Goal: Transaction & Acquisition: Purchase product/service

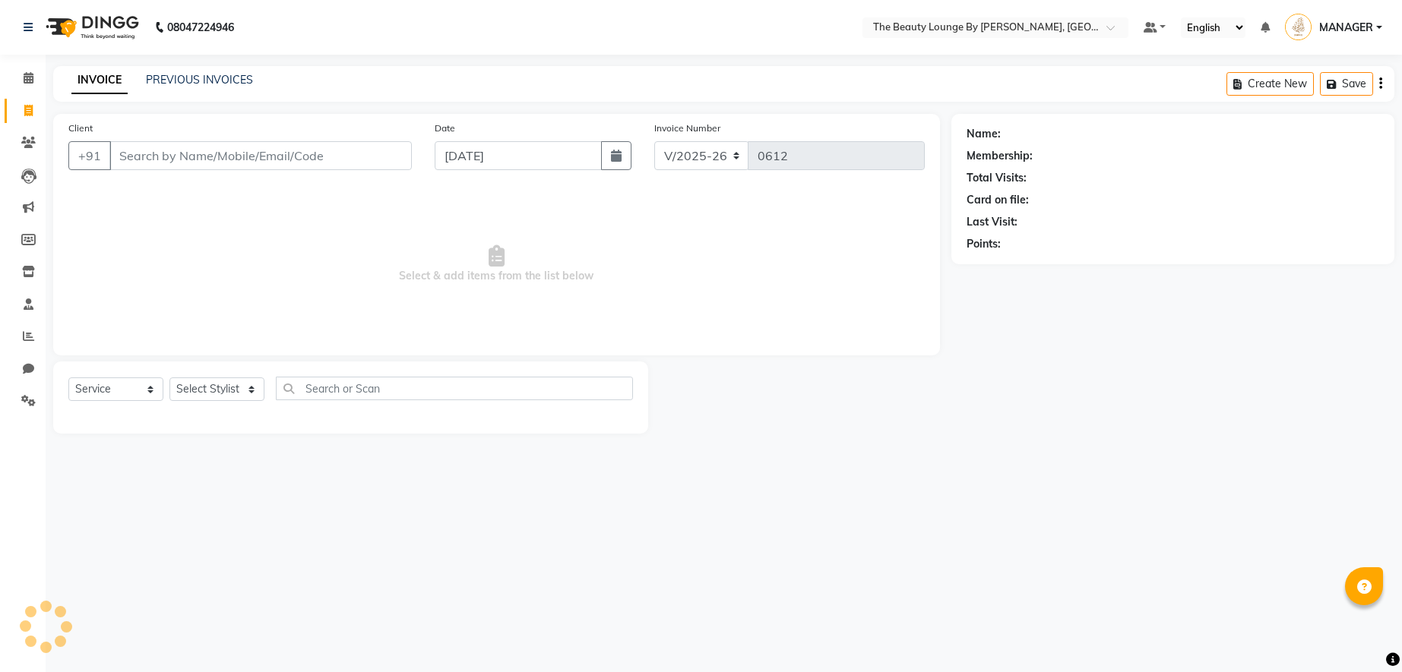
select select "8577"
select select "service"
select select "85821"
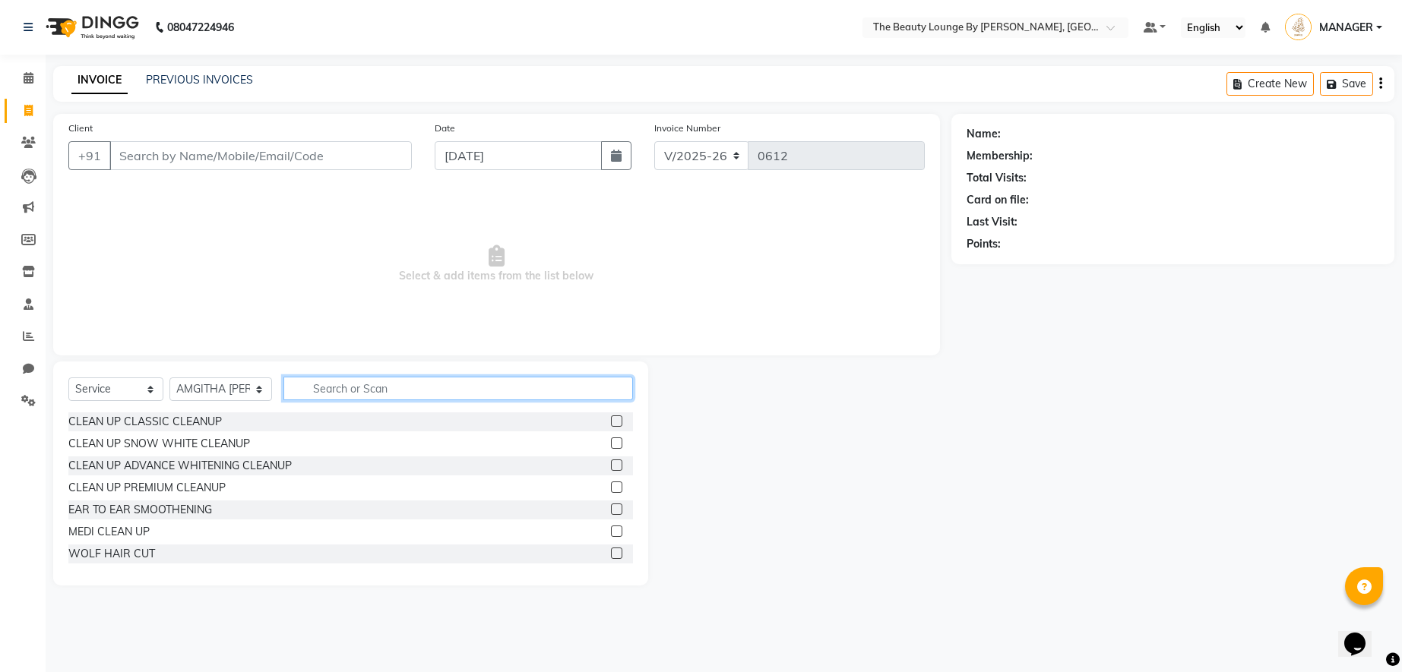
click at [321, 387] on input "text" at bounding box center [457, 389] width 349 height 24
type input "BAB"
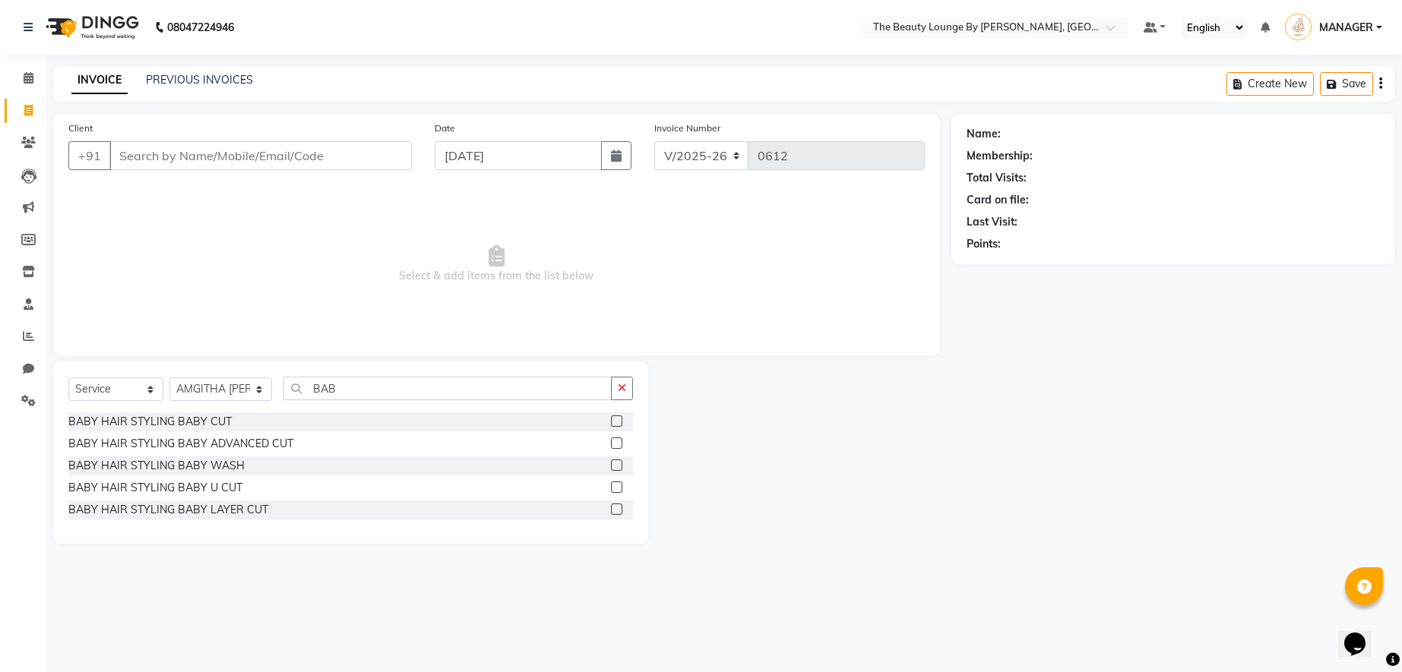
click at [620, 444] on label at bounding box center [616, 443] width 11 height 11
click at [620, 444] on input "checkbox" at bounding box center [616, 444] width 10 height 10
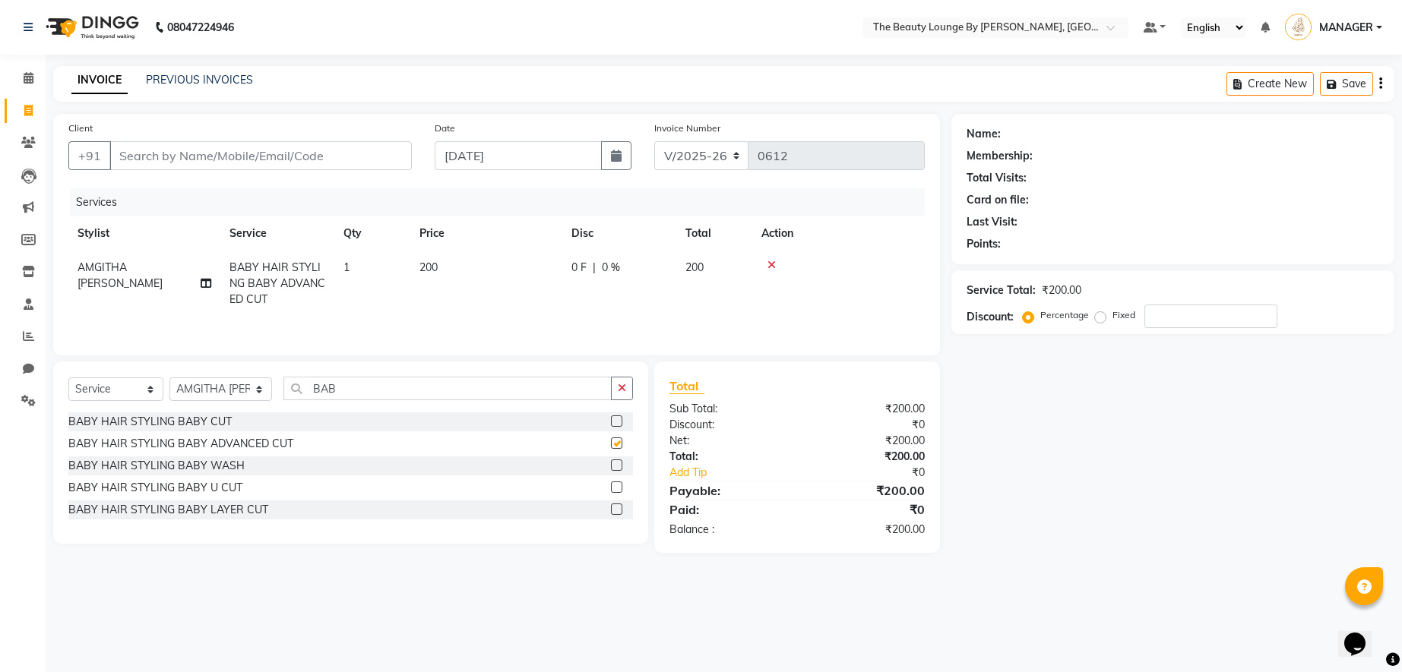
checkbox input "false"
click at [299, 153] on input "Client" at bounding box center [260, 155] width 302 height 29
type input "9"
type input "0"
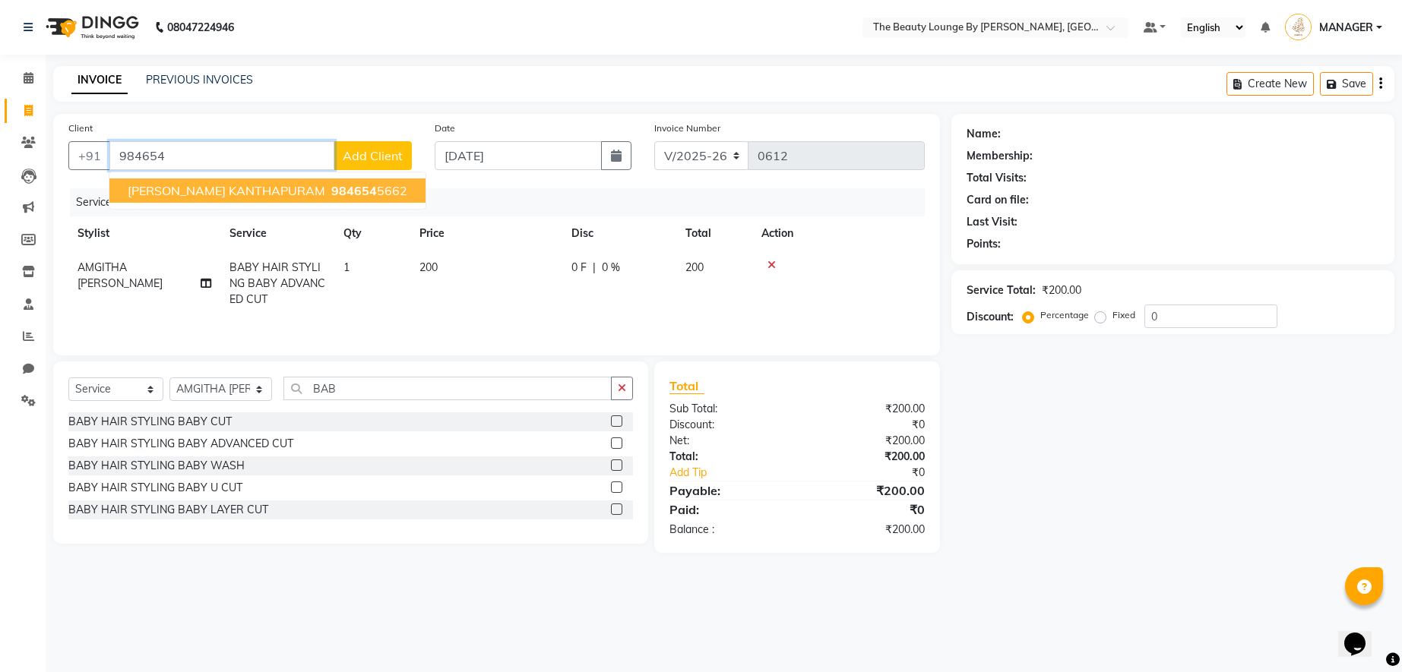
click at [332, 186] on span "984654" at bounding box center [354, 190] width 46 height 15
type input "9846545662"
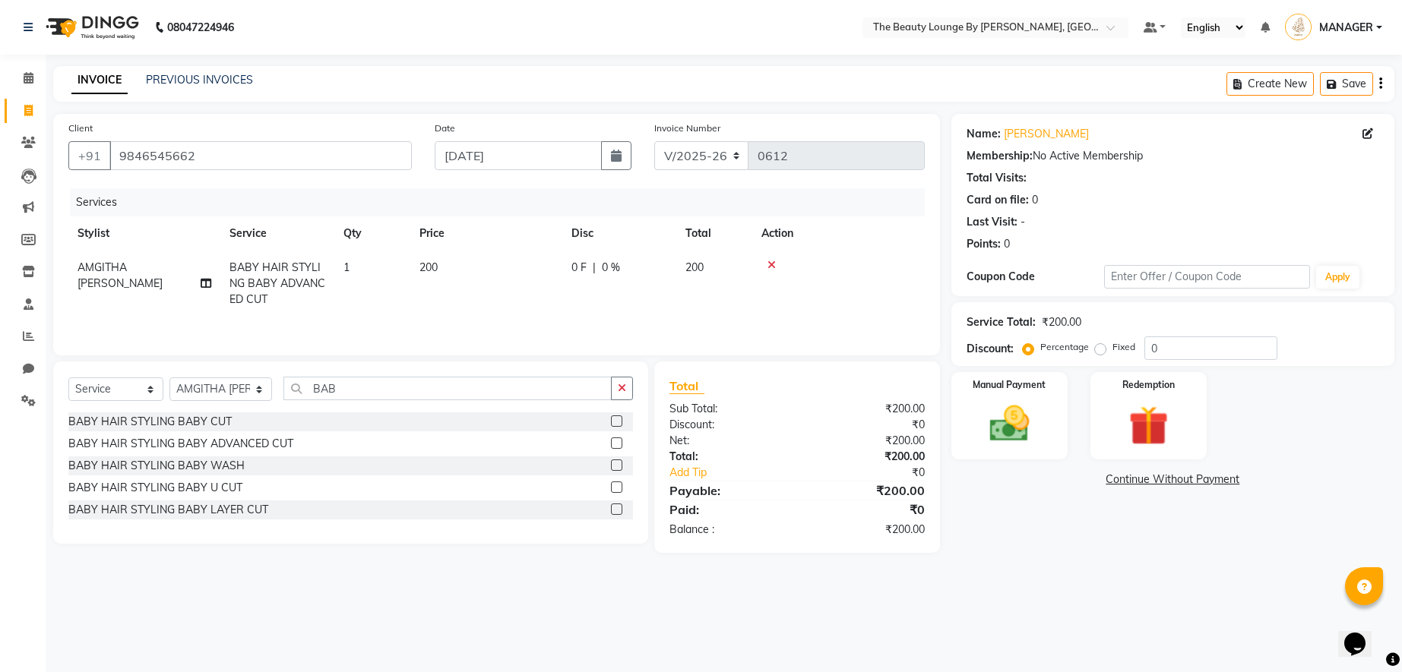
click at [1095, 357] on div "Percentage Fixed 0" at bounding box center [1151, 349] width 251 height 24
click at [1112, 346] on label "Fixed" at bounding box center [1123, 347] width 23 height 14
click at [1100, 346] on input "Fixed" at bounding box center [1103, 347] width 11 height 11
radio input "true"
click at [1049, 390] on div "Manual Payment" at bounding box center [1009, 416] width 121 height 91
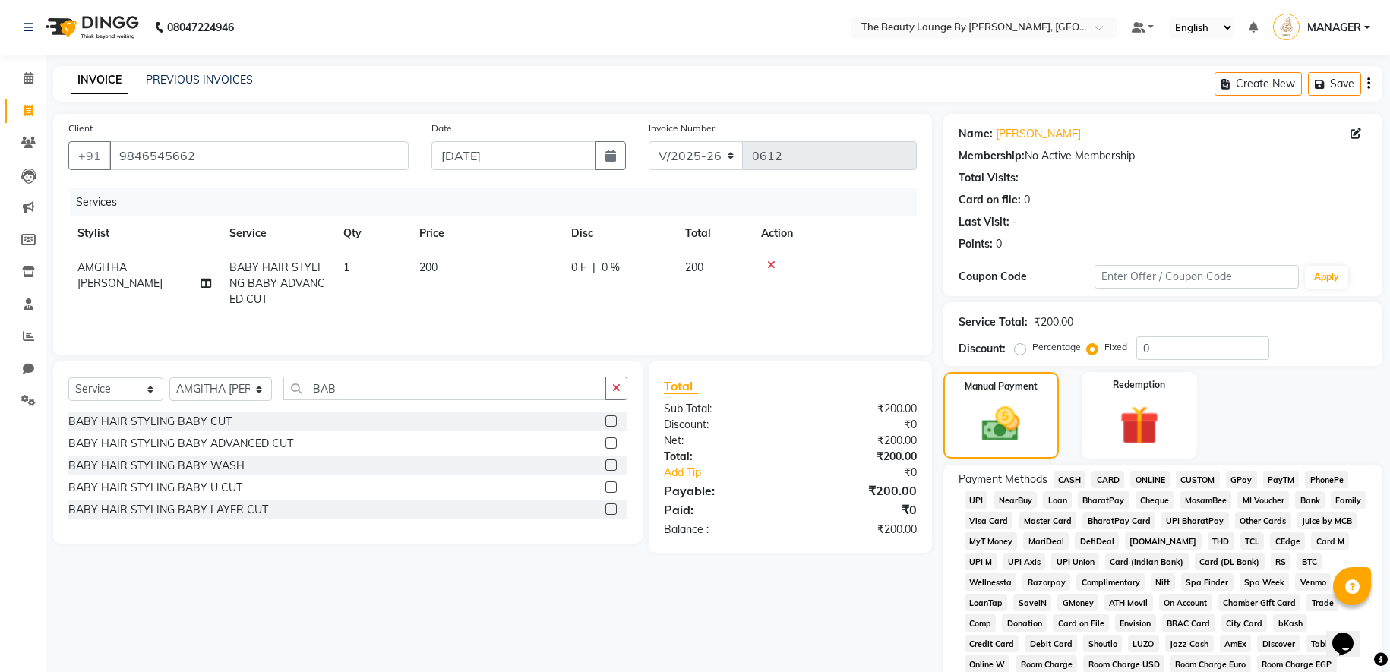
click at [1248, 478] on span "GPay" at bounding box center [1241, 479] width 31 height 17
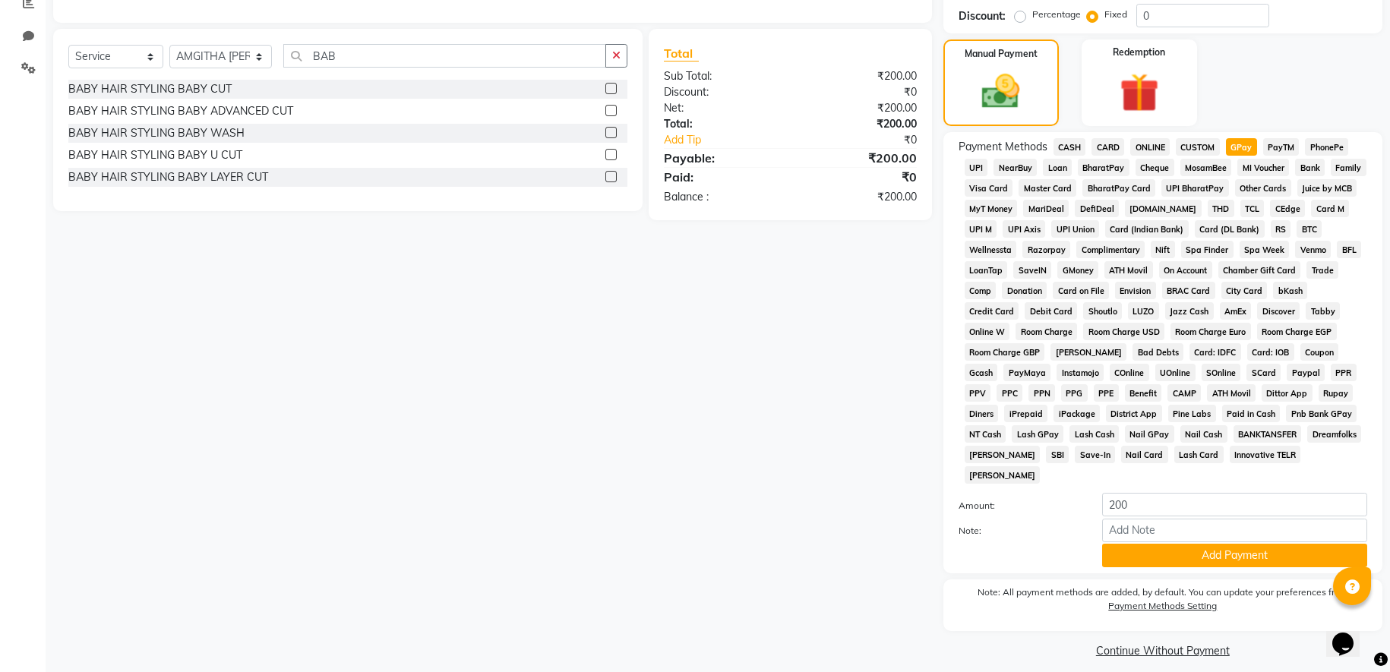
scroll to position [346, 0]
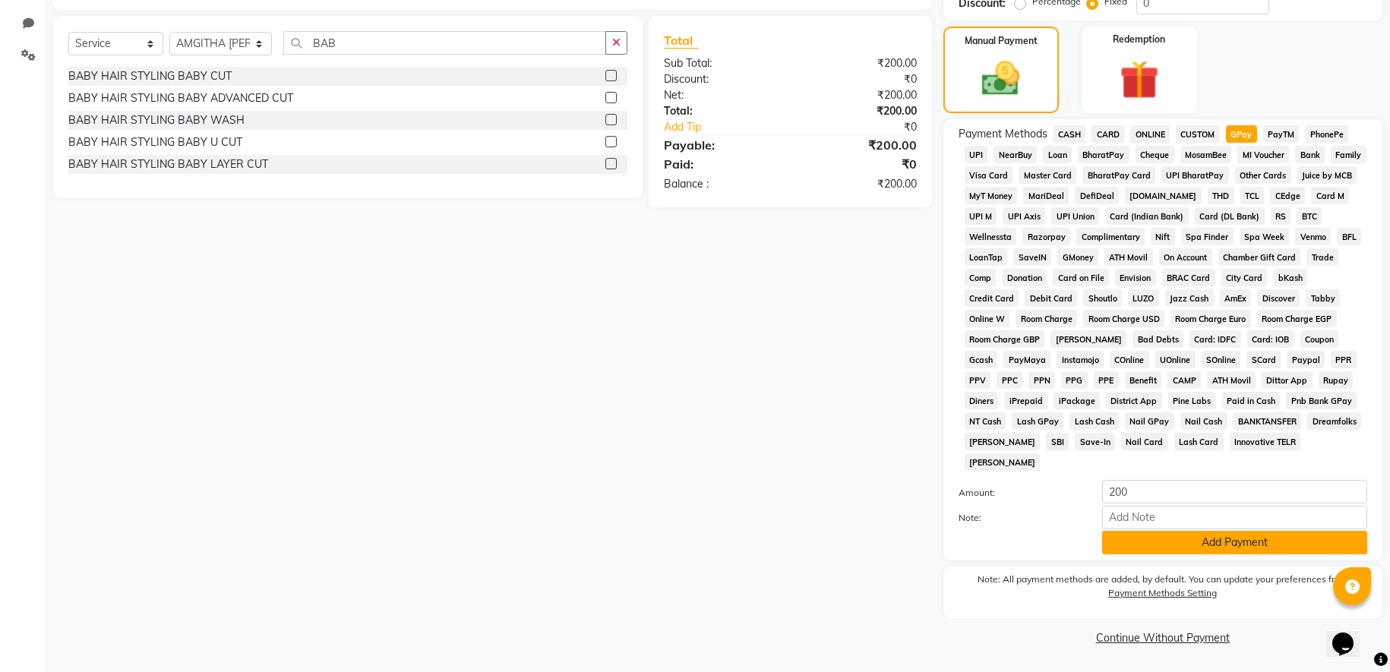
click at [1217, 545] on button "Add Payment" at bounding box center [1234, 543] width 265 height 24
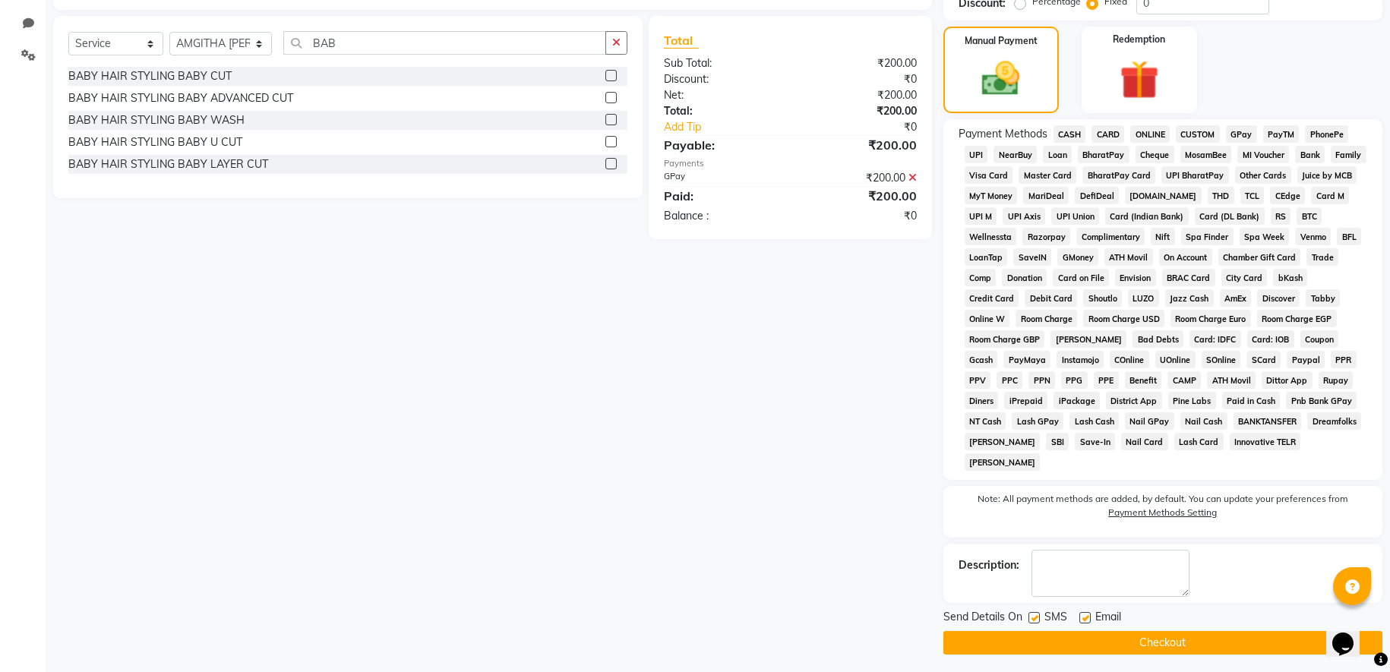
click at [1174, 643] on button "Checkout" at bounding box center [1162, 643] width 439 height 24
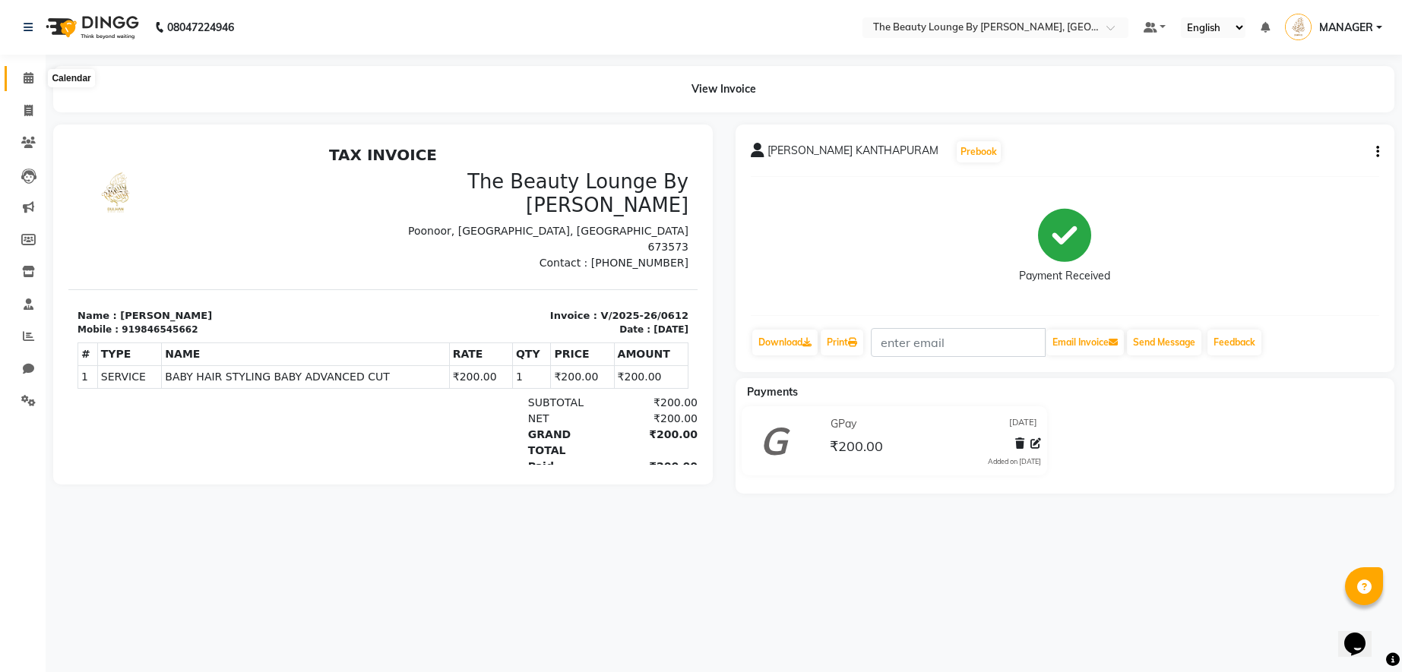
click at [24, 81] on icon at bounding box center [29, 77] width 10 height 11
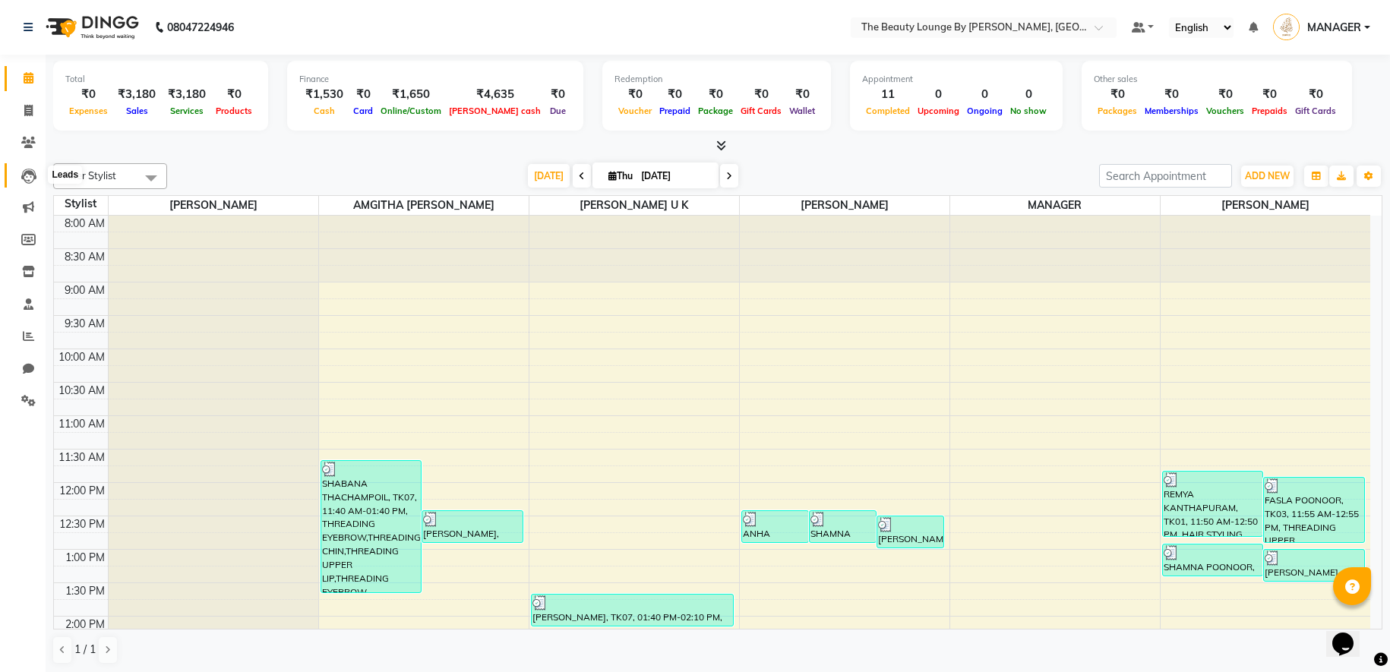
click at [33, 179] on icon at bounding box center [28, 176] width 15 height 15
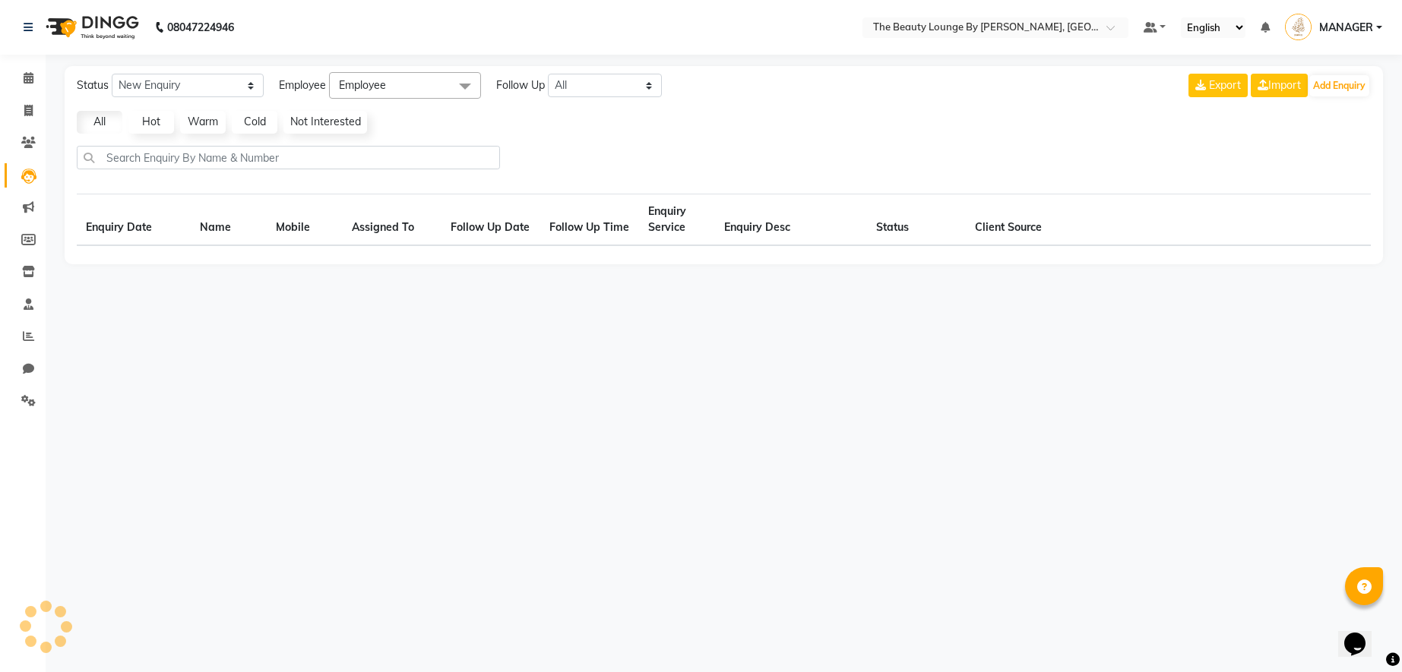
select select "10"
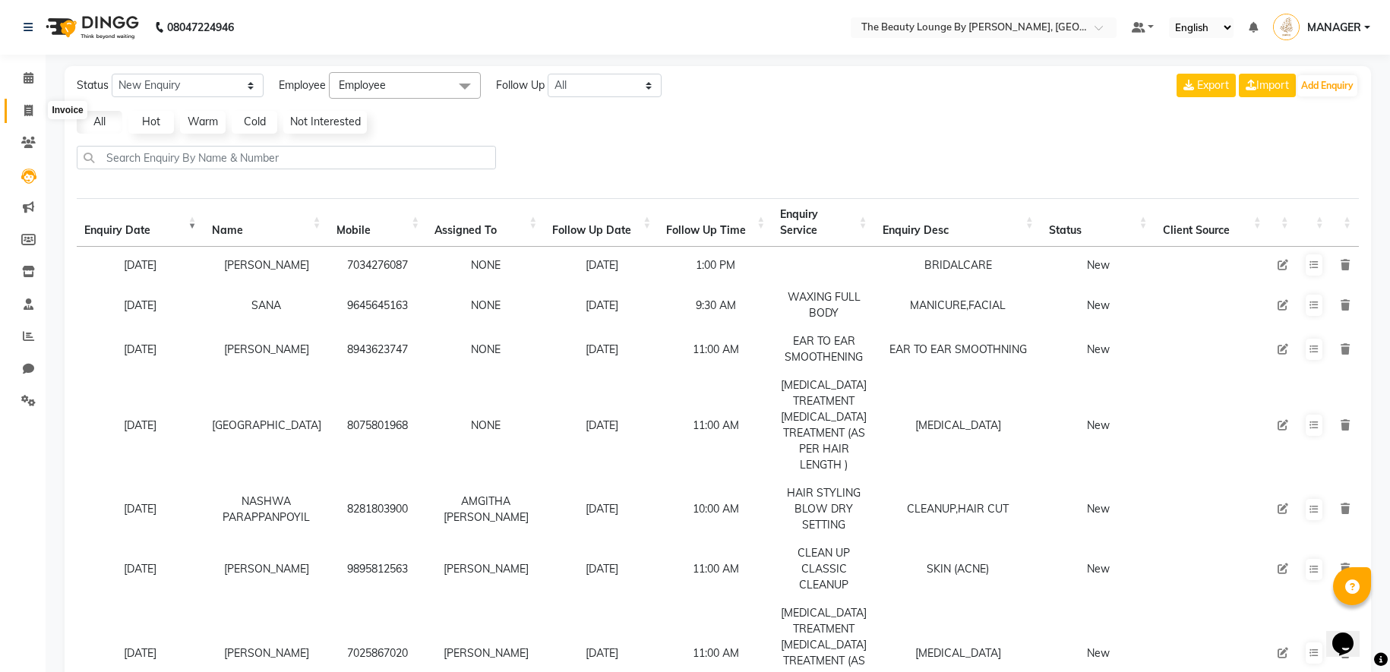
click at [29, 118] on span at bounding box center [28, 111] width 27 height 17
select select "8577"
select select "service"
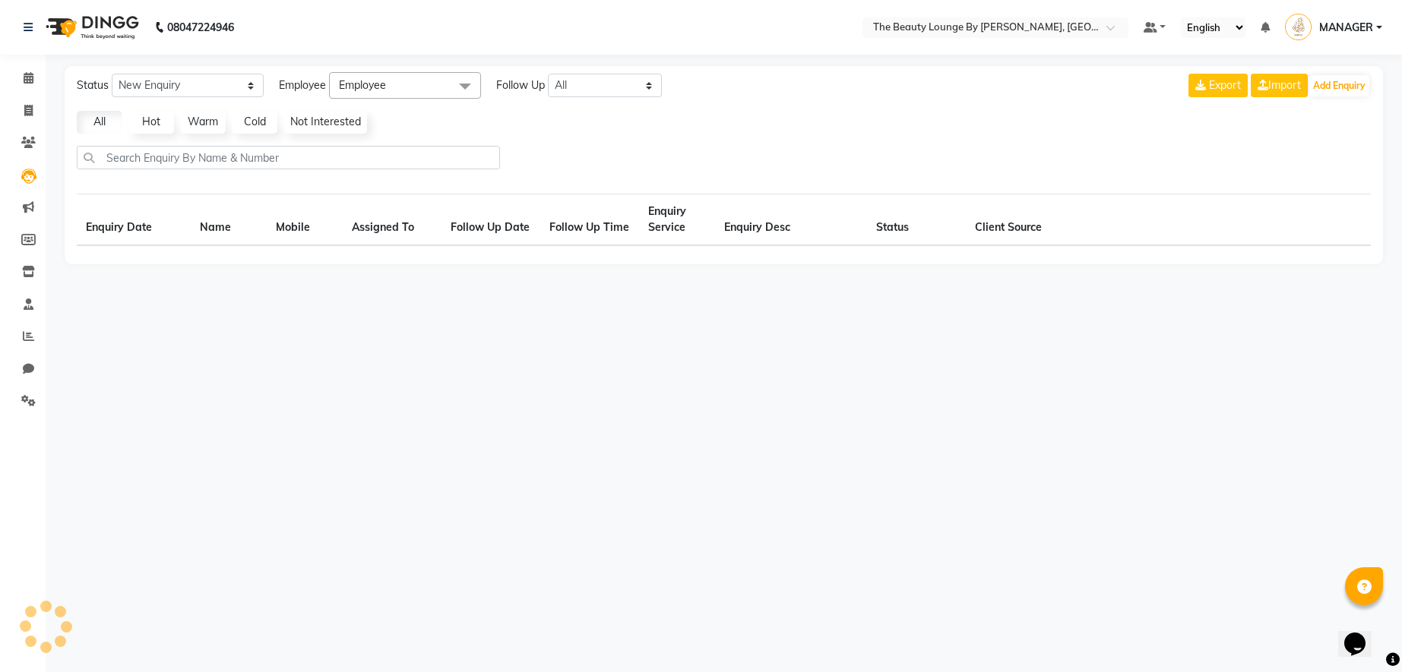
select select "10"
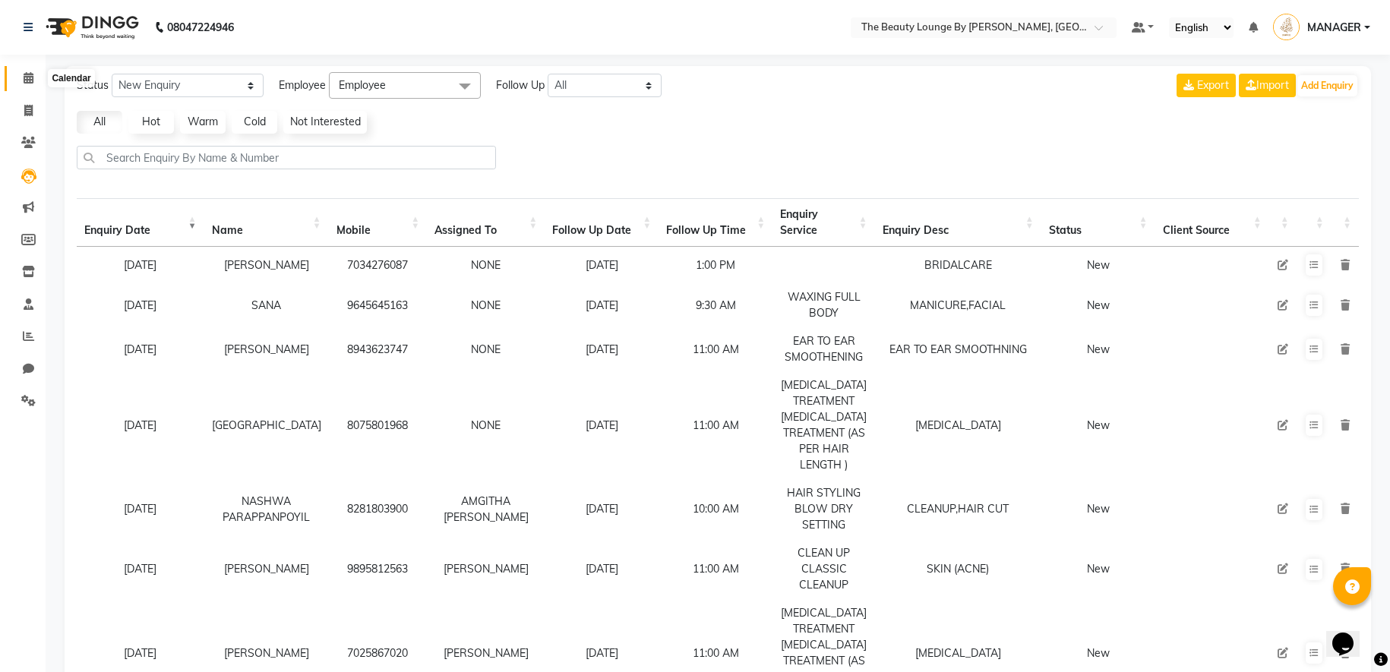
click at [29, 79] on icon at bounding box center [29, 77] width 10 height 11
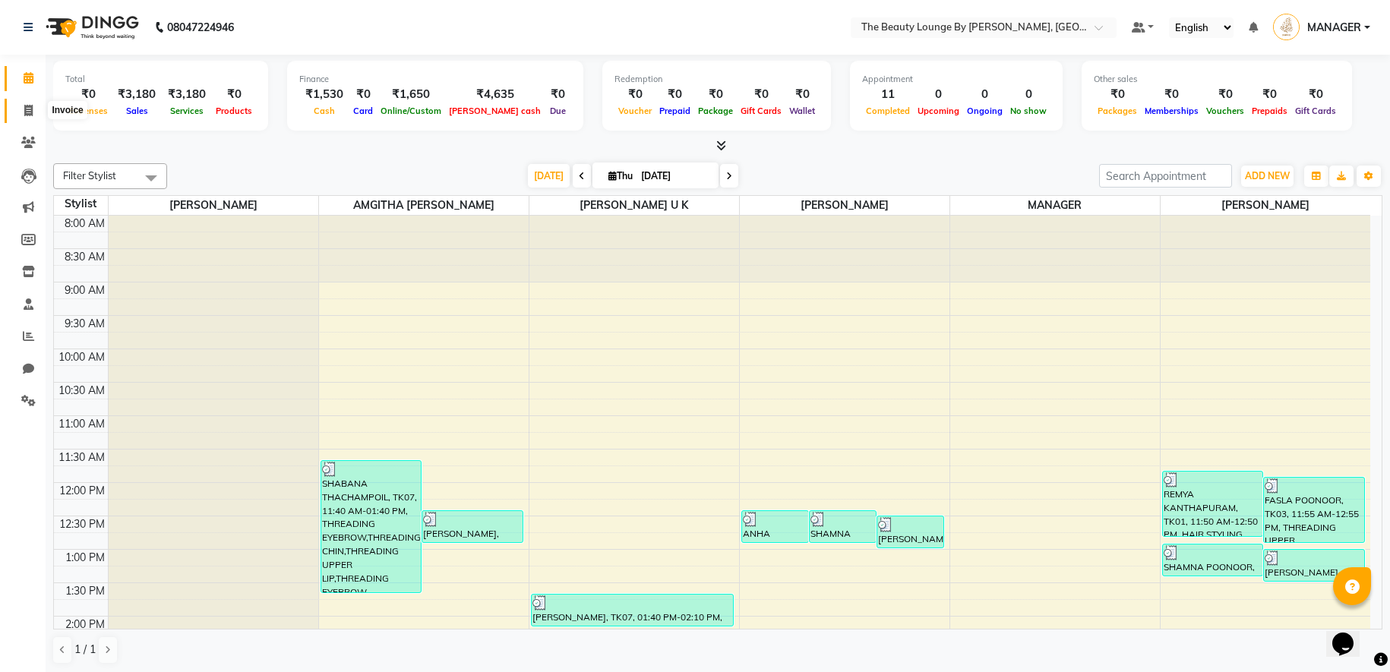
click at [30, 108] on icon at bounding box center [28, 110] width 8 height 11
select select "service"
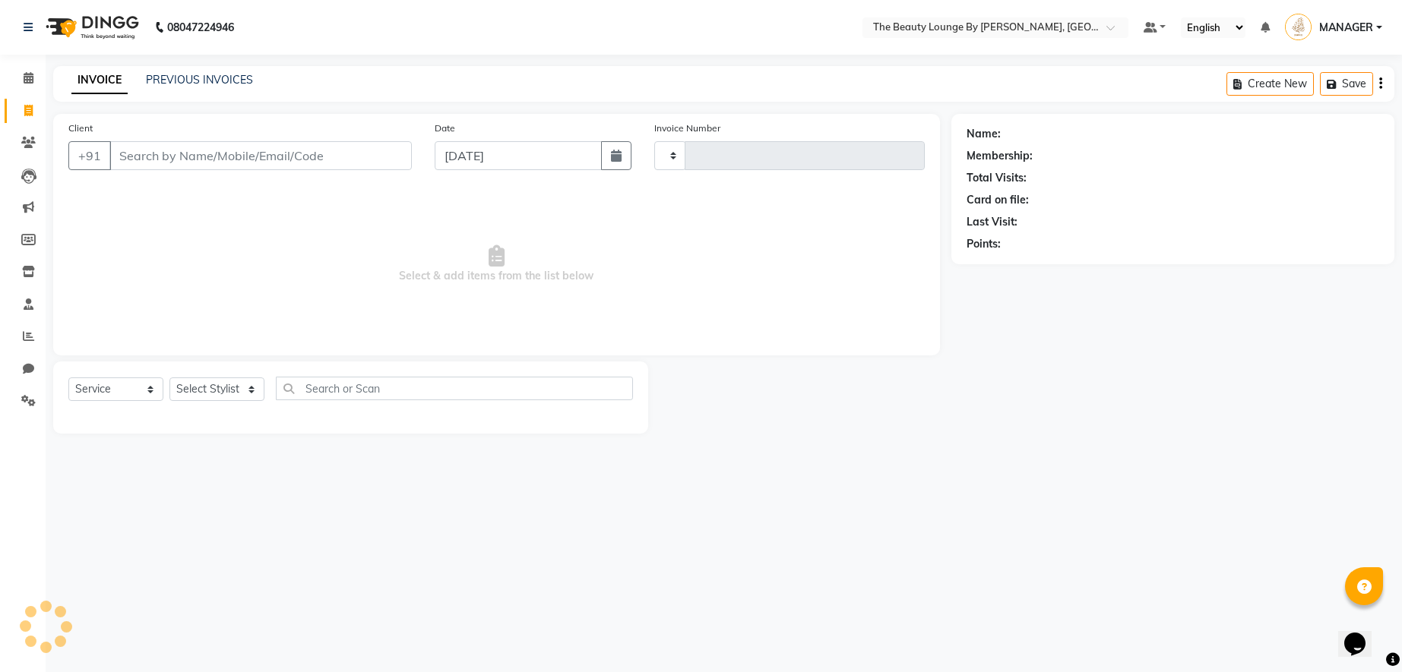
type input "0613"
select select "8577"
click at [25, 76] on icon at bounding box center [29, 77] width 10 height 11
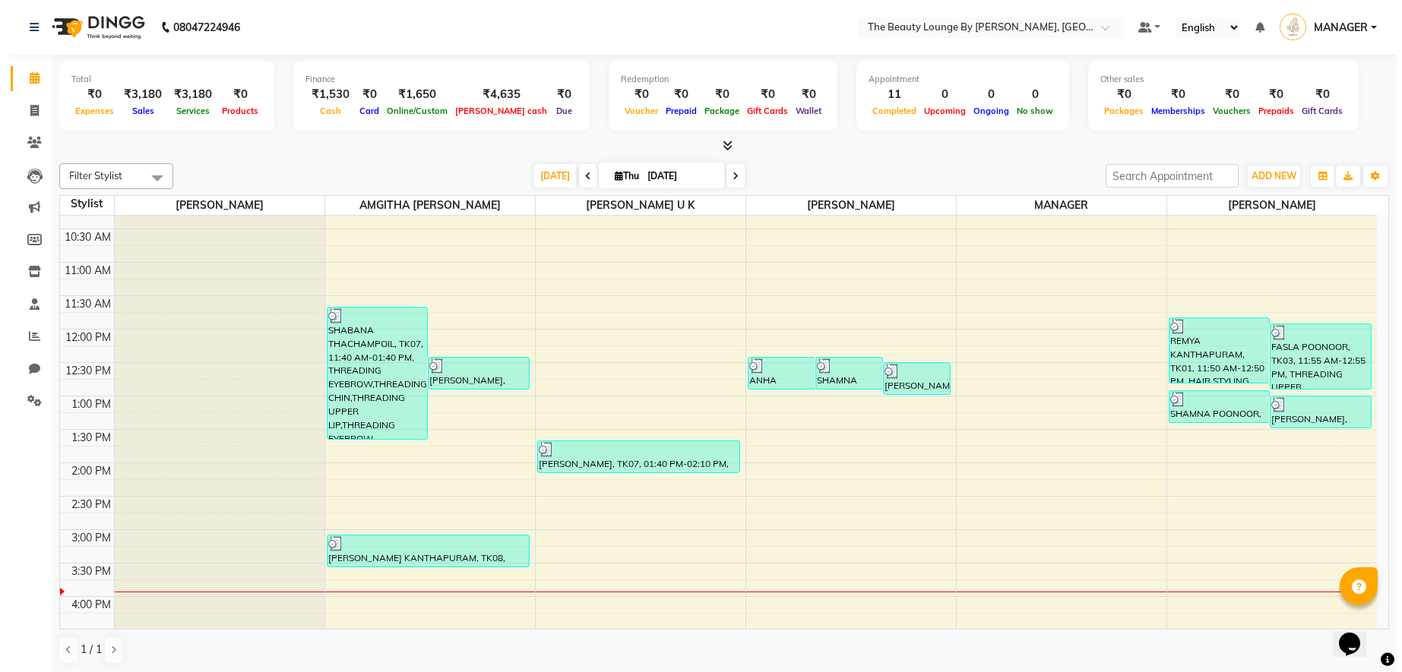
scroll to position [182, 0]
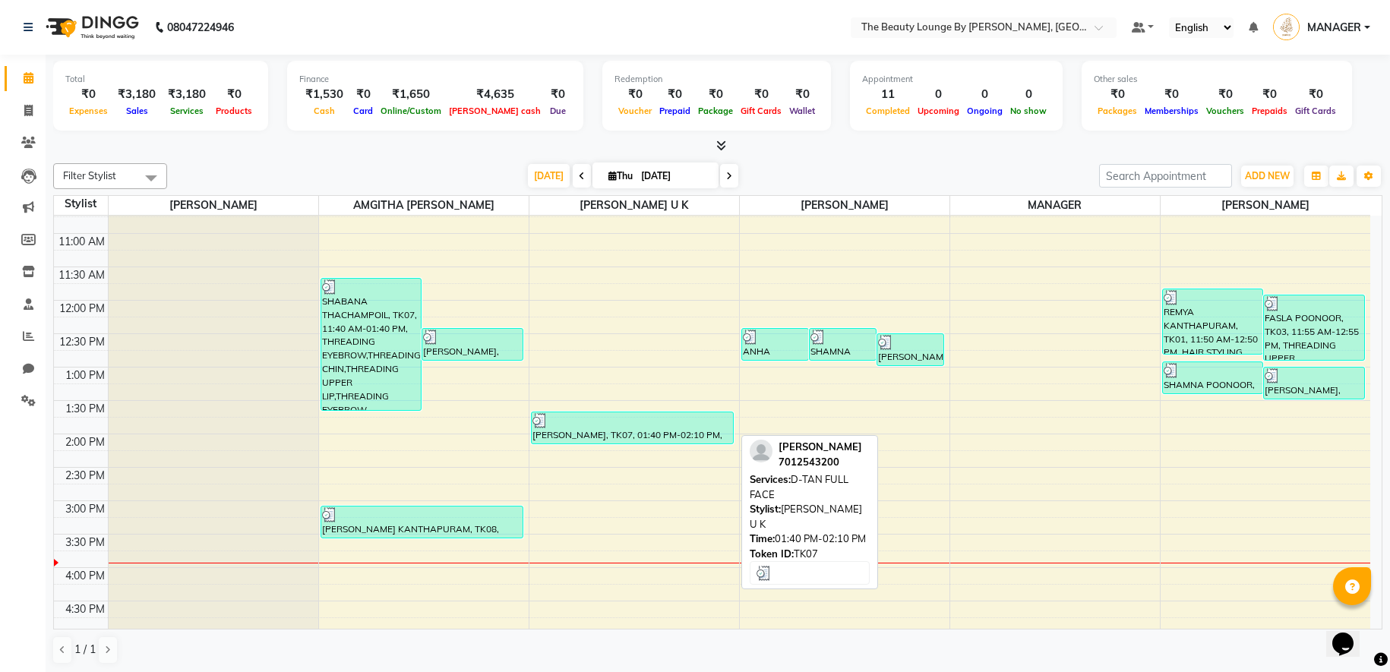
click at [647, 431] on div "[PERSON_NAME], TK07, 01:40 PM-02:10 PM, D-TAN FULL FACE" at bounding box center [632, 427] width 201 height 31
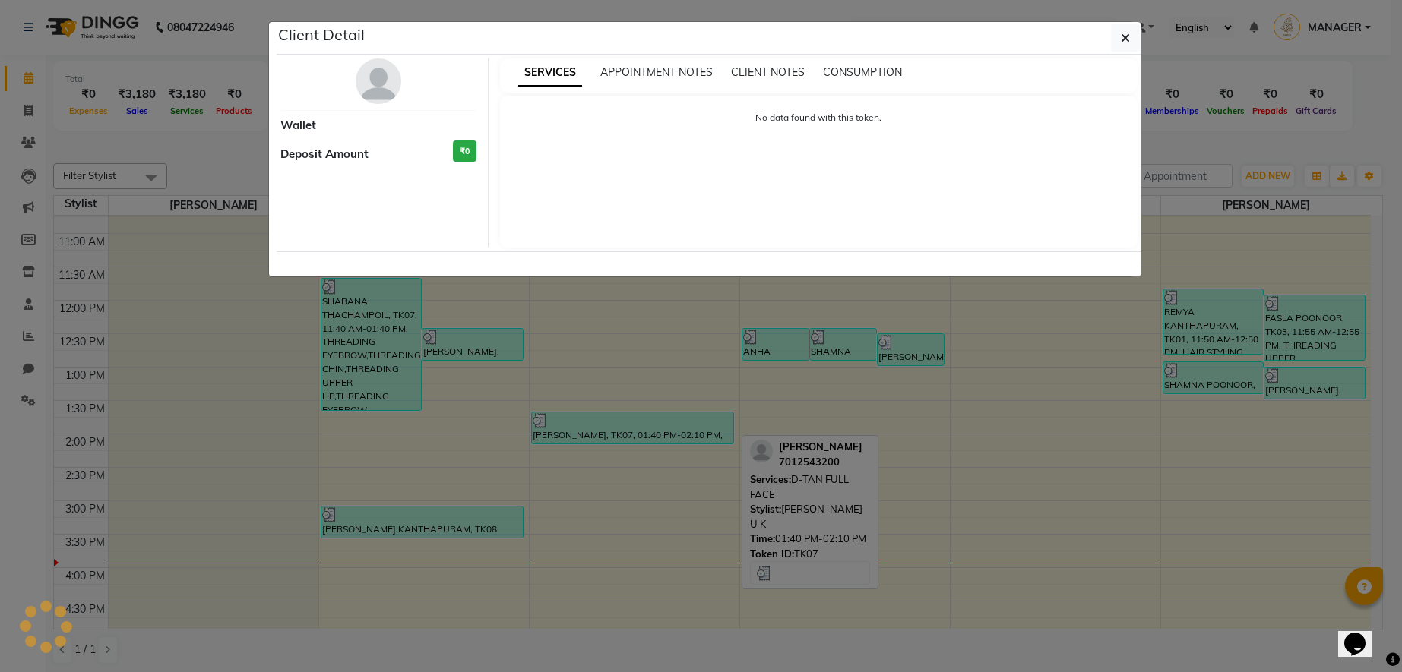
select select "3"
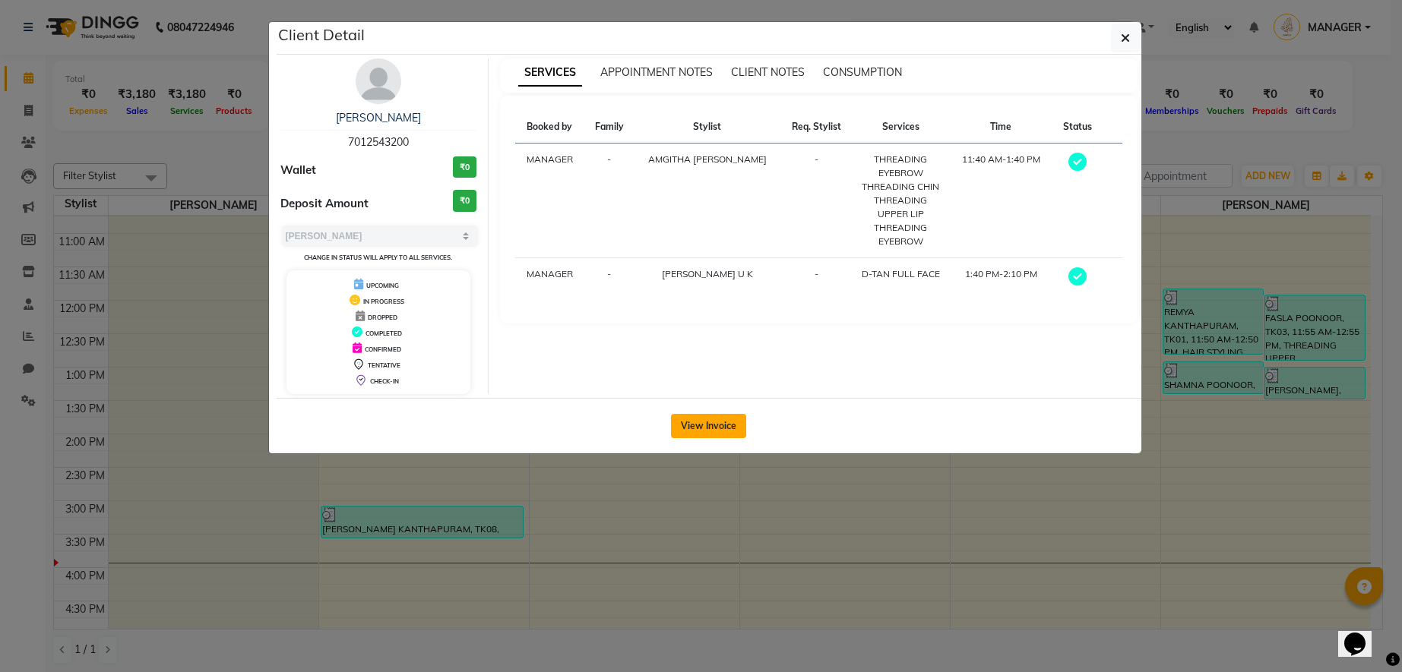
click at [718, 434] on button "View Invoice" at bounding box center [708, 426] width 75 height 24
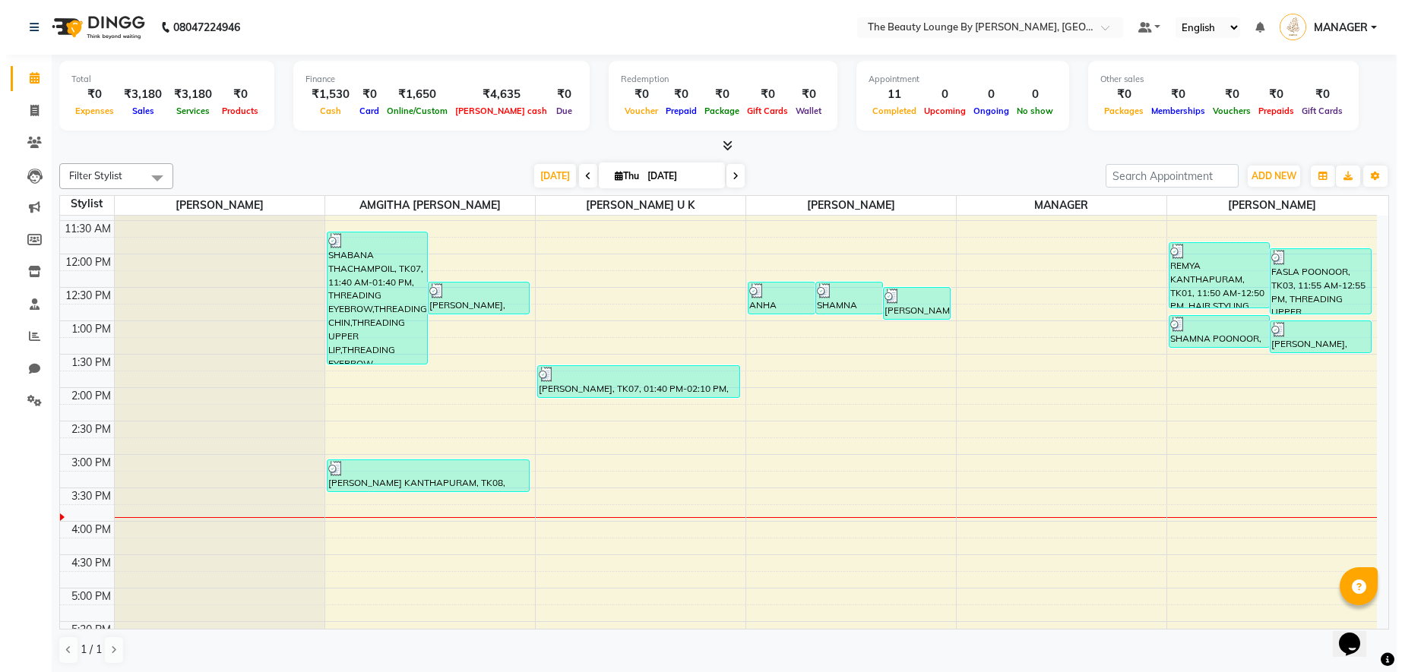
scroll to position [47, 0]
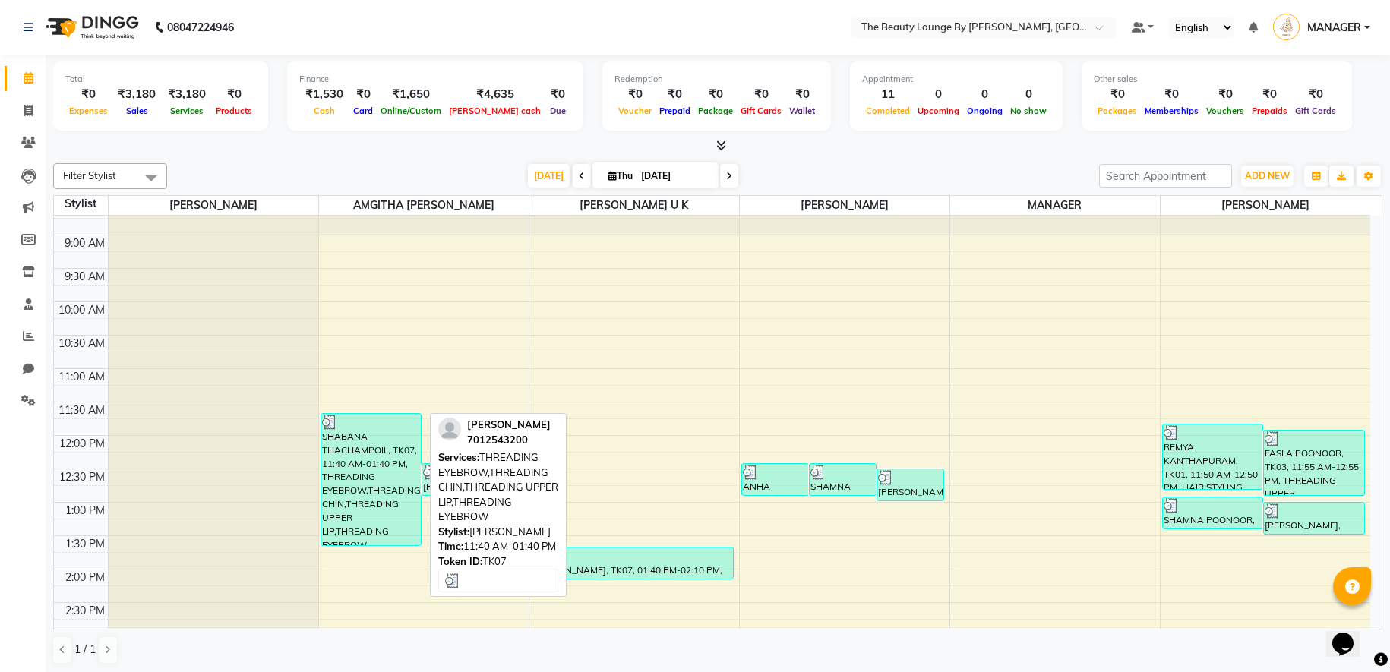
click at [403, 482] on div "SHABANA THACHAMPOIL, TK07, 11:40 AM-01:40 PM, THREADING EYEBROW,THREADING CHIN,…" at bounding box center [371, 479] width 100 height 131
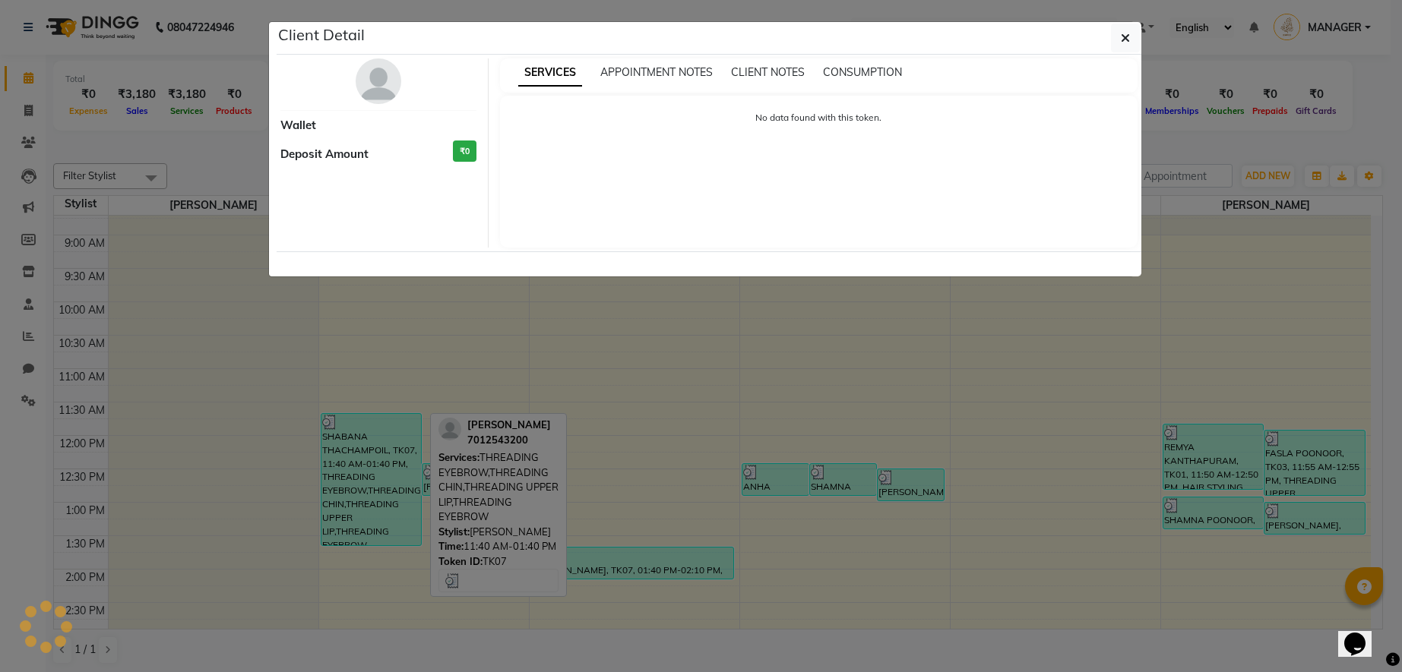
select select "3"
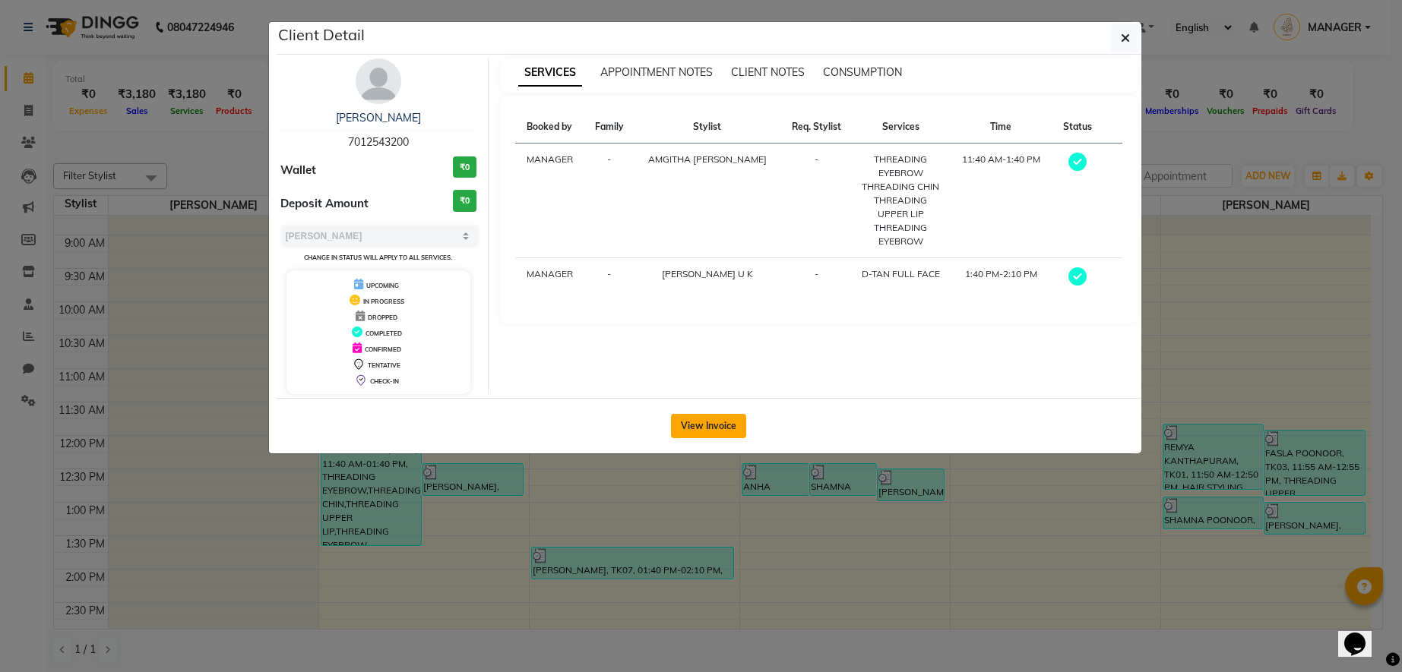
click at [704, 430] on button "View Invoice" at bounding box center [708, 426] width 75 height 24
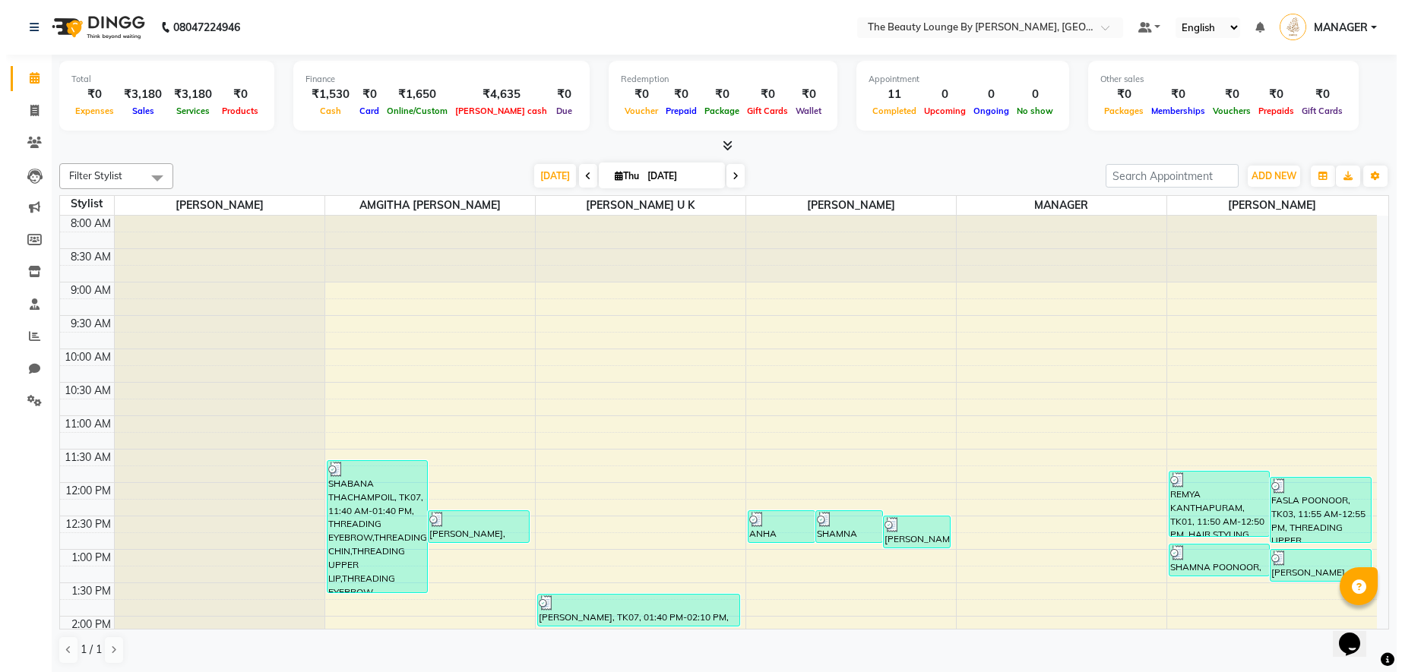
scroll to position [30, 0]
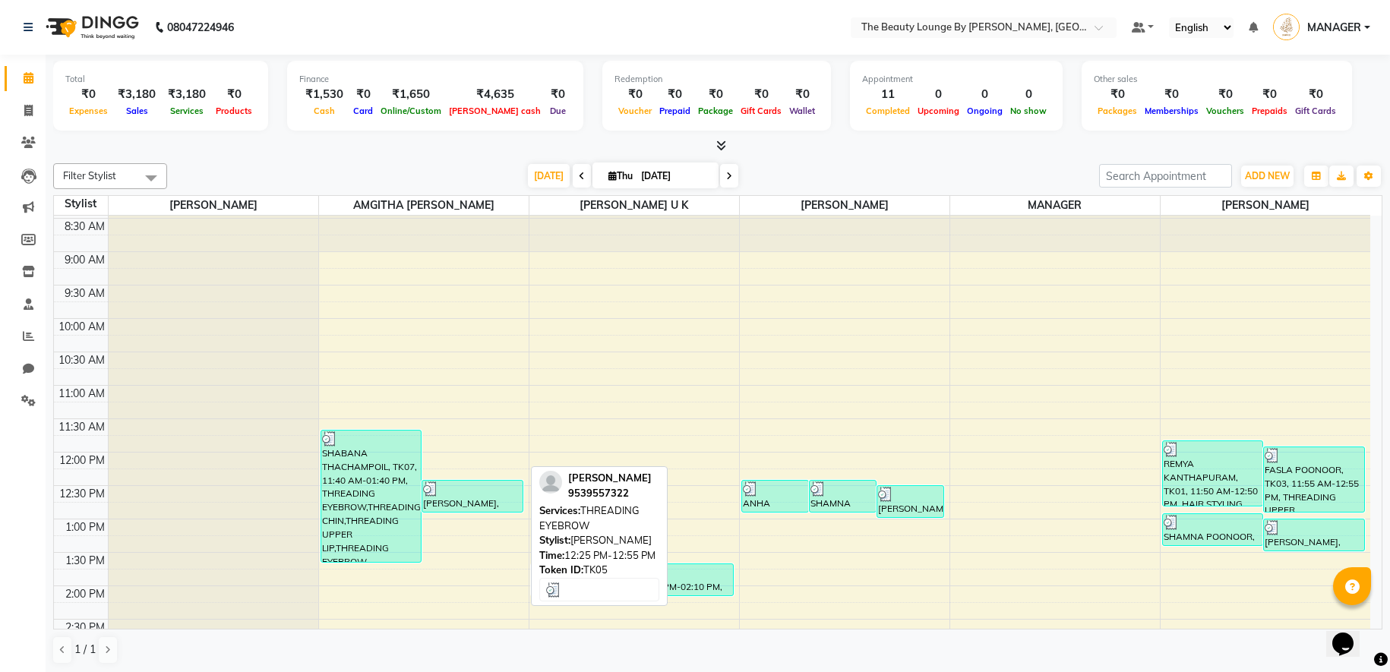
click at [444, 493] on div at bounding box center [472, 489] width 99 height 15
select select "3"
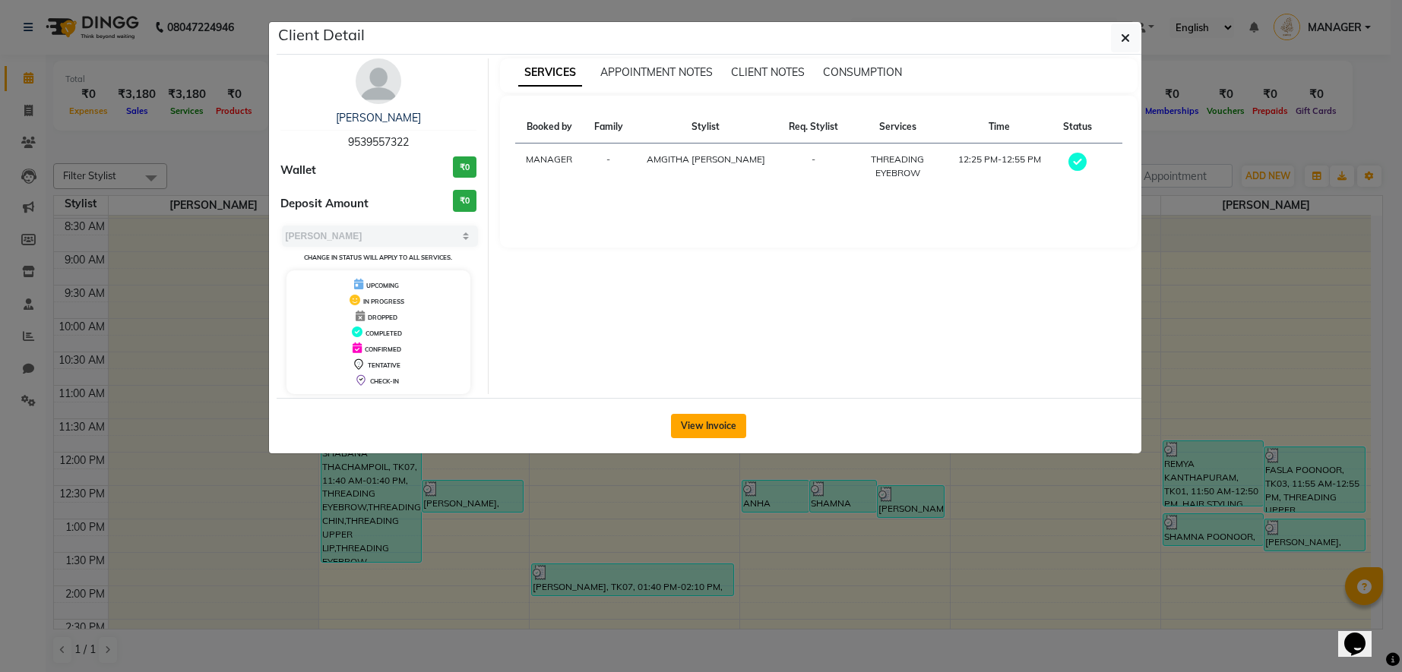
click at [698, 430] on button "View Invoice" at bounding box center [708, 426] width 75 height 24
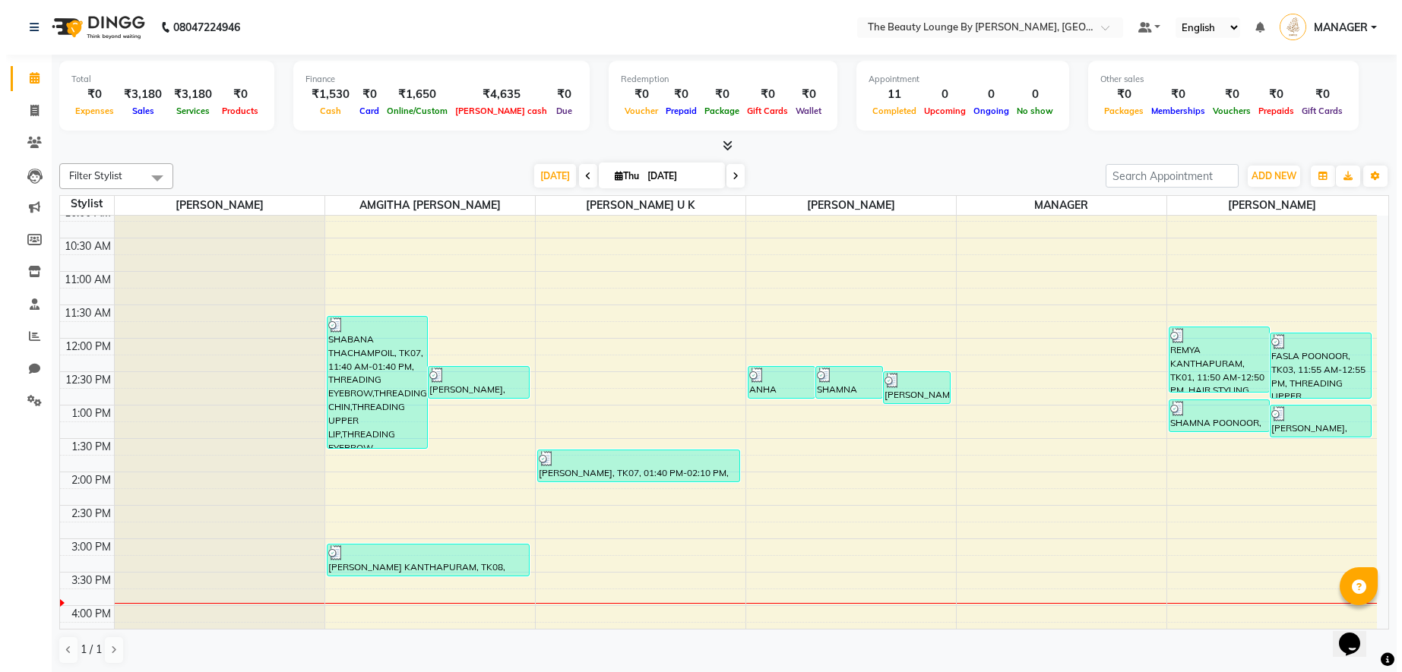
scroll to position [241, 0]
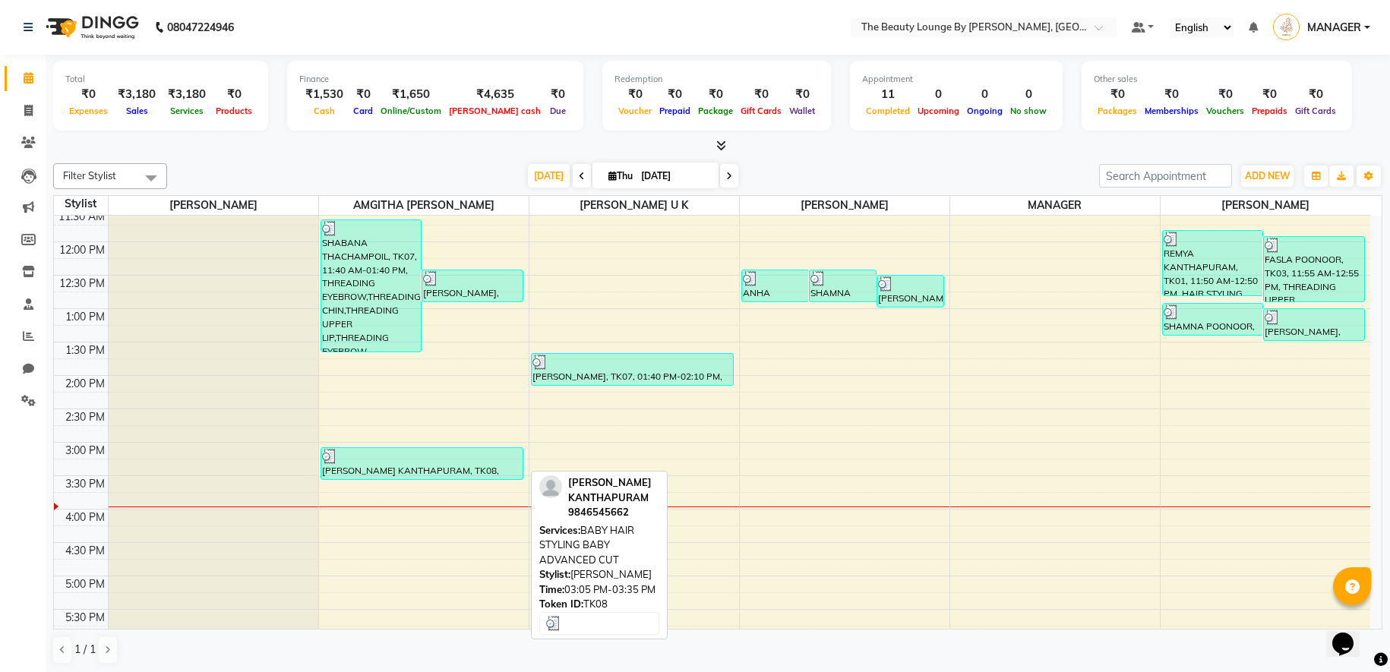
click at [421, 465] on div "[PERSON_NAME] KANTHAPURAM, TK08, 03:05 PM-03:35 PM, BABY HAIR STYLING BABY ADVA…" at bounding box center [421, 463] width 201 height 31
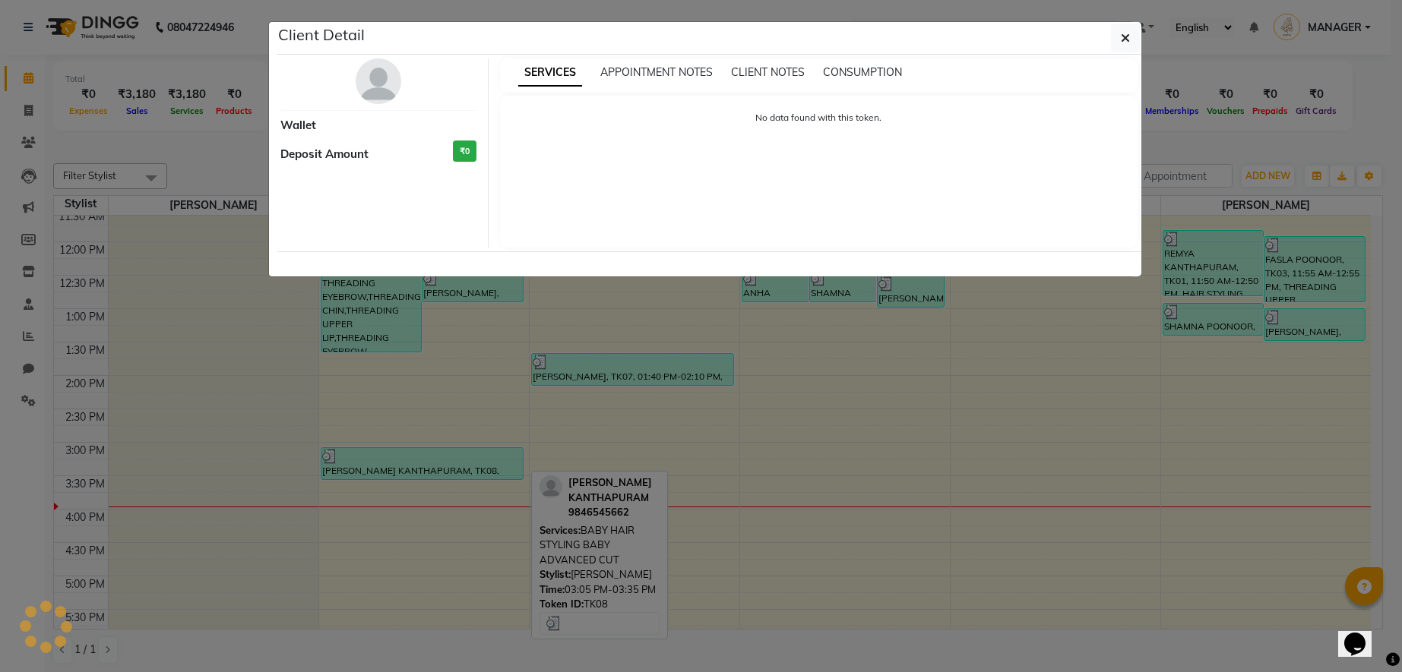
select select "3"
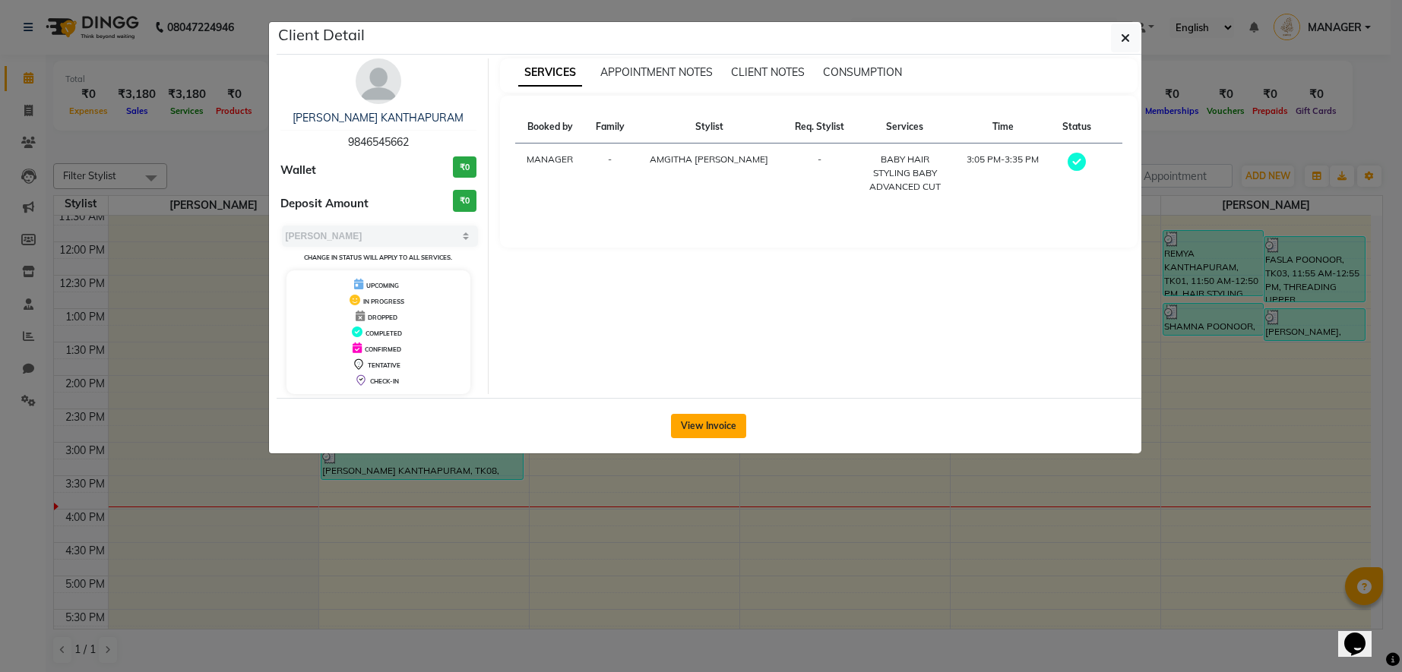
click at [702, 435] on button "View Invoice" at bounding box center [708, 426] width 75 height 24
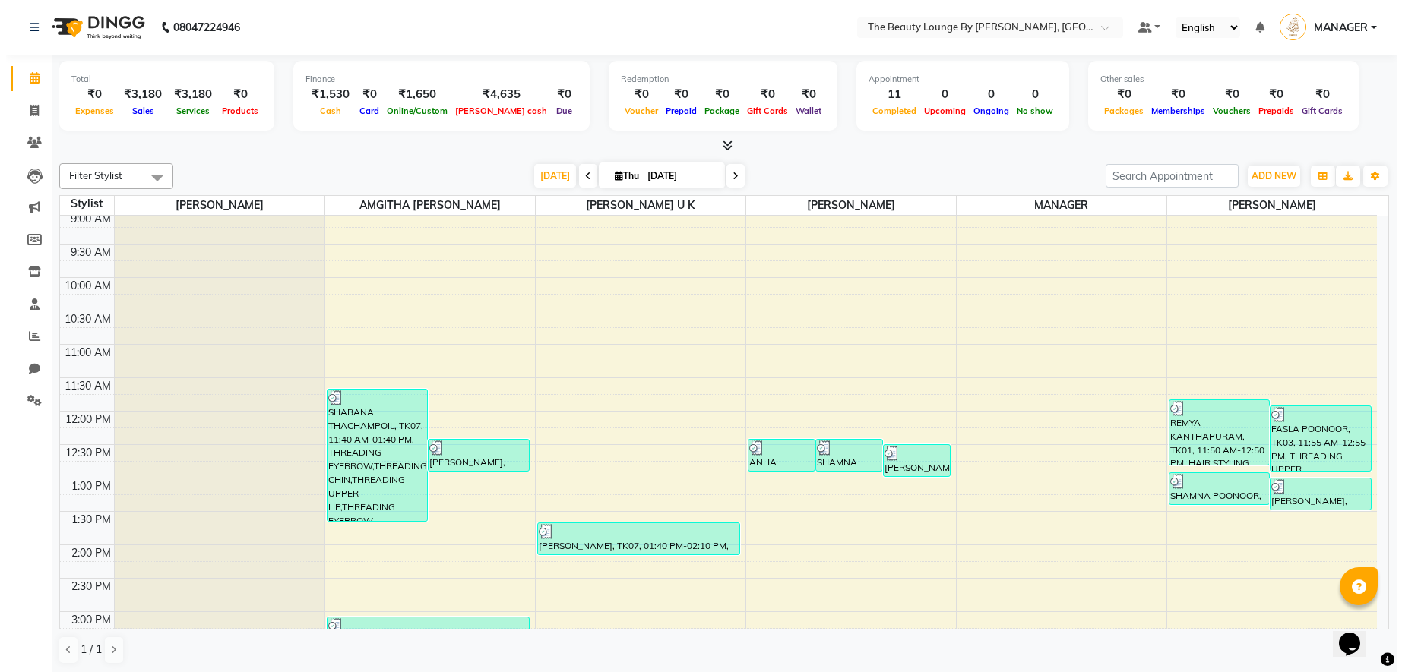
scroll to position [74, 0]
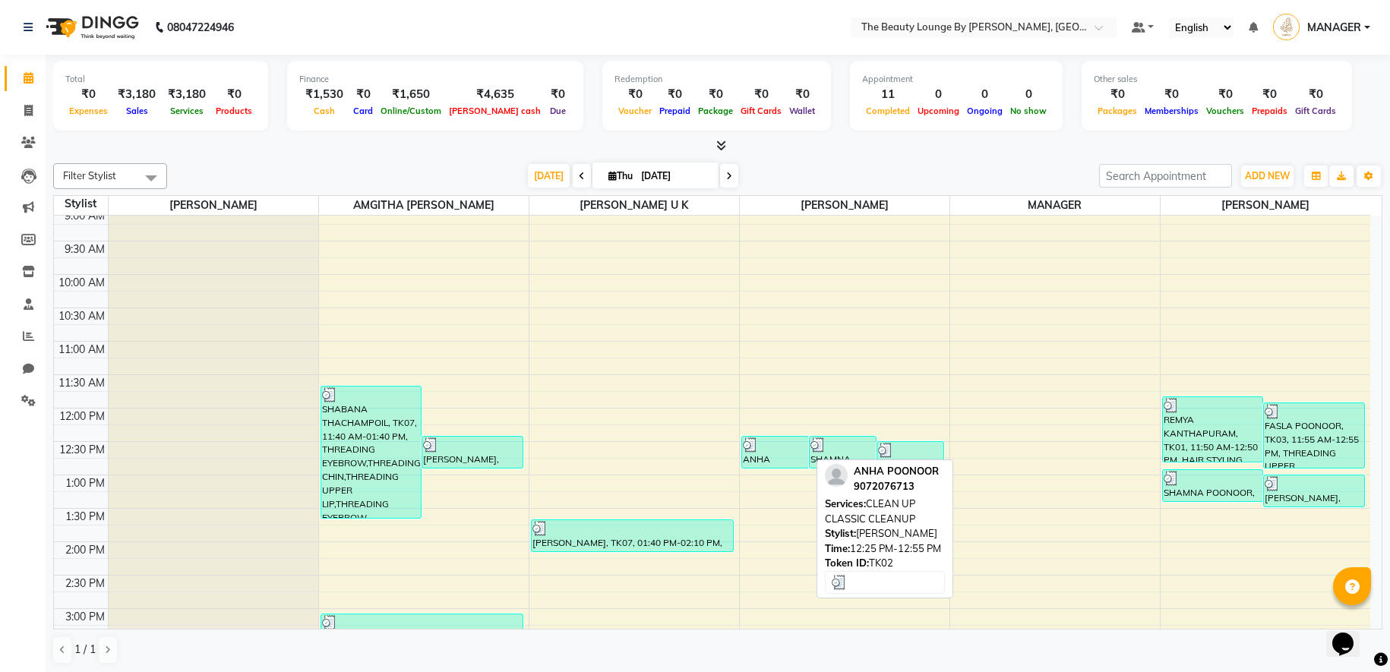
click at [770, 448] on div at bounding box center [775, 445] width 65 height 15
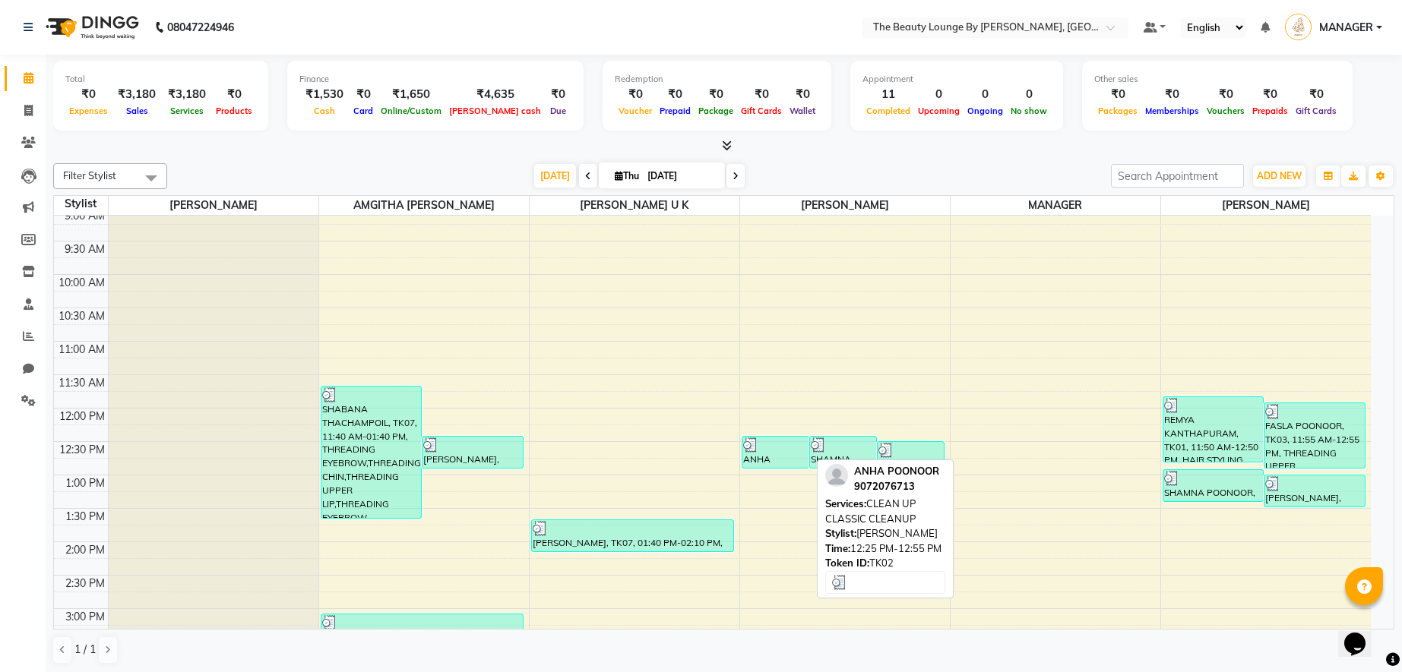
select select "3"
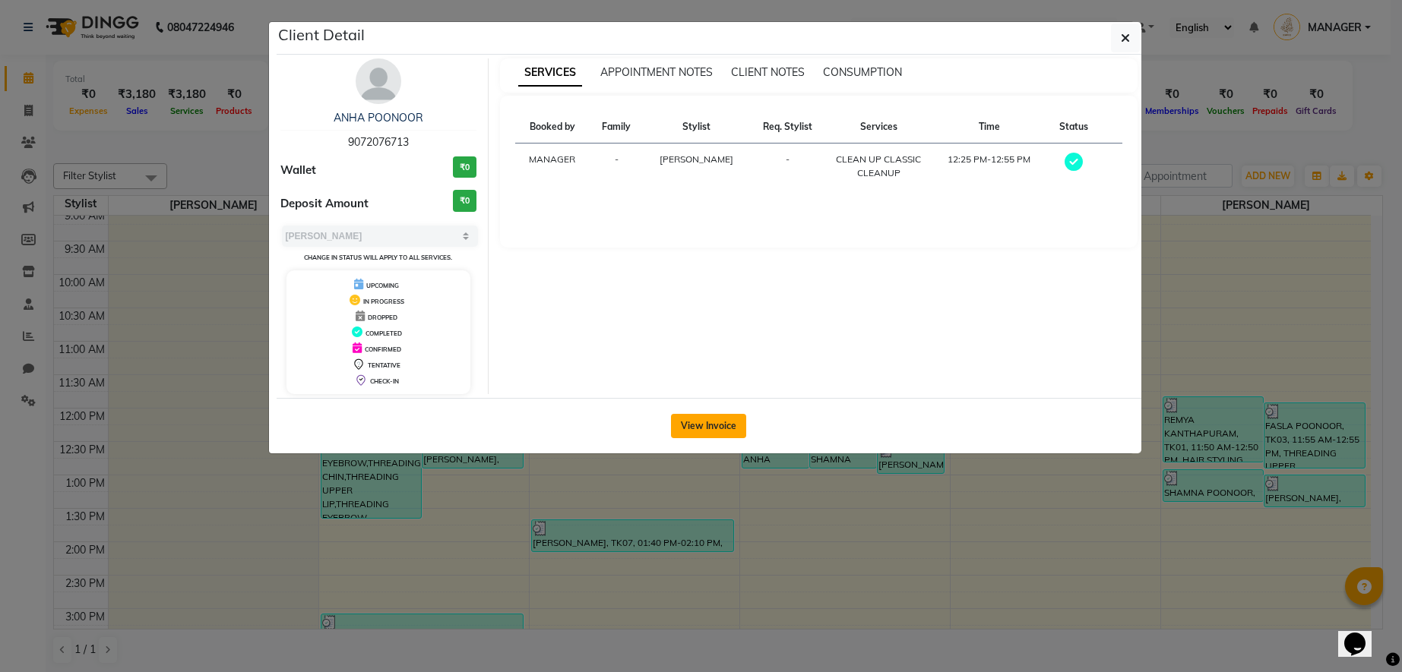
click at [719, 422] on button "View Invoice" at bounding box center [708, 426] width 75 height 24
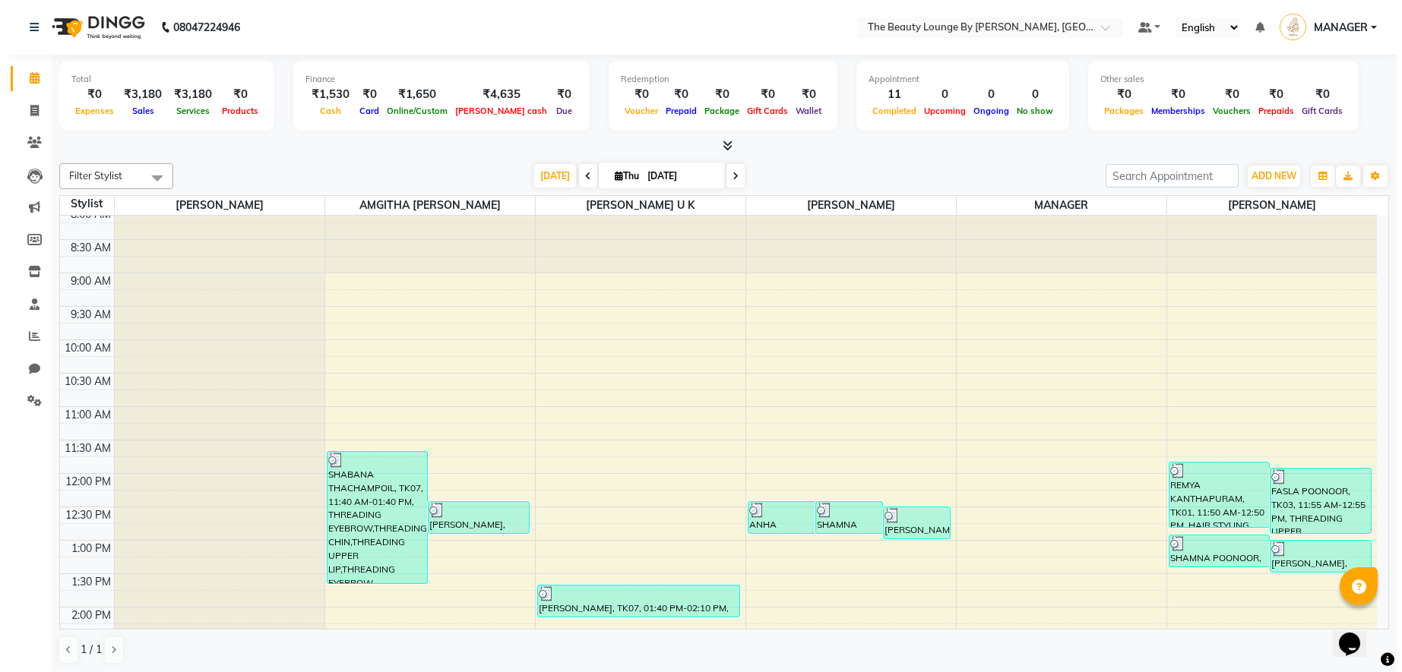
scroll to position [12, 0]
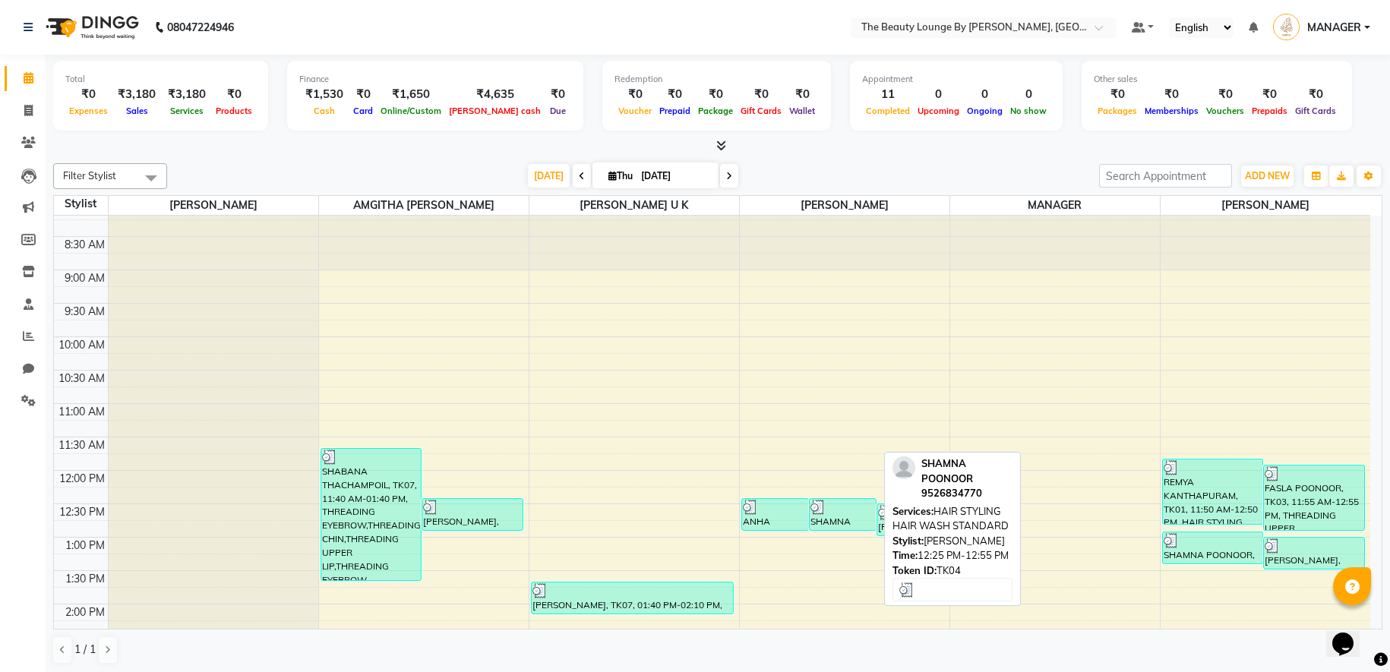
click at [840, 517] on div "SHAMNA POONOOR, TK04, 12:25 PM-12:55 PM, HAIR STYLING HAIR WASH STANDARD" at bounding box center [843, 514] width 66 height 31
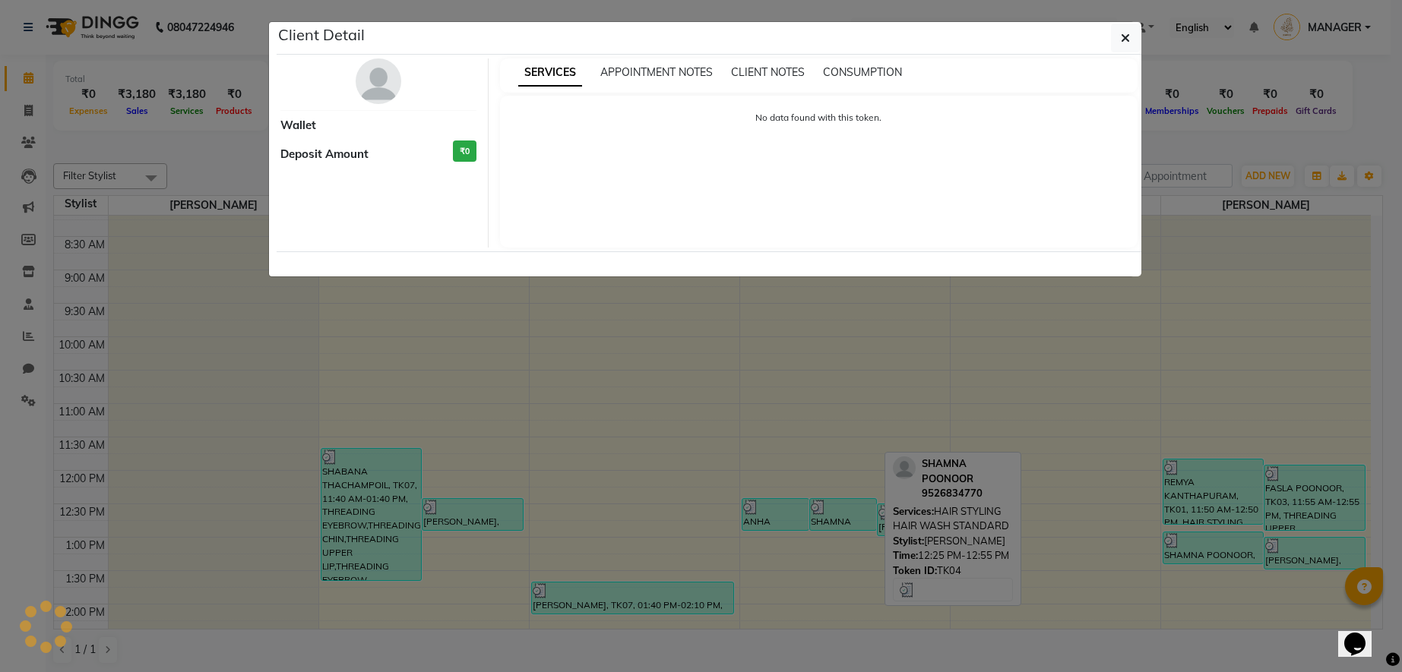
select select "3"
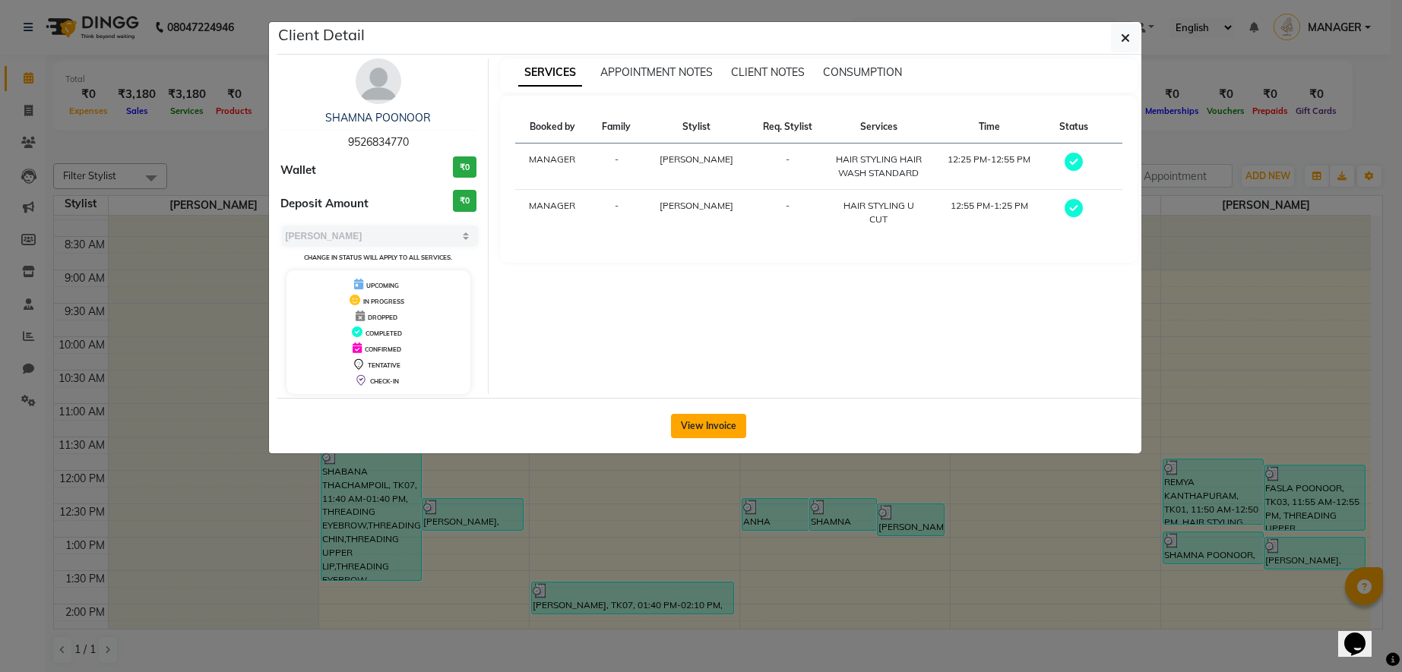
click at [714, 422] on button "View Invoice" at bounding box center [708, 426] width 75 height 24
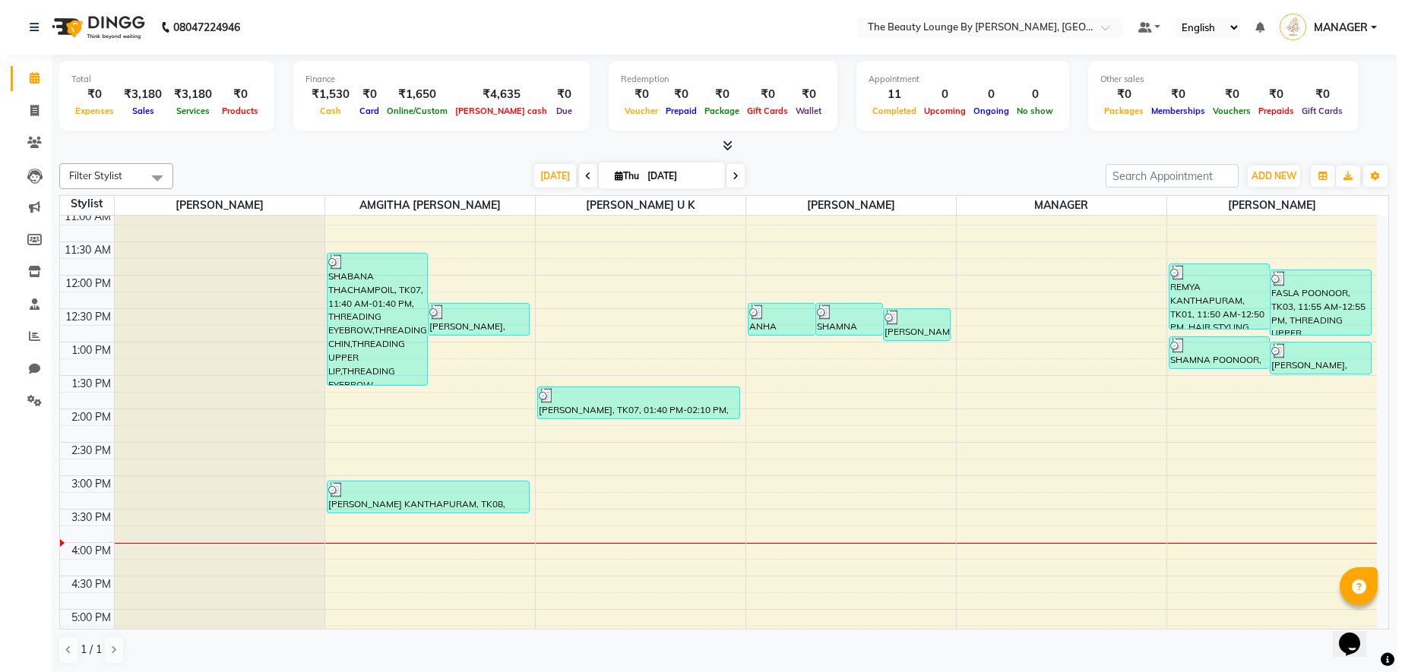
scroll to position [211, 0]
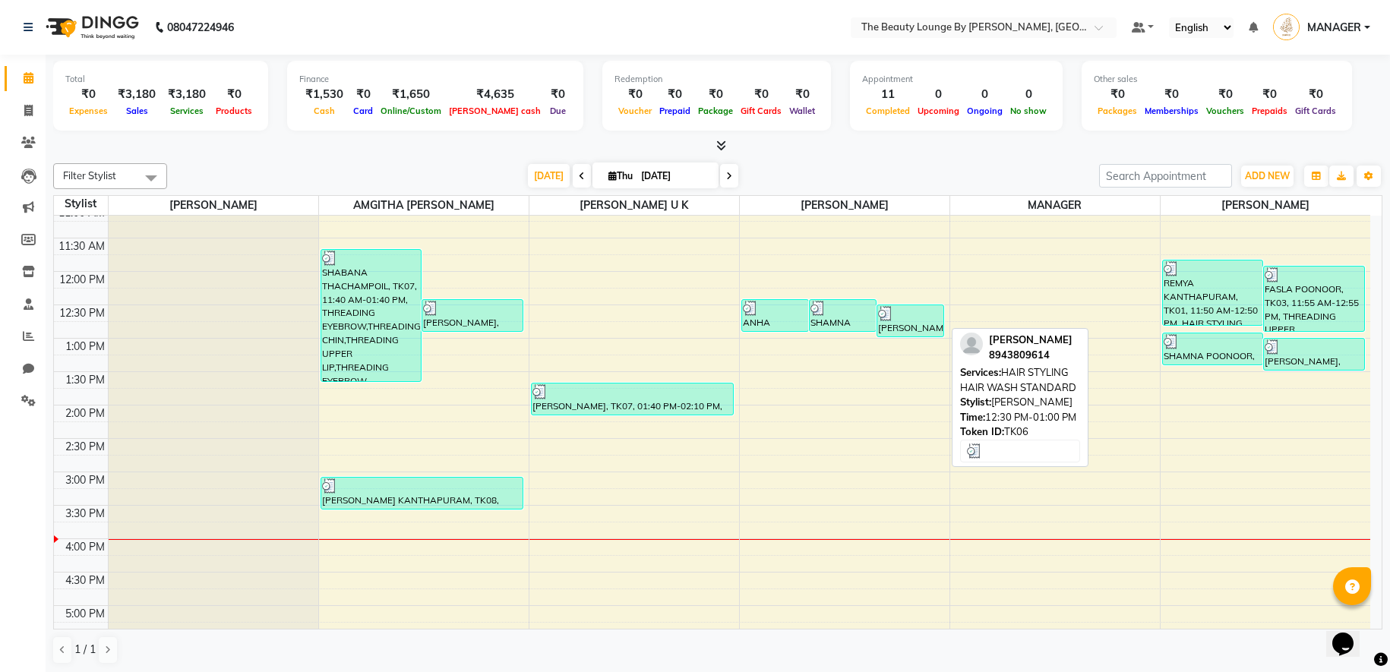
click at [900, 323] on div "[PERSON_NAME], TK06, 12:30 PM-01:00 PM, HAIR STYLING HAIR WASH STANDARD" at bounding box center [910, 320] width 66 height 31
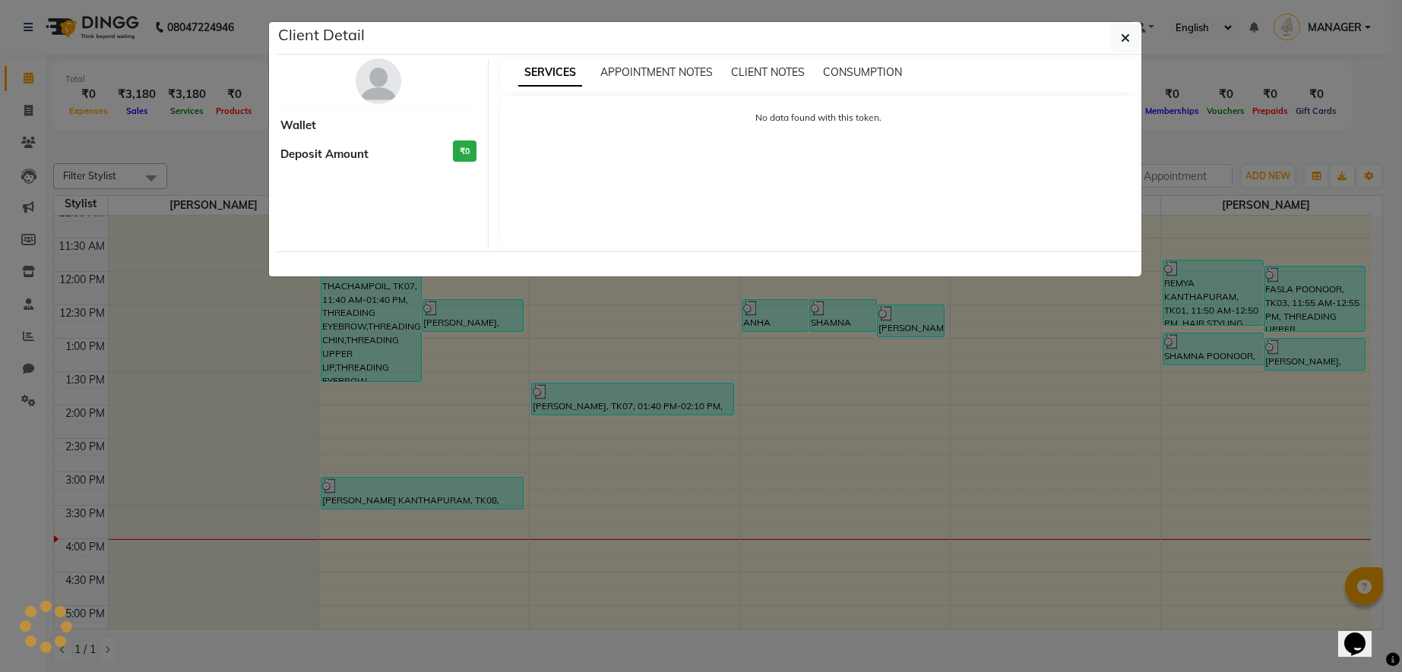
select select "3"
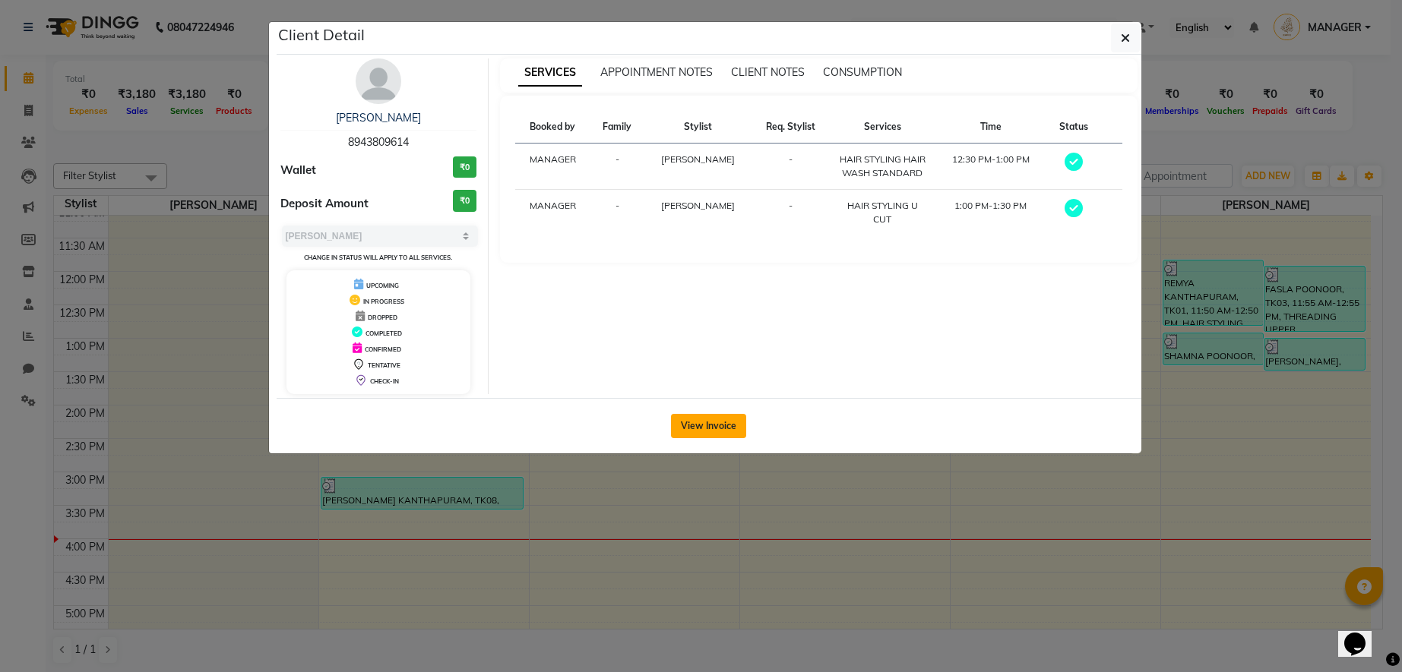
click at [716, 431] on button "View Invoice" at bounding box center [708, 426] width 75 height 24
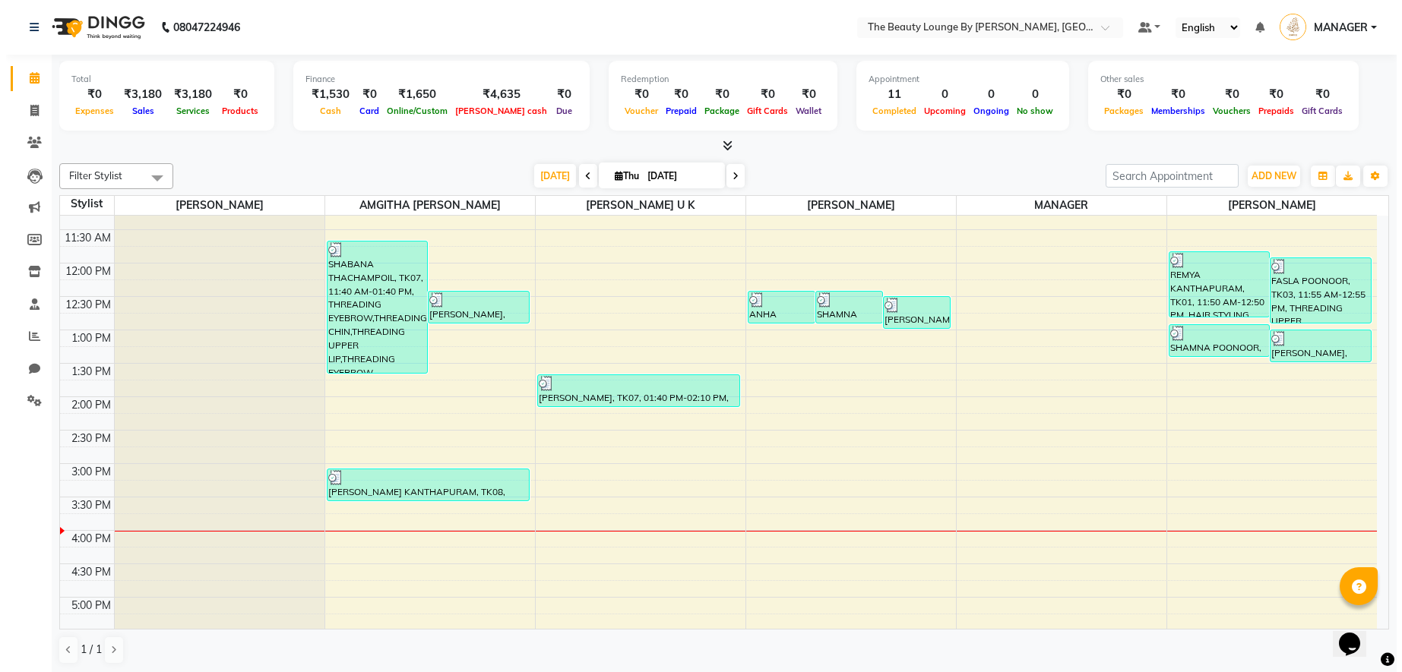
scroll to position [239, 0]
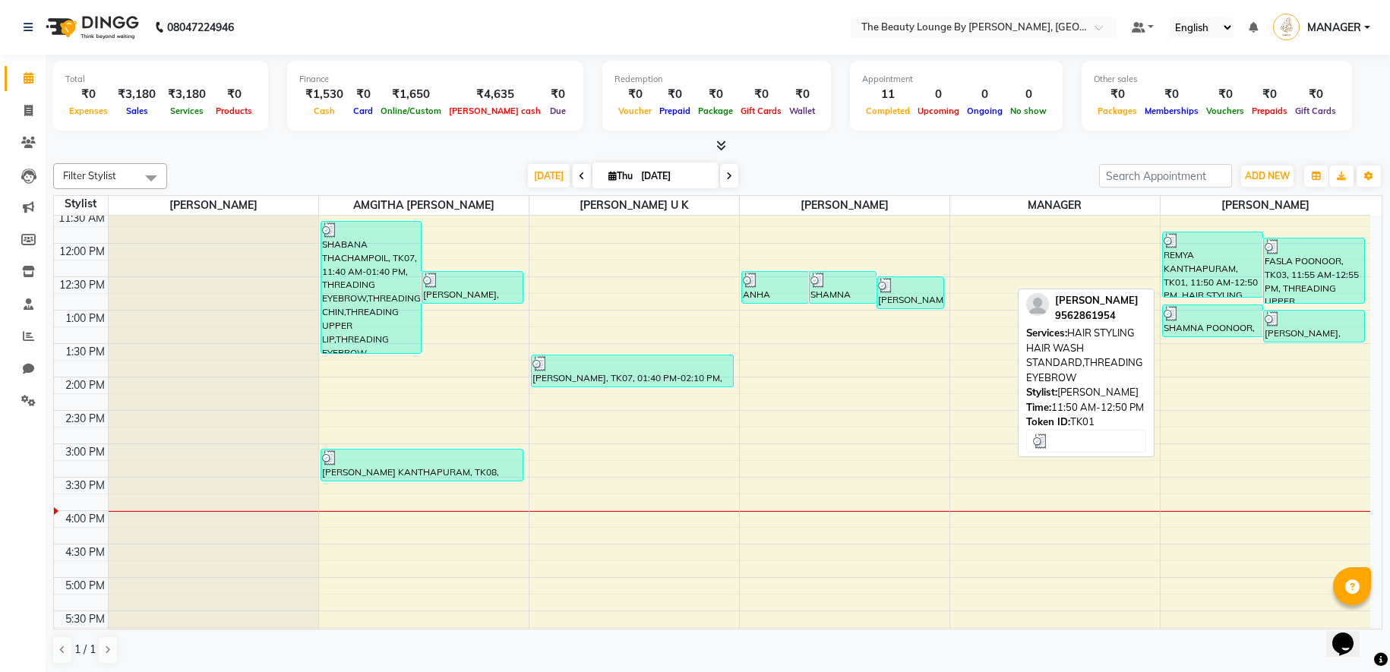
click at [1203, 267] on div "REMYA KANTHAPURAM, TK01, 11:50 AM-12:50 PM, HAIR STYLING HAIR WASH STANDARD,THR…" at bounding box center [1213, 264] width 100 height 65
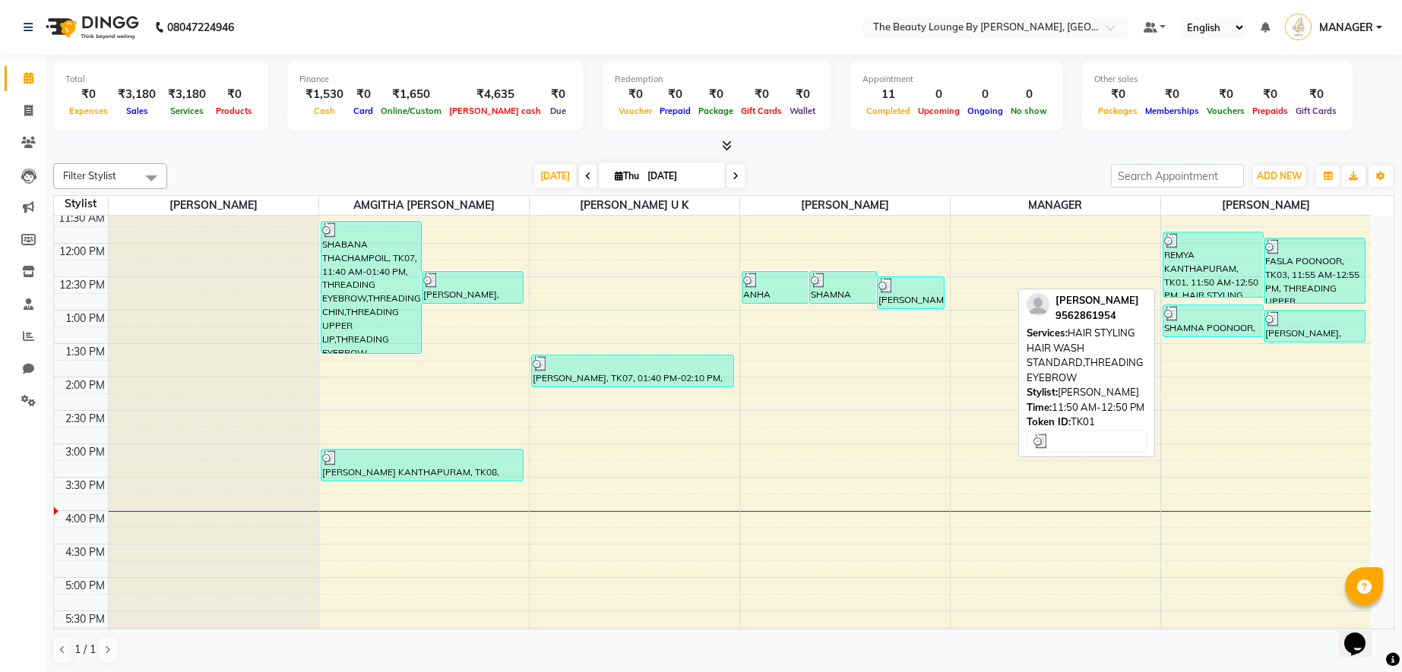
select select "3"
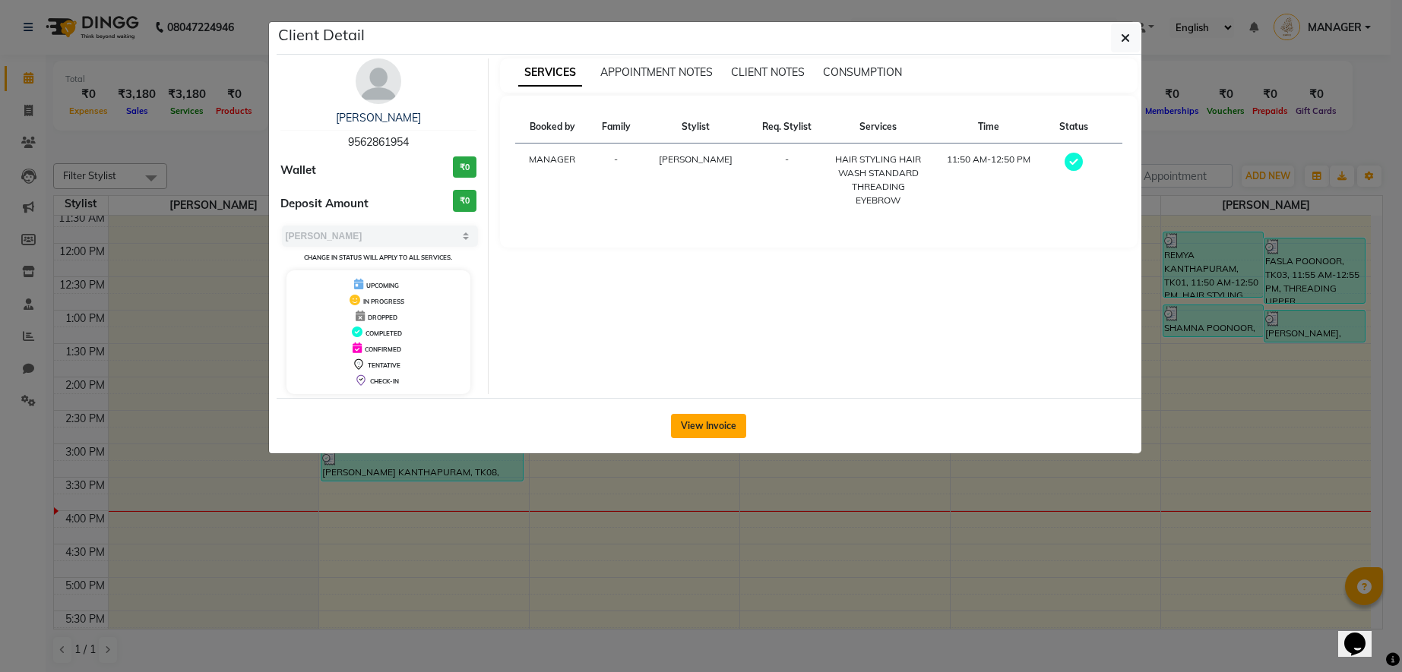
click at [697, 419] on button "View Invoice" at bounding box center [708, 426] width 75 height 24
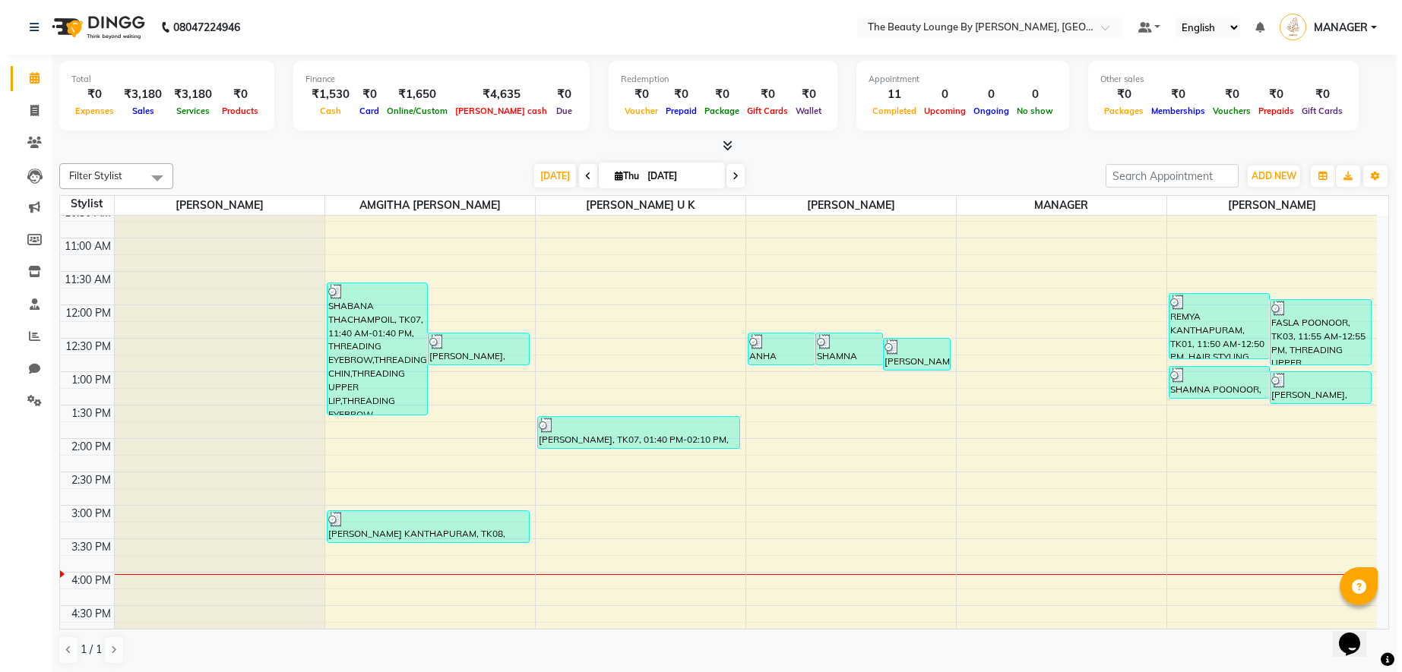
scroll to position [180, 0]
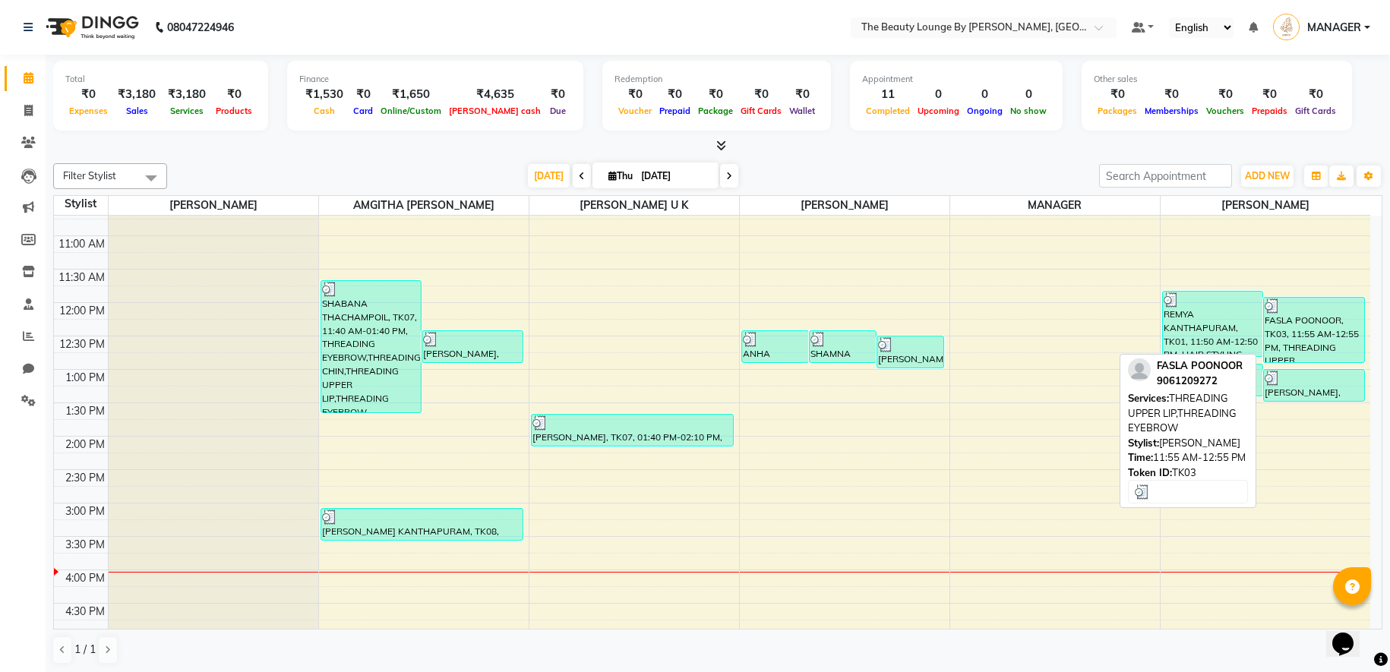
click at [1309, 343] on div "FASLA POONOOR, TK03, 11:55 AM-12:55 PM, THREADING UPPER LIP,THREADING EYEBROW" at bounding box center [1314, 330] width 100 height 65
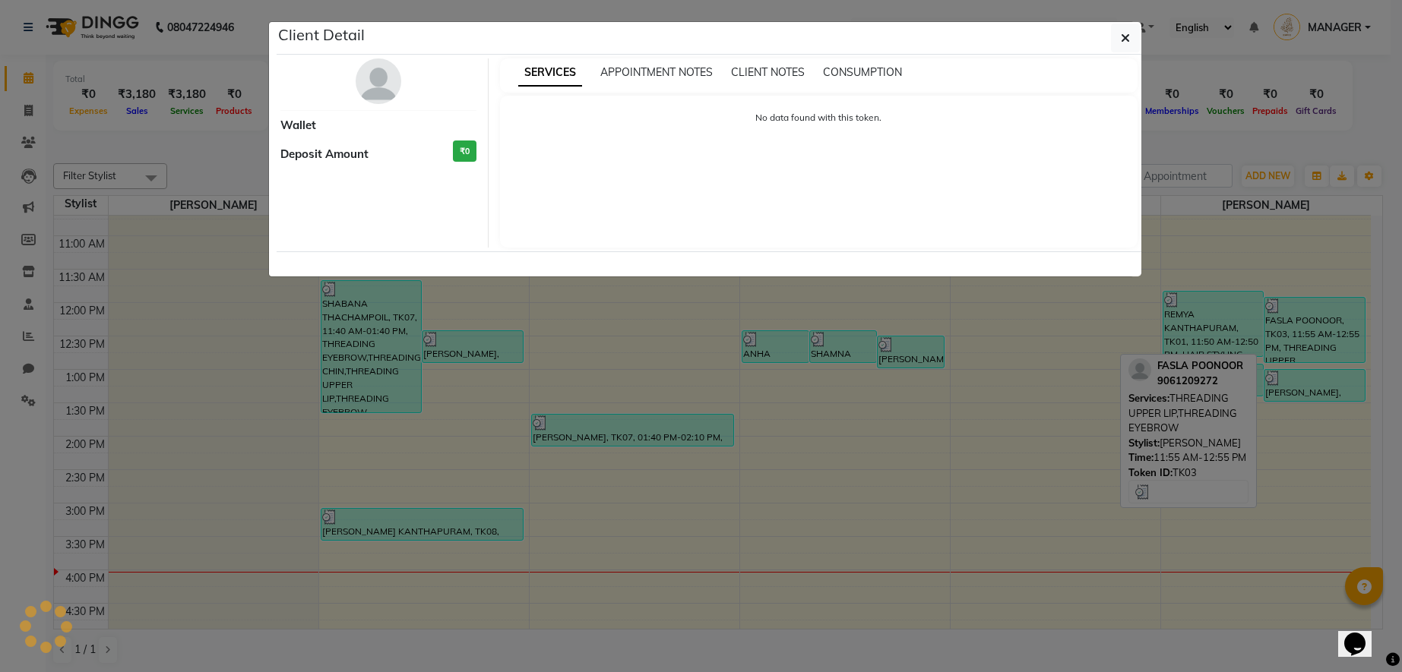
select select "3"
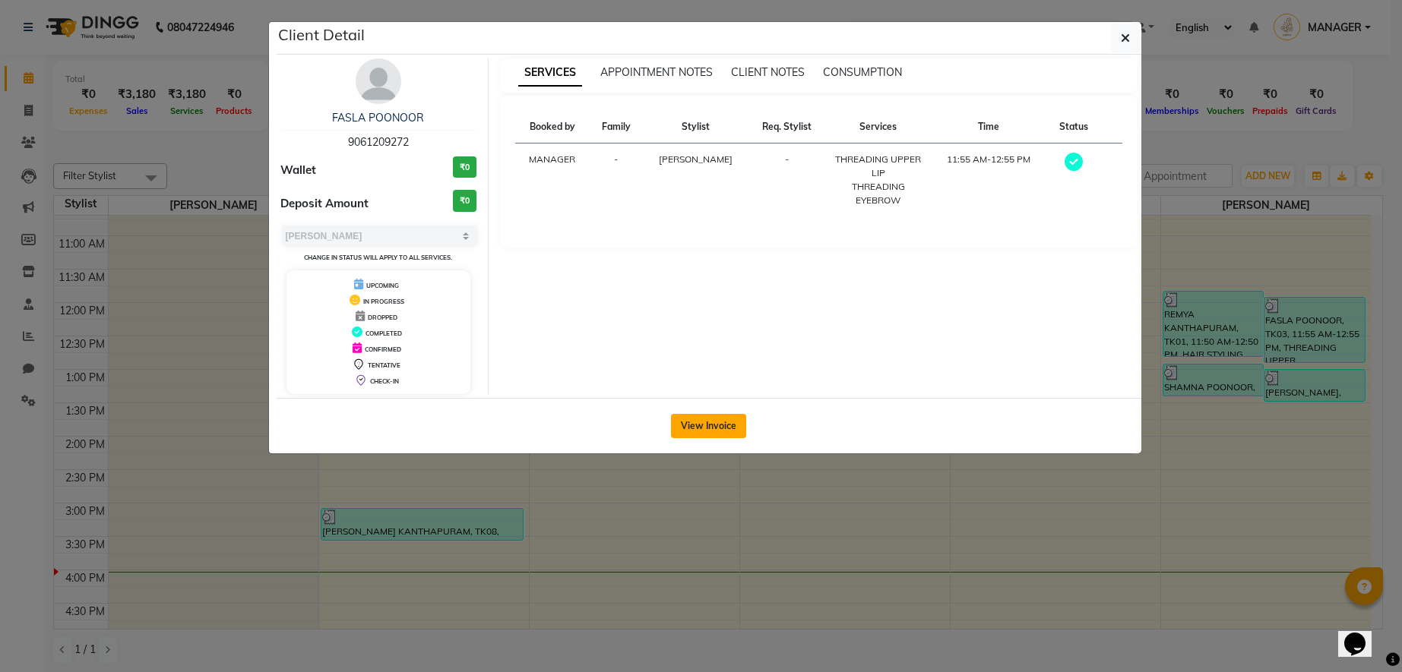
click at [730, 430] on button "View Invoice" at bounding box center [708, 426] width 75 height 24
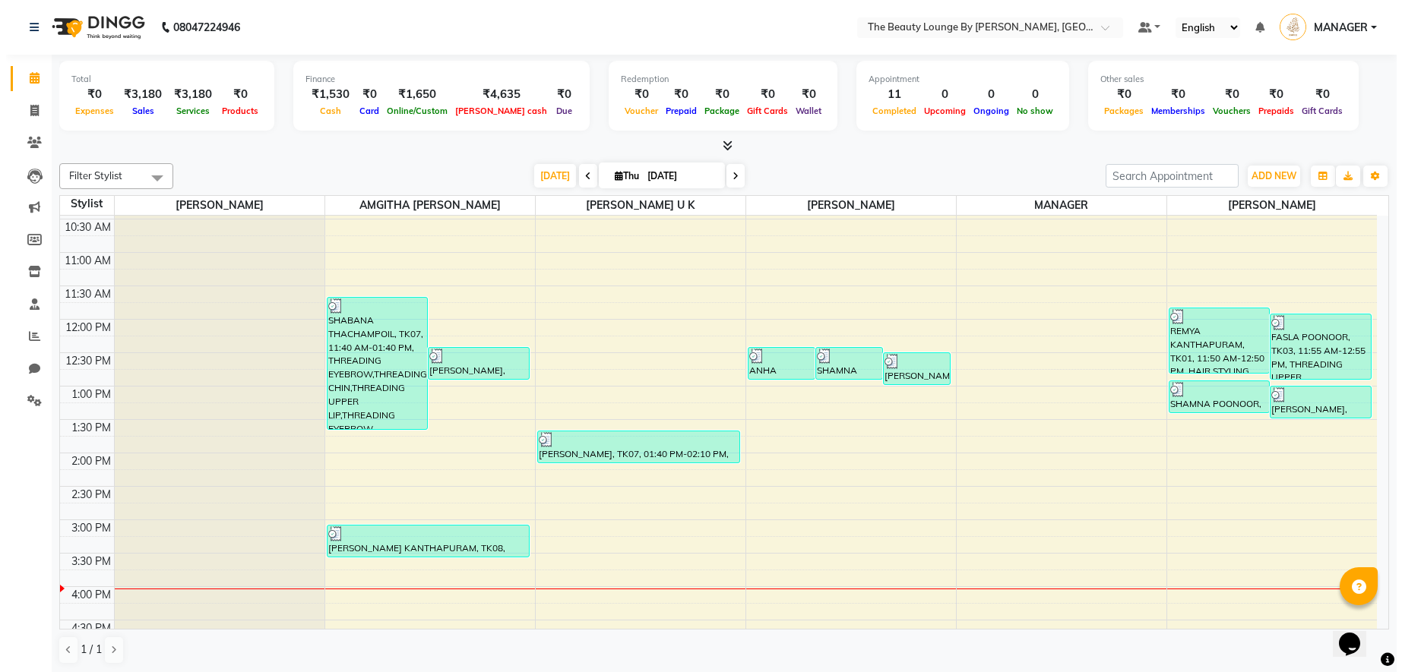
scroll to position [160, 0]
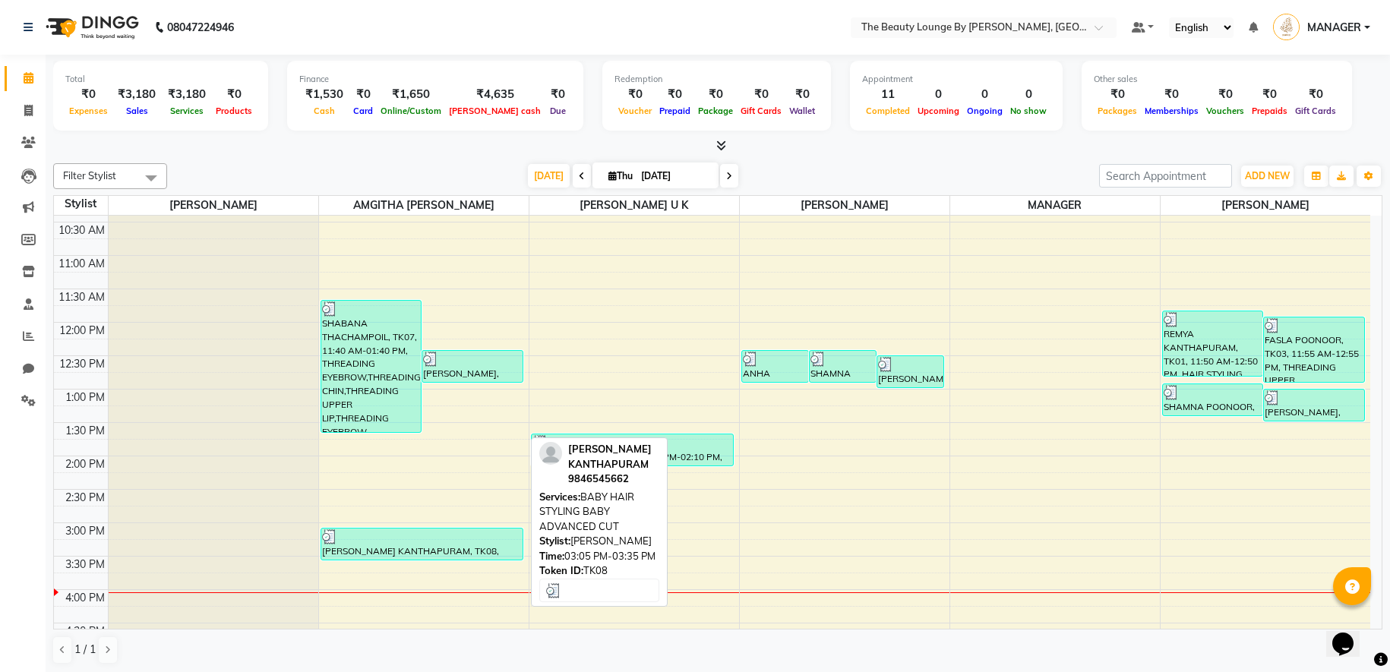
click at [483, 550] on div "[PERSON_NAME] KANTHAPURAM, TK08, 03:05 PM-03:35 PM, BABY HAIR STYLING BABY ADVA…" at bounding box center [421, 544] width 201 height 31
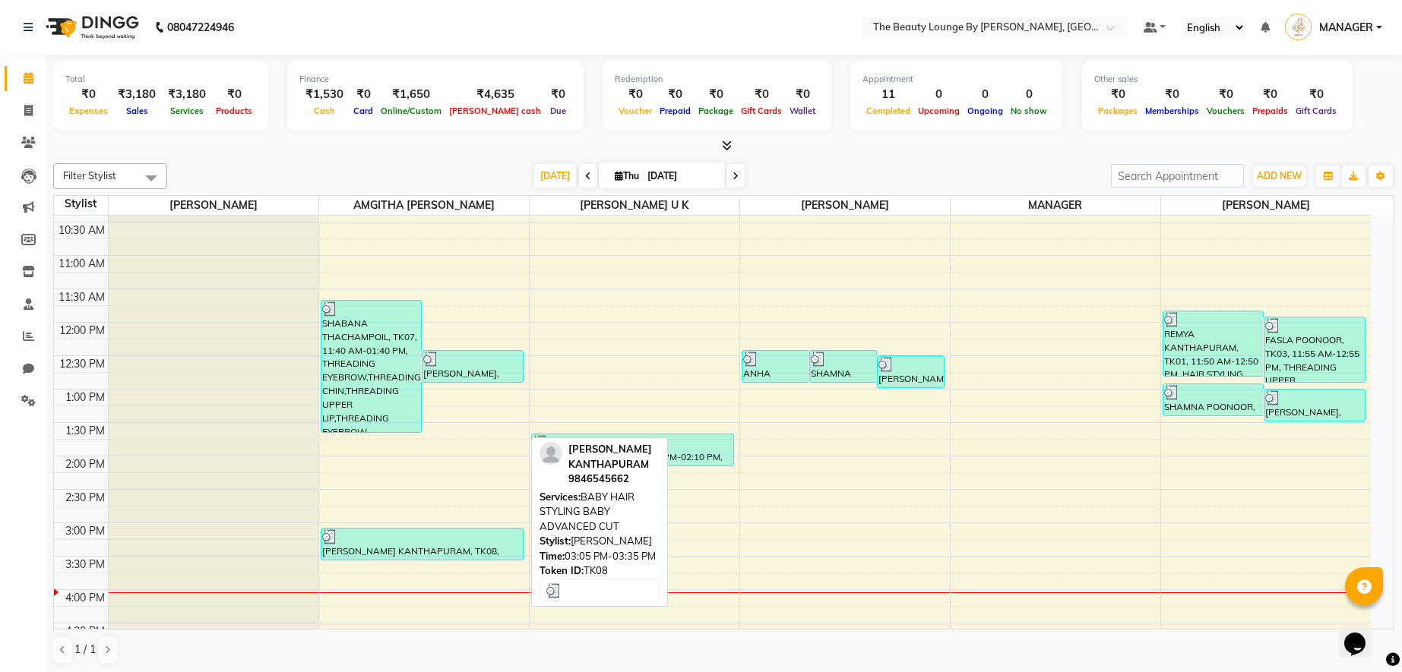
select select "3"
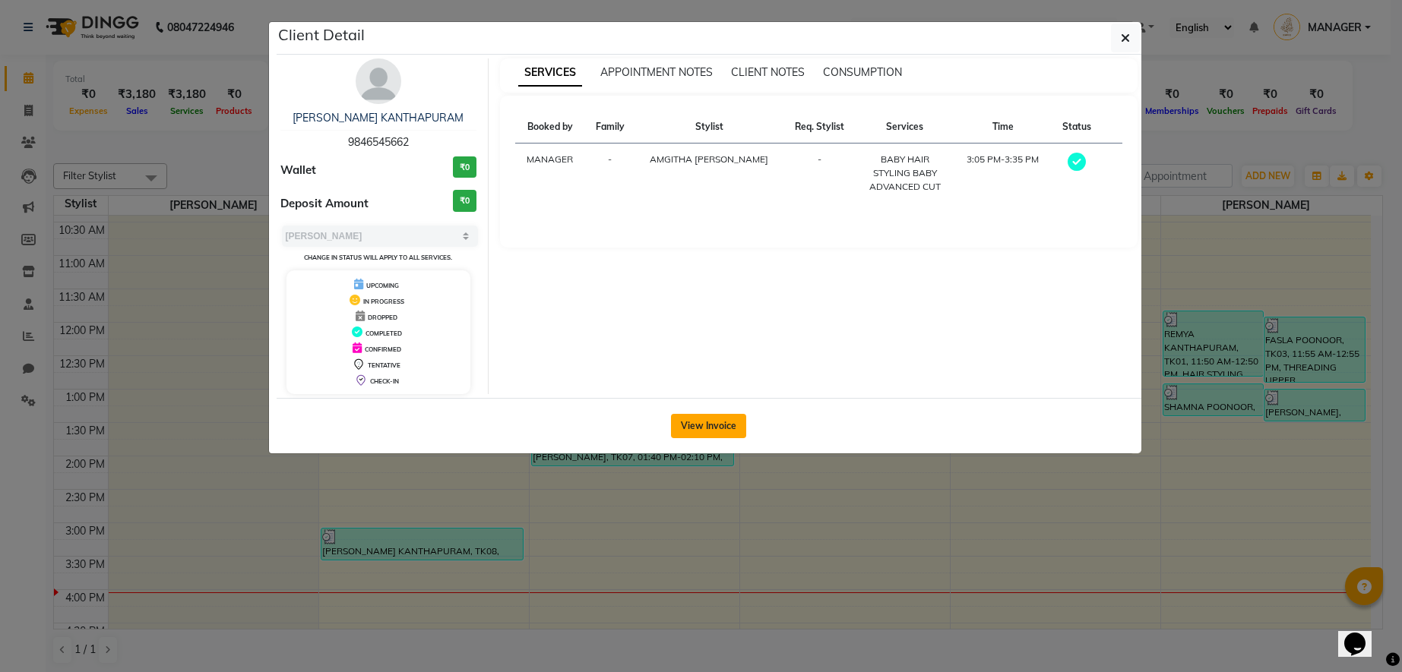
click at [696, 428] on button "View Invoice" at bounding box center [708, 426] width 75 height 24
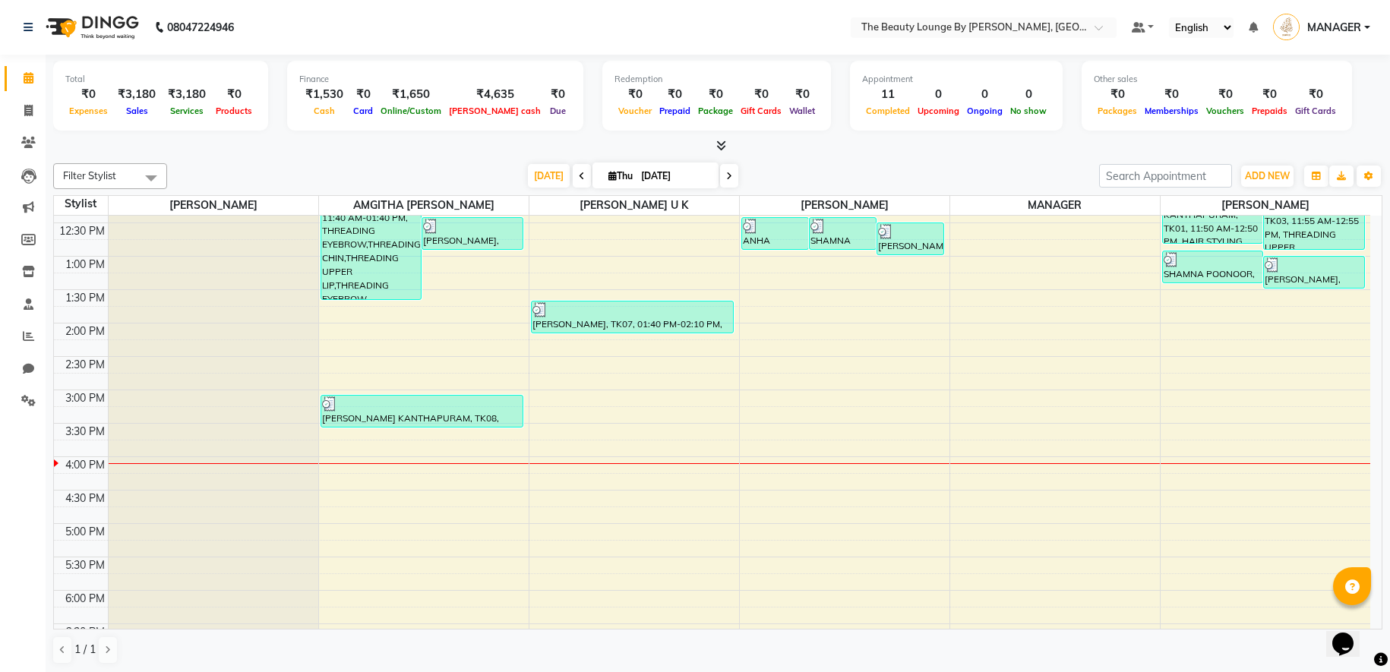
scroll to position [258, 0]
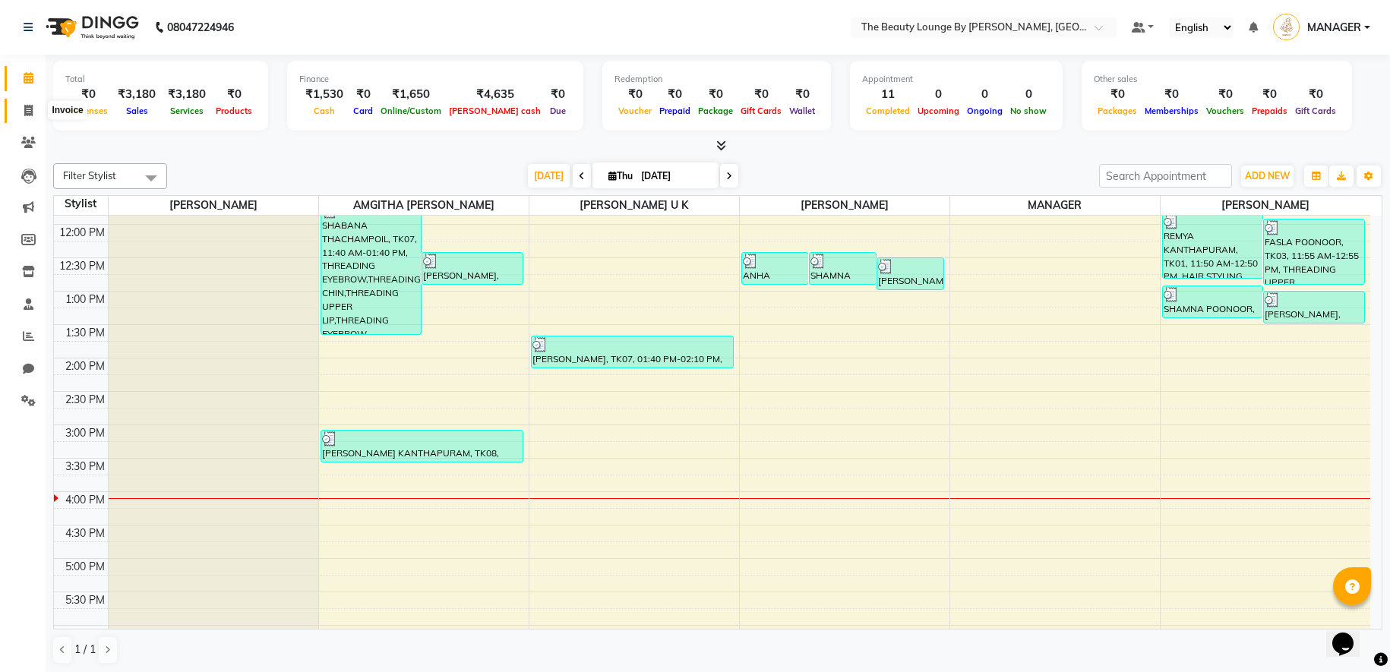
click at [25, 112] on icon at bounding box center [28, 110] width 8 height 11
select select "service"
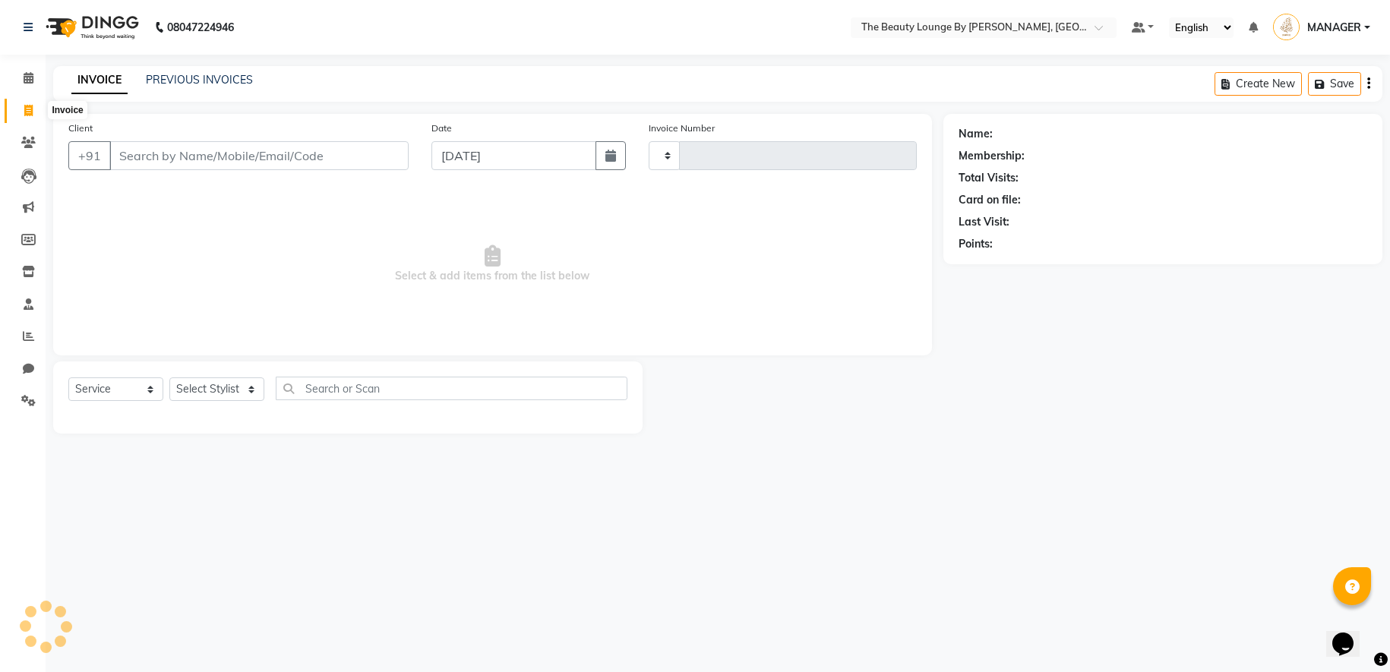
type input "0613"
select select "8577"
click at [31, 77] on icon at bounding box center [29, 77] width 10 height 11
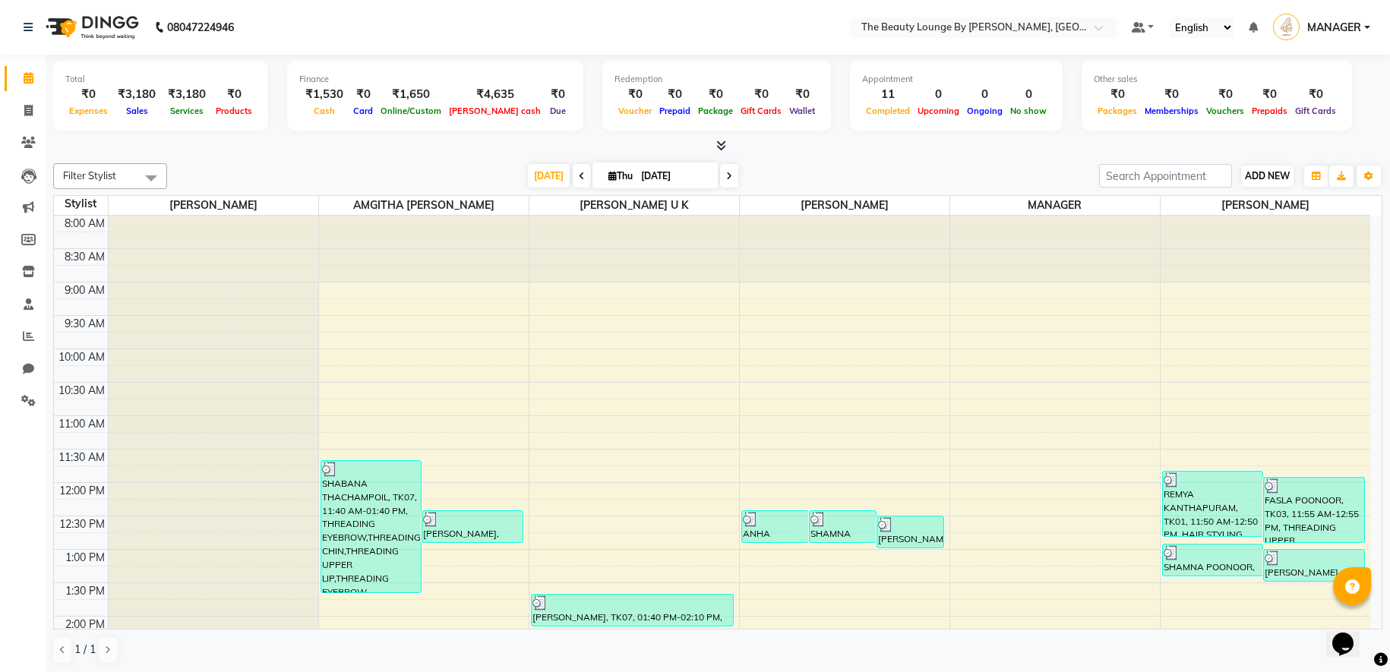
click at [1275, 170] on span "ADD NEW" at bounding box center [1267, 175] width 45 height 11
click at [1360, 239] on link "Add Expense" at bounding box center [1354, 244] width 120 height 20
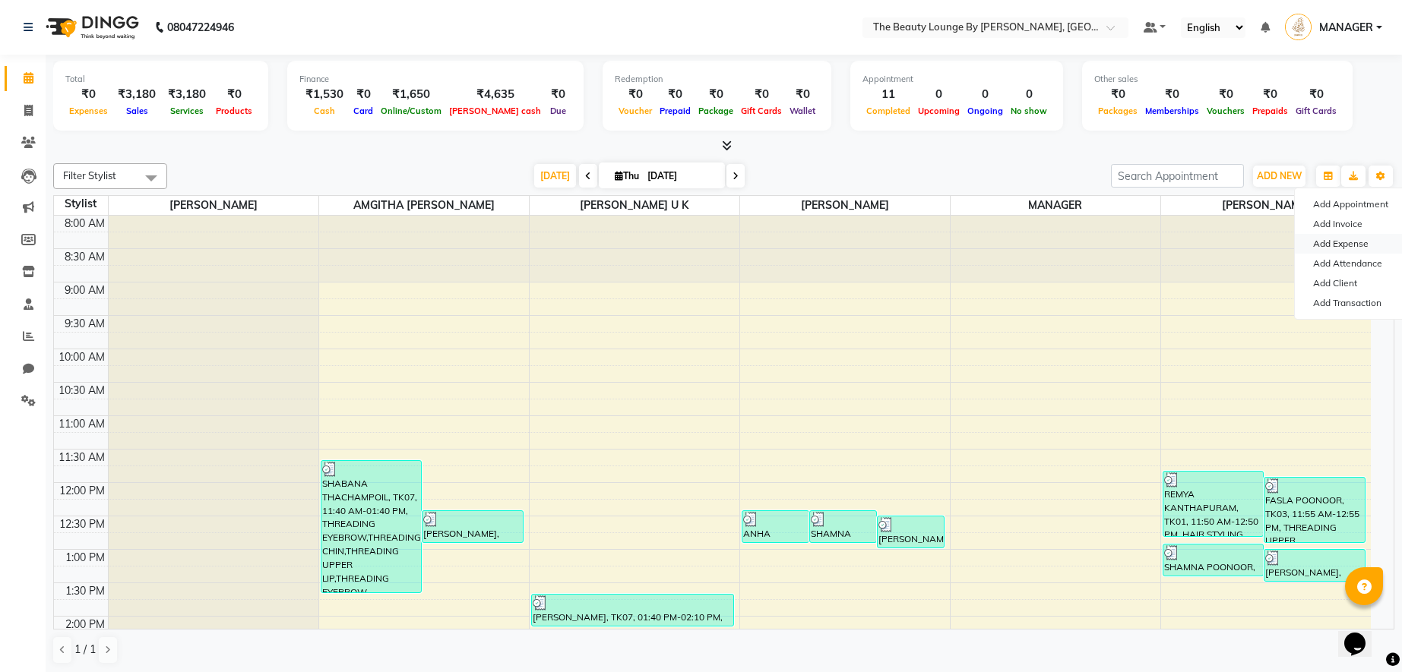
select select "1"
select select "7788"
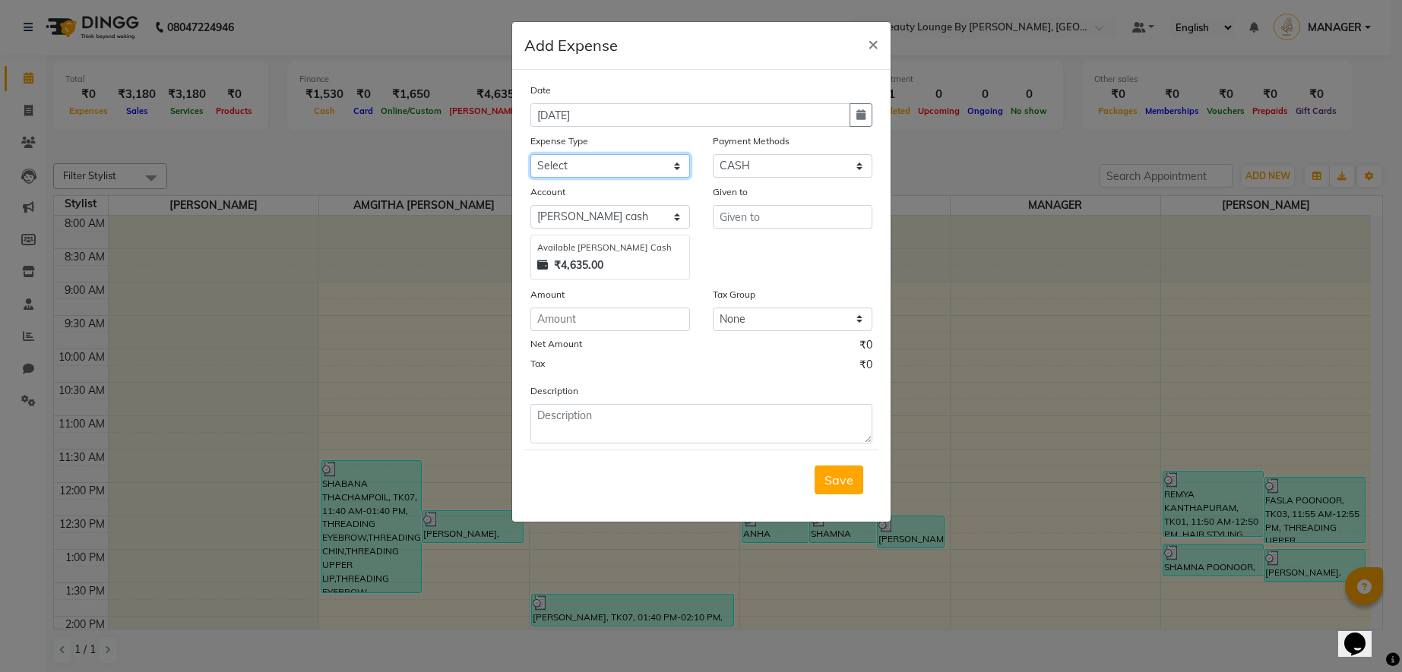
select select "23751"
click at [634, 318] on input "number" at bounding box center [610, 320] width 160 height 24
type input "300"
click at [795, 210] on input "text" at bounding box center [793, 217] width 160 height 24
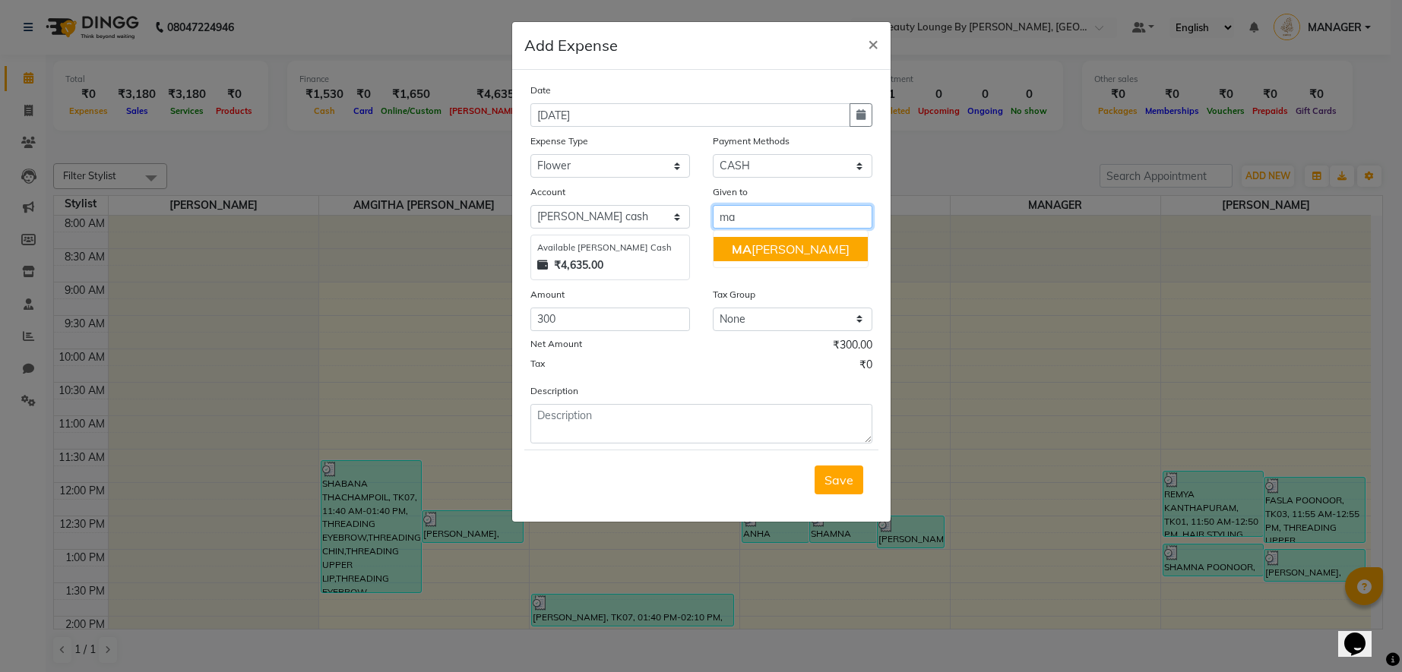
click at [798, 245] on button "MA [PERSON_NAME]" at bounding box center [790, 249] width 154 height 24
type input "MANAGER"
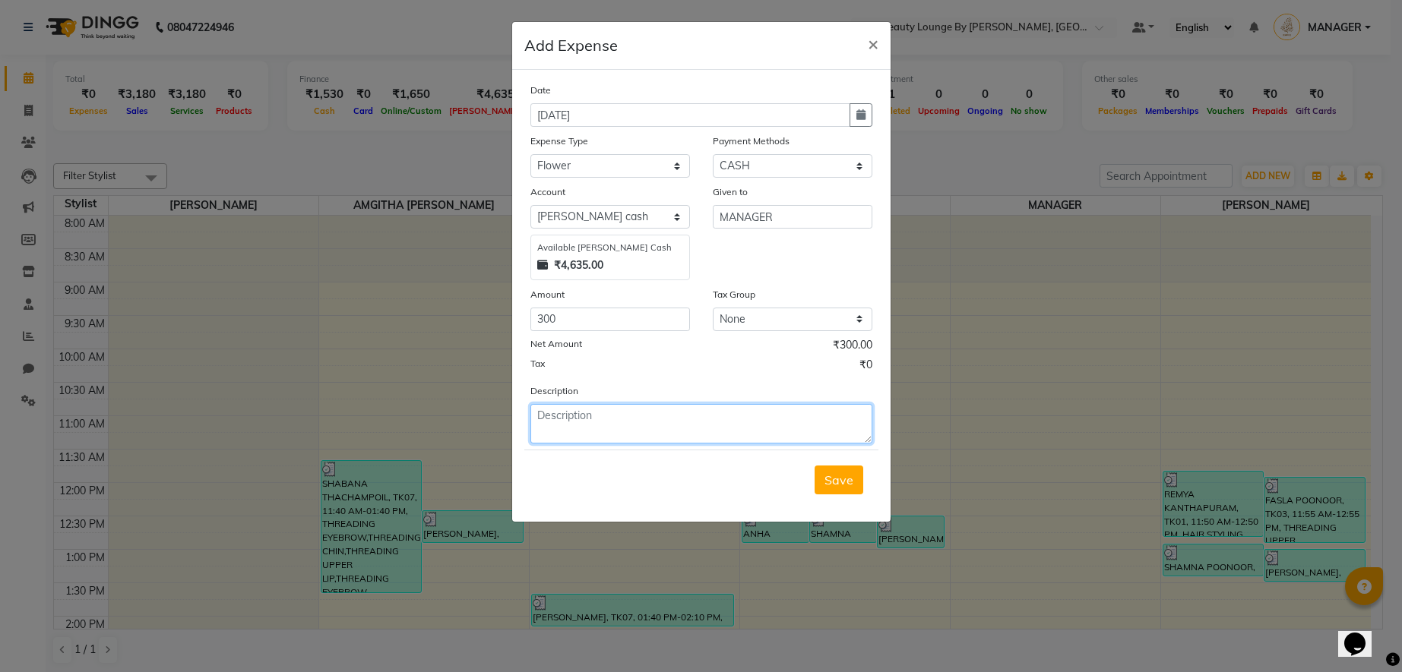
click at [574, 425] on textarea at bounding box center [701, 424] width 342 height 40
type textarea "c"
type textarea "C"
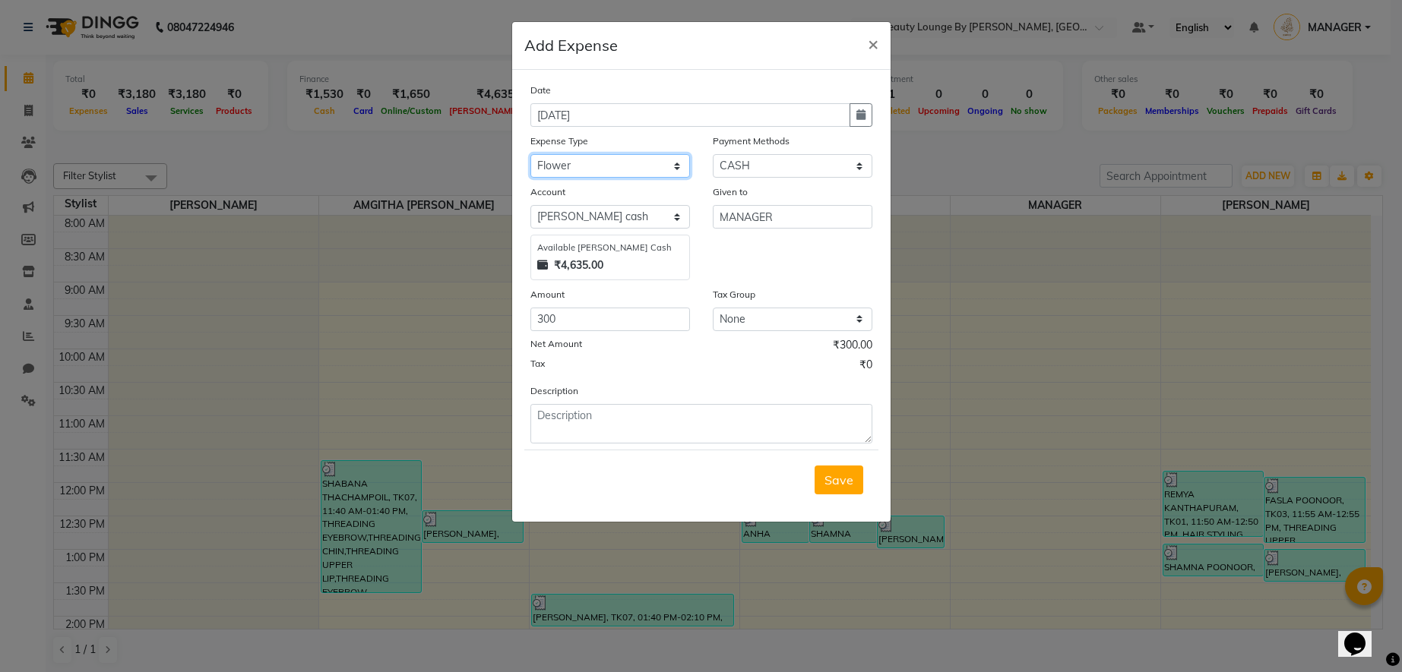
select select "23859"
select select "17"
select select "7789"
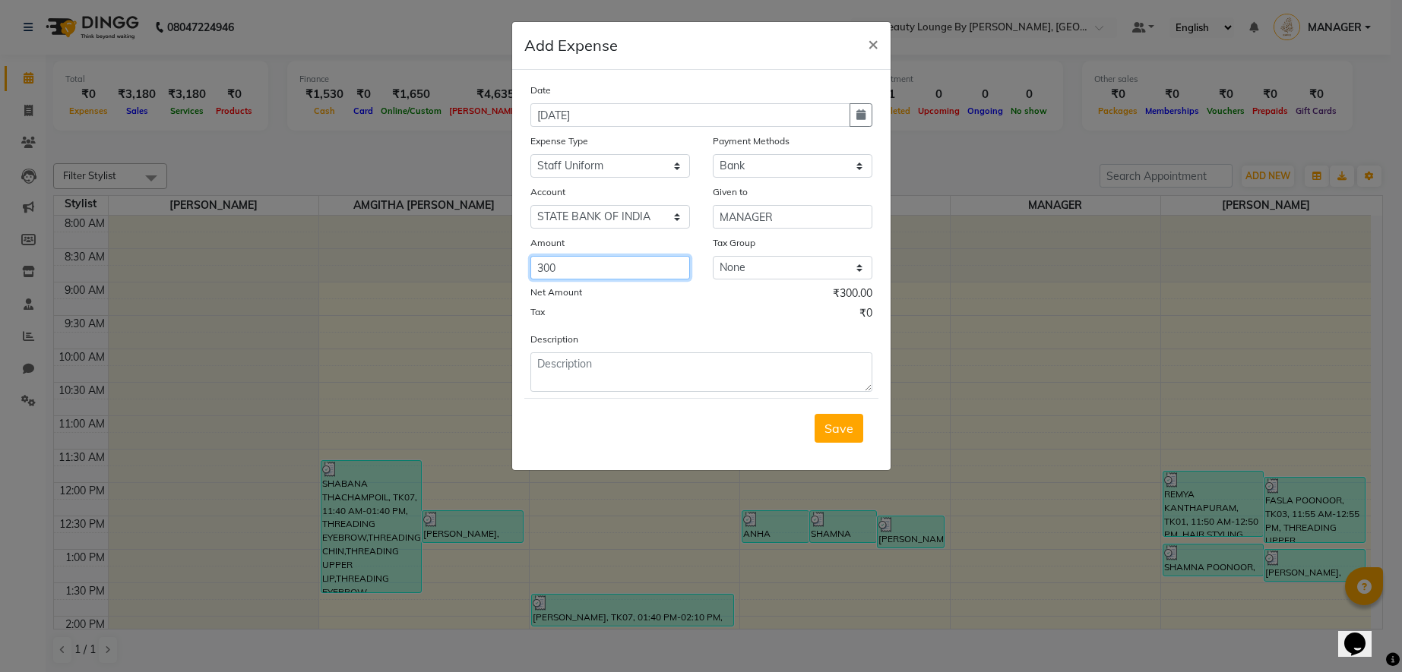
click at [603, 271] on input "300" at bounding box center [610, 268] width 160 height 24
type input "3"
type input "6000"
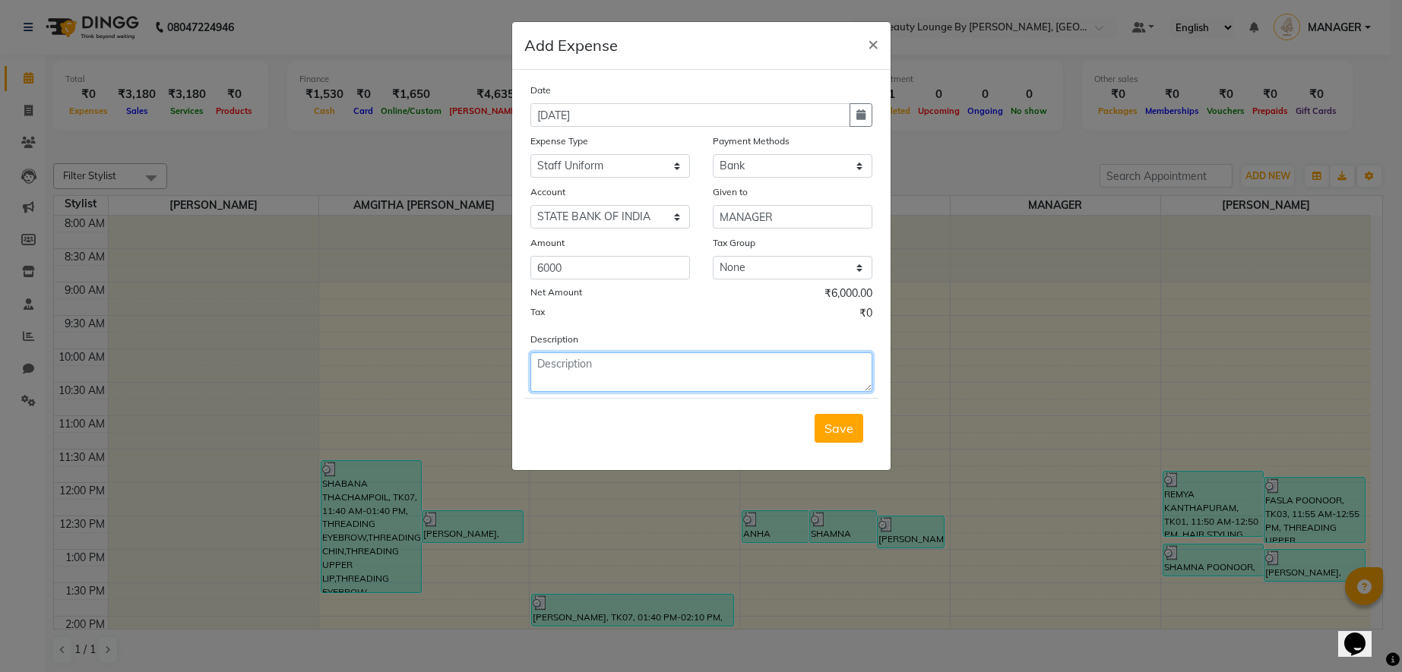
click at [554, 376] on textarea at bounding box center [701, 372] width 342 height 40
type textarea "UNIFORM STICHING CHARGE (FAMILY)"
click at [845, 429] on span "Save" at bounding box center [838, 428] width 29 height 15
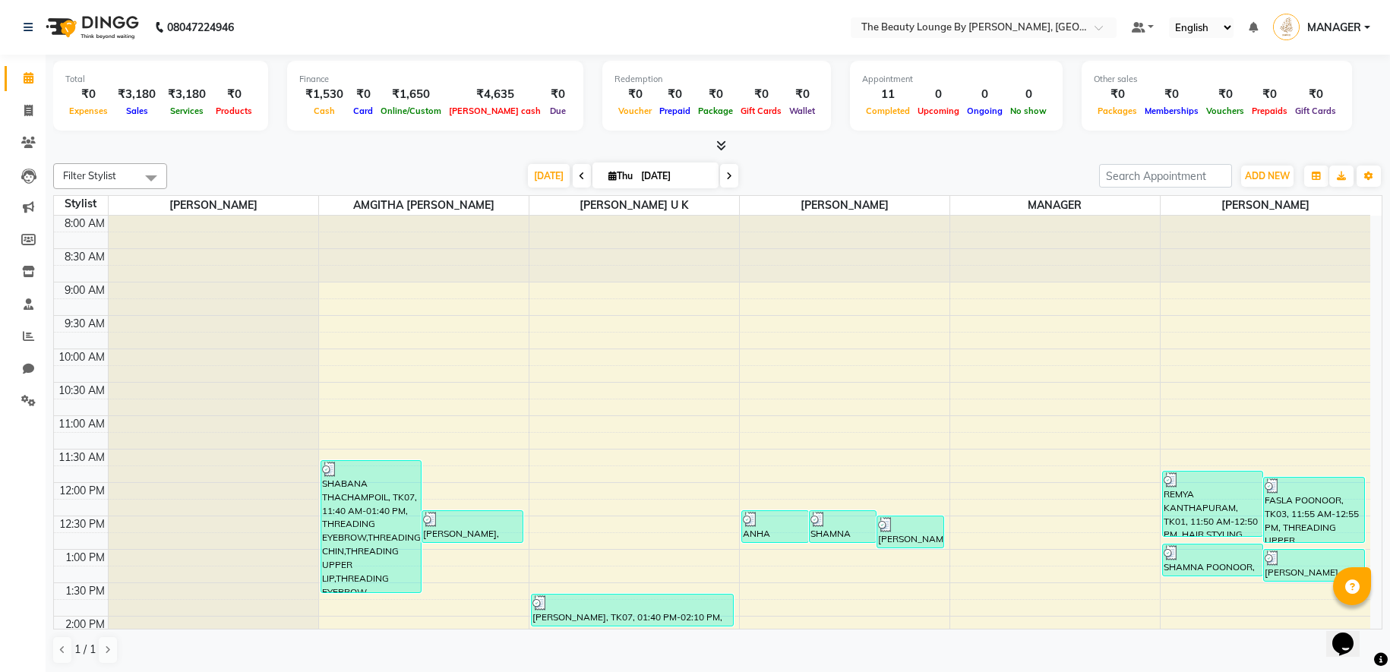
click at [1280, 162] on div "Filter Stylist Select All AMGITHA [PERSON_NAME] [PERSON_NAME] MANAGER [PERSON_N…" at bounding box center [717, 414] width 1329 height 514
click at [1273, 168] on button "ADD NEW Toggle Dropdown" at bounding box center [1267, 176] width 52 height 21
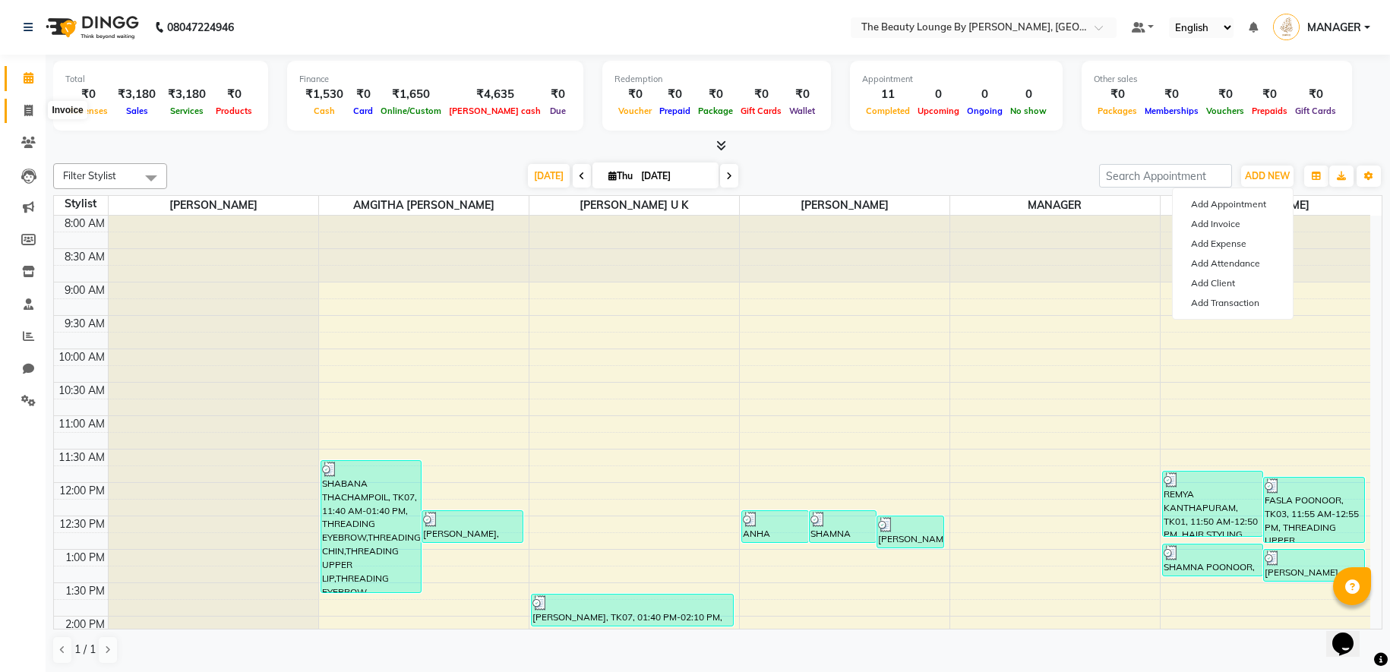
click at [21, 110] on span at bounding box center [28, 111] width 27 height 17
select select "service"
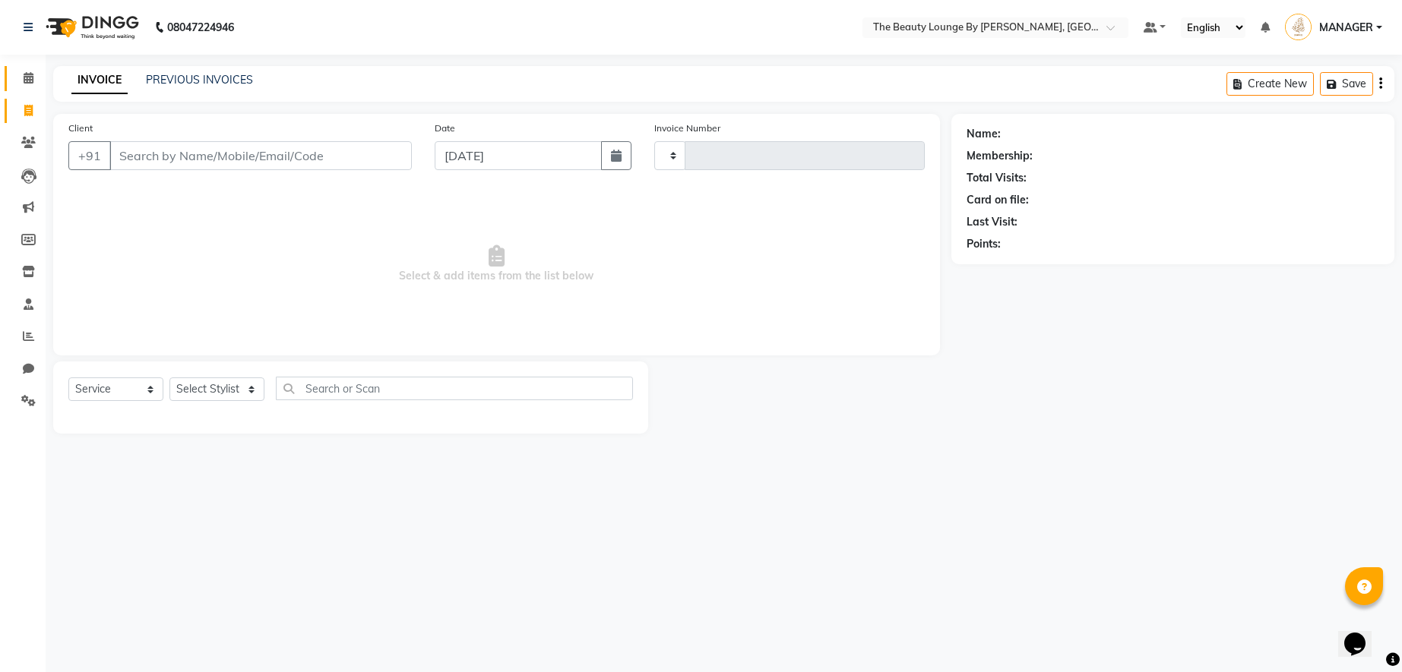
type input "0613"
select select "8577"
click at [36, 81] on span at bounding box center [28, 78] width 27 height 17
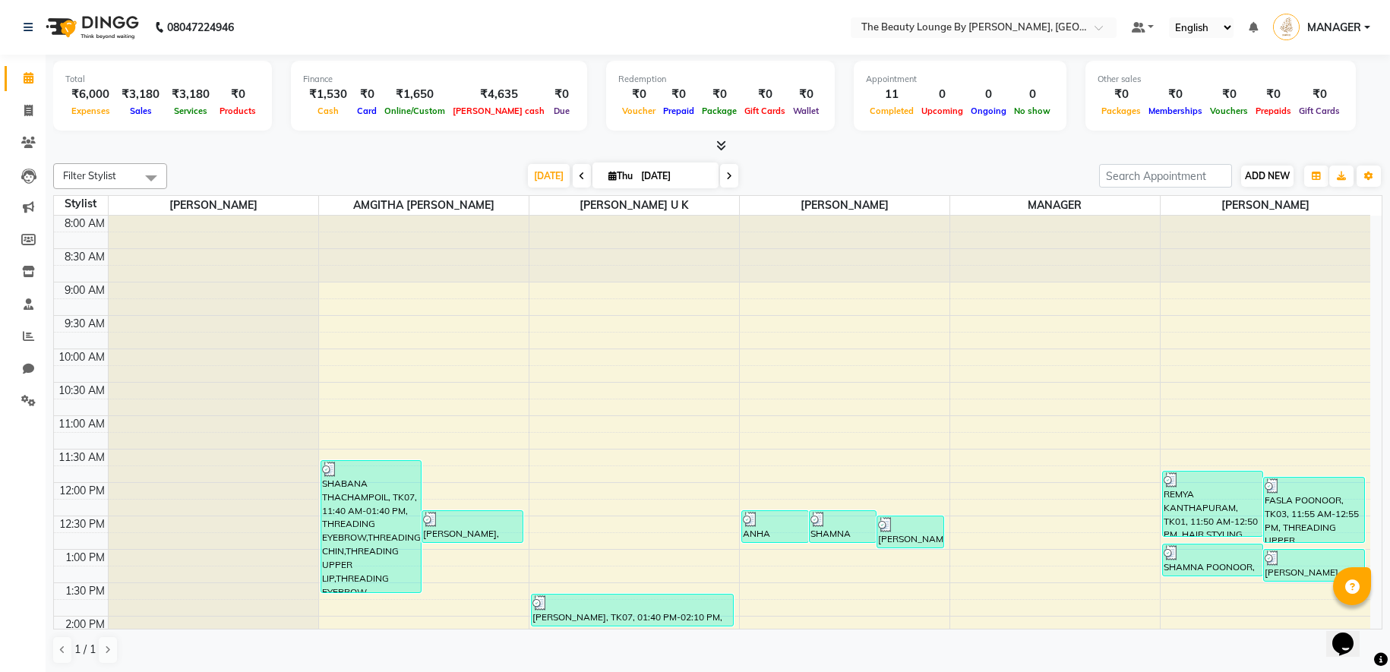
click at [1253, 170] on span "ADD NEW" at bounding box center [1267, 175] width 45 height 11
click at [1348, 246] on link "Add Expense" at bounding box center [1354, 244] width 120 height 20
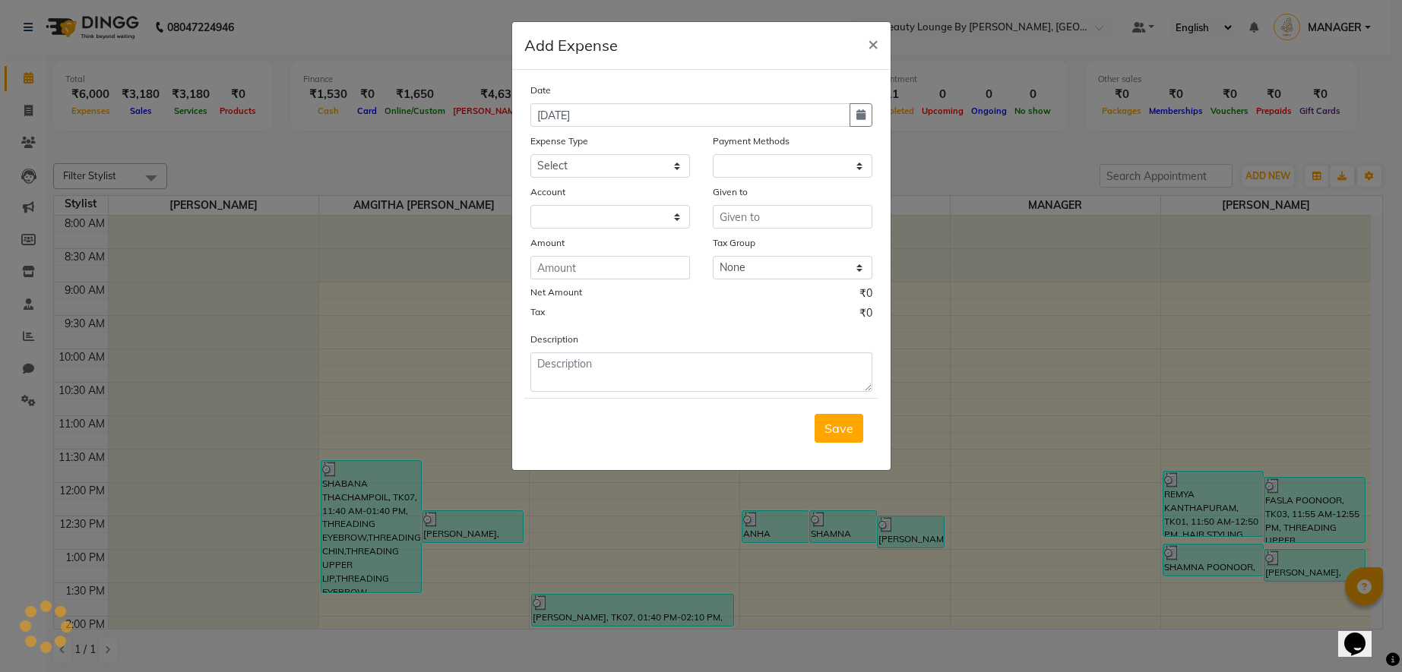
select select "1"
select select "7788"
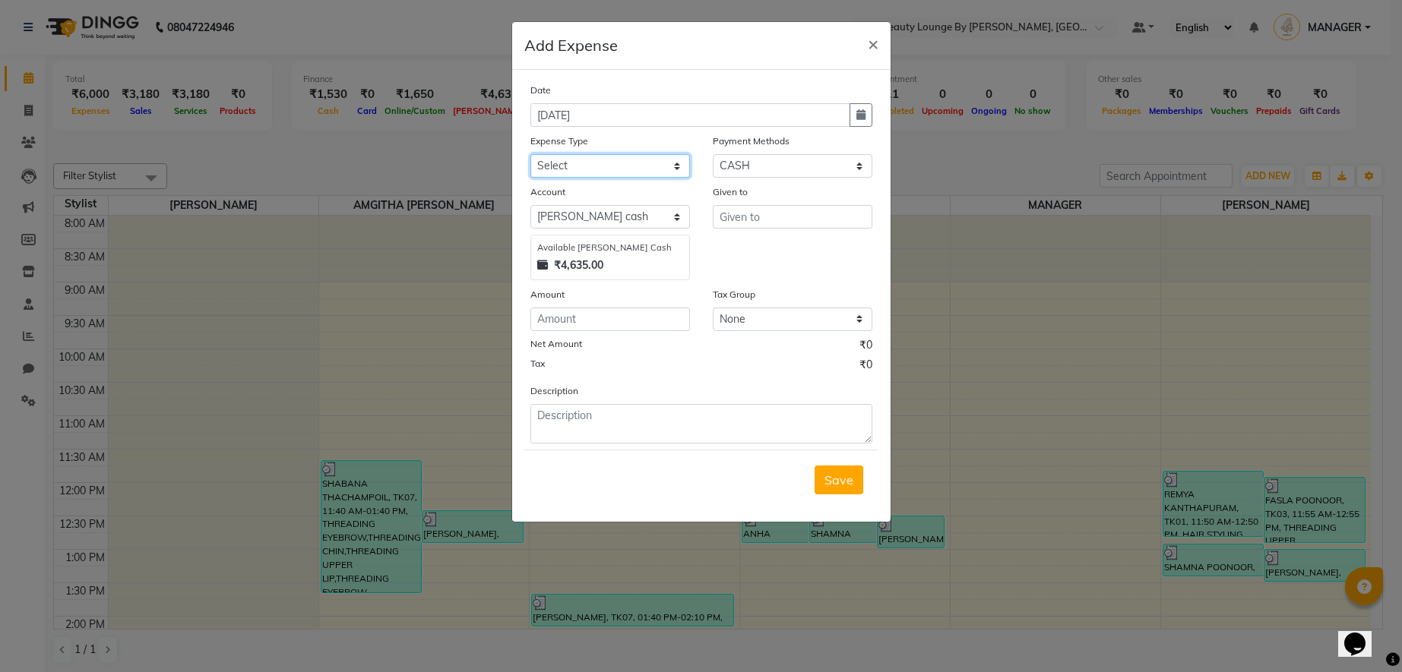
select select "23751"
click at [636, 314] on input "number" at bounding box center [610, 320] width 160 height 24
type input "300"
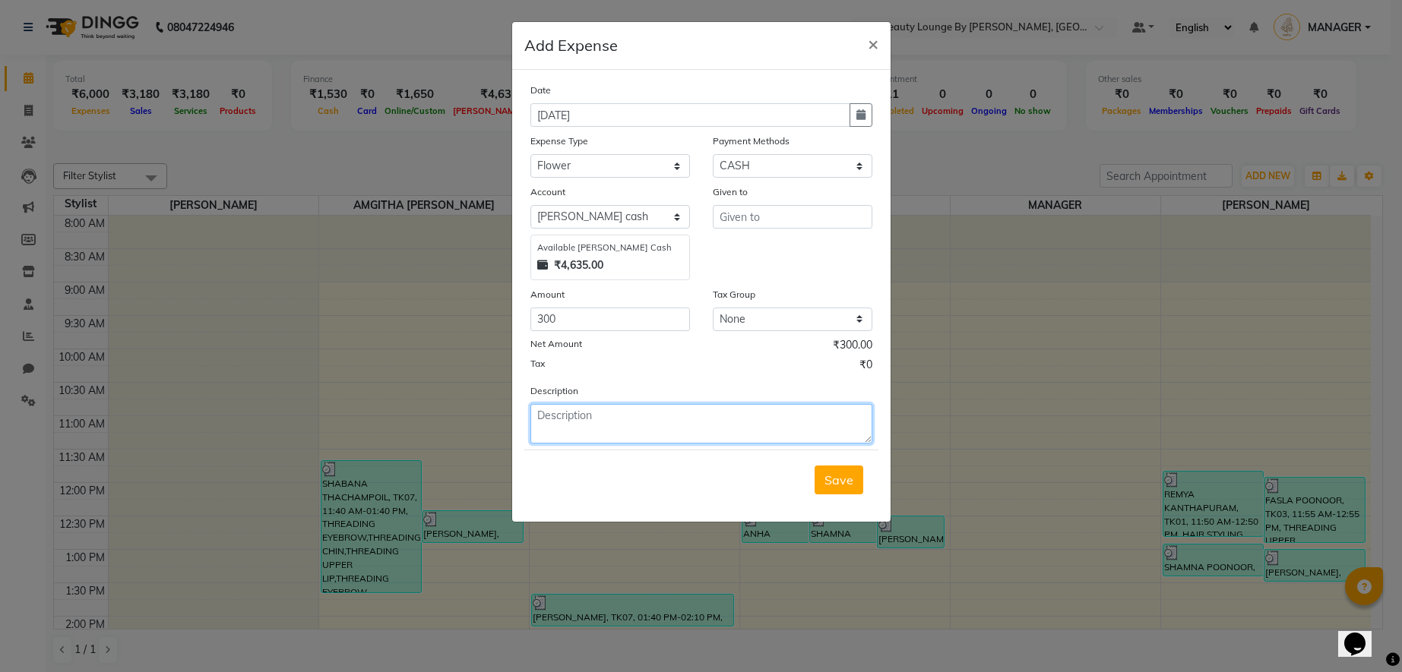
click at [640, 422] on textarea at bounding box center [701, 424] width 342 height 40
click at [602, 415] on textarea "PURCHASED FLOWER FOR THE COLLAB" at bounding box center [701, 424] width 342 height 40
type textarea "PURCHASEDS FLOWER FOR THE COLLAB"
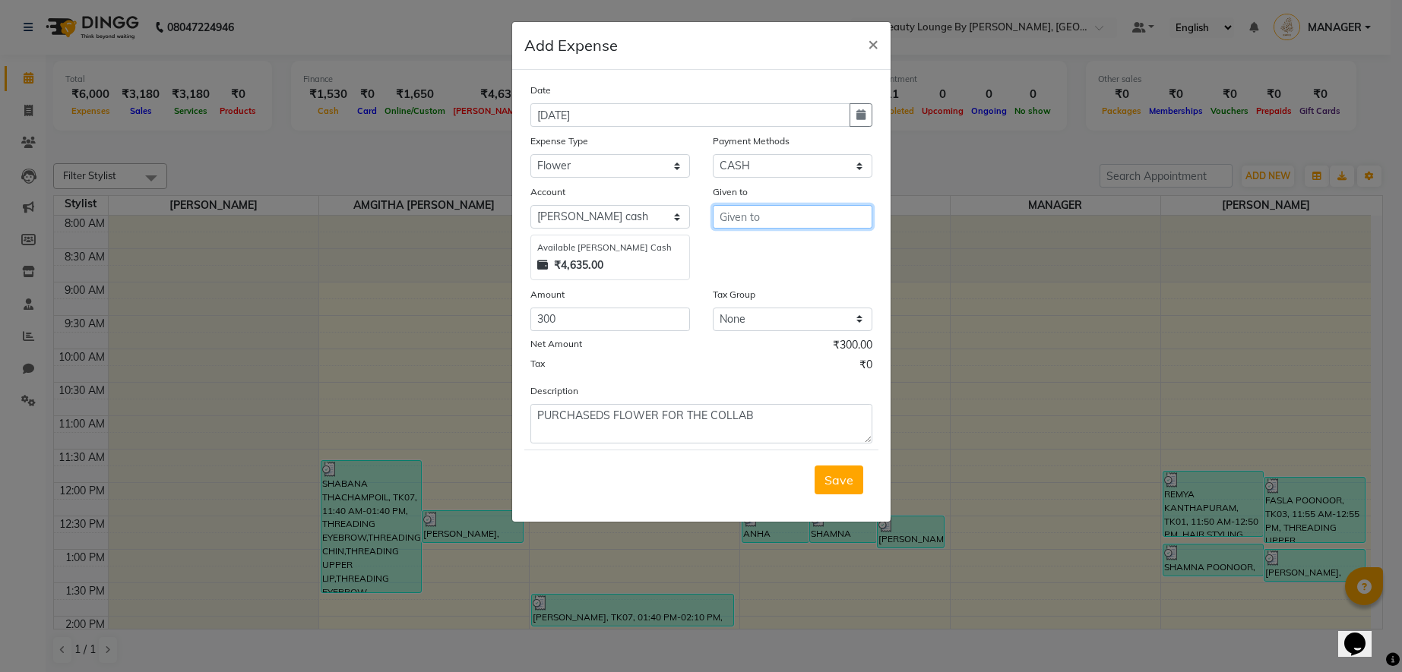
click at [747, 216] on input "text" at bounding box center [793, 217] width 160 height 24
click at [774, 273] on ngb-highlight "M ANAGER" at bounding box center [763, 273] width 62 height 15
type input "MANAGER"
click at [829, 473] on span "Save" at bounding box center [838, 480] width 29 height 15
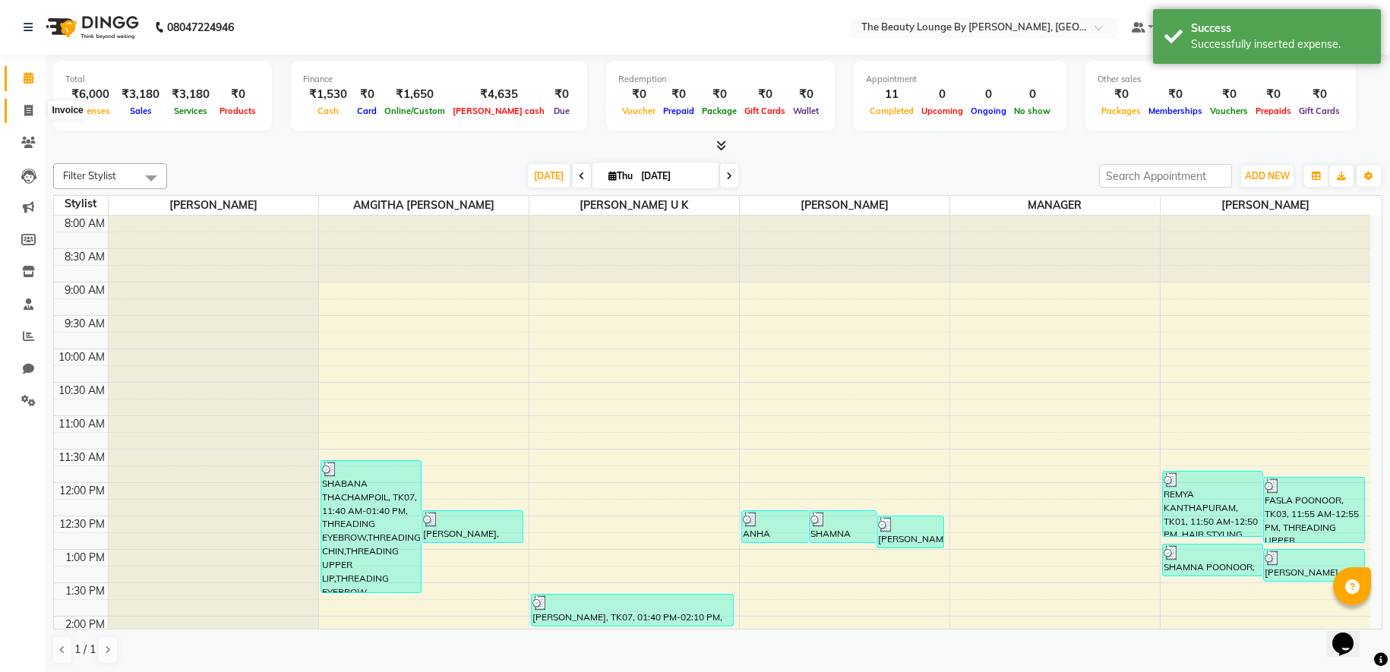
click at [24, 105] on icon at bounding box center [28, 110] width 8 height 11
select select "8577"
select select "service"
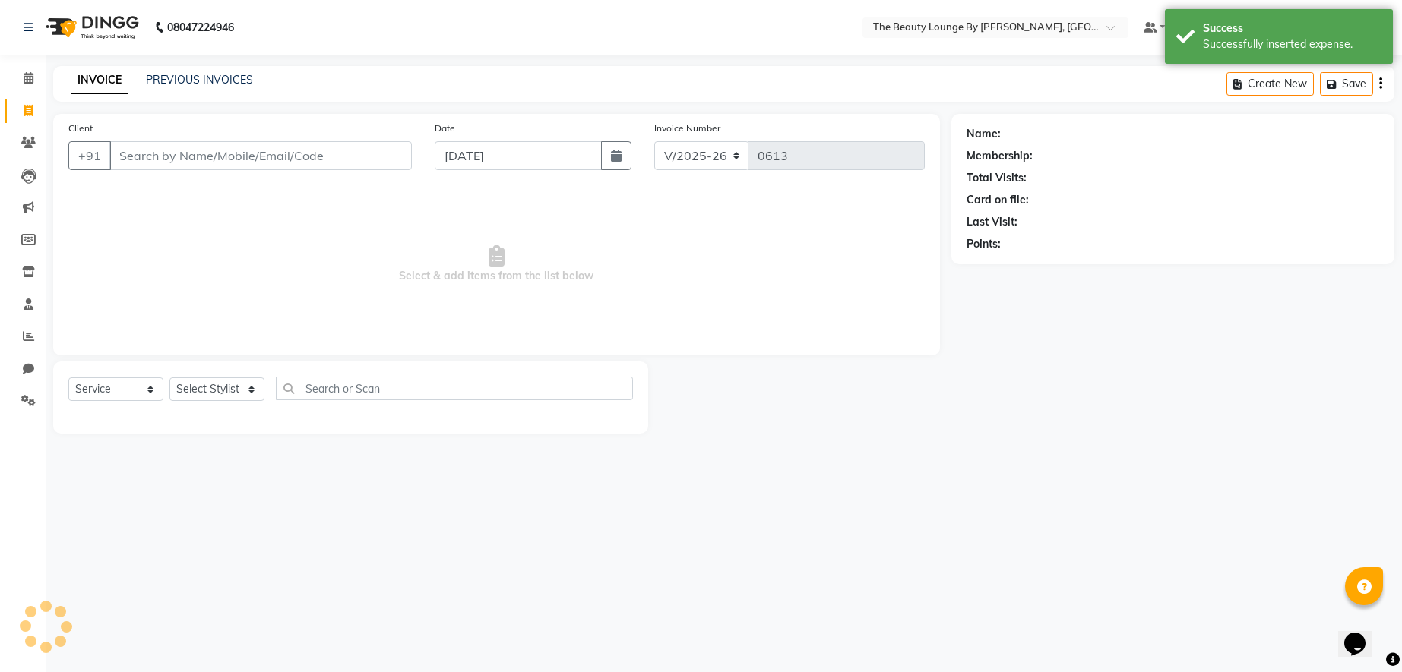
click at [32, 64] on li "Calendar" at bounding box center [23, 78] width 46 height 33
click at [30, 71] on span at bounding box center [28, 78] width 27 height 17
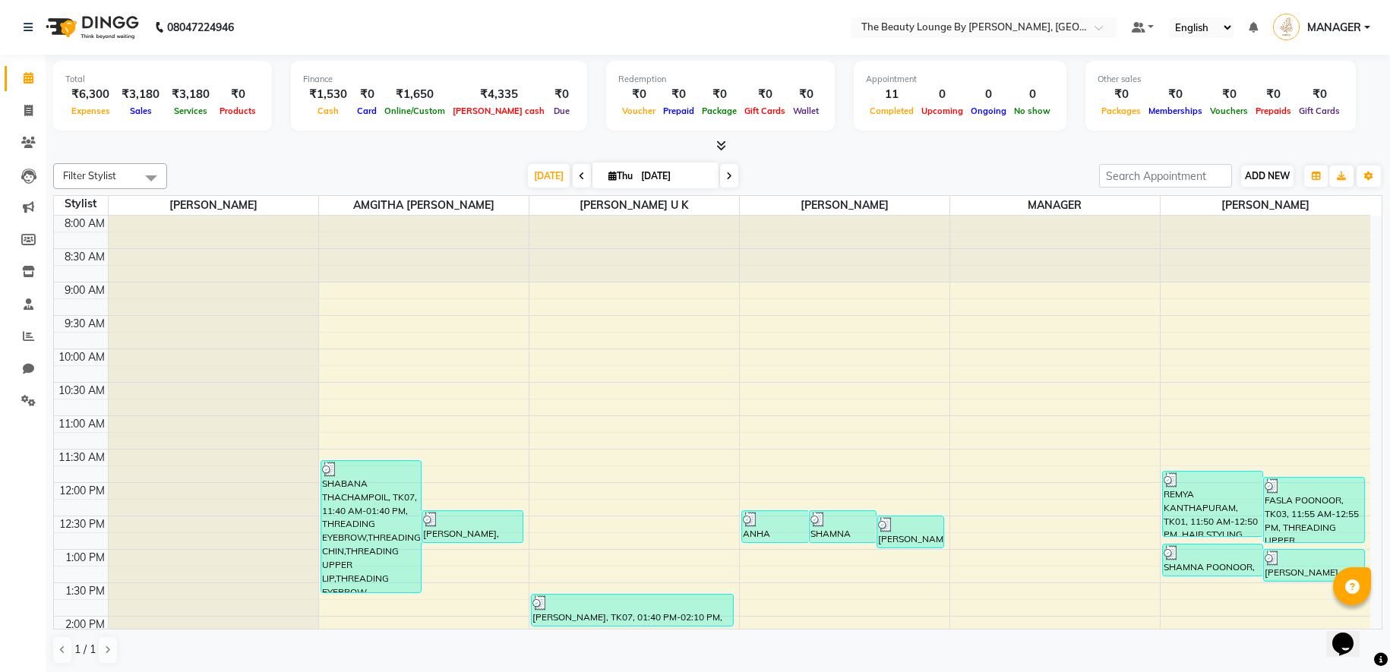
click at [1259, 172] on span "ADD NEW" at bounding box center [1267, 175] width 45 height 11
click at [1360, 247] on link "Add Expense" at bounding box center [1354, 244] width 120 height 20
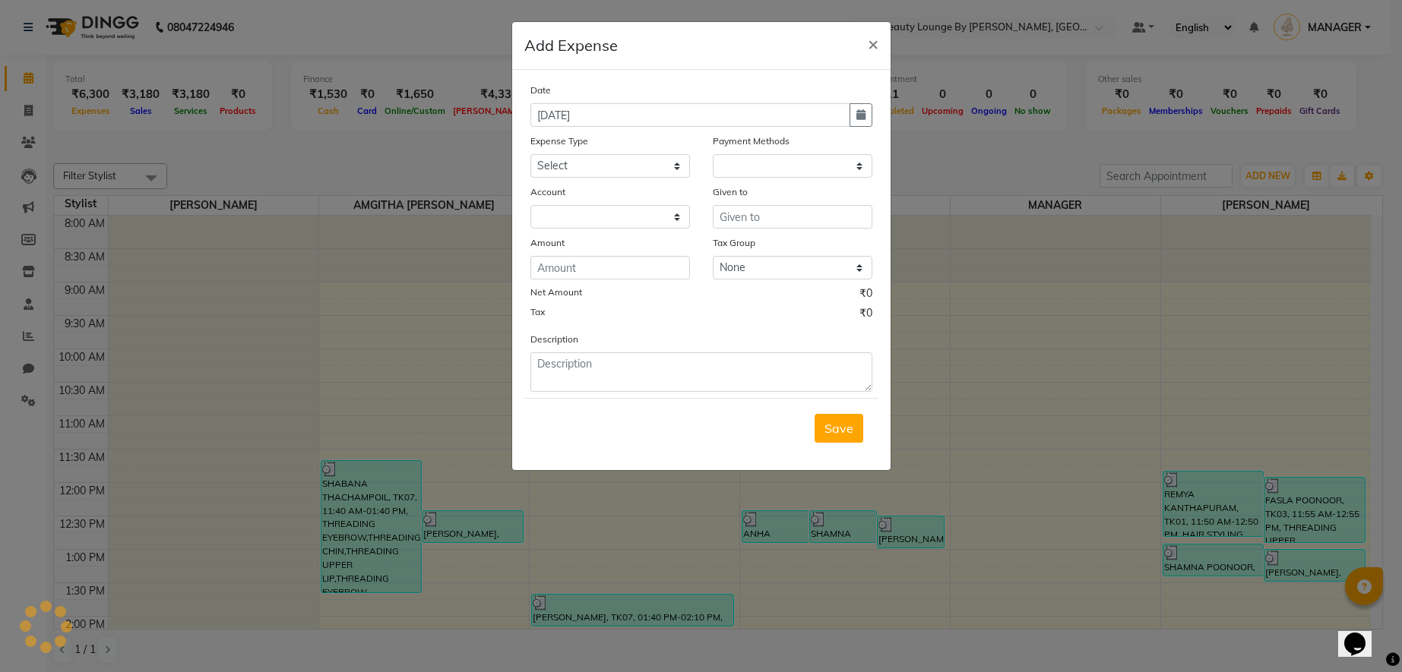
select select "1"
select select "7788"
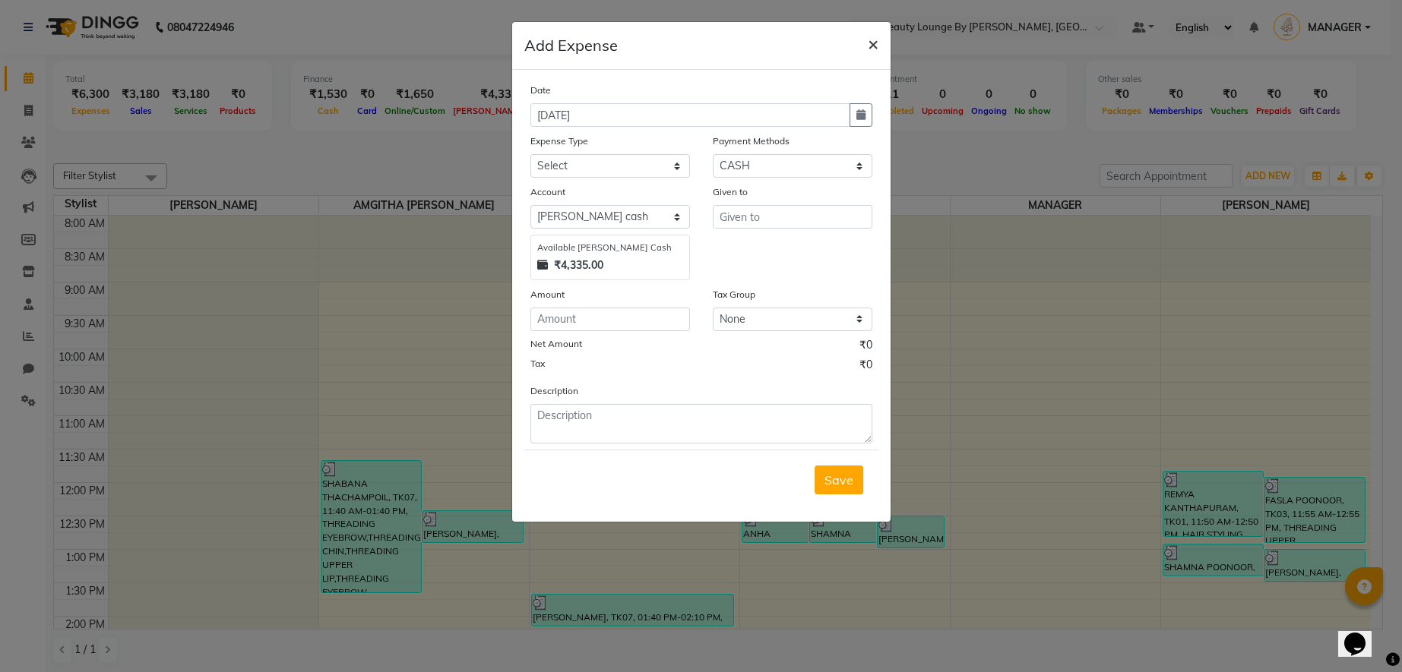
click at [870, 45] on span "×" at bounding box center [873, 43] width 11 height 23
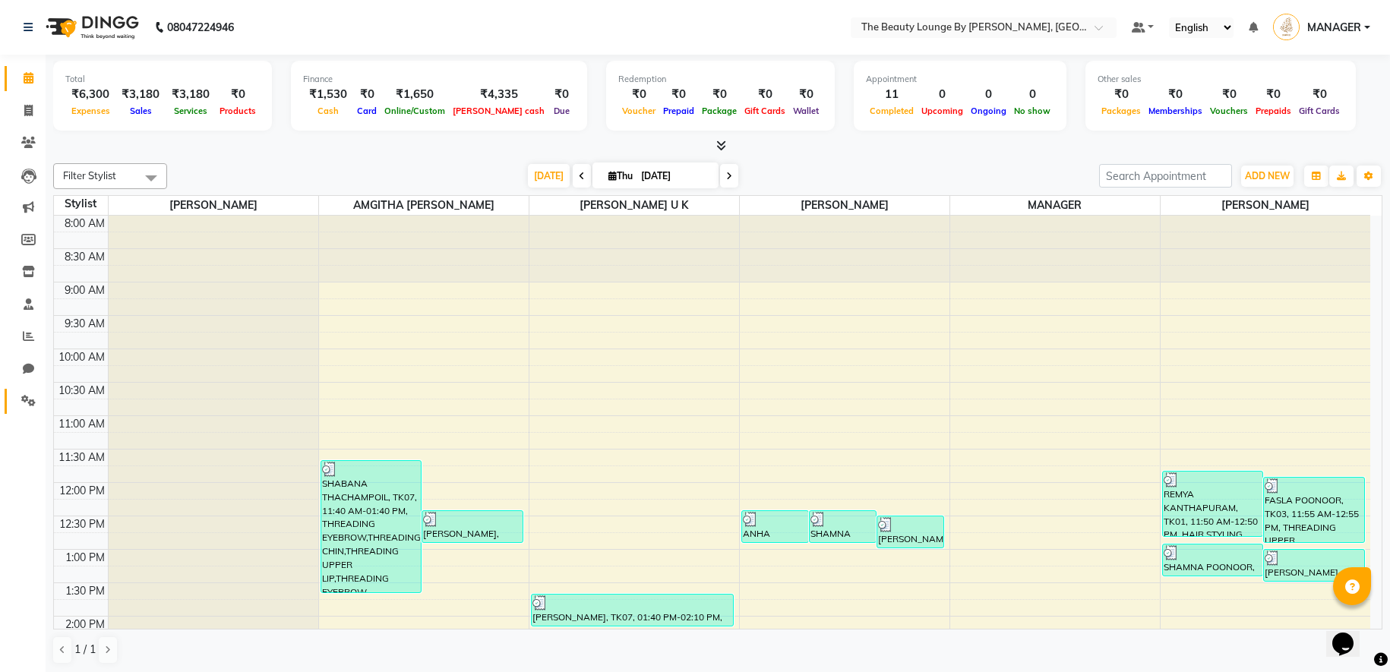
click at [30, 389] on link "Settings" at bounding box center [23, 401] width 36 height 25
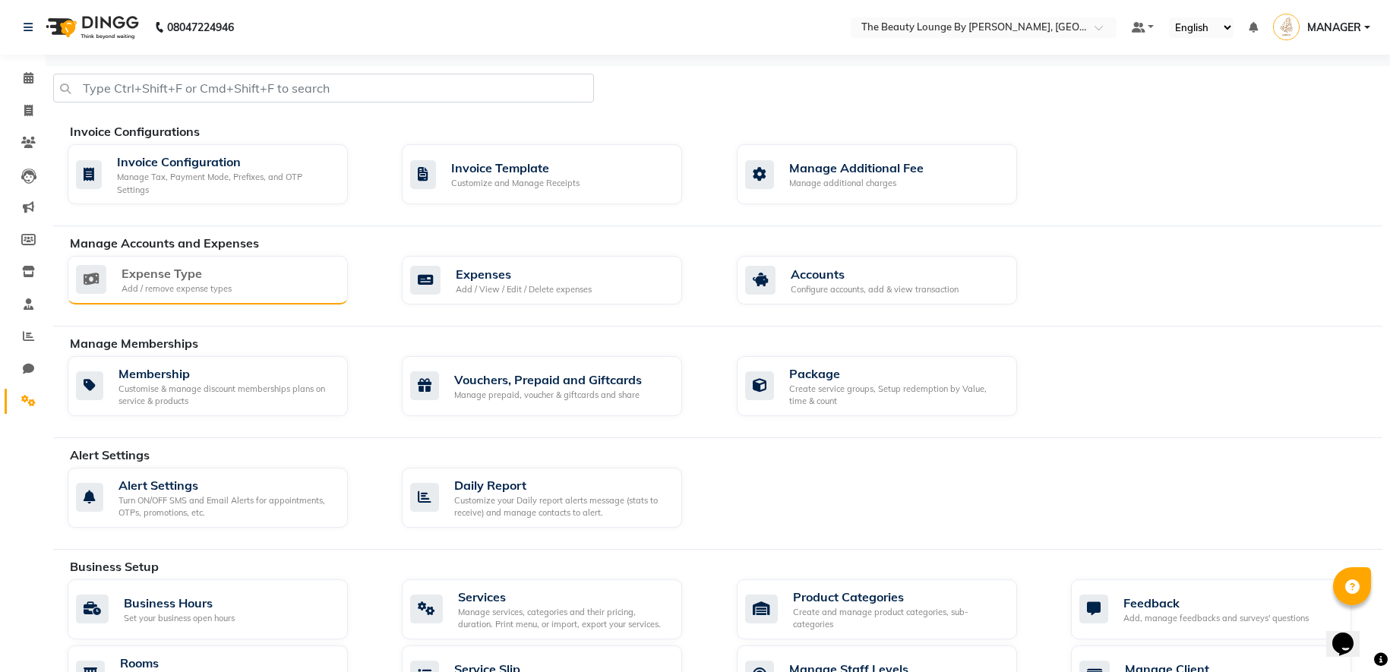
click at [305, 284] on div "Expense Type Add / remove expense types" at bounding box center [208, 280] width 280 height 49
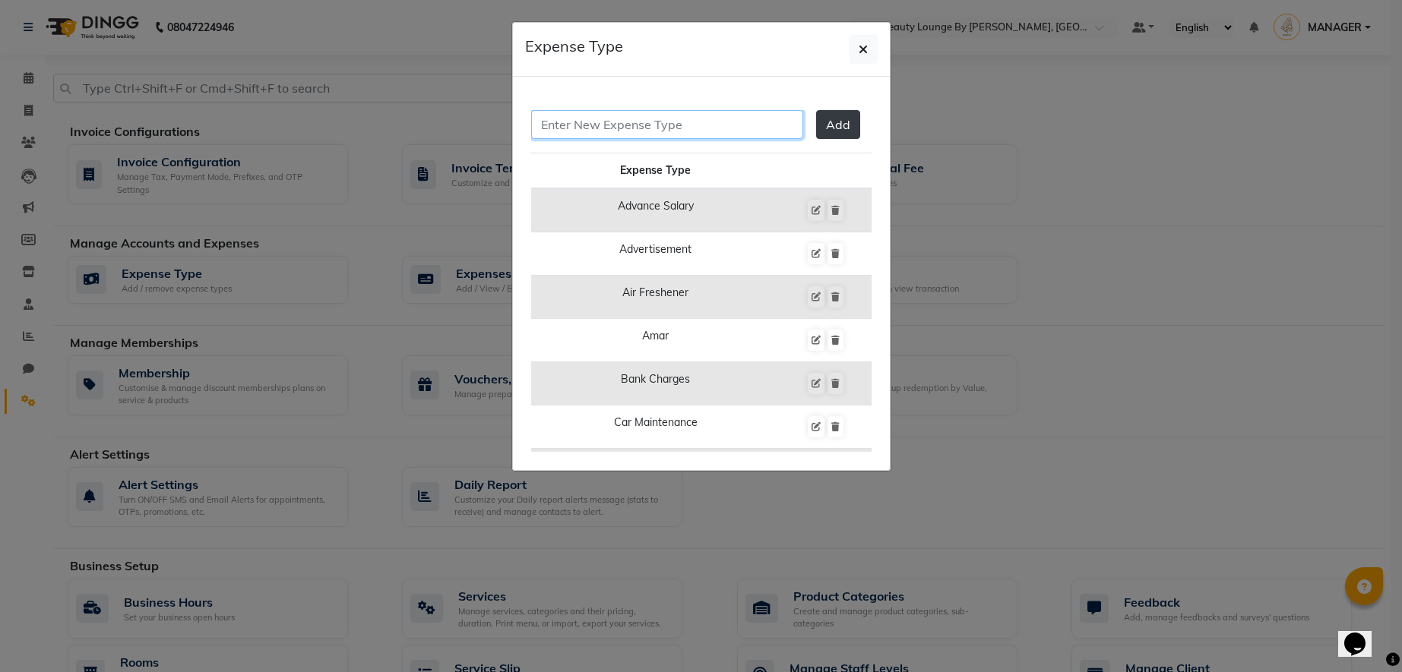
click at [713, 135] on input "text" at bounding box center [667, 124] width 272 height 29
type input "Bonus"
click at [826, 120] on span "Add" at bounding box center [838, 124] width 24 height 15
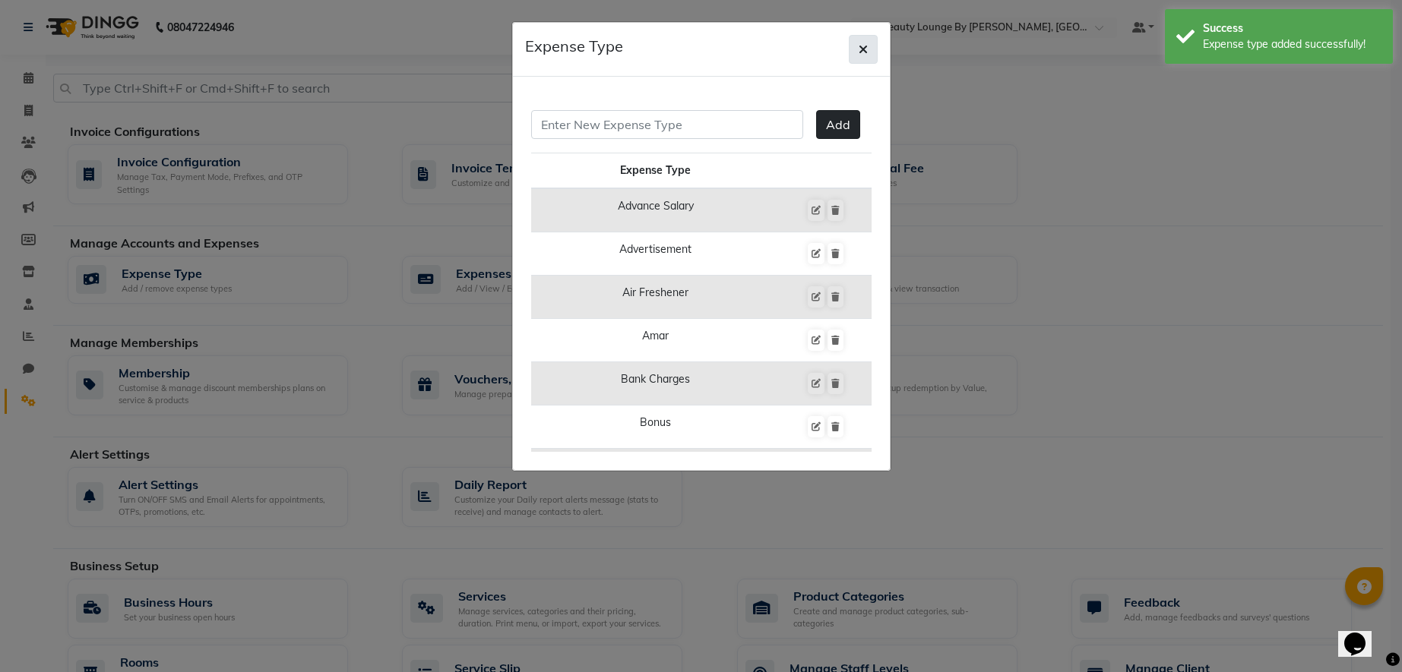
click at [868, 49] on button "button" at bounding box center [863, 49] width 29 height 29
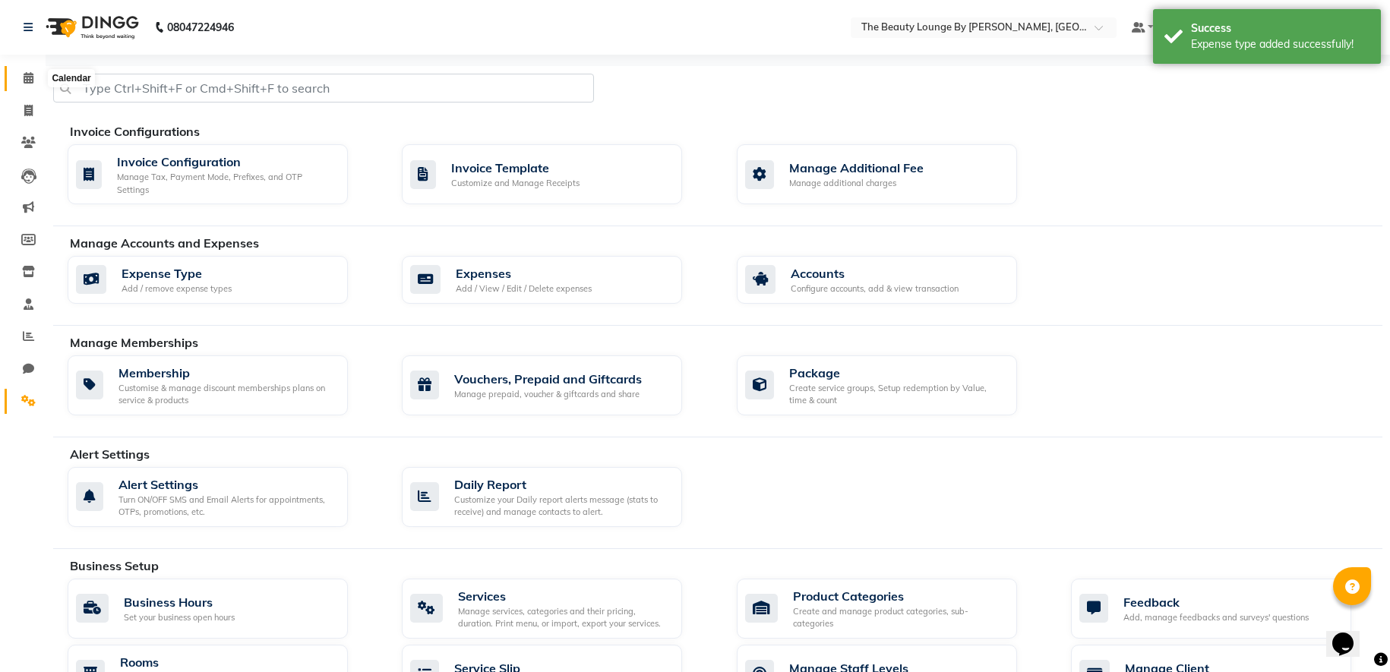
click at [30, 81] on icon at bounding box center [29, 77] width 10 height 11
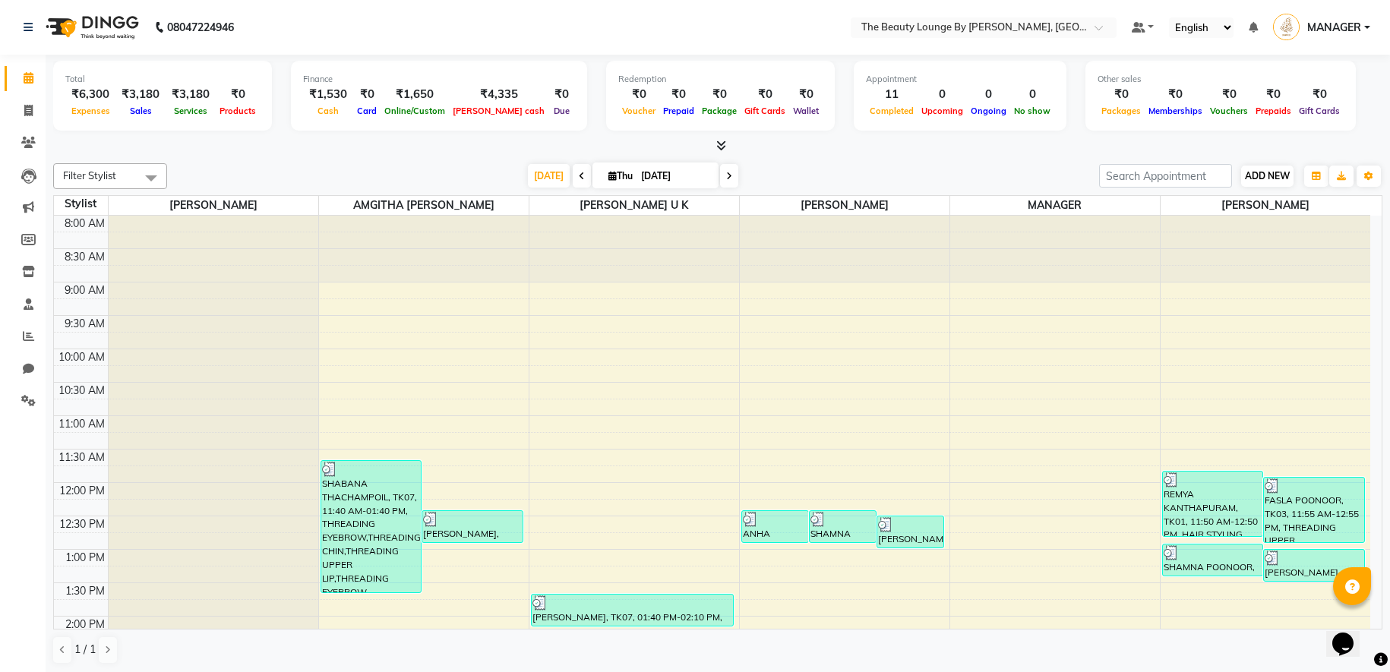
click at [1277, 174] on span "ADD NEW" at bounding box center [1267, 175] width 45 height 11
click at [1362, 242] on link "Add Expense" at bounding box center [1354, 244] width 120 height 20
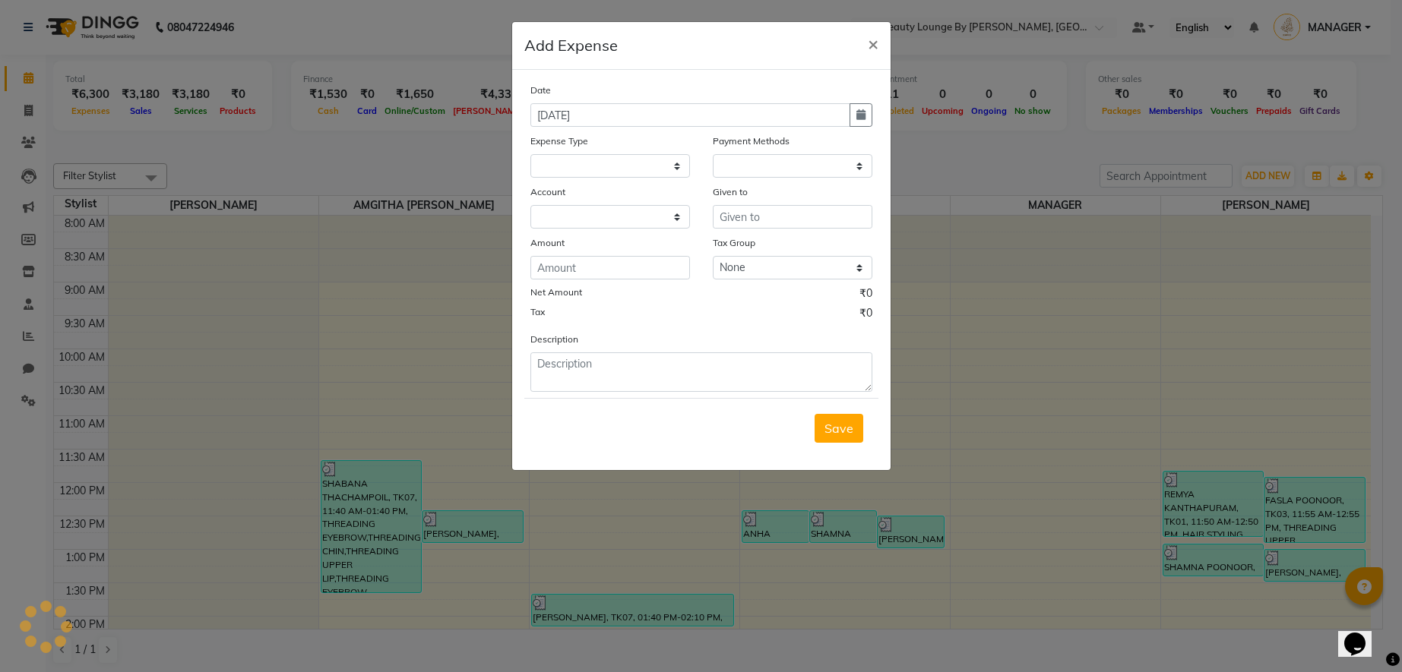
select select "1"
select select "7788"
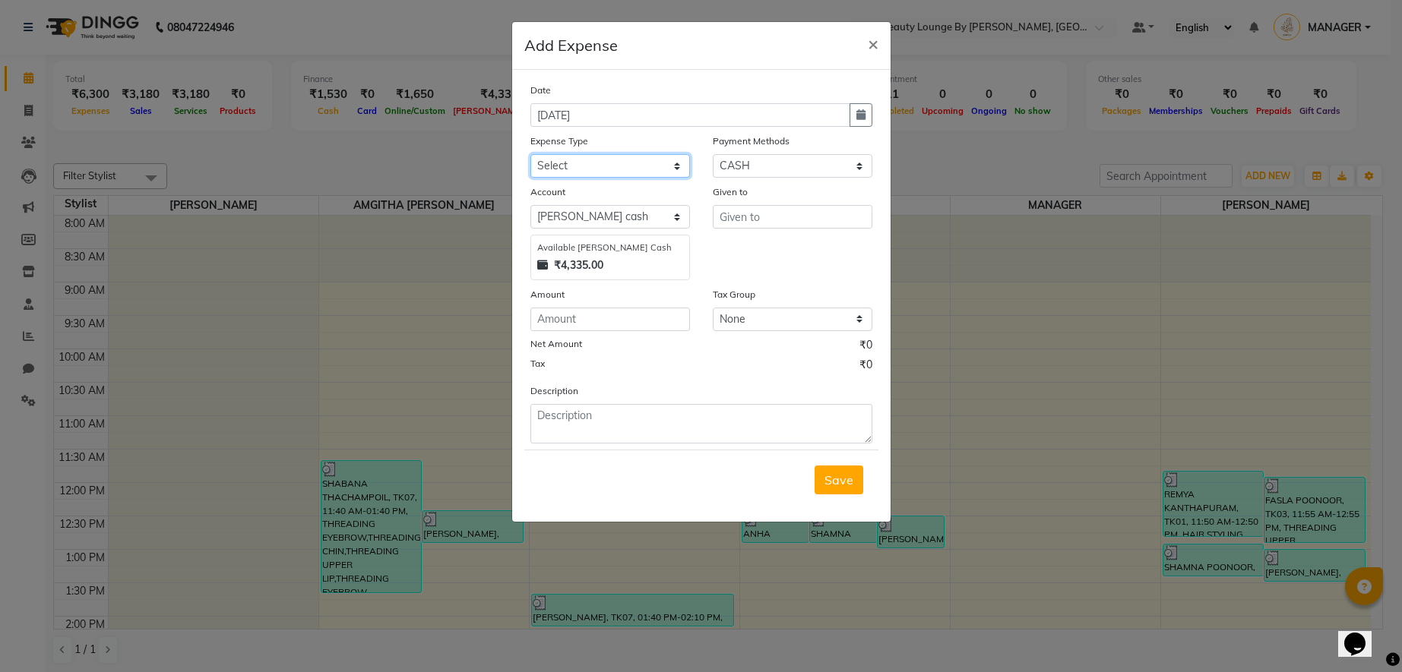
select select "24501"
click at [766, 219] on input "text" at bounding box center [793, 217] width 160 height 24
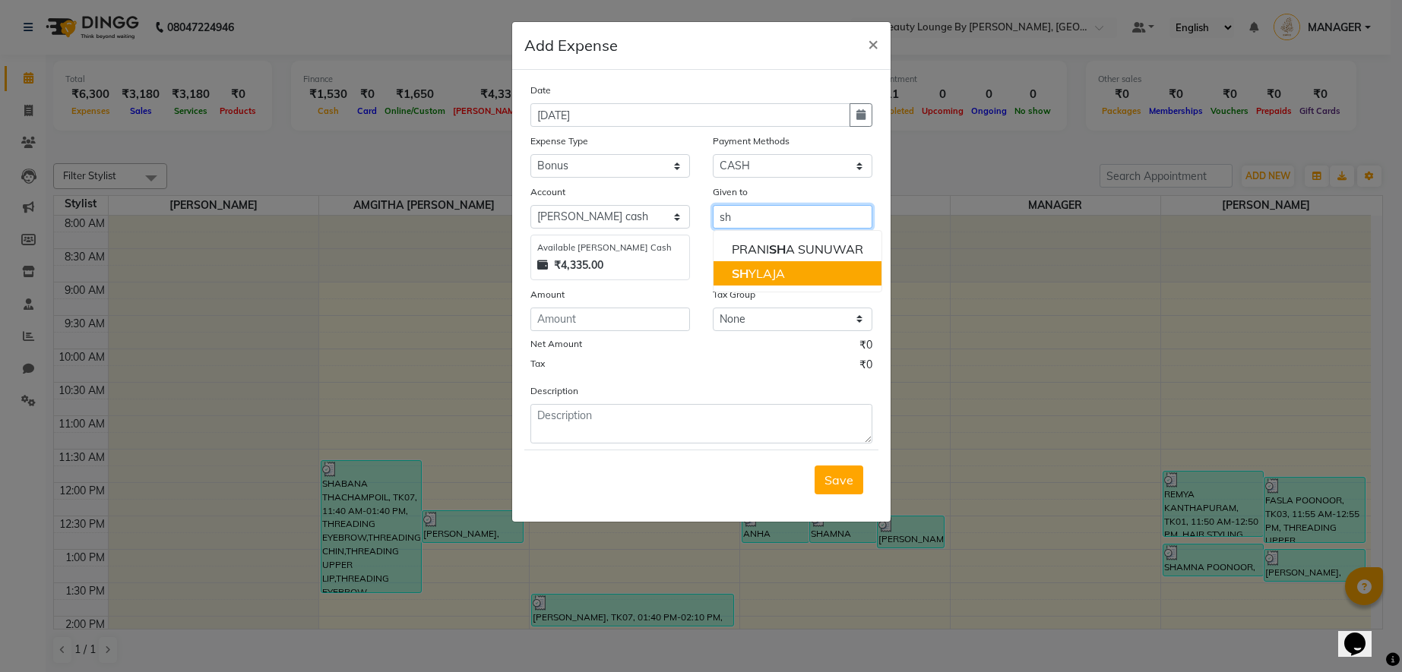
click at [797, 273] on button "SH YLAJA" at bounding box center [797, 273] width 168 height 24
type input "[PERSON_NAME]"
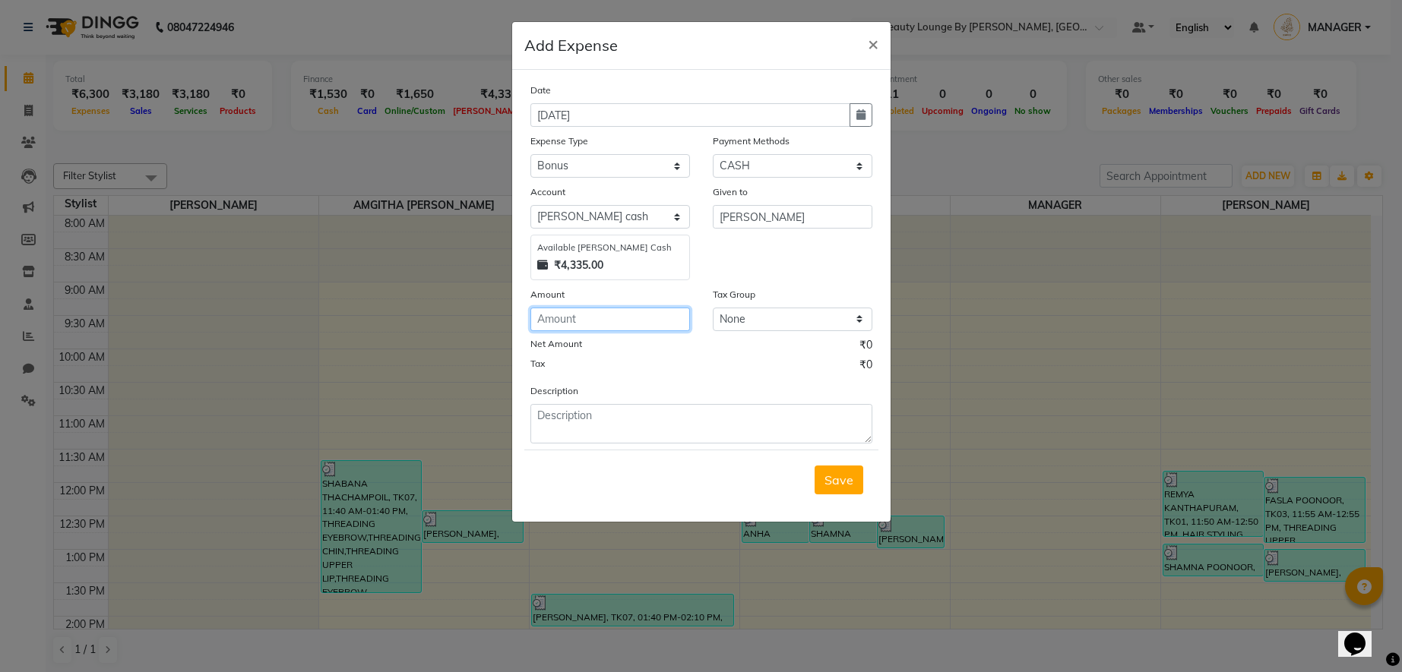
click at [580, 324] on input "number" at bounding box center [610, 320] width 160 height 24
type input "2000"
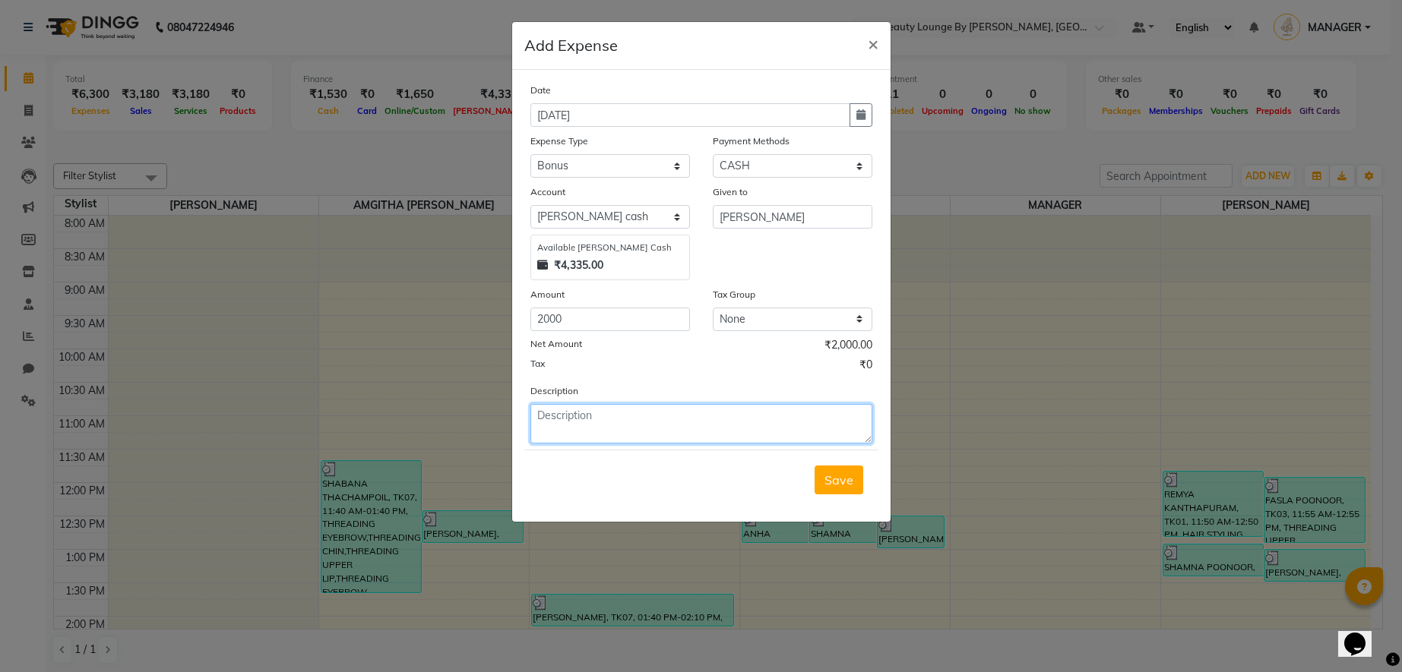
click at [627, 420] on textarea at bounding box center [701, 424] width 342 height 40
type textarea "g"
click at [626, 411] on textarea "GAVE [PERSON_NAME] OF 2000 RUPEES FOR" at bounding box center [701, 424] width 342 height 40
click at [807, 418] on textarea "GAVE [PERSON_NAME] A BONUS OF 2000 RUPEES FOR" at bounding box center [701, 424] width 342 height 40
type textarea "GAVE [PERSON_NAME] A BONUS OF 2000 RUPEES FOR [DATE]"
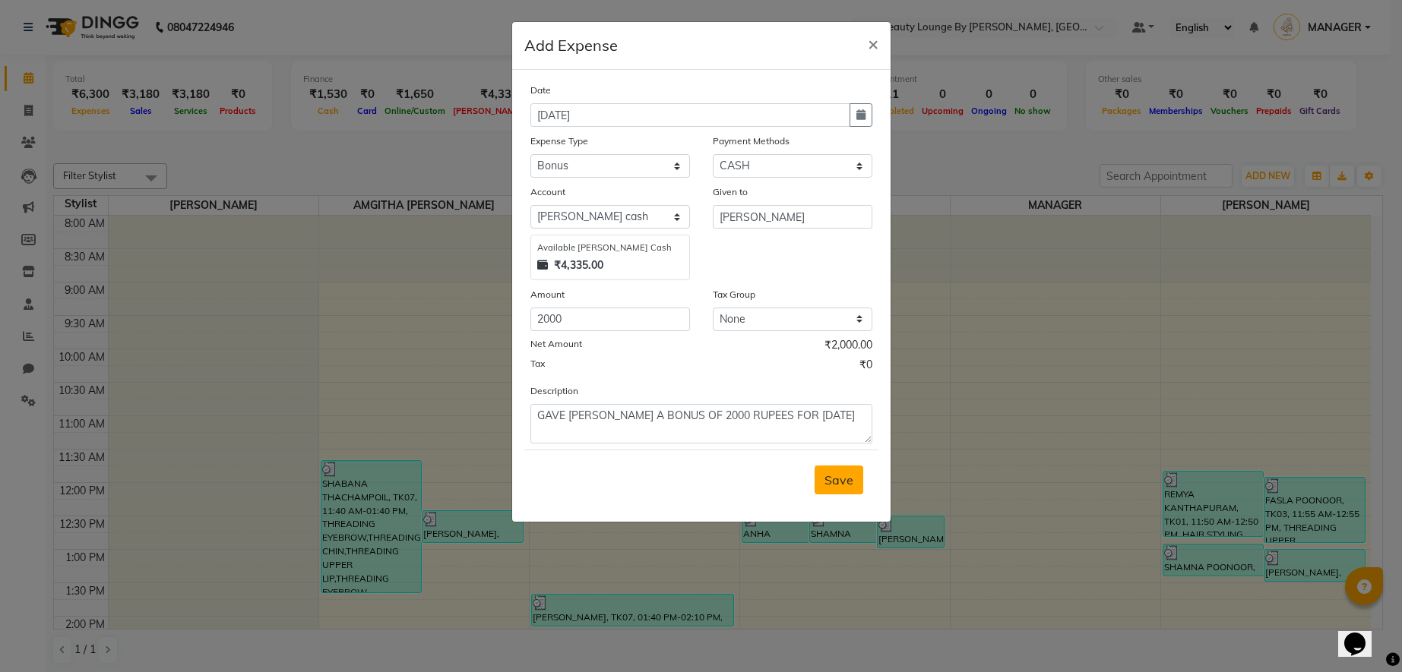
click at [847, 483] on span "Save" at bounding box center [838, 480] width 29 height 15
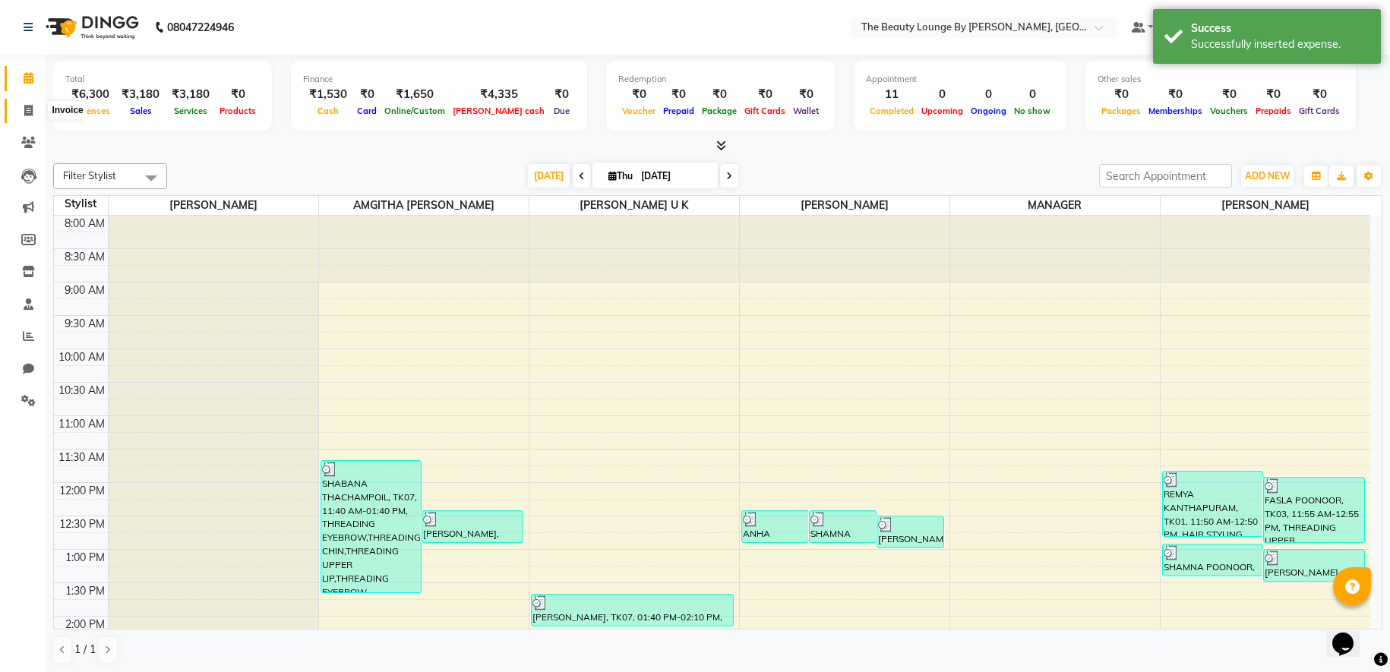
click at [30, 107] on icon at bounding box center [28, 110] width 8 height 11
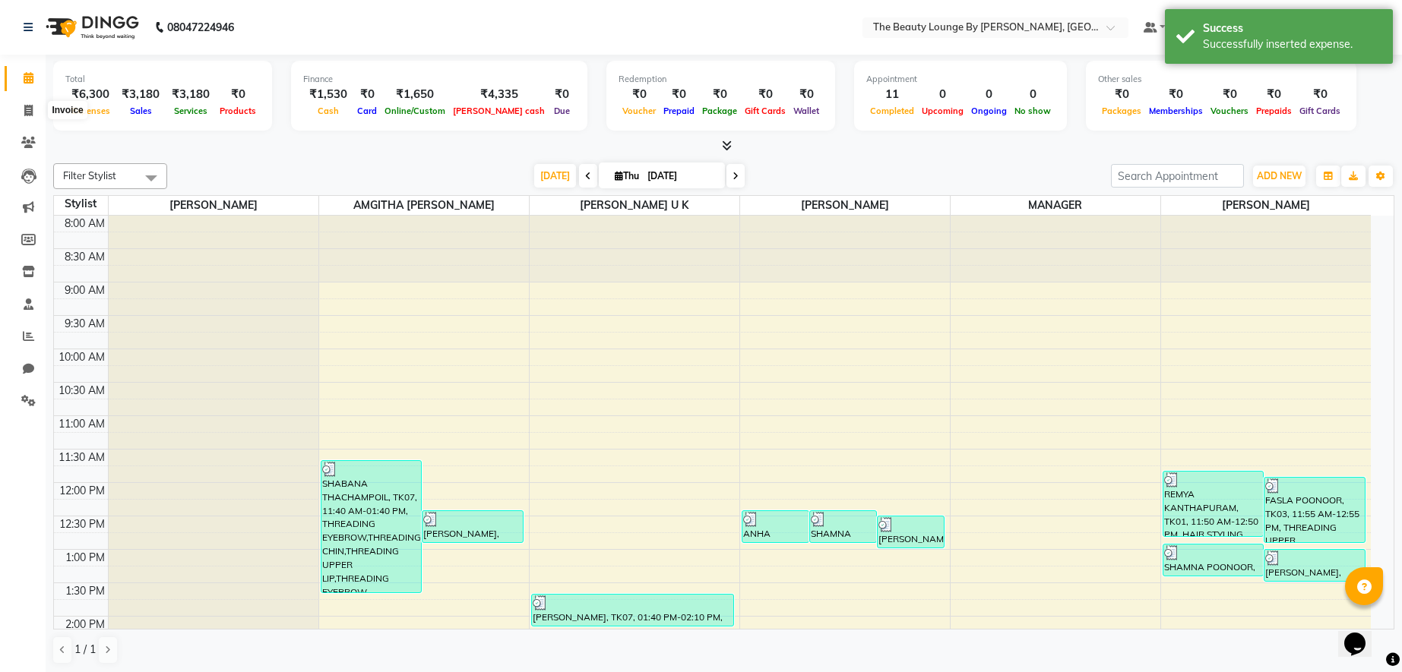
select select "8577"
select select "service"
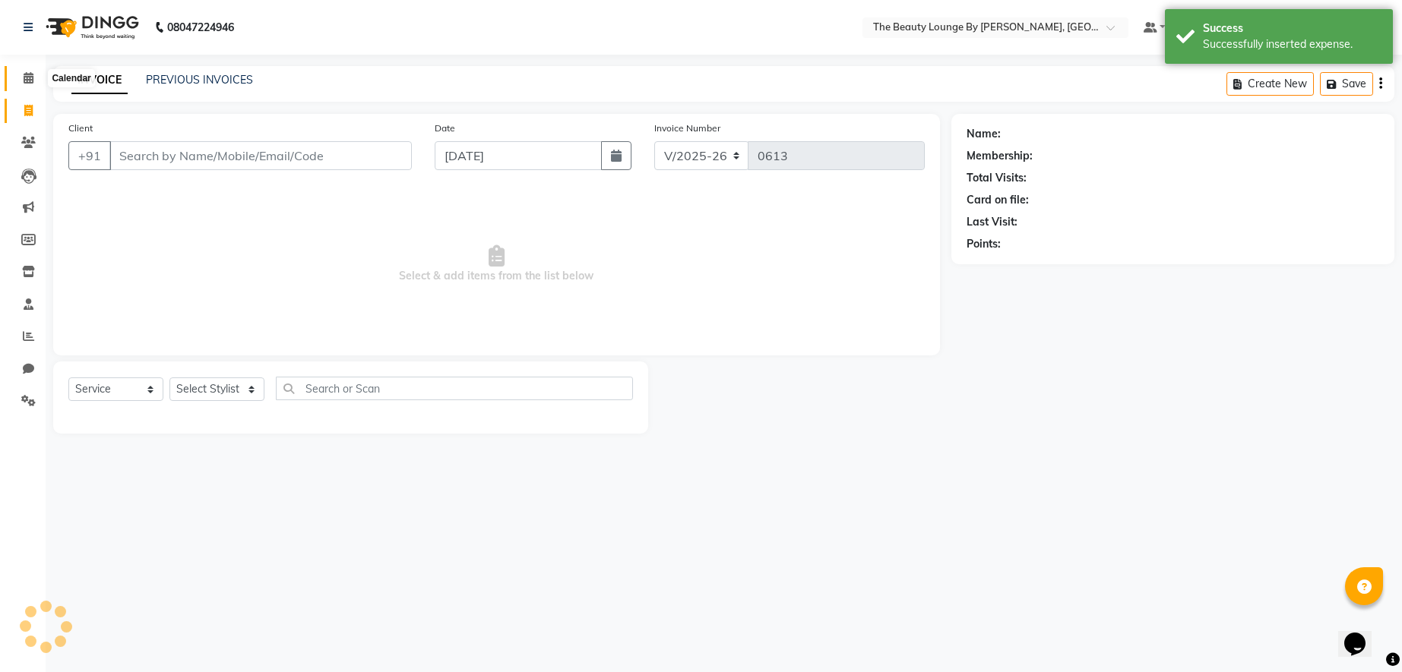
click at [27, 74] on icon at bounding box center [29, 77] width 10 height 11
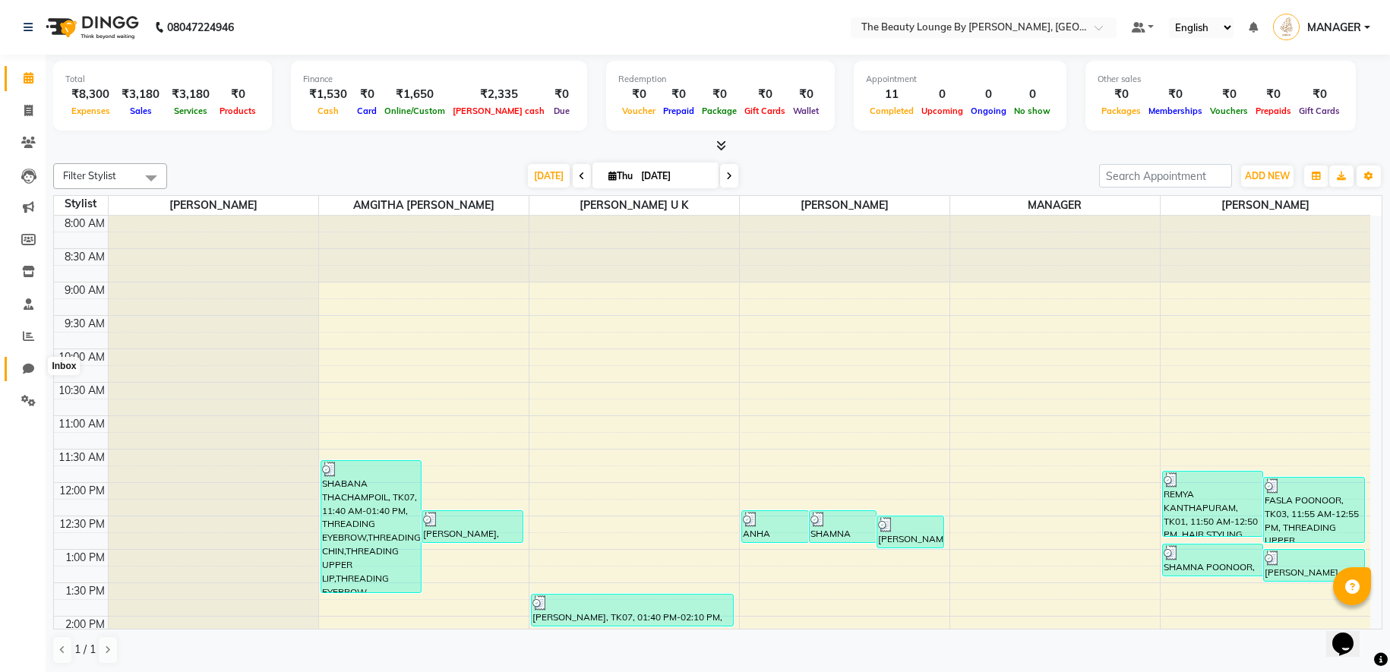
click at [40, 362] on span at bounding box center [28, 369] width 27 height 17
select select "100"
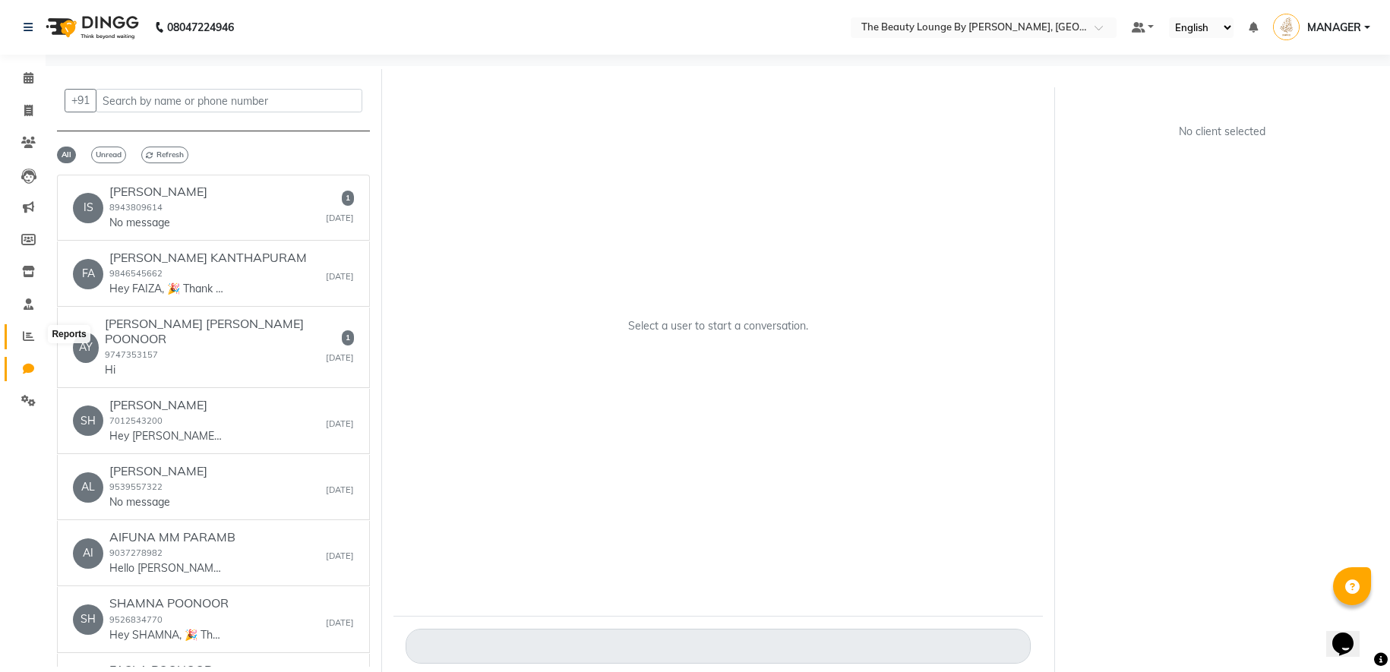
click at [20, 331] on span at bounding box center [28, 336] width 27 height 17
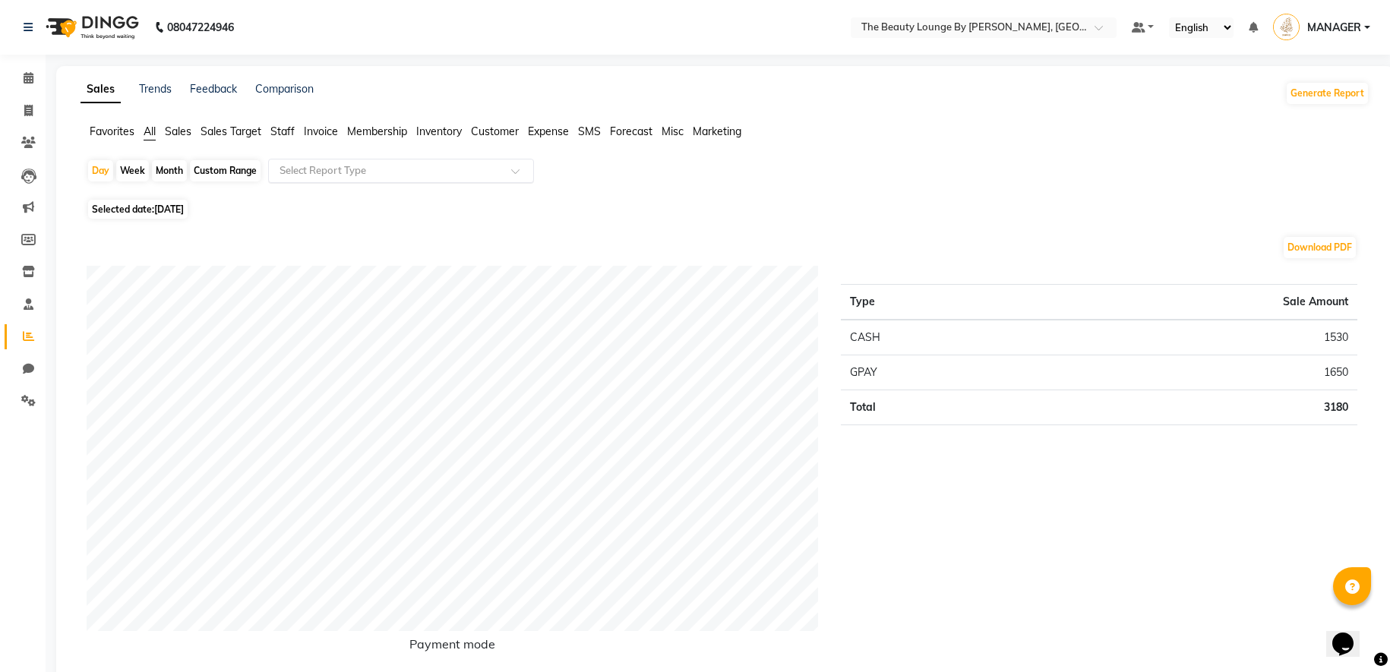
click at [347, 171] on input "text" at bounding box center [386, 170] width 219 height 15
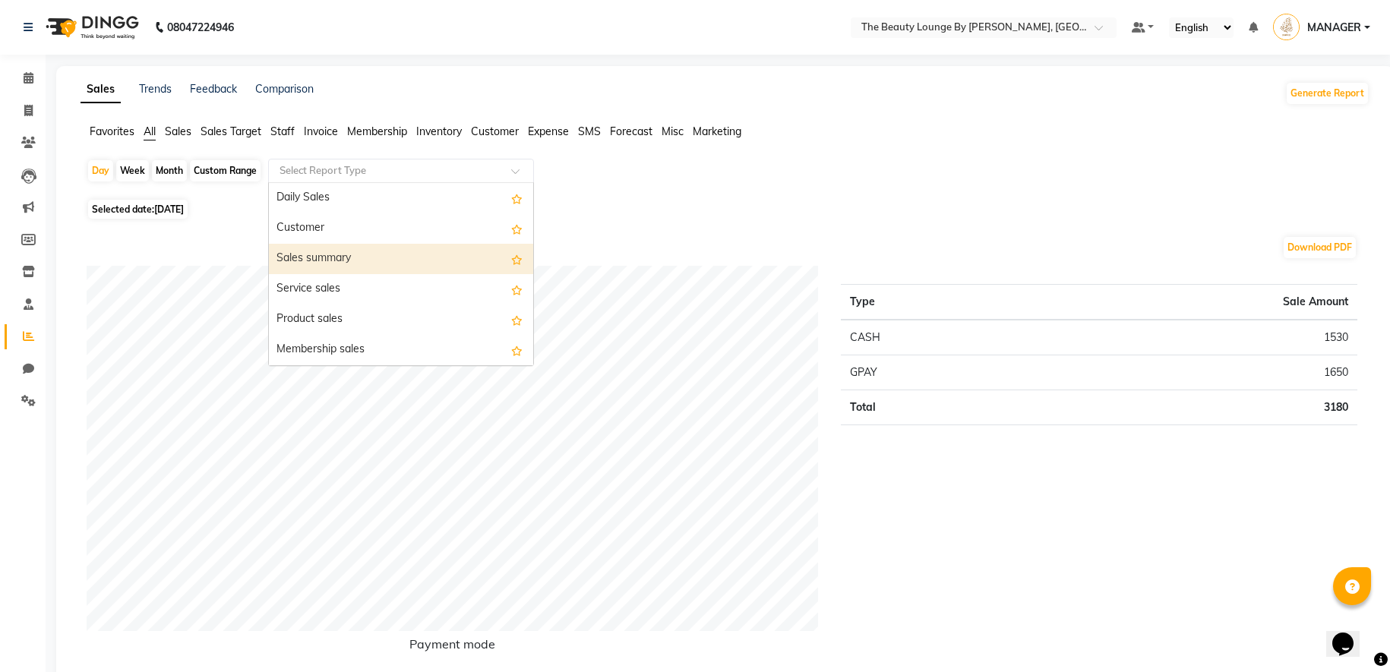
type input "W"
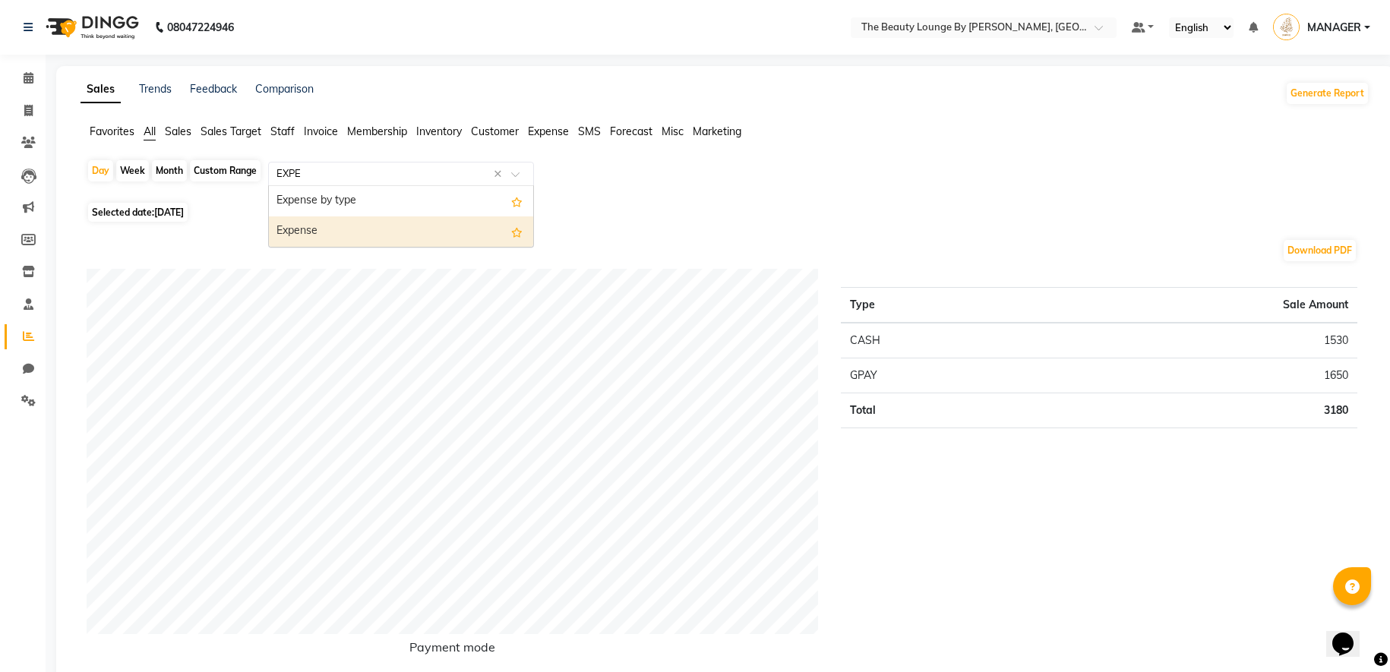
type input "EXPEN"
click at [356, 231] on div "Expense" at bounding box center [401, 231] width 264 height 30
select select "full_report"
select select "csv"
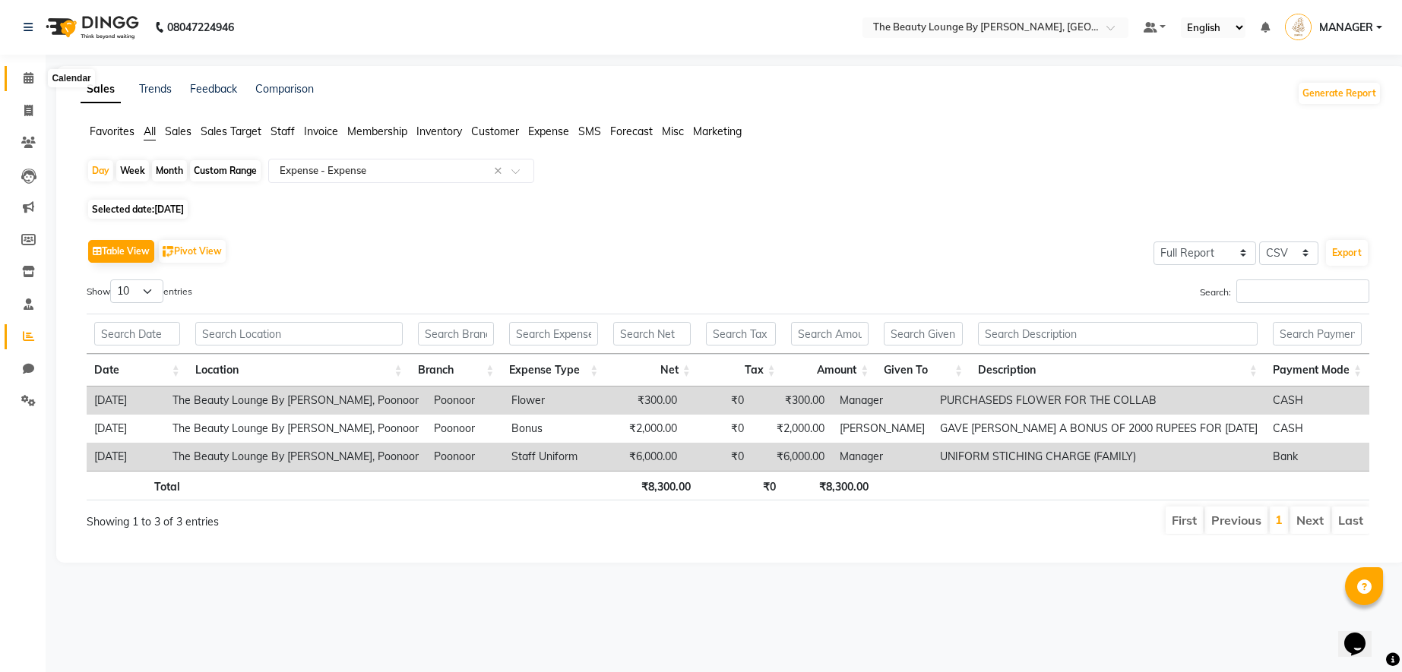
click at [27, 81] on icon at bounding box center [29, 77] width 10 height 11
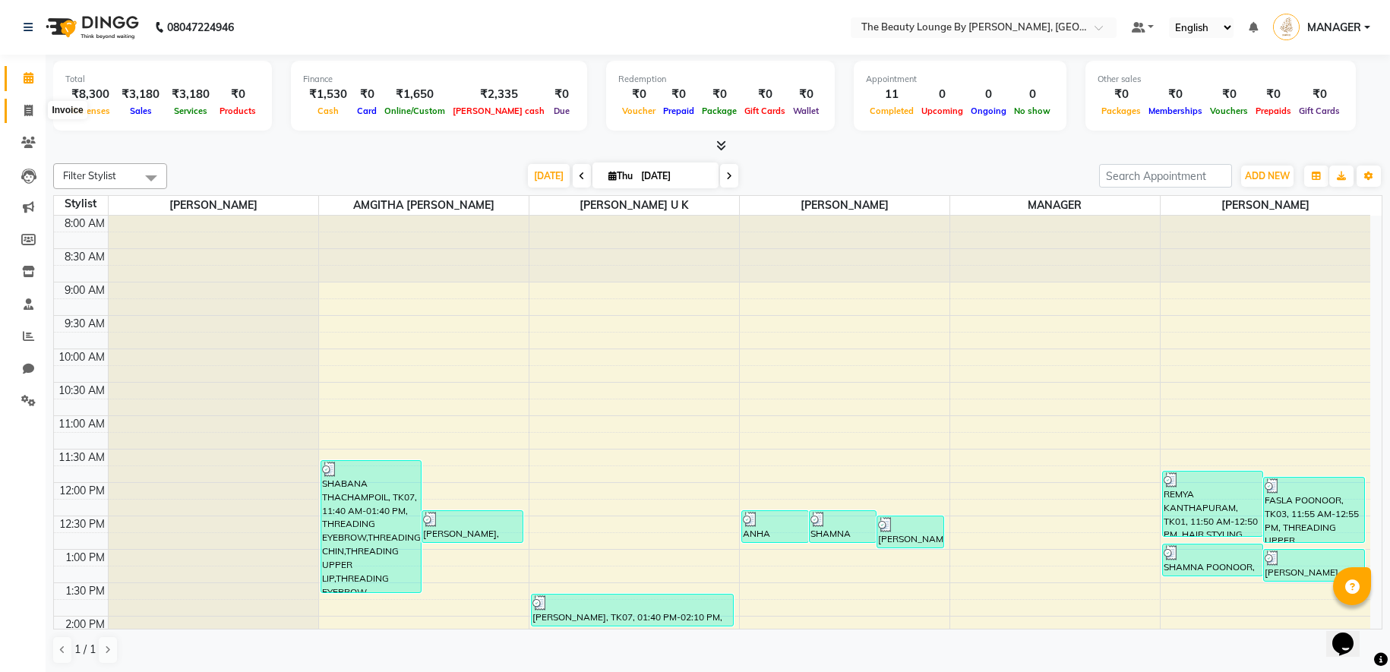
click at [29, 110] on icon at bounding box center [28, 110] width 8 height 11
select select "service"
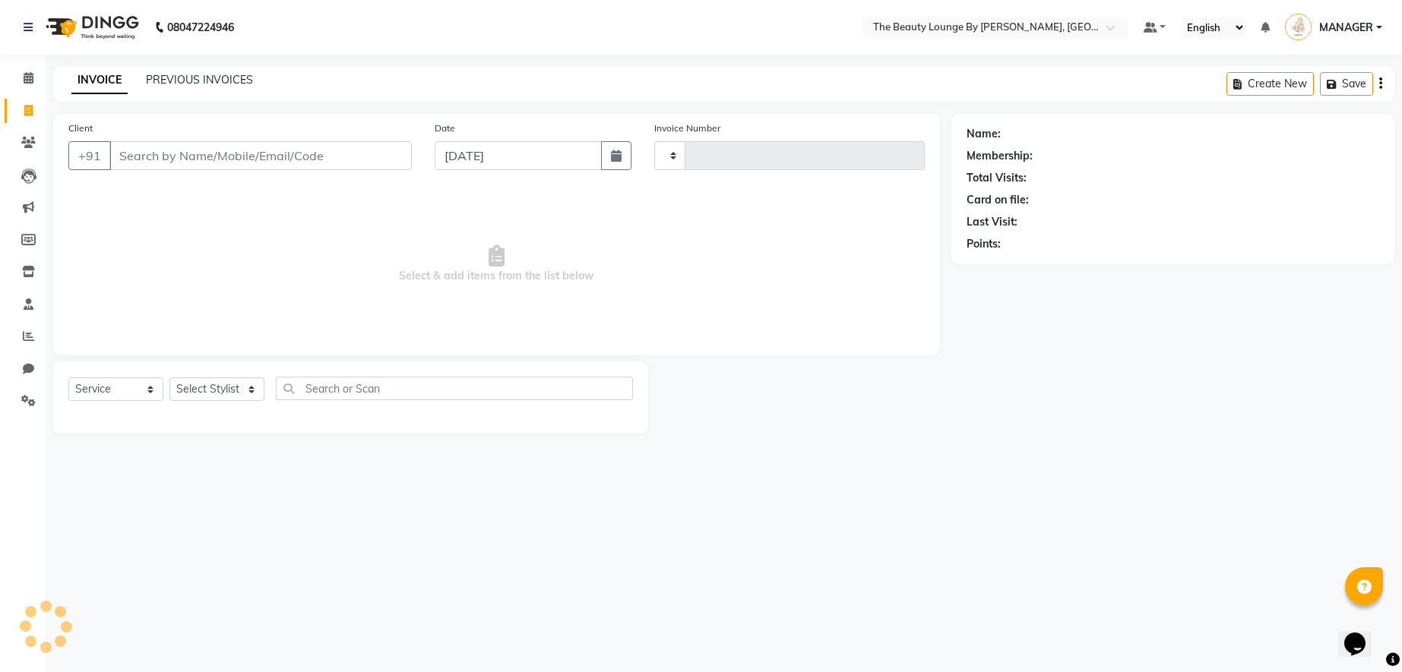
type input "0613"
select select "8577"
select select "85821"
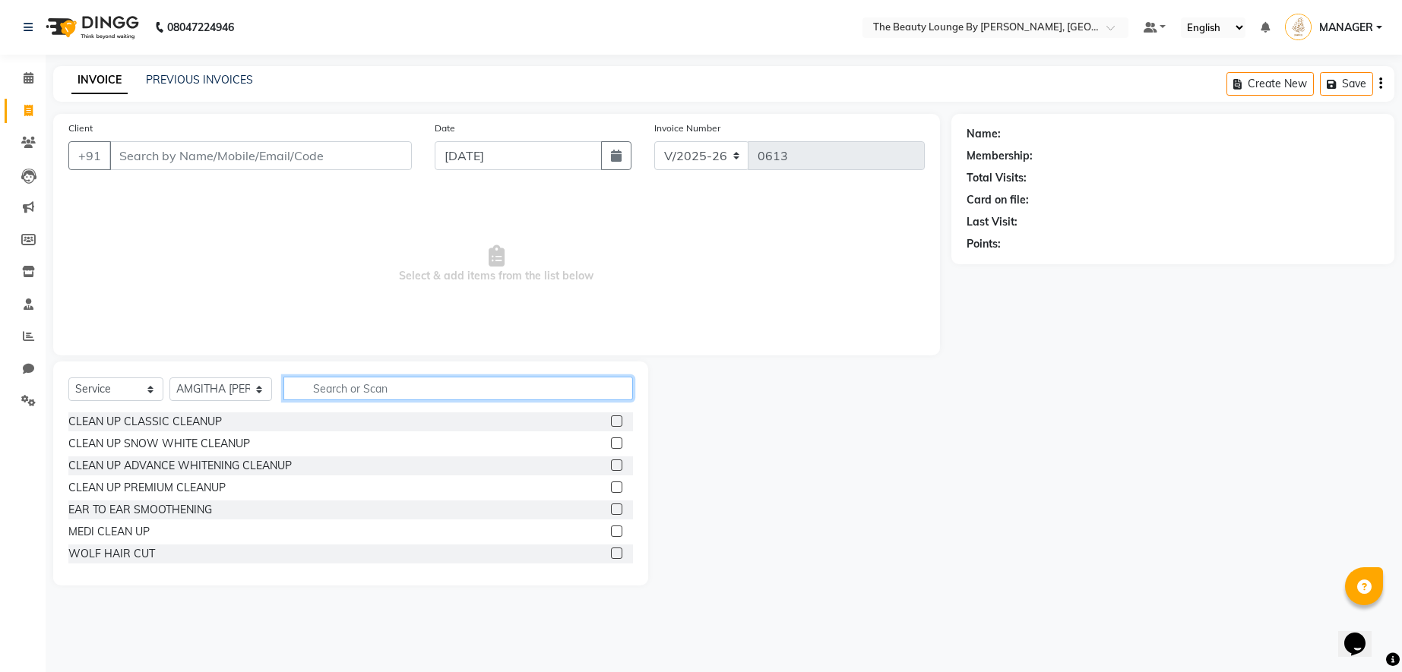
click at [343, 383] on input "text" at bounding box center [457, 389] width 349 height 24
type input "BAB"
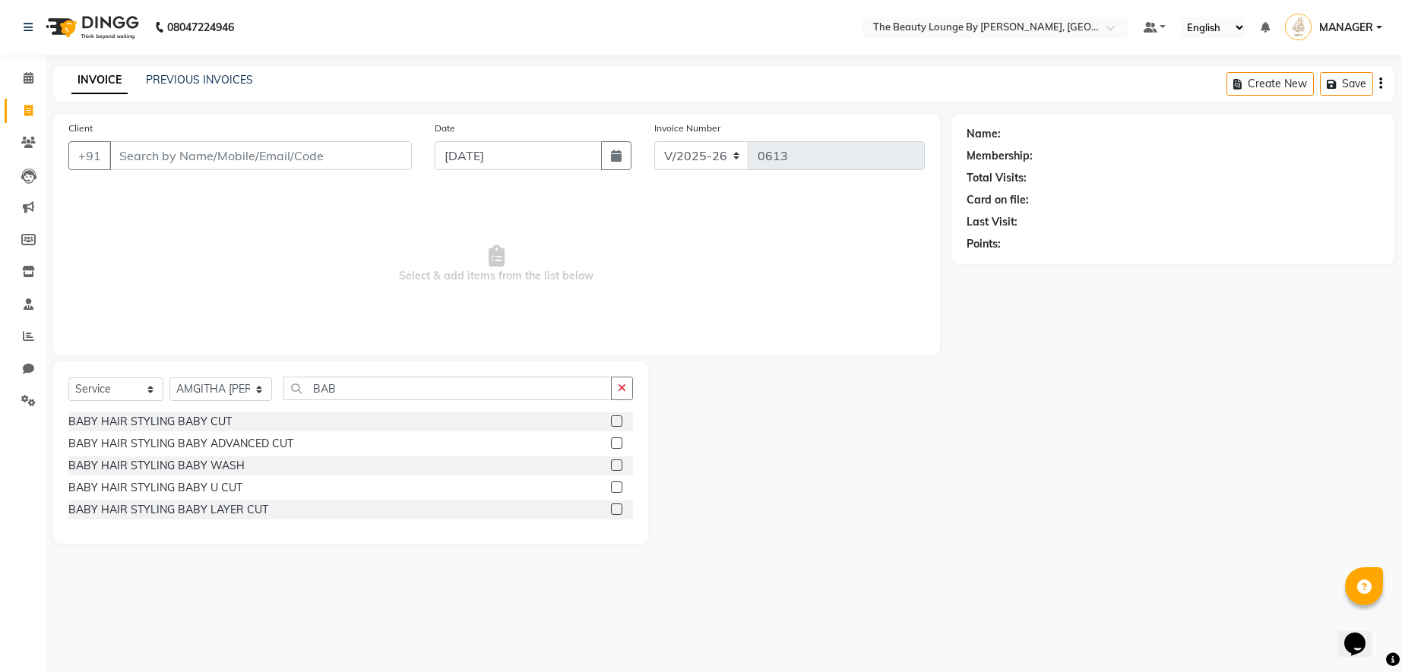
click at [623, 441] on div at bounding box center [622, 444] width 22 height 19
click at [621, 443] on label at bounding box center [616, 443] width 11 height 11
click at [621, 443] on input "checkbox" at bounding box center [616, 444] width 10 height 10
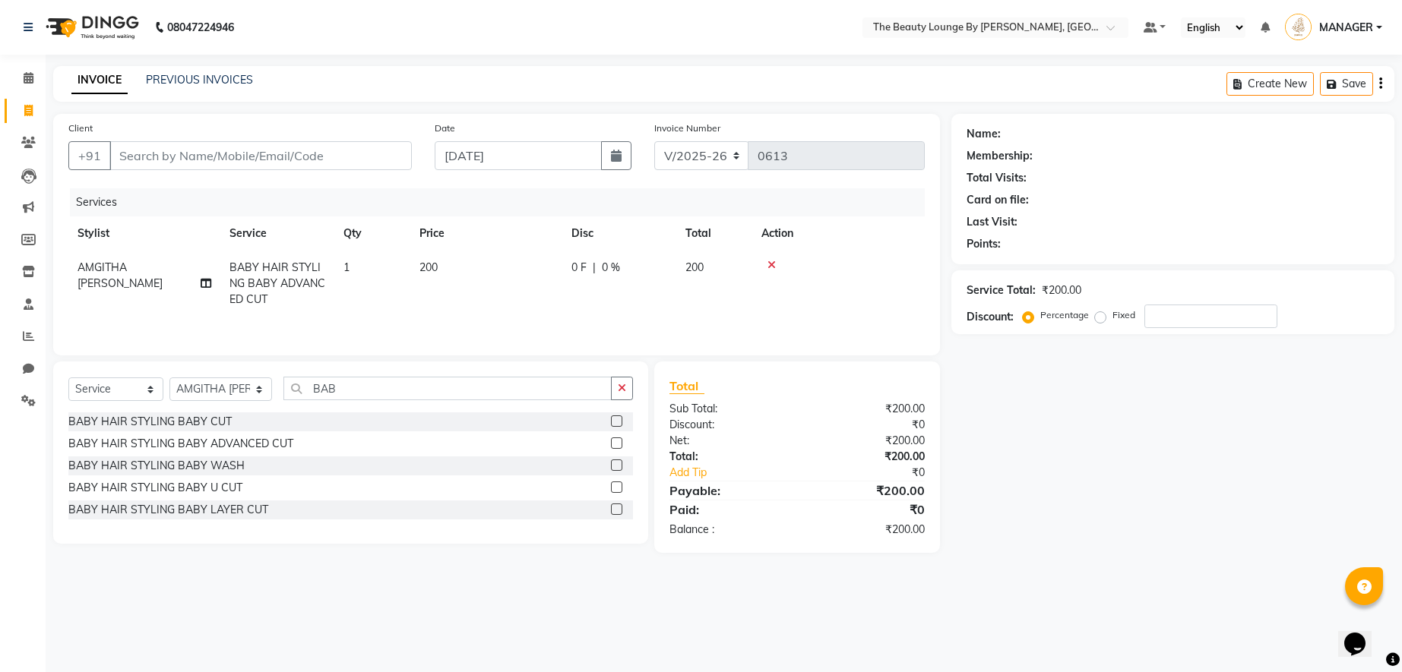
click at [619, 445] on label at bounding box center [616, 443] width 11 height 11
click at [619, 445] on input "checkbox" at bounding box center [616, 444] width 10 height 10
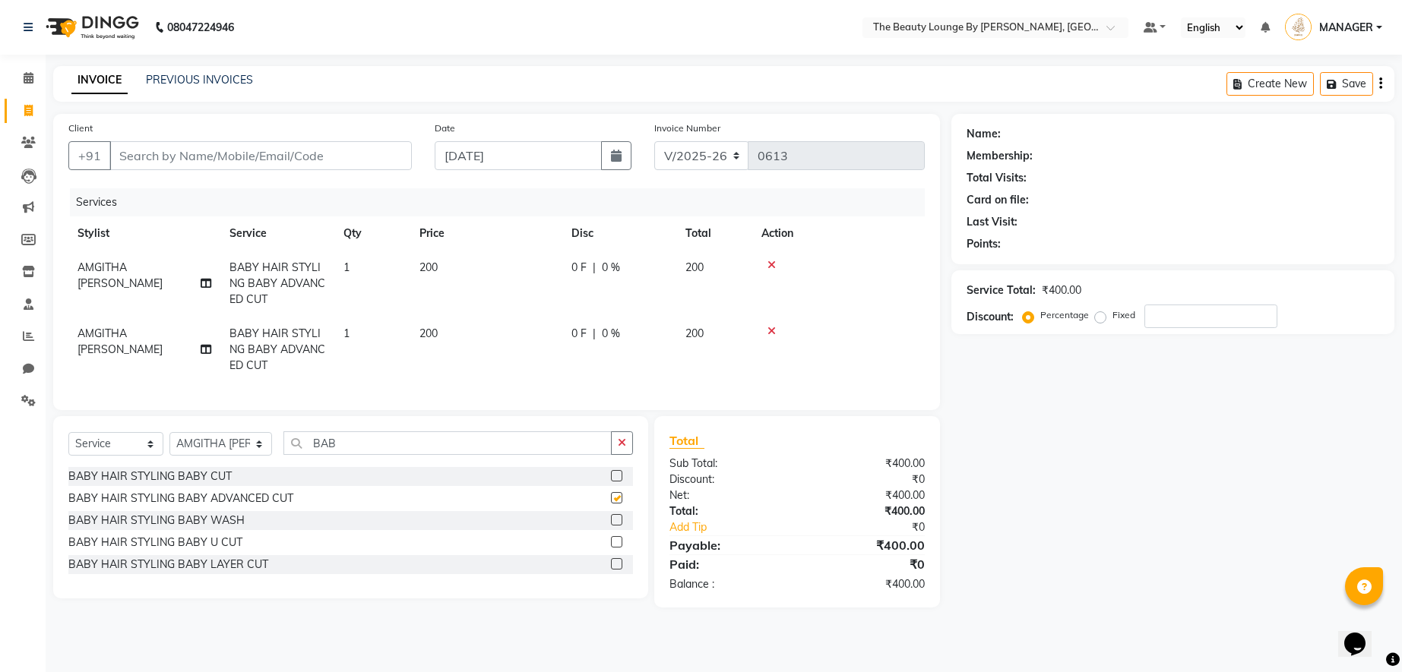
checkbox input "false"
click at [430, 334] on span "200" at bounding box center [428, 334] width 18 height 14
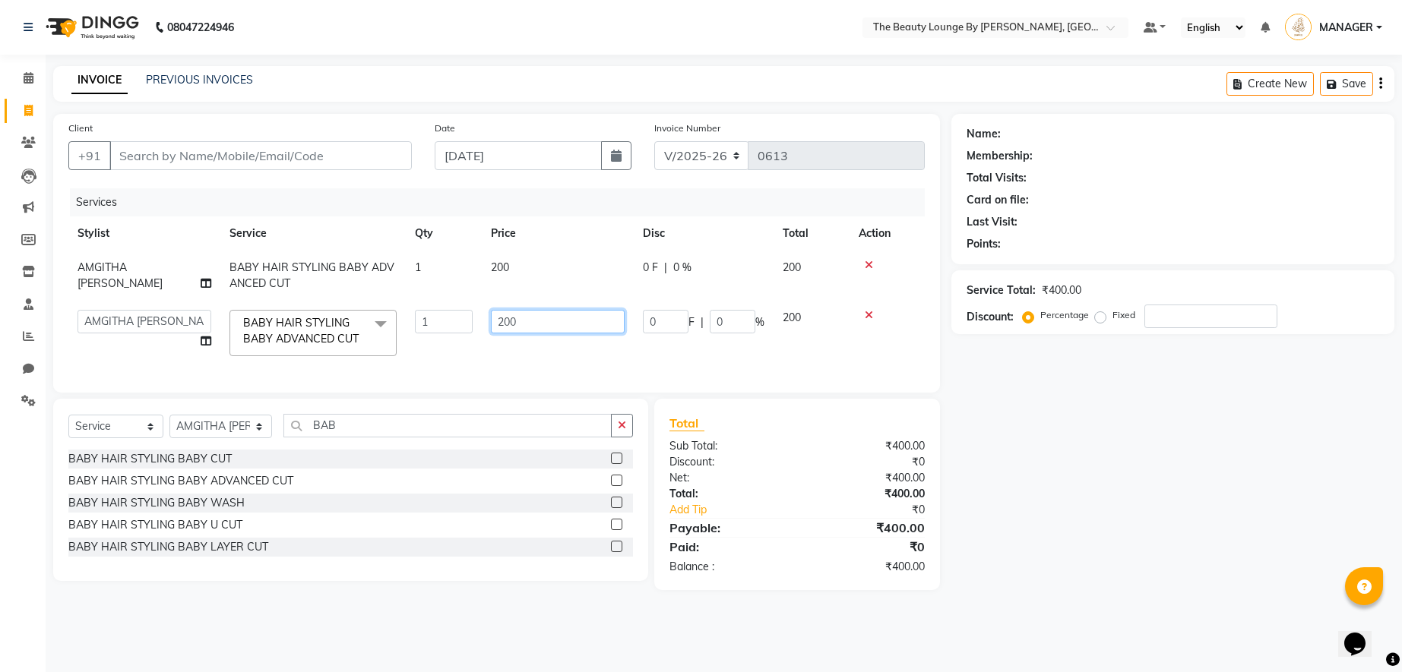
click at [508, 319] on input "200" at bounding box center [558, 322] width 134 height 24
type input "350"
click at [568, 365] on div "Services Stylist Service Qty Price Disc Total Action AMGITHA [PERSON_NAME] BABY…" at bounding box center [496, 282] width 856 height 189
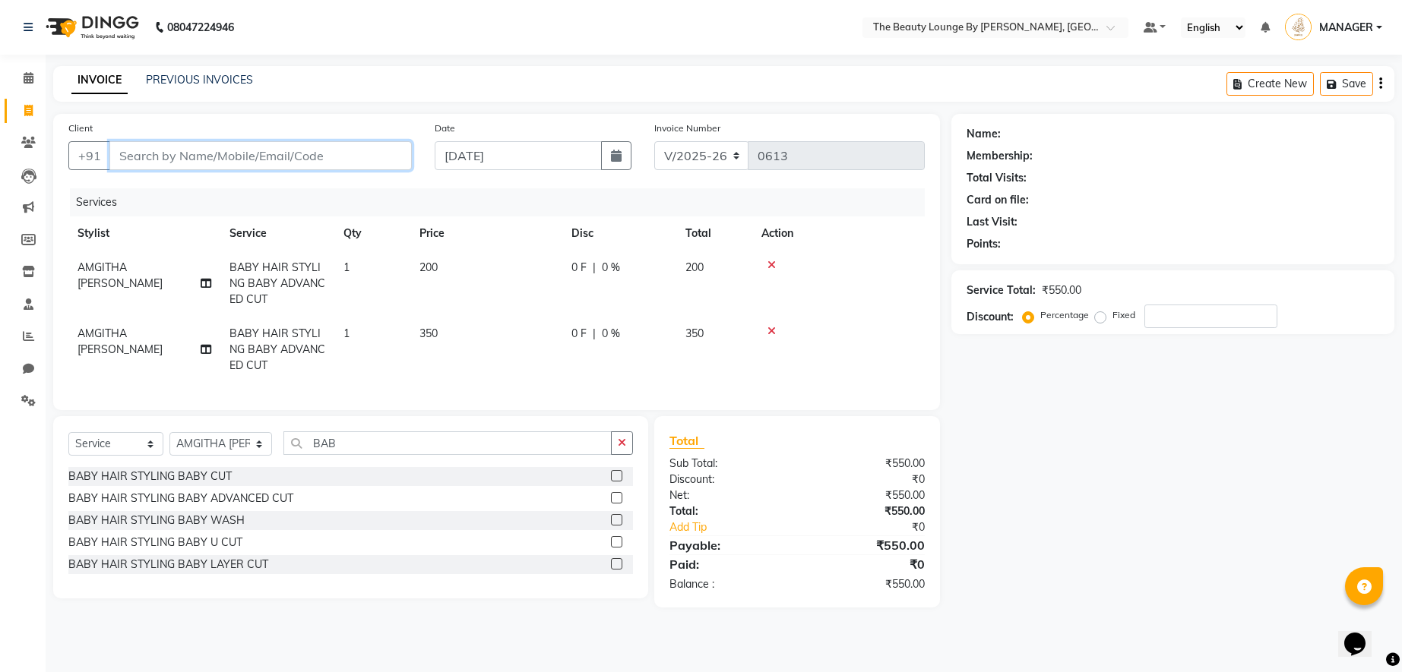
click at [278, 160] on input "Client" at bounding box center [260, 155] width 302 height 29
type input "8"
type input "0"
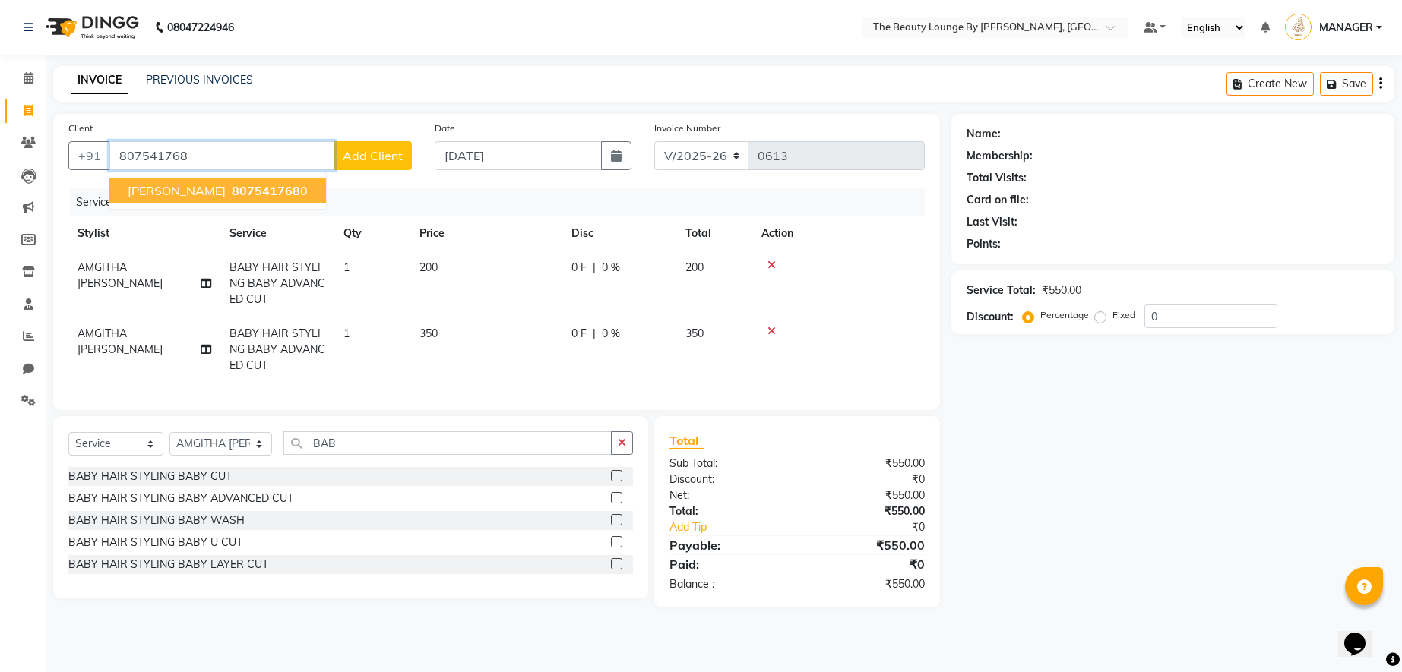
click at [238, 188] on span "807541768" at bounding box center [266, 190] width 68 height 15
type input "8075417680"
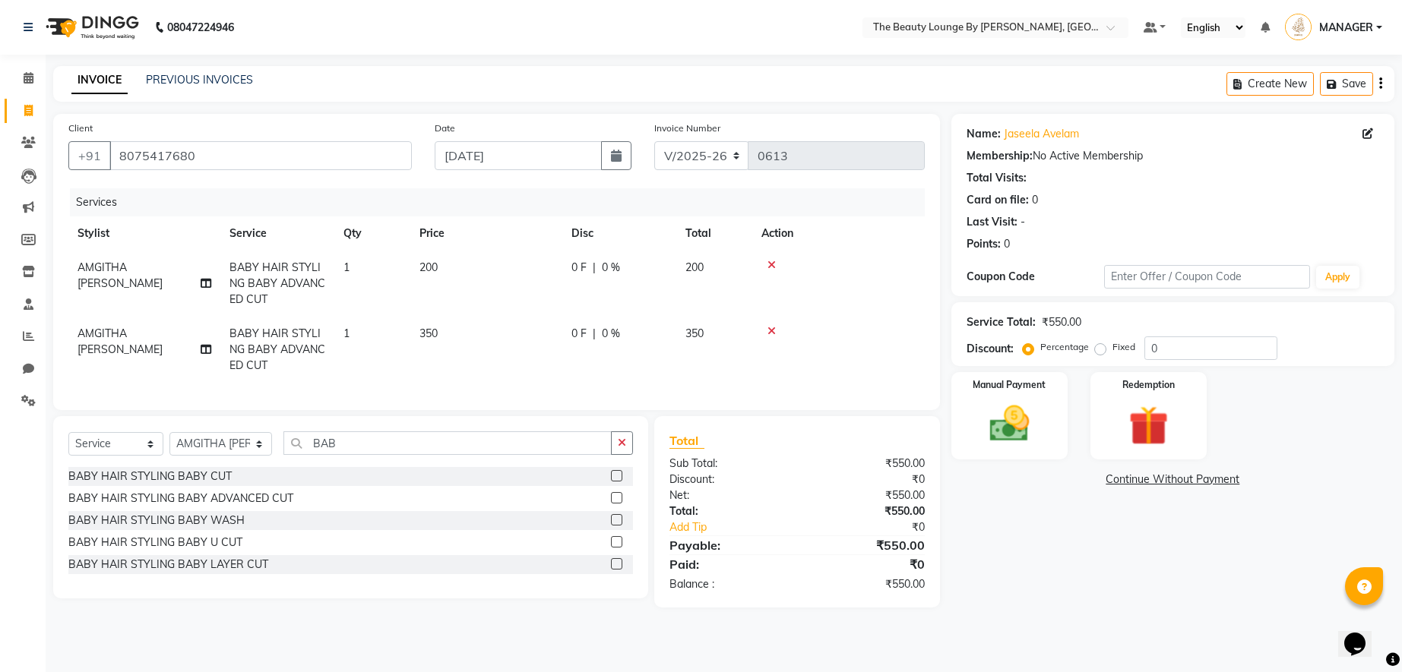
click at [1101, 359] on div "Percentage Fixed 0" at bounding box center [1151, 349] width 251 height 24
click at [1112, 348] on label "Fixed" at bounding box center [1123, 347] width 23 height 14
click at [1101, 348] on input "Fixed" at bounding box center [1103, 347] width 11 height 11
radio input "true"
click at [1041, 395] on div "Manual Payment" at bounding box center [1009, 416] width 121 height 91
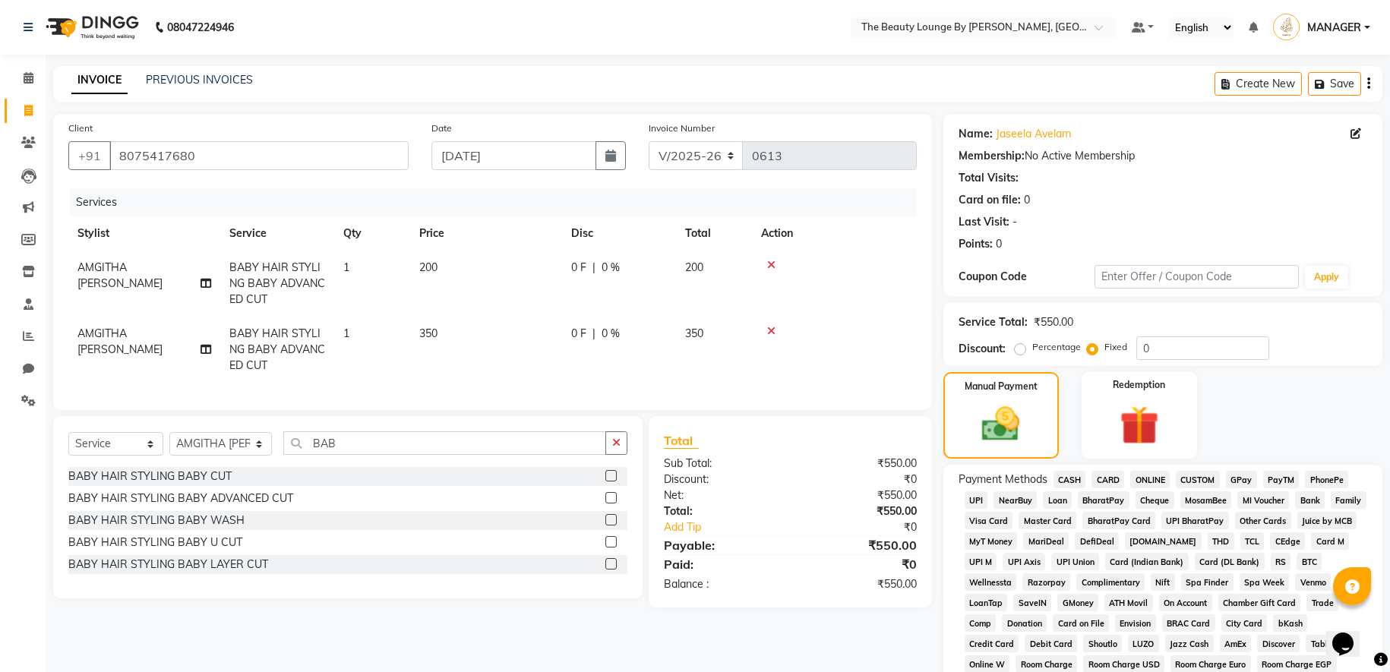
click at [1253, 480] on span "GPay" at bounding box center [1241, 479] width 31 height 17
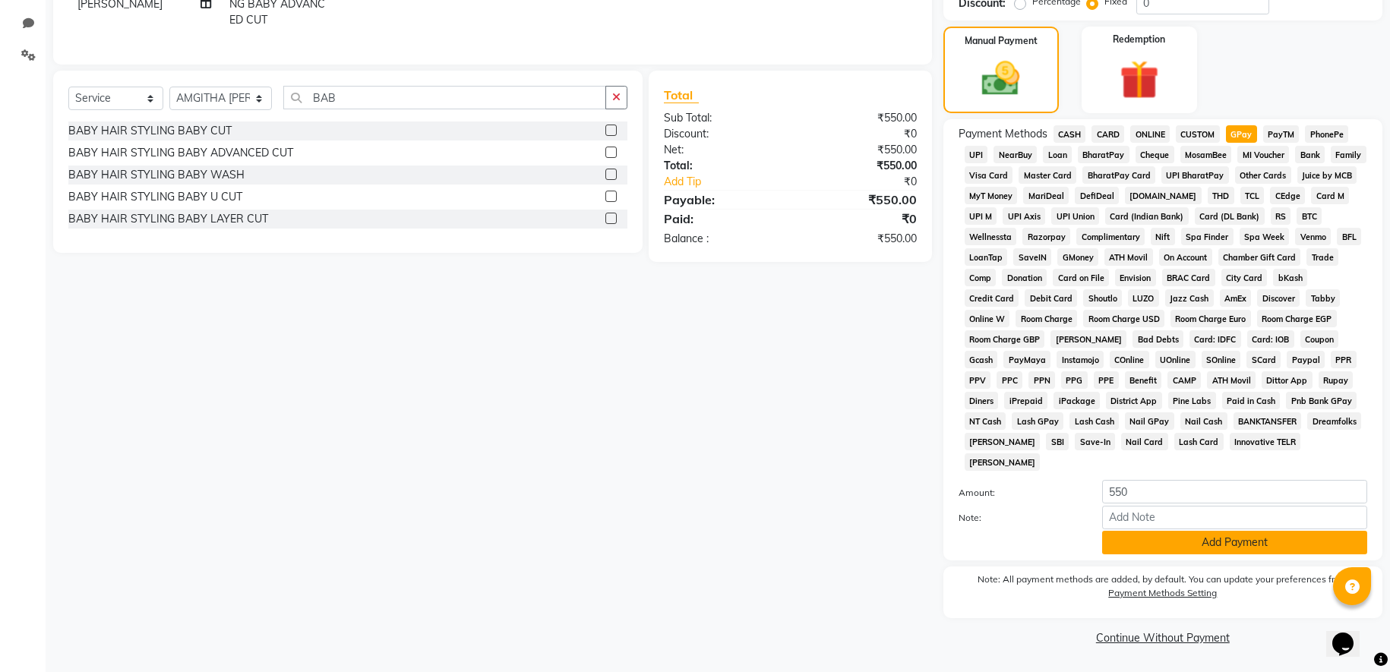
click at [1181, 541] on button "Add Payment" at bounding box center [1234, 543] width 265 height 24
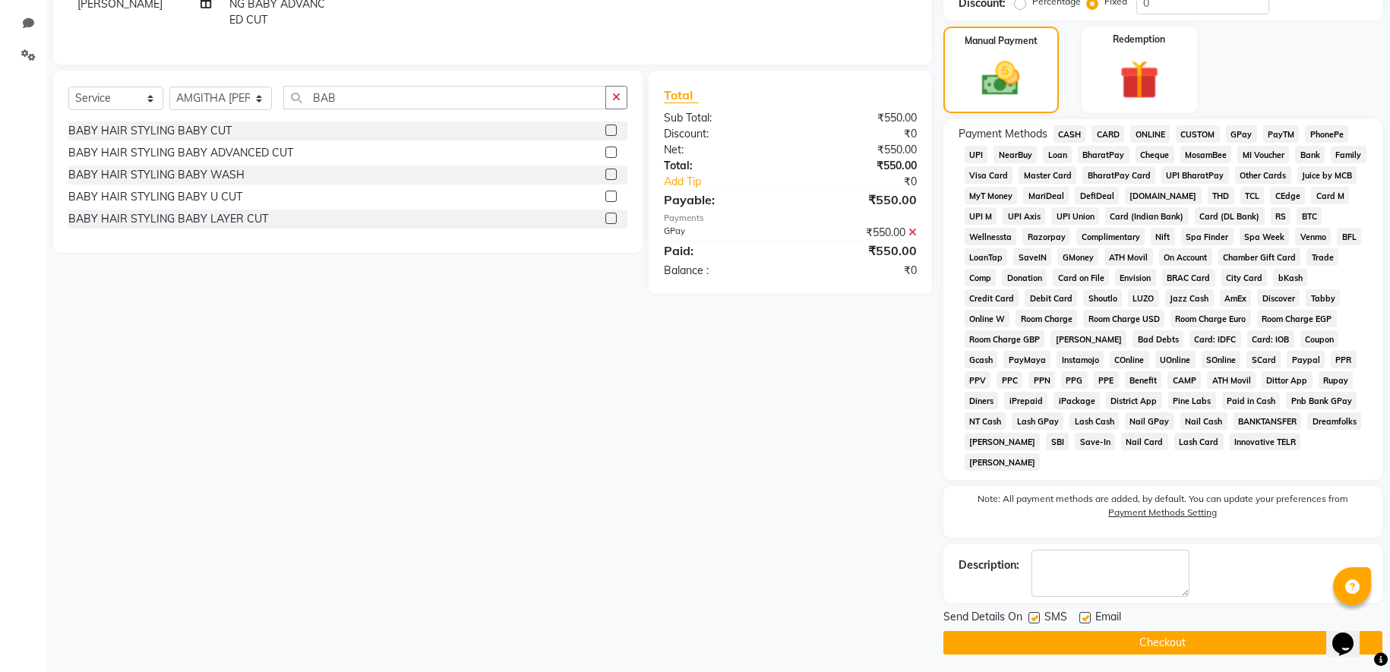
click at [1162, 644] on button "Checkout" at bounding box center [1162, 643] width 439 height 24
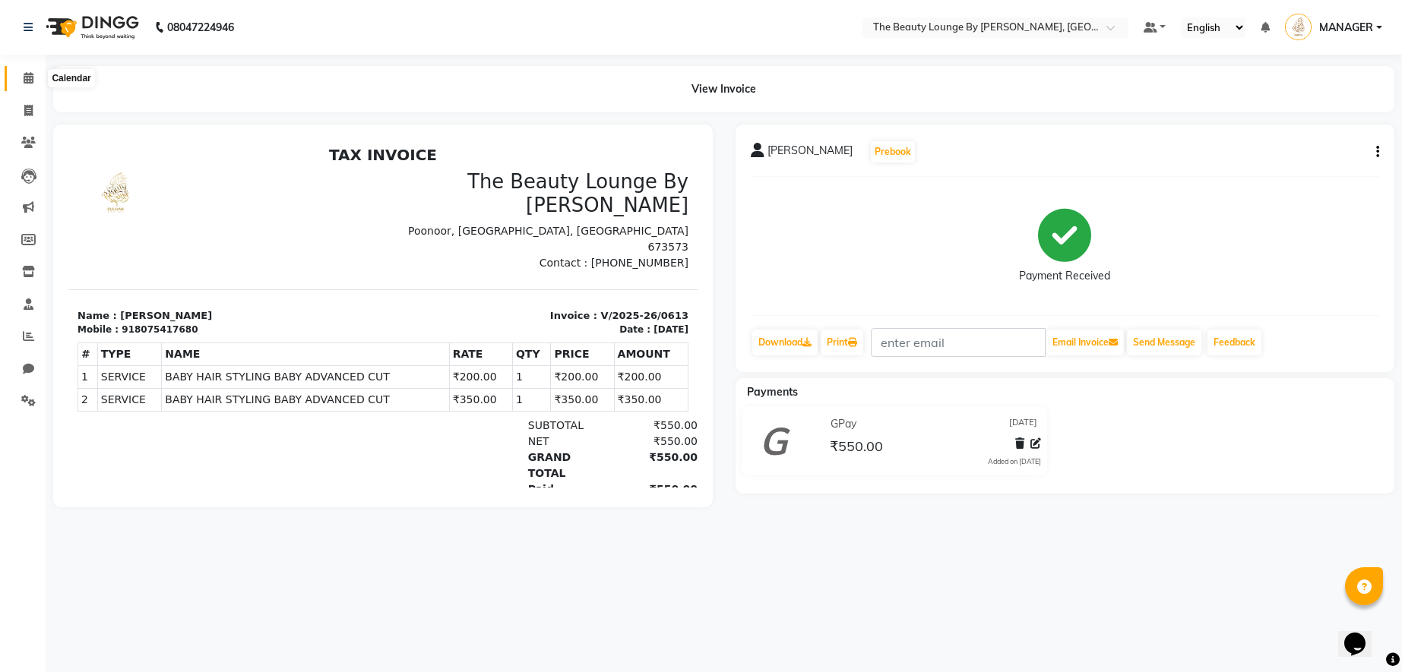
click at [33, 74] on icon at bounding box center [29, 77] width 10 height 11
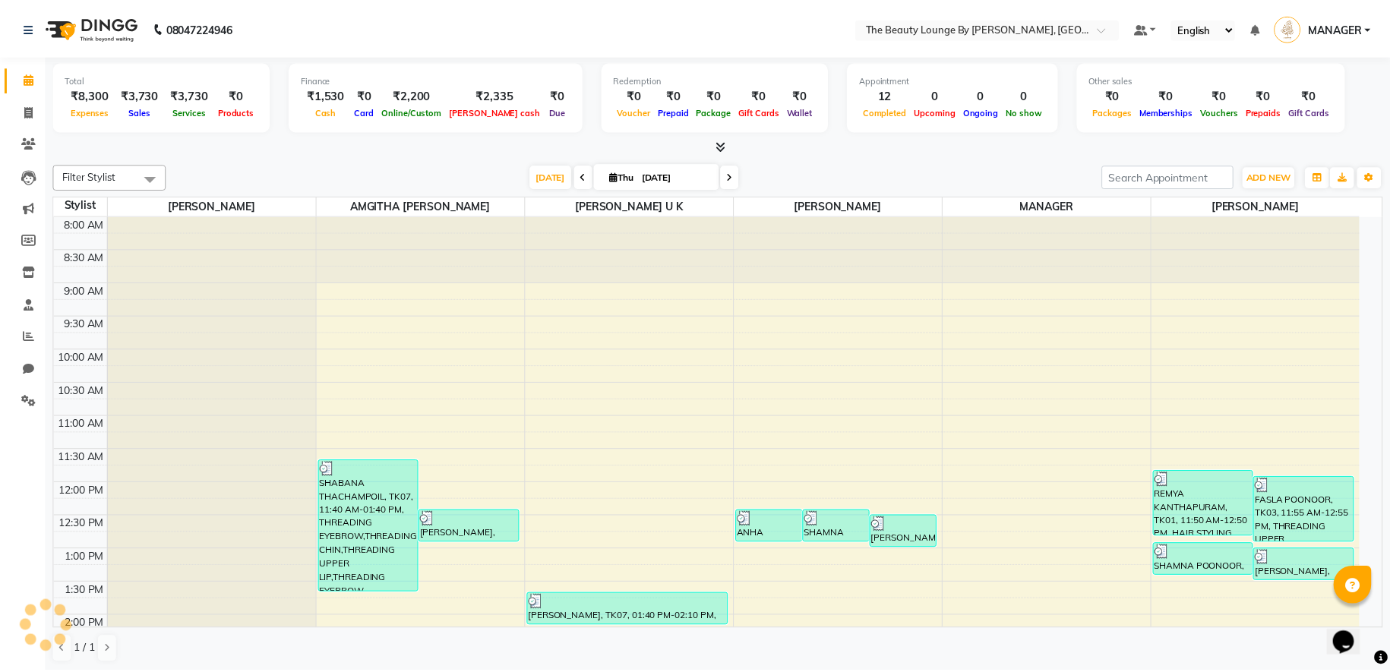
scroll to position [602, 0]
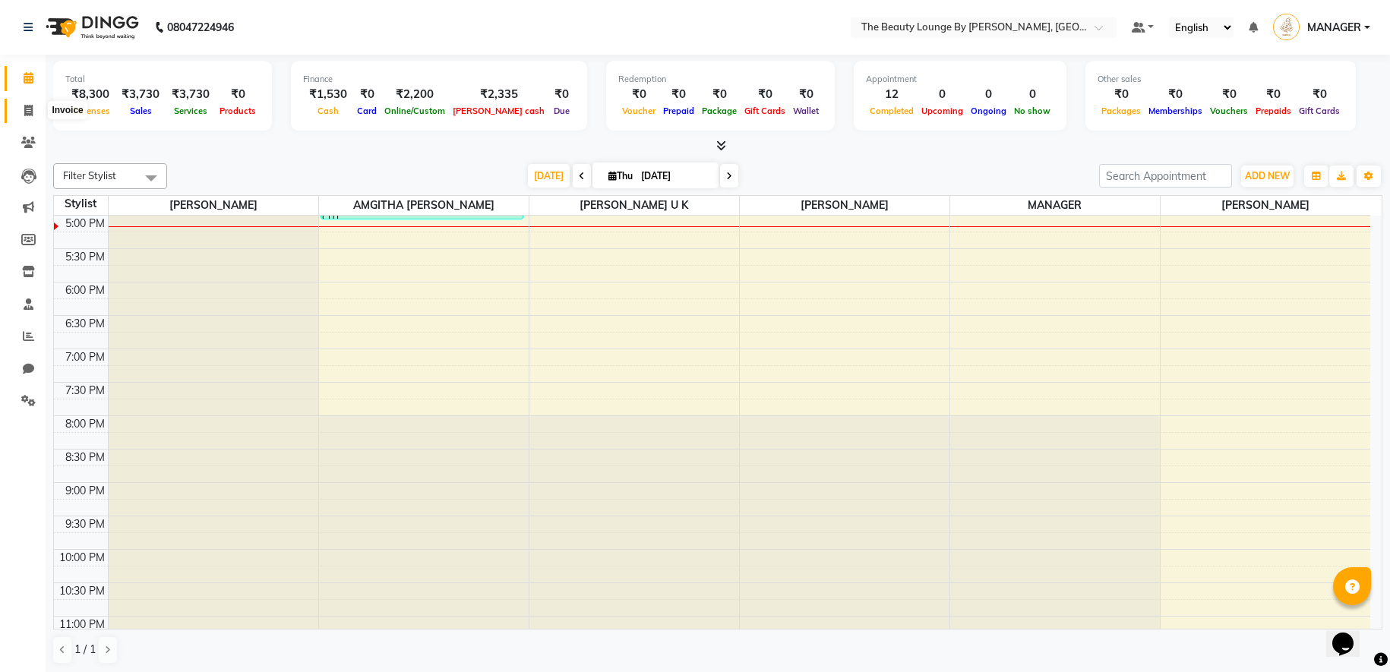
click at [28, 103] on span at bounding box center [28, 111] width 27 height 17
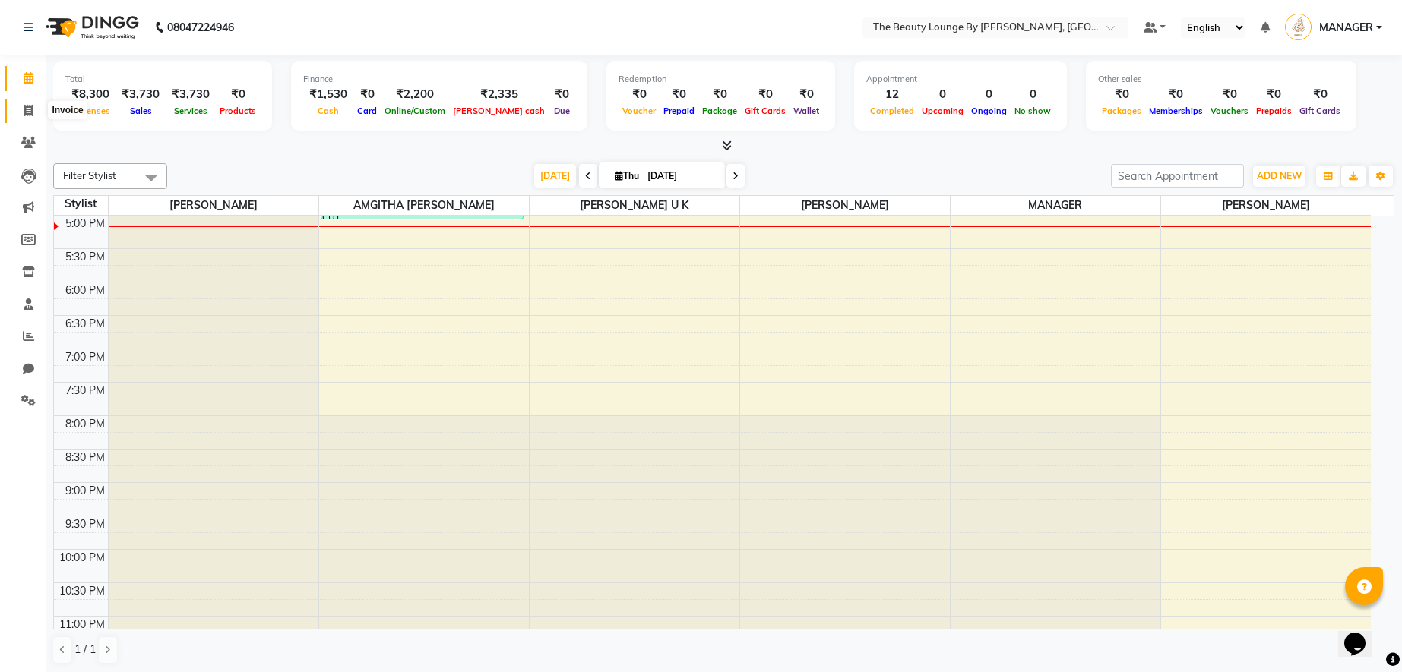
select select "8577"
select select "service"
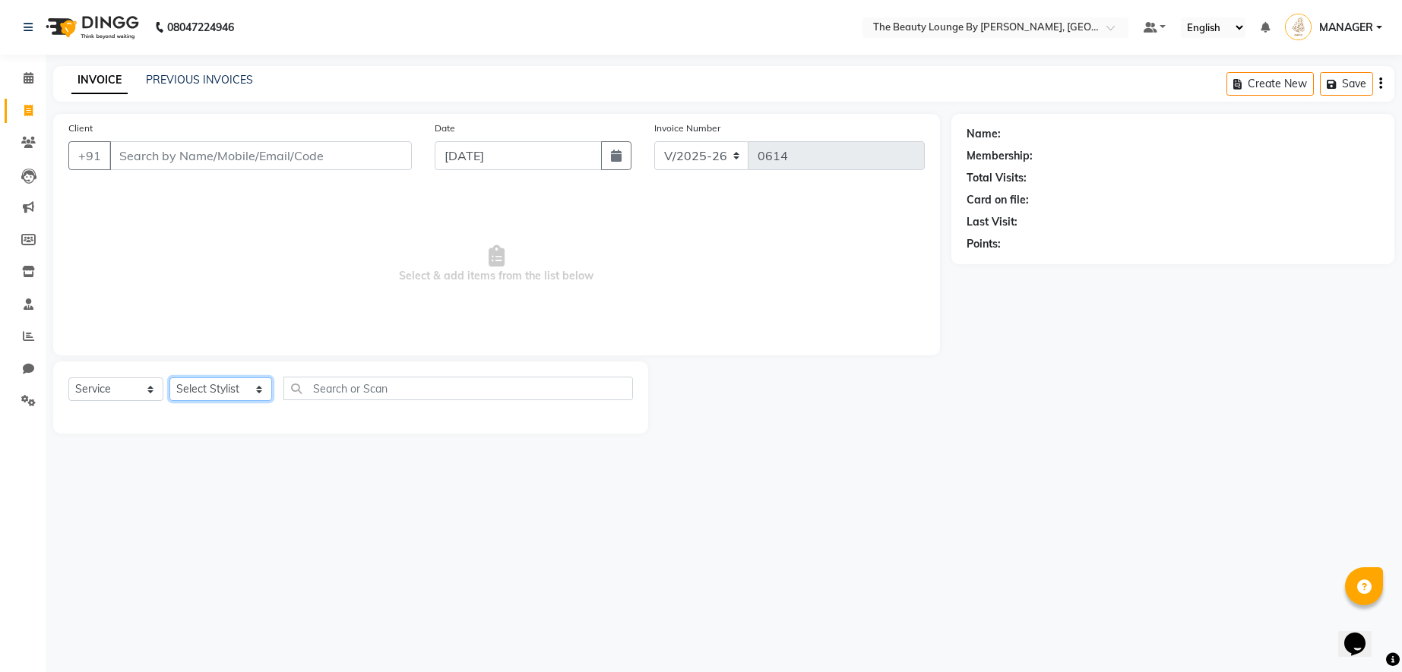
select select "85822"
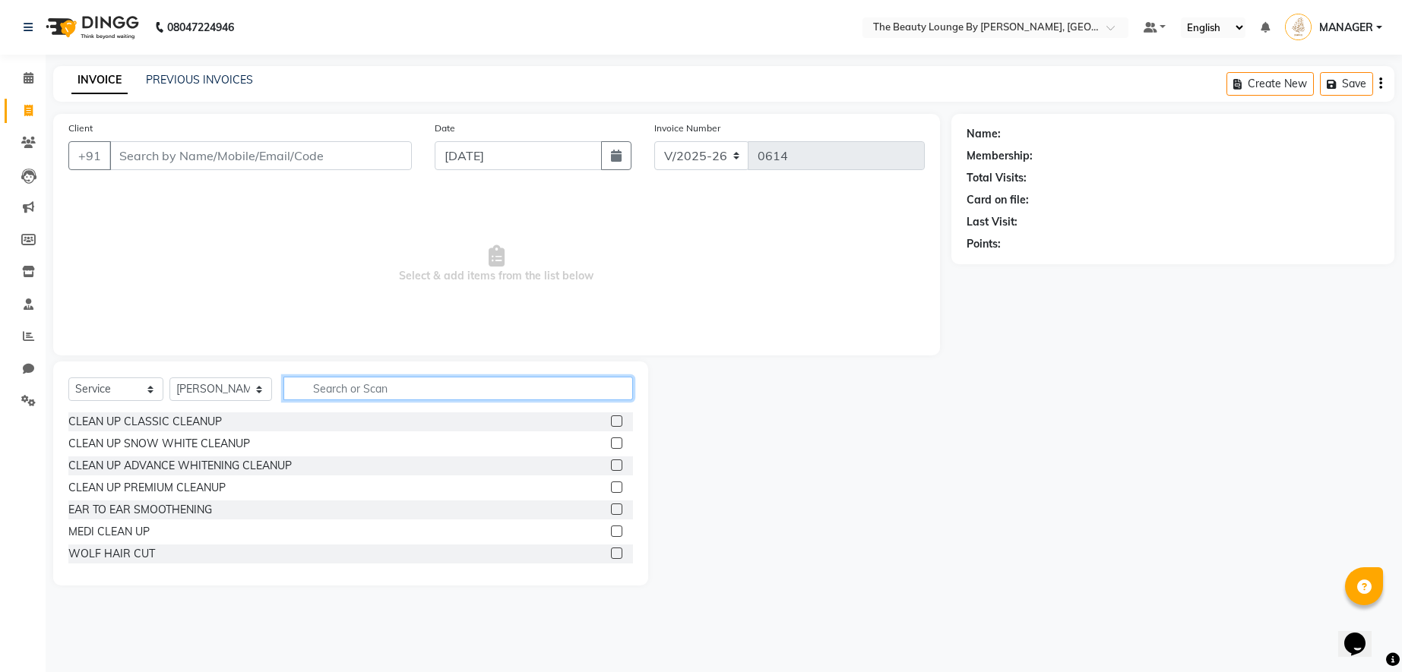
click at [349, 391] on input "text" at bounding box center [457, 389] width 349 height 24
type input "TAN"
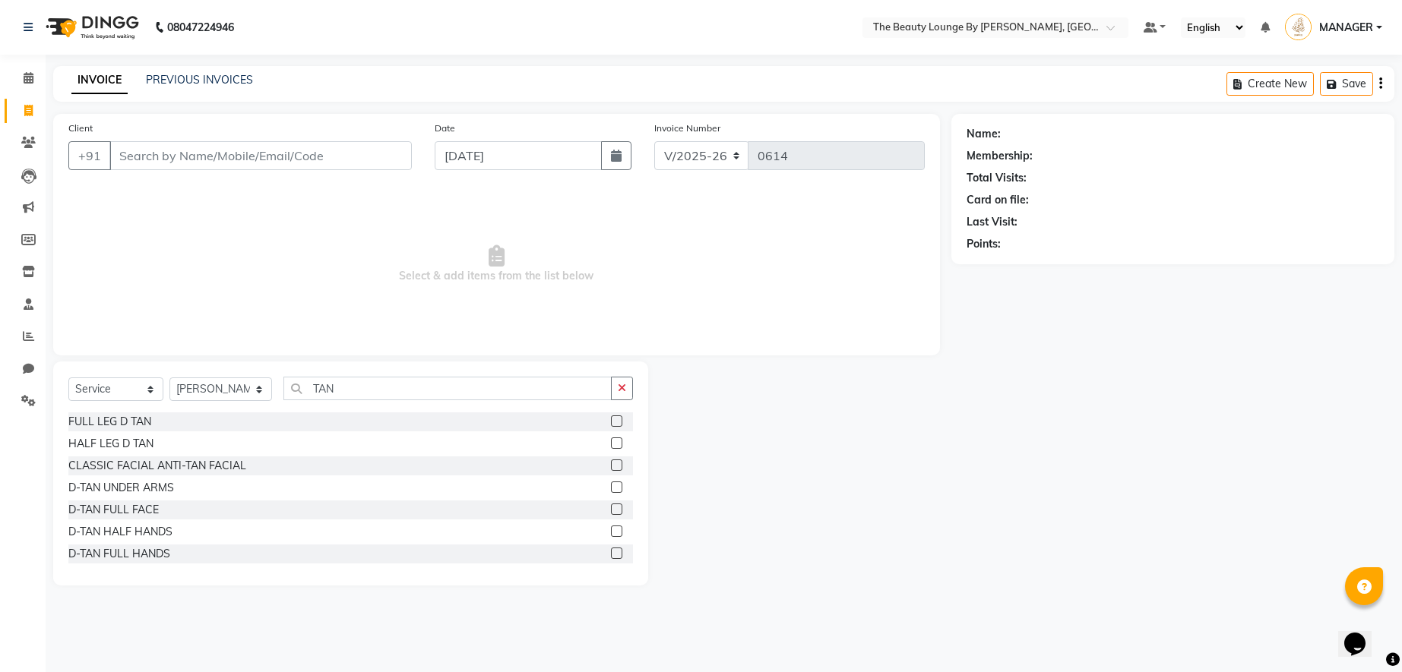
click at [611, 505] on label at bounding box center [616, 509] width 11 height 11
click at [611, 505] on input "checkbox" at bounding box center [616, 510] width 10 height 10
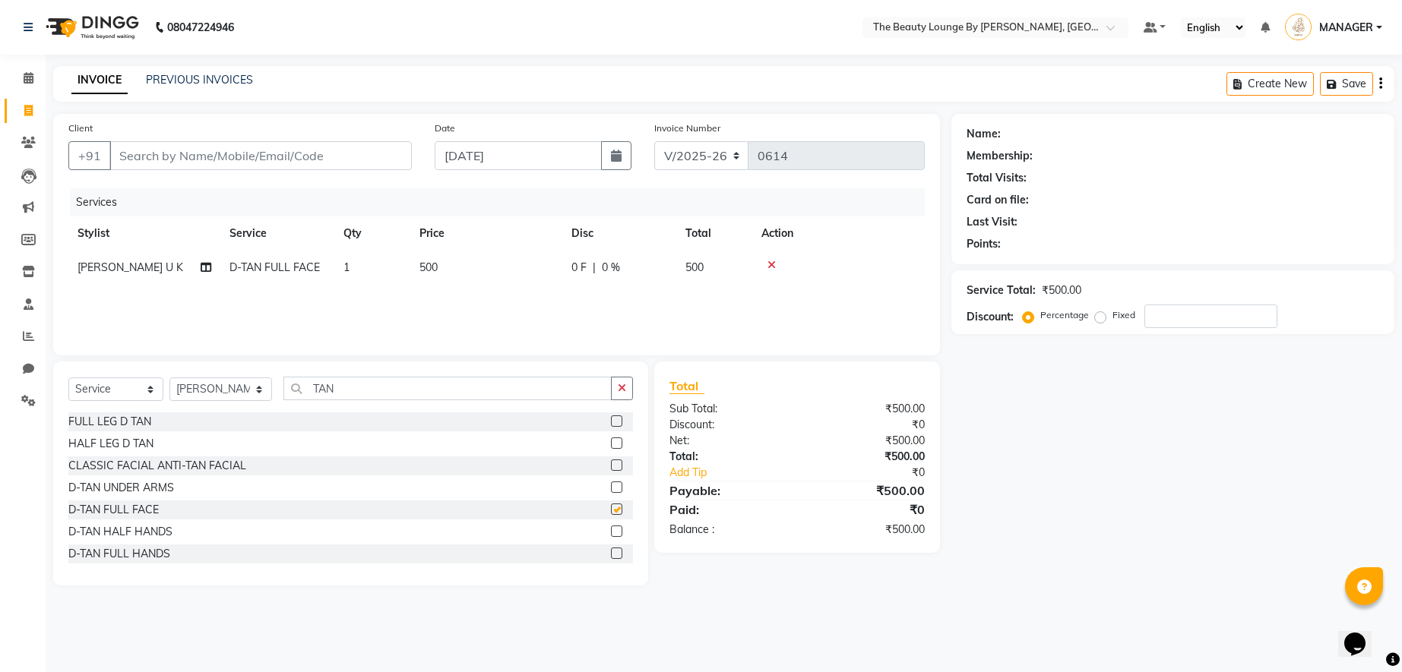
checkbox input "false"
select select "85823"
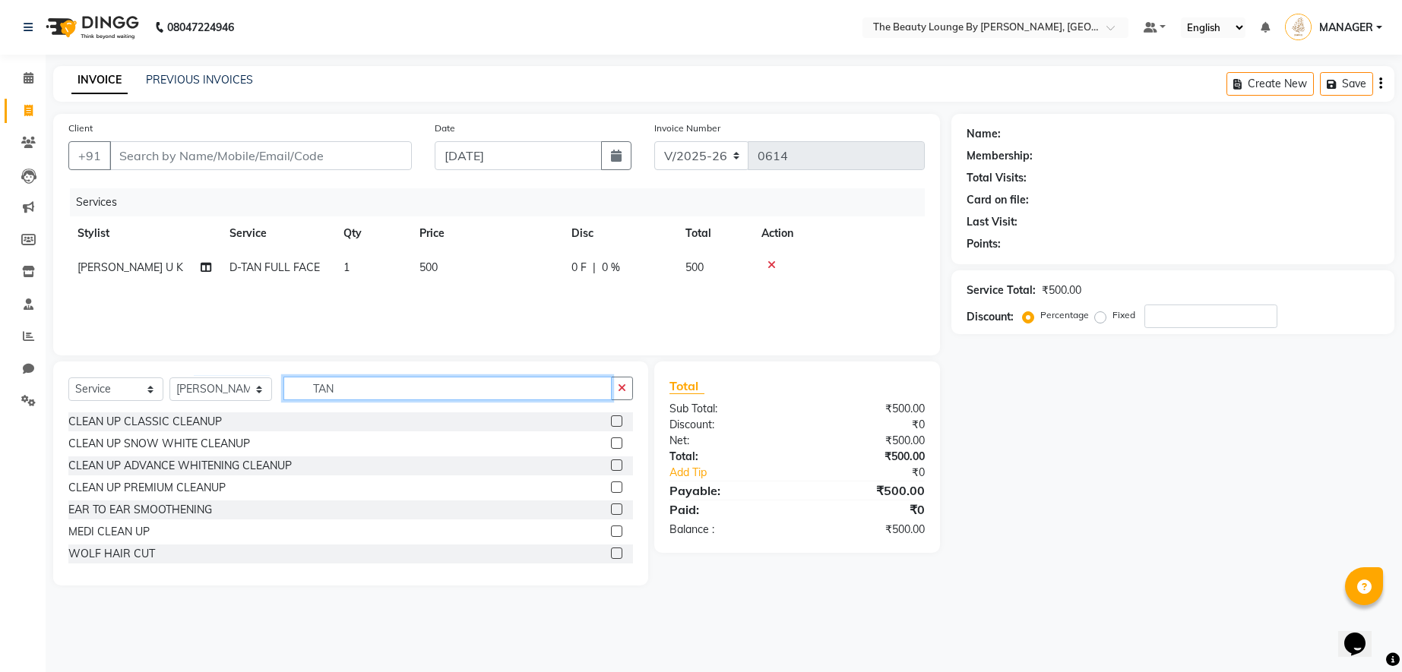
click at [346, 390] on input "TAN" at bounding box center [447, 389] width 328 height 24
type input "T"
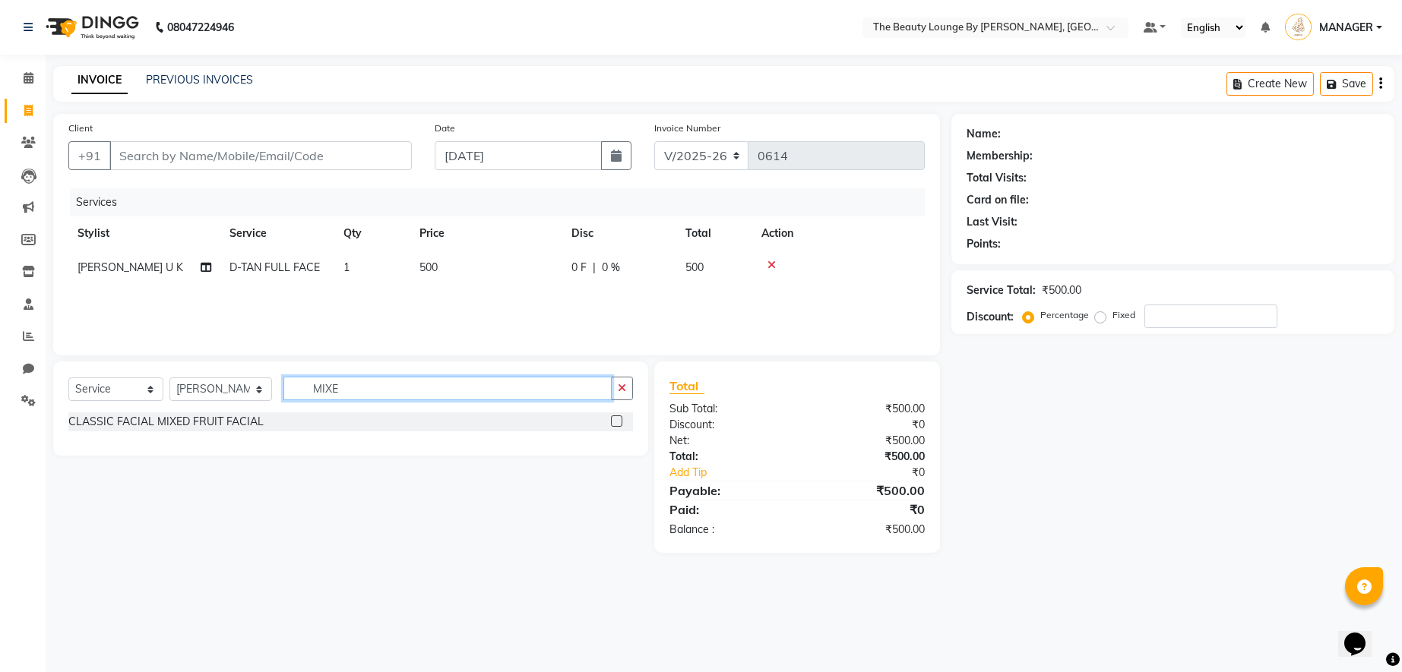
type input "MIXE"
click at [622, 422] on label at bounding box center [616, 421] width 11 height 11
click at [621, 422] on input "checkbox" at bounding box center [616, 422] width 10 height 10
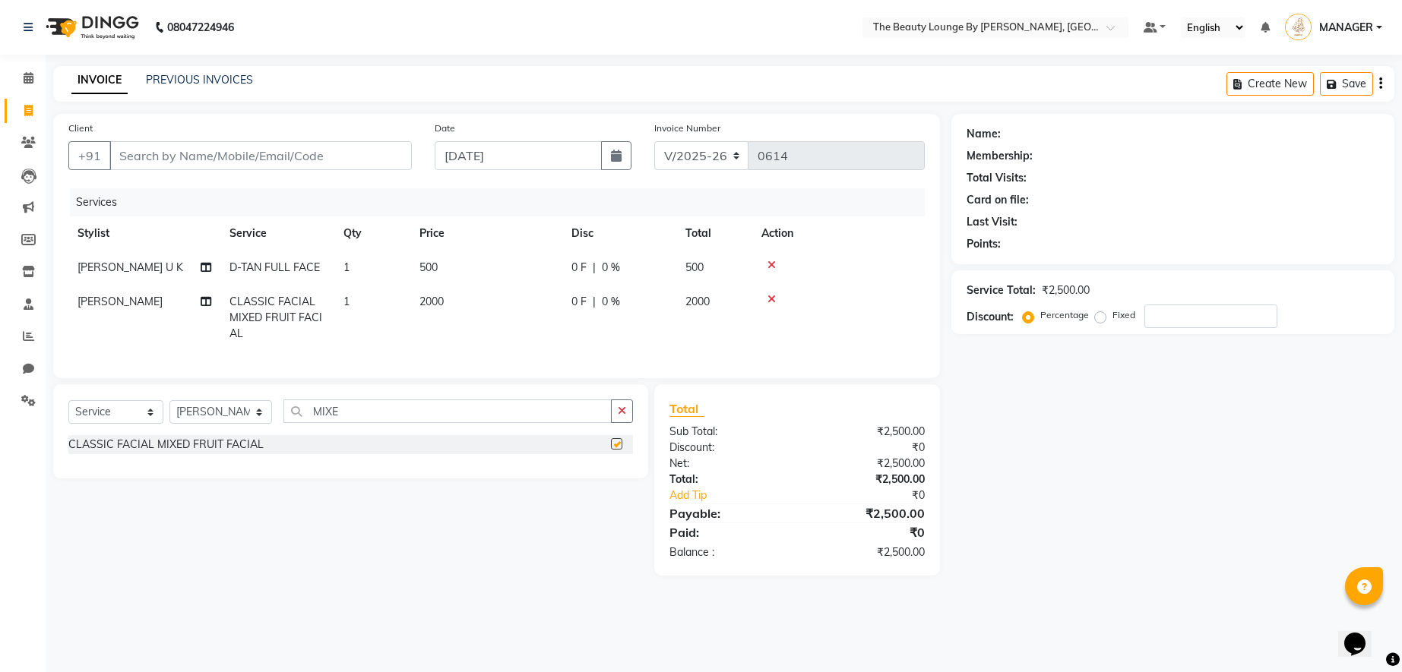
checkbox input "false"
click at [345, 164] on input "Client" at bounding box center [260, 155] width 302 height 29
type input "9"
type input "0"
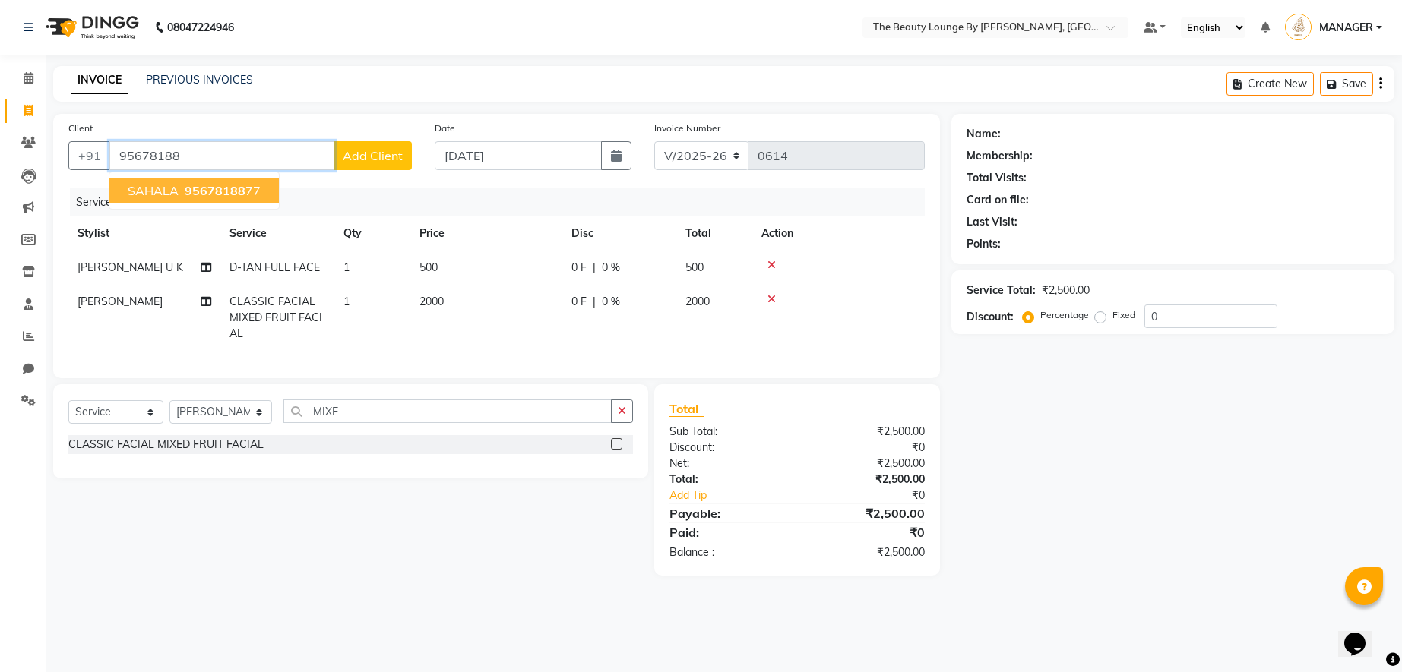
click at [174, 188] on span "SAHALA" at bounding box center [153, 190] width 51 height 15
type input "9567818877"
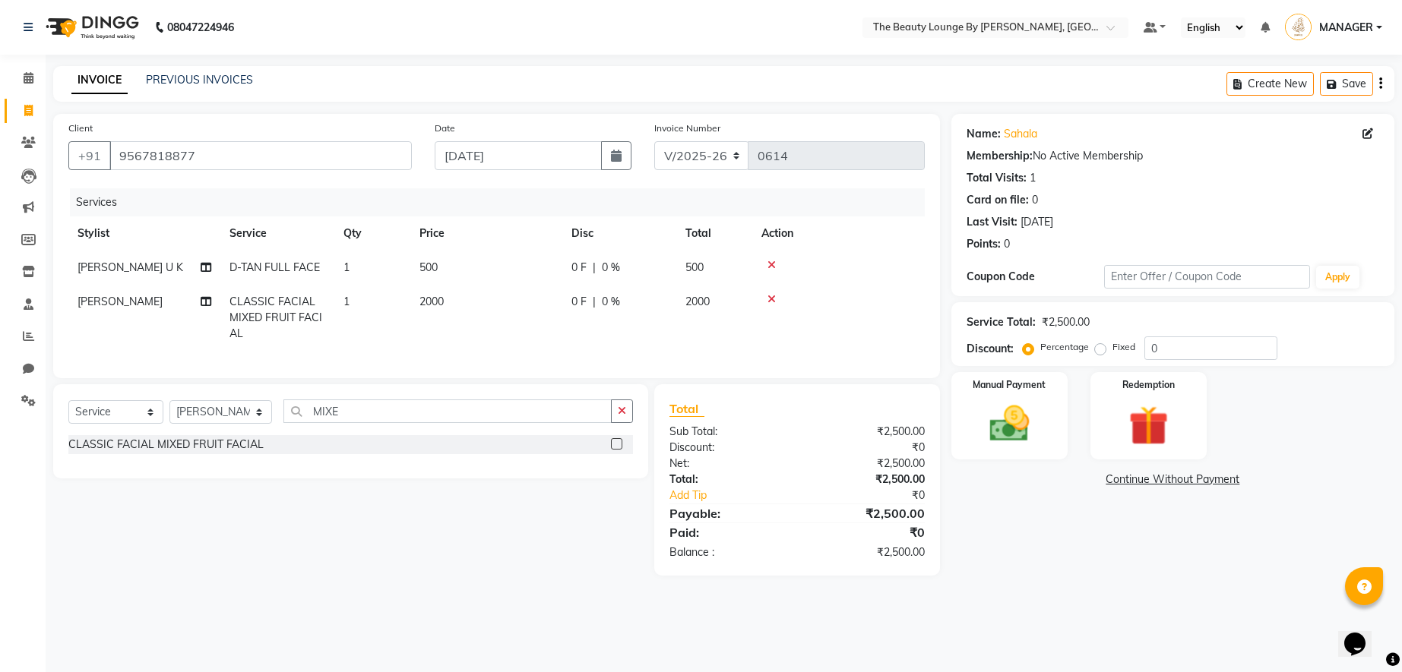
click at [1100, 359] on div "Percentage Fixed 0" at bounding box center [1151, 349] width 251 height 24
click at [1051, 425] on div "Manual Payment" at bounding box center [1009, 416] width 121 height 91
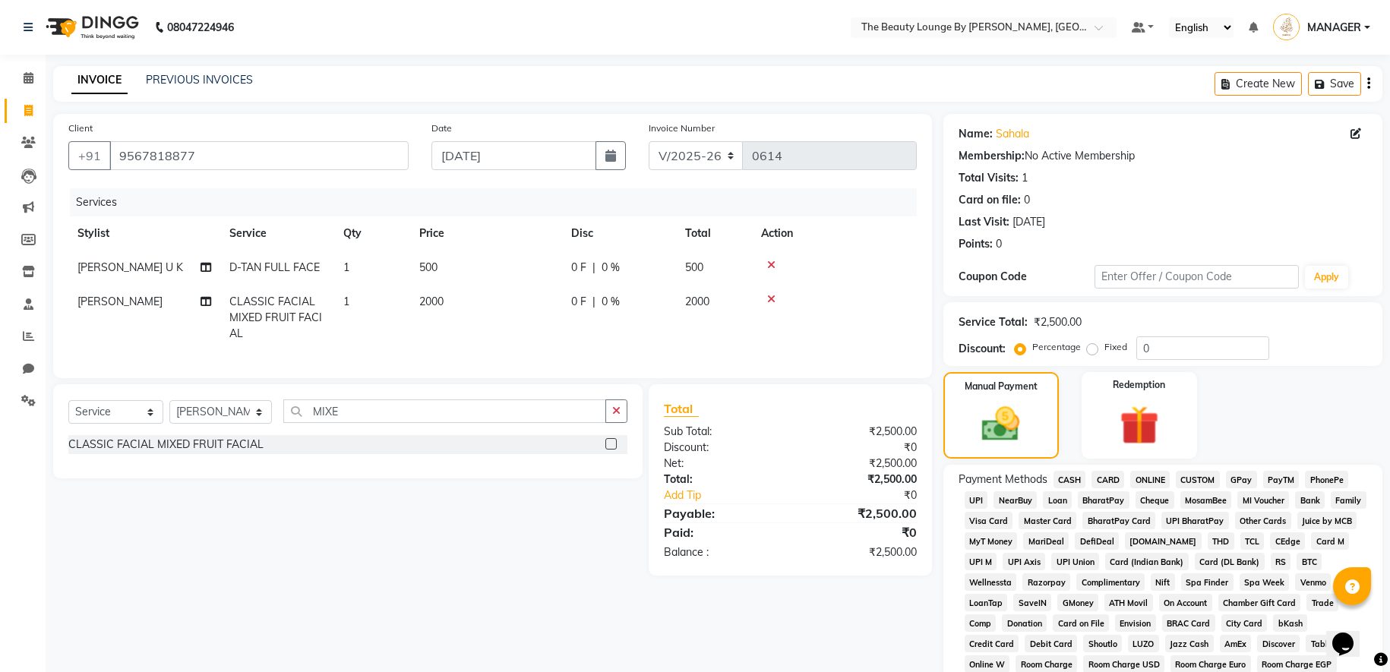
click at [1247, 476] on span "GPay" at bounding box center [1241, 479] width 31 height 17
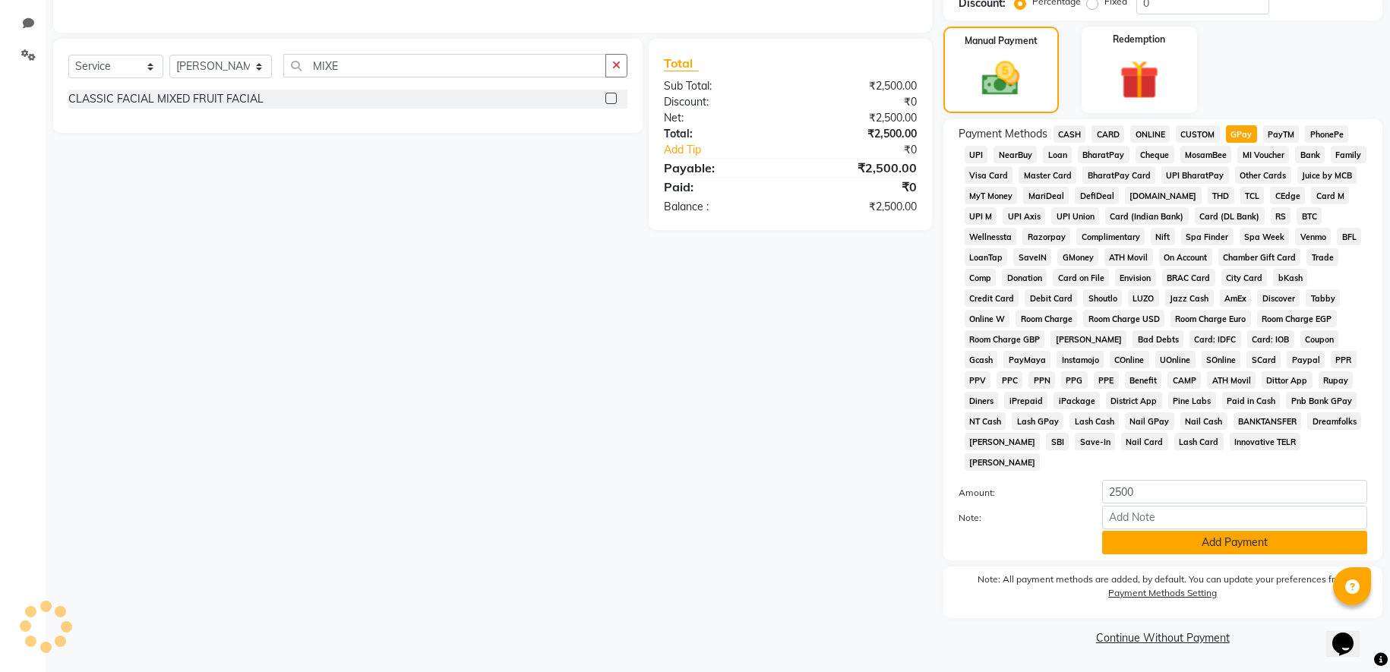
click at [1191, 537] on button "Add Payment" at bounding box center [1234, 543] width 265 height 24
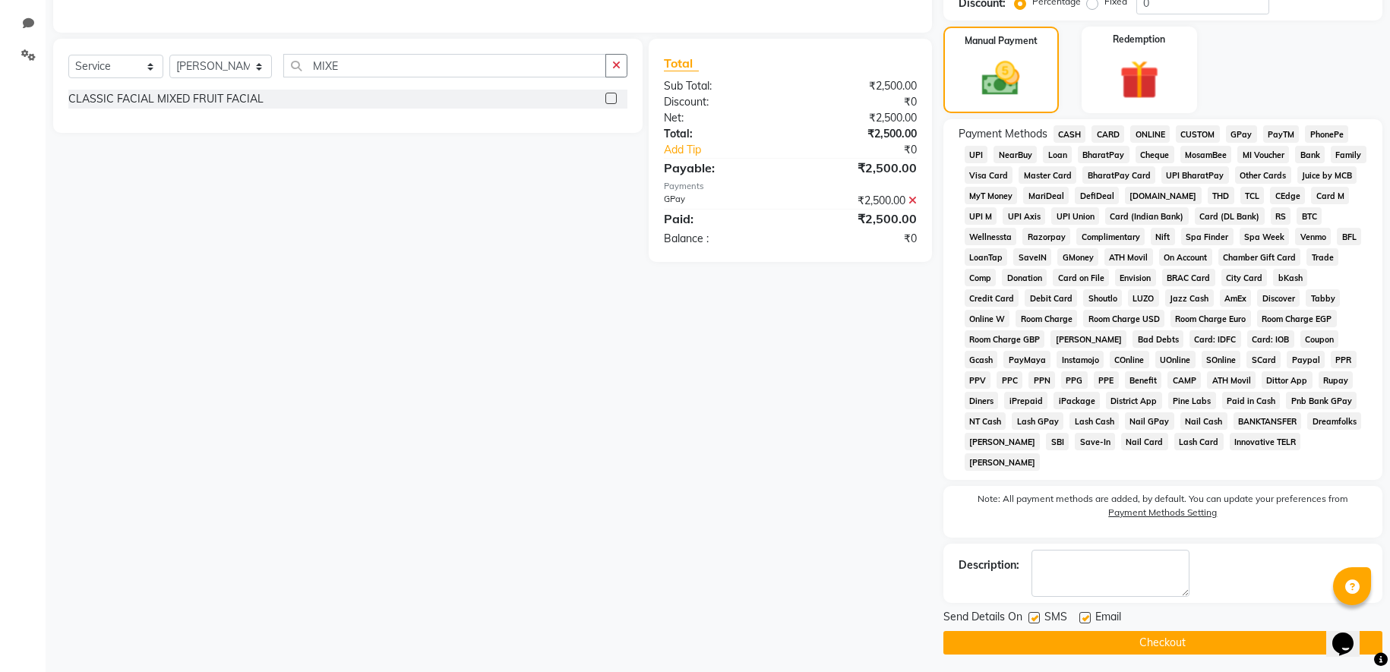
click at [1162, 643] on button "Checkout" at bounding box center [1162, 643] width 439 height 24
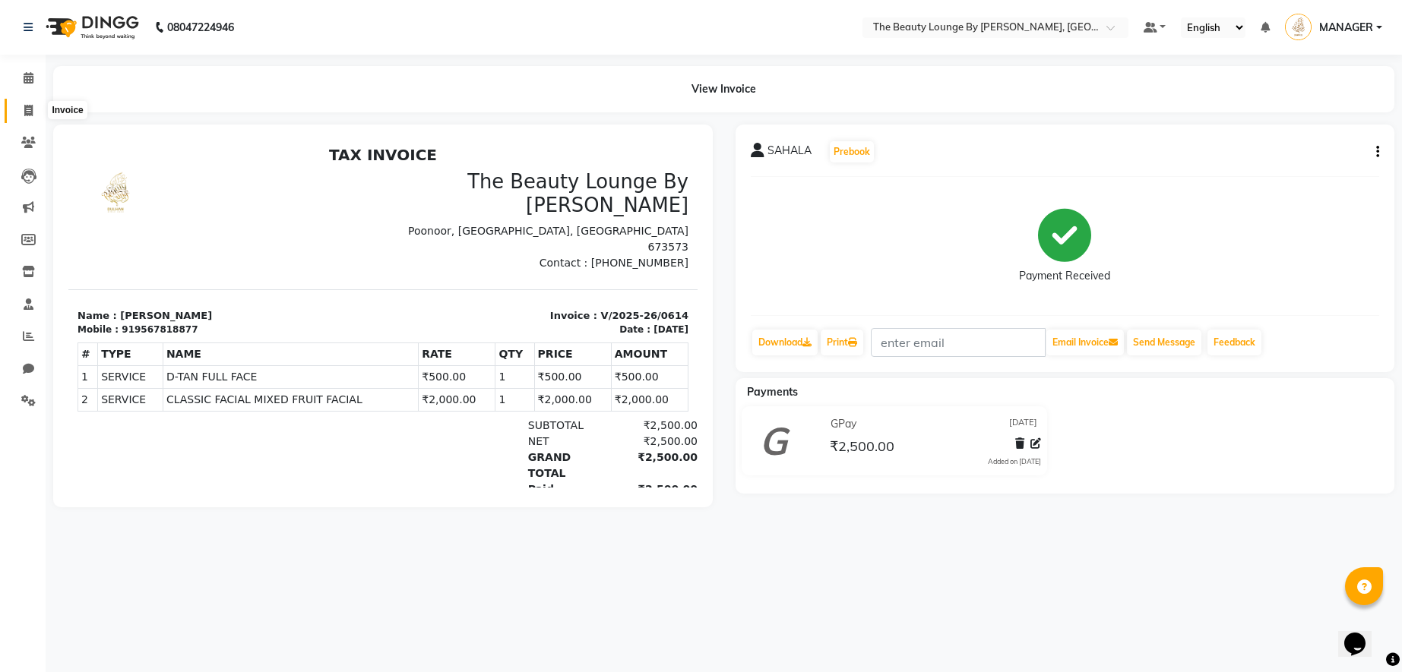
click at [24, 109] on icon at bounding box center [28, 110] width 8 height 11
select select "8577"
select select "service"
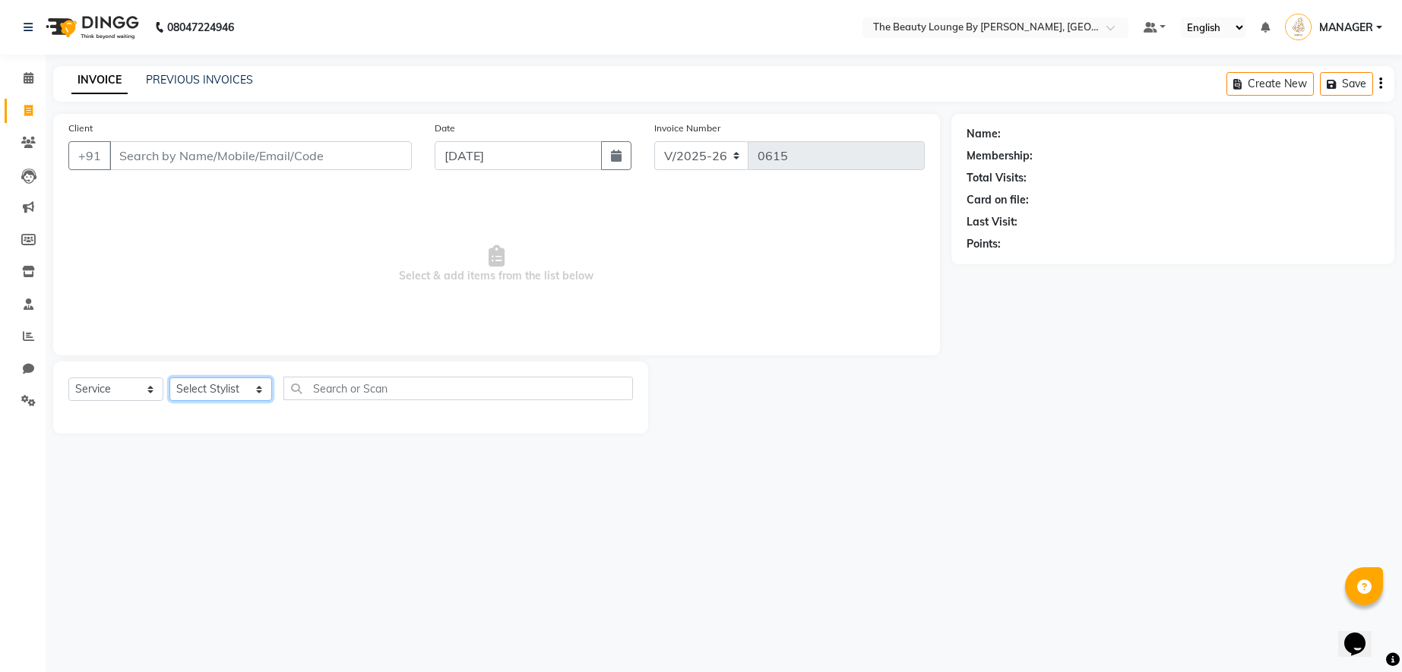
select select "85822"
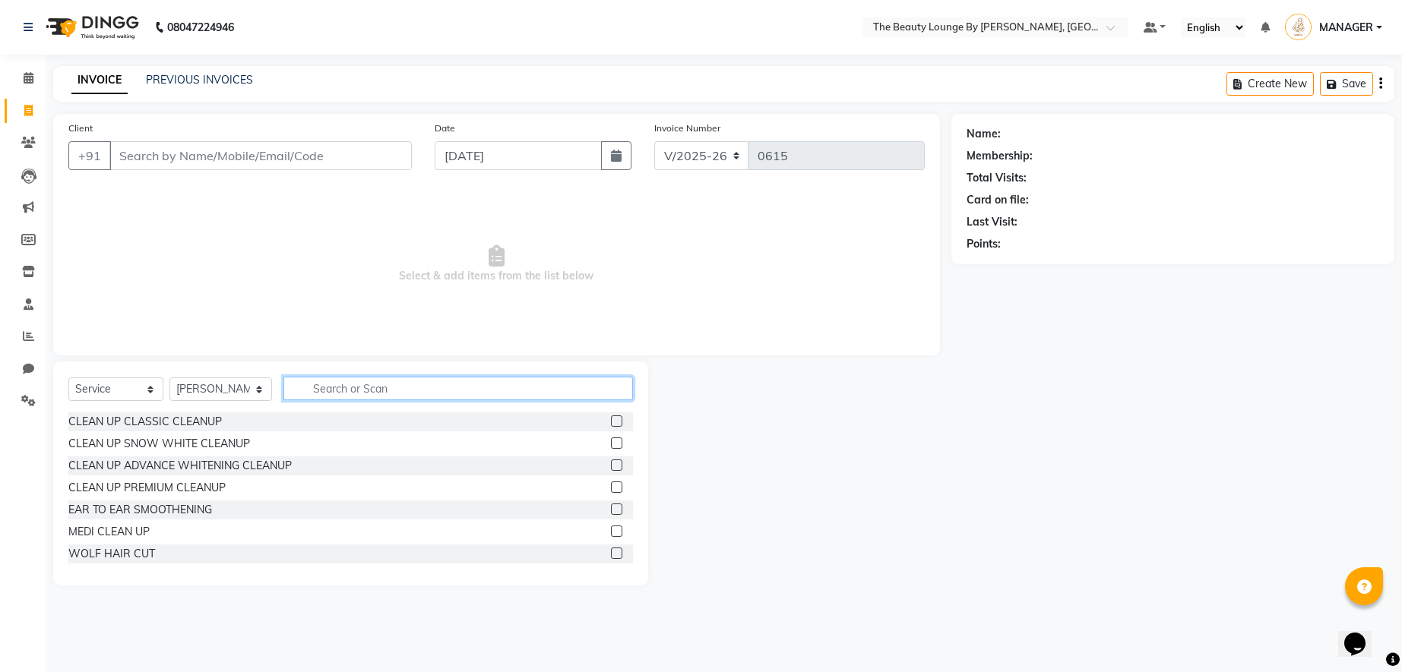
click at [368, 384] on input "text" at bounding box center [457, 389] width 349 height 24
type input "THR"
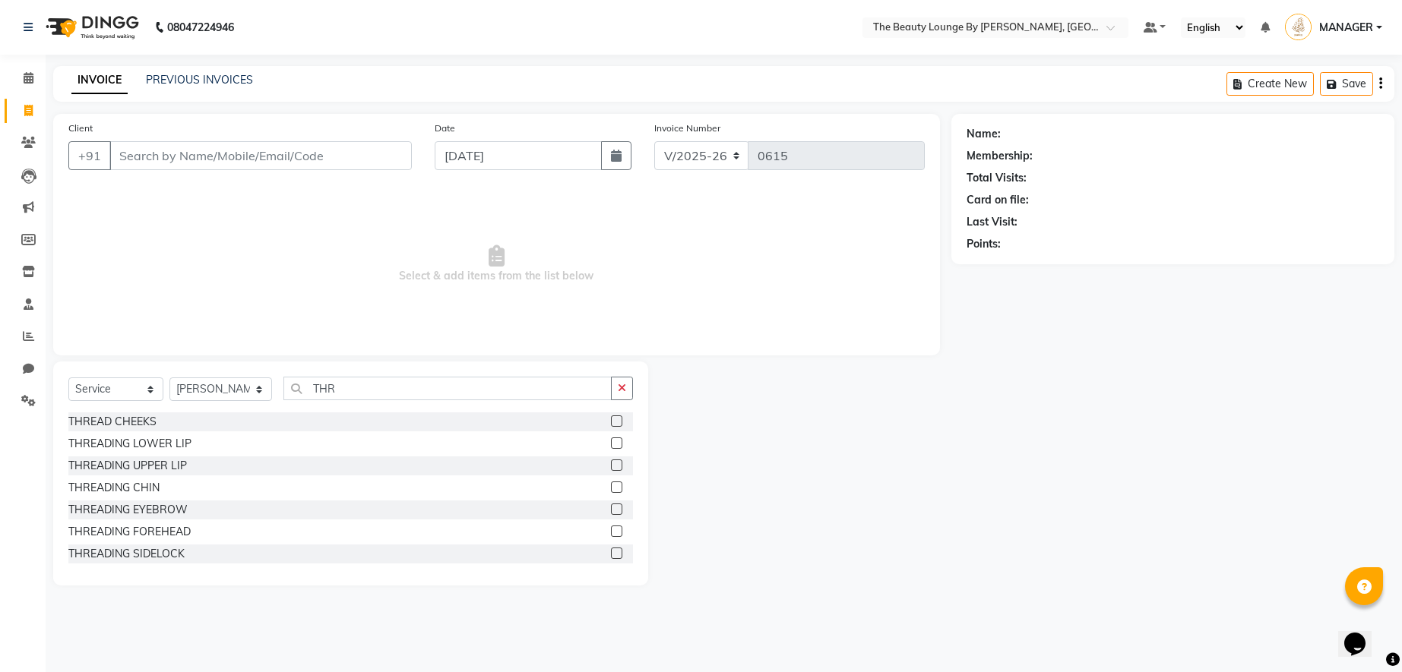
click at [611, 508] on label at bounding box center [616, 509] width 11 height 11
click at [611, 508] on input "checkbox" at bounding box center [616, 510] width 10 height 10
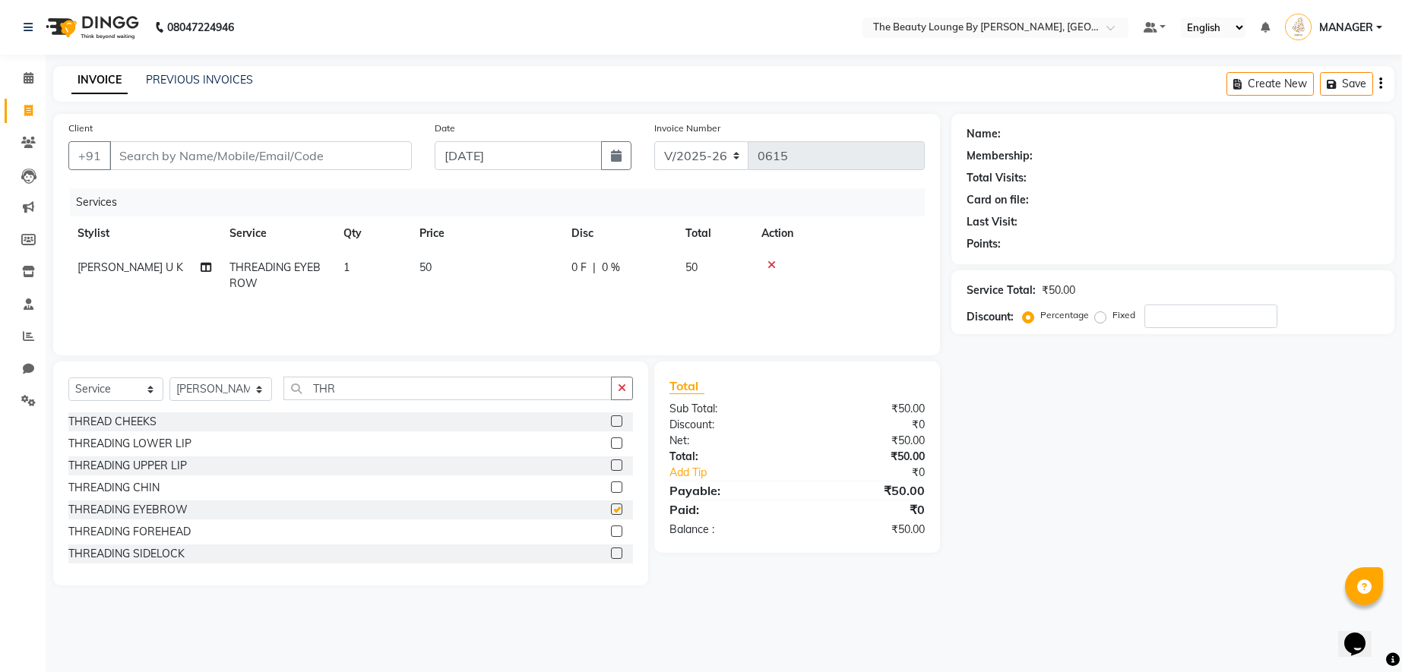
checkbox input "false"
select select "86785"
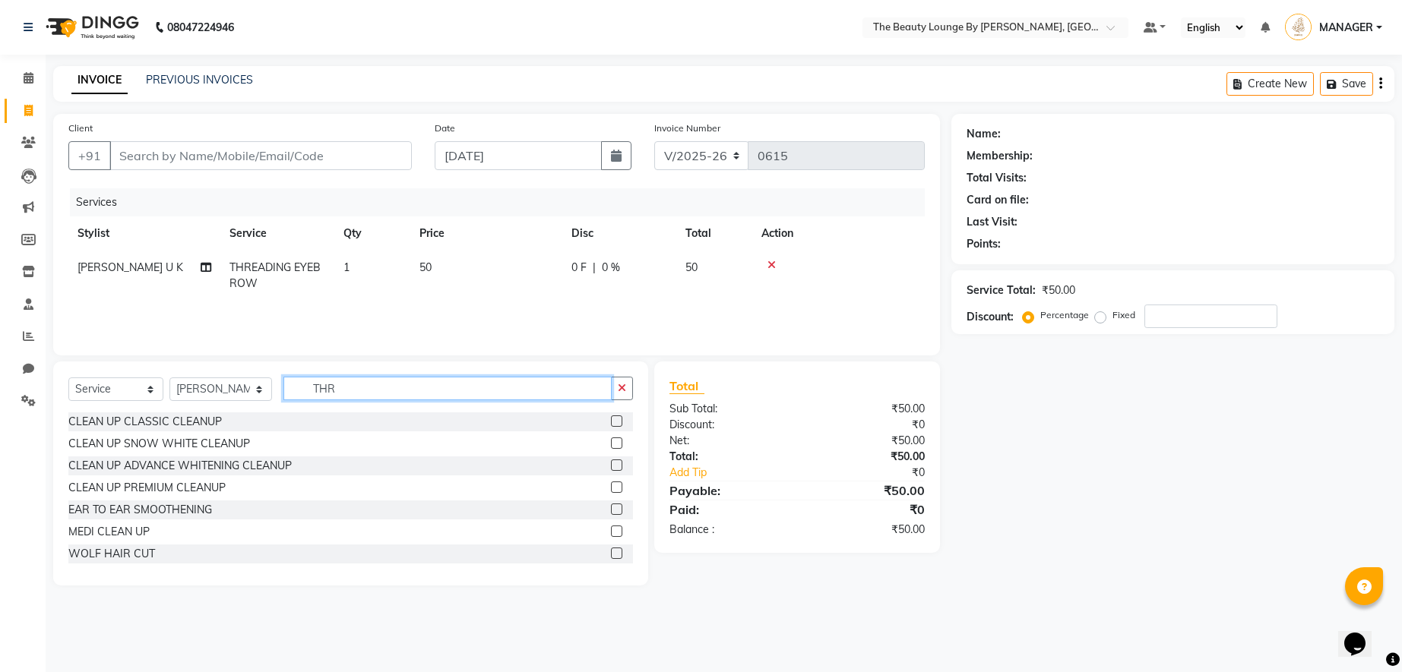
click at [360, 395] on input "THR" at bounding box center [447, 389] width 328 height 24
type input "T"
type input "BAB"
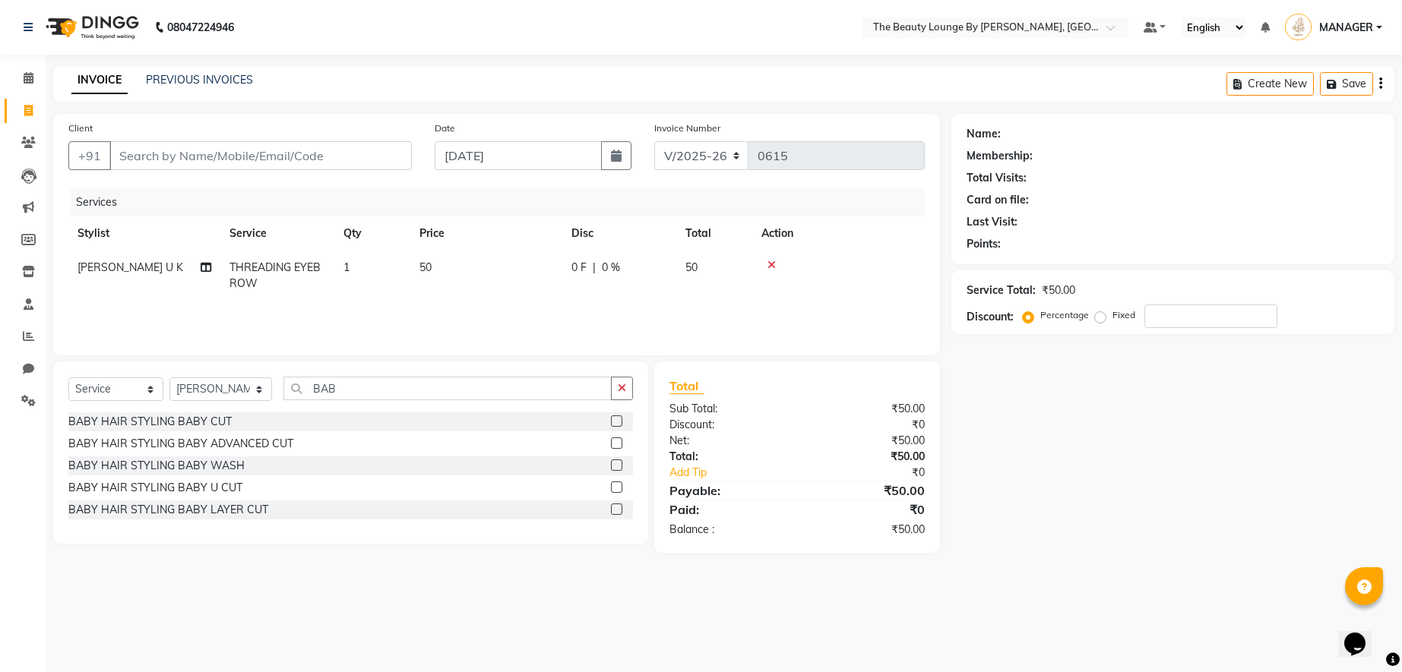
click at [617, 419] on label at bounding box center [616, 421] width 11 height 11
click at [617, 419] on input "checkbox" at bounding box center [616, 422] width 10 height 10
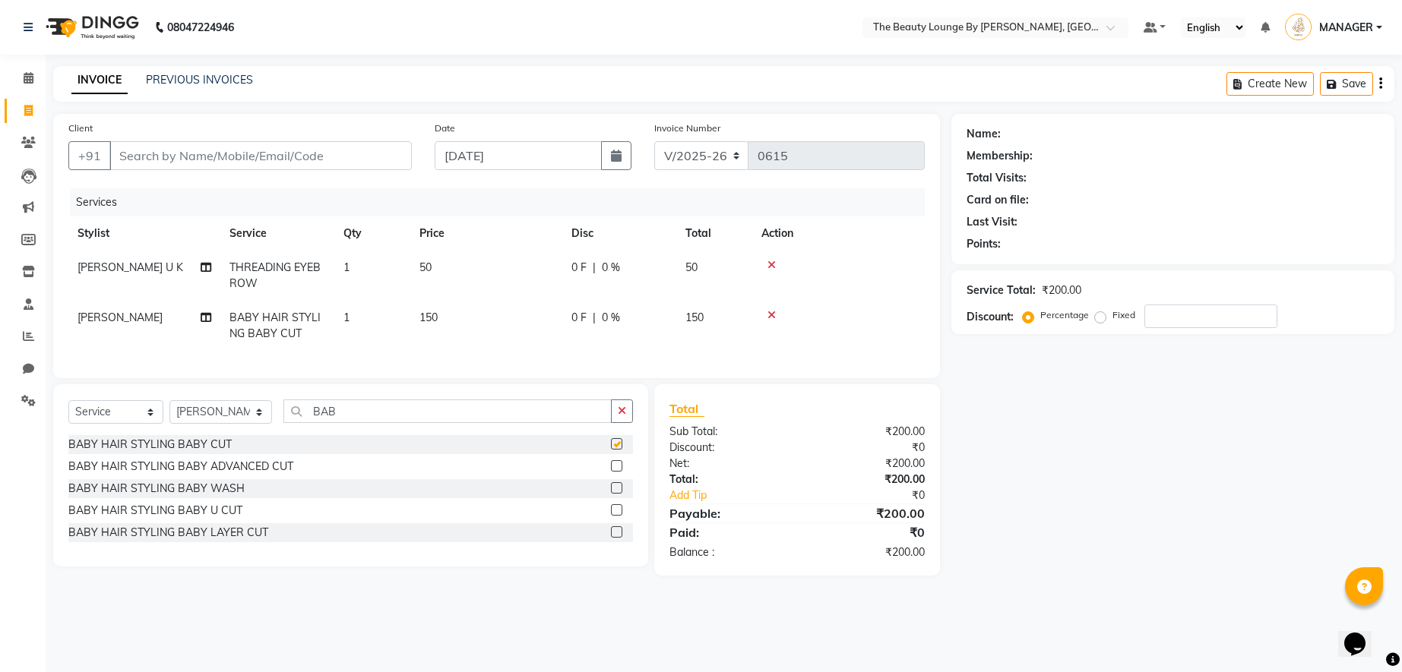
checkbox input "false"
click at [583, 311] on span "0 F" at bounding box center [578, 318] width 15 height 16
select select "86785"
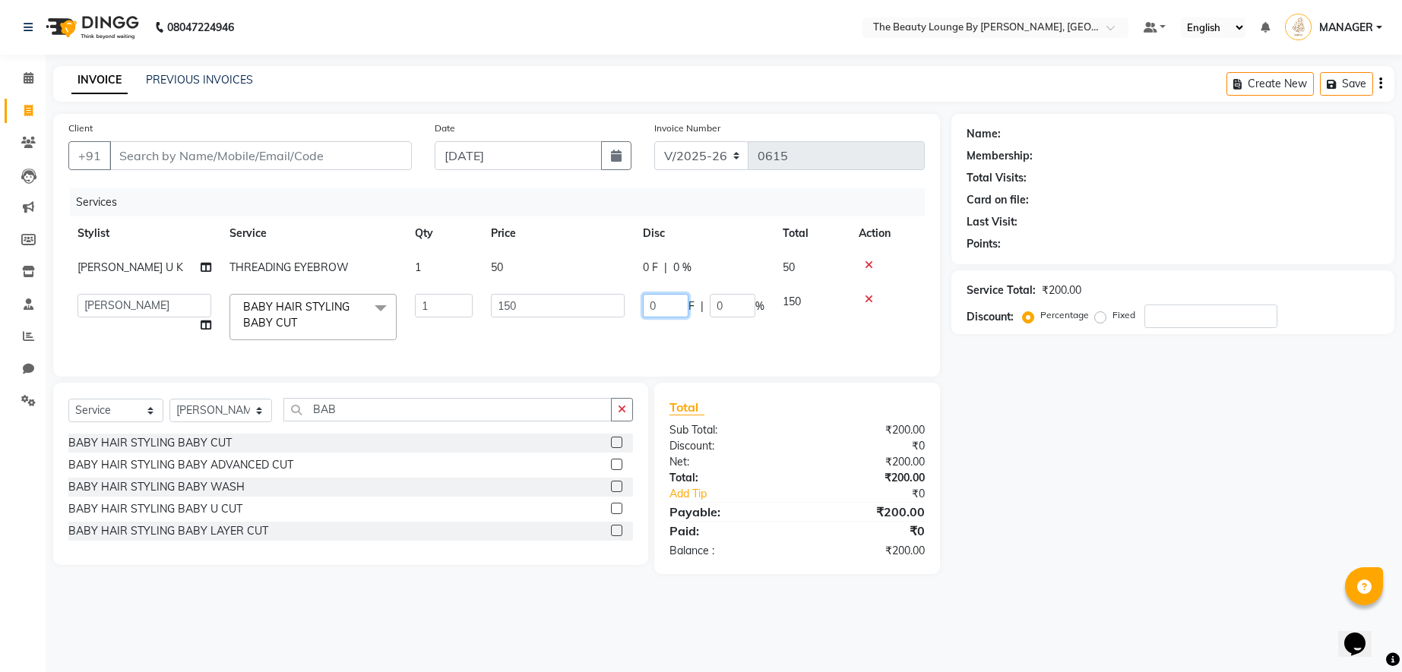
click at [661, 302] on input "0" at bounding box center [666, 306] width 46 height 24
type input "50"
click at [756, 330] on td "50 F | 0 %" at bounding box center [704, 317] width 140 height 65
click at [336, 158] on input "Client" at bounding box center [260, 155] width 302 height 29
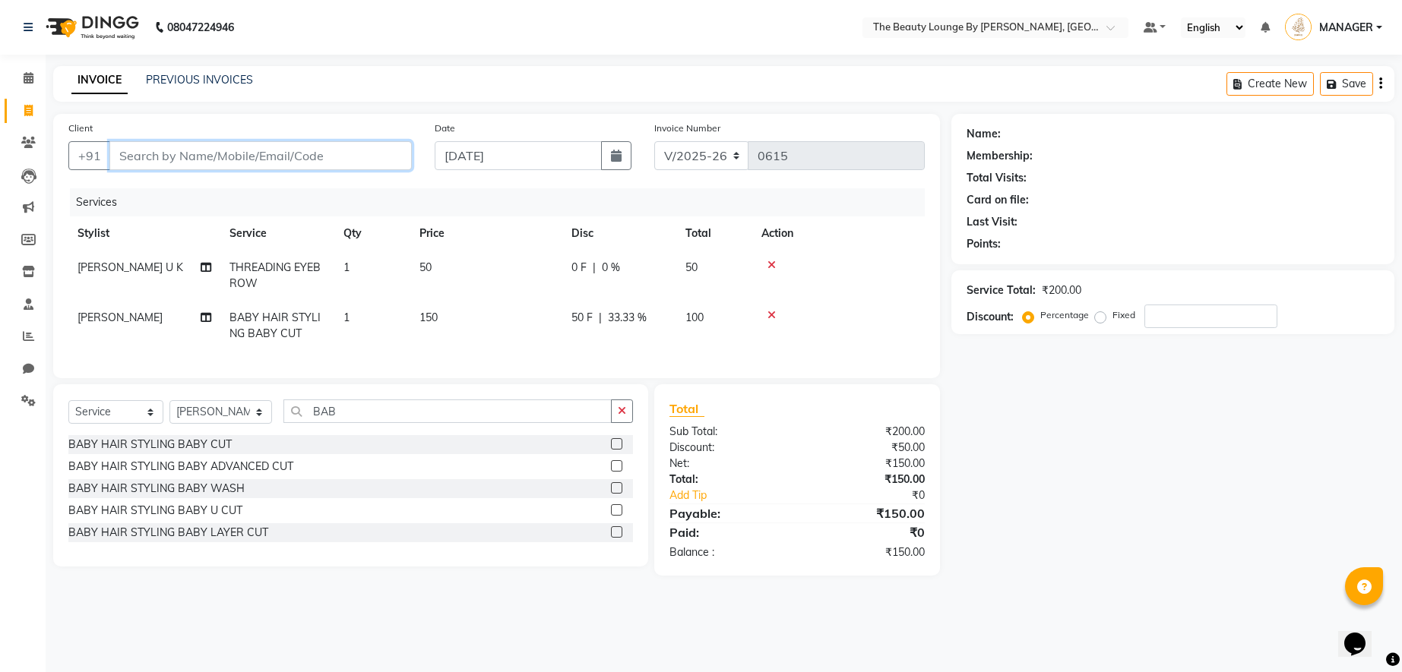
type input "8"
type input "0"
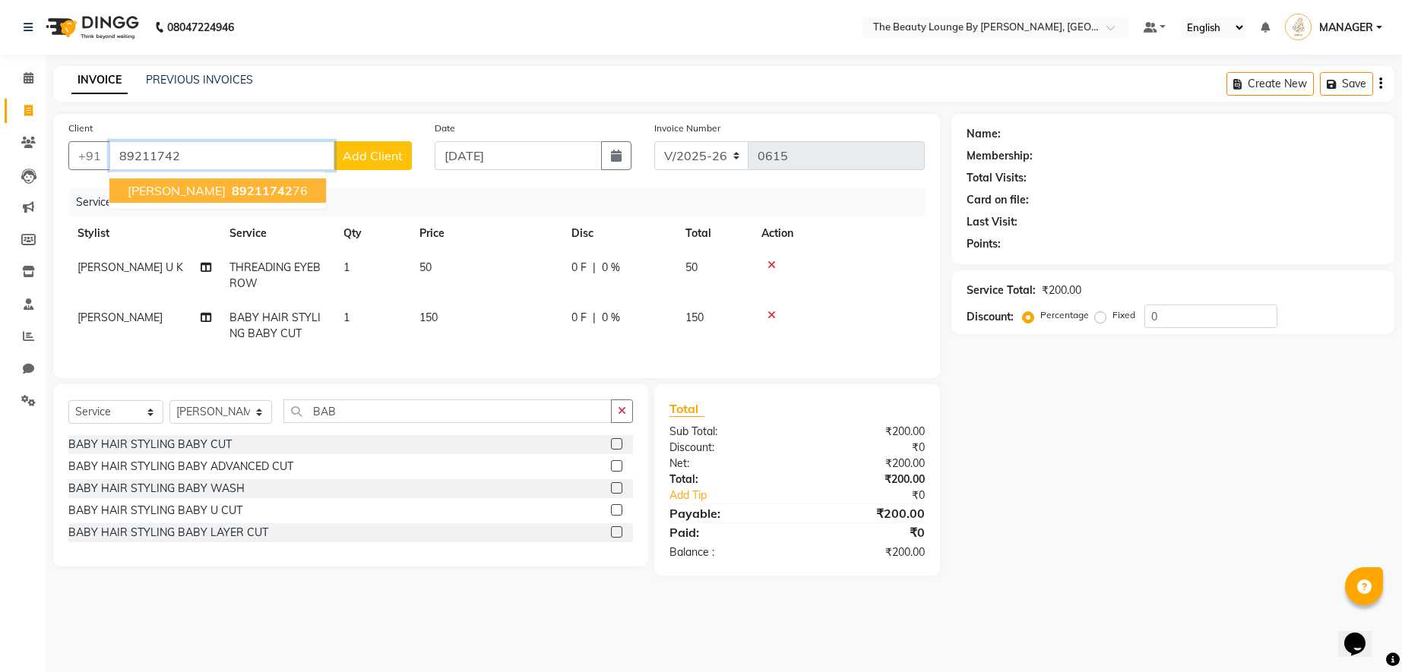
click at [265, 179] on button "SHADIYA EKAROOL 89211742 76" at bounding box center [217, 191] width 216 height 24
type input "8921174276"
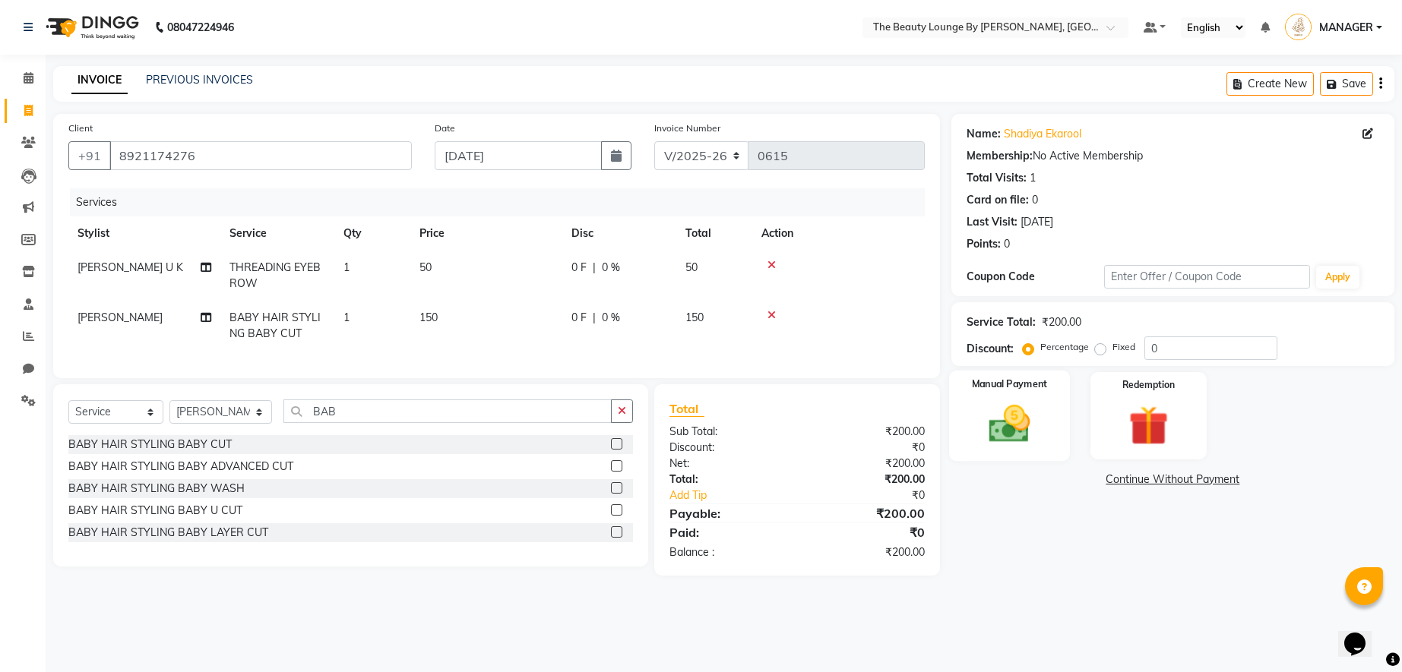
click at [1014, 422] on img at bounding box center [1008, 424] width 67 height 48
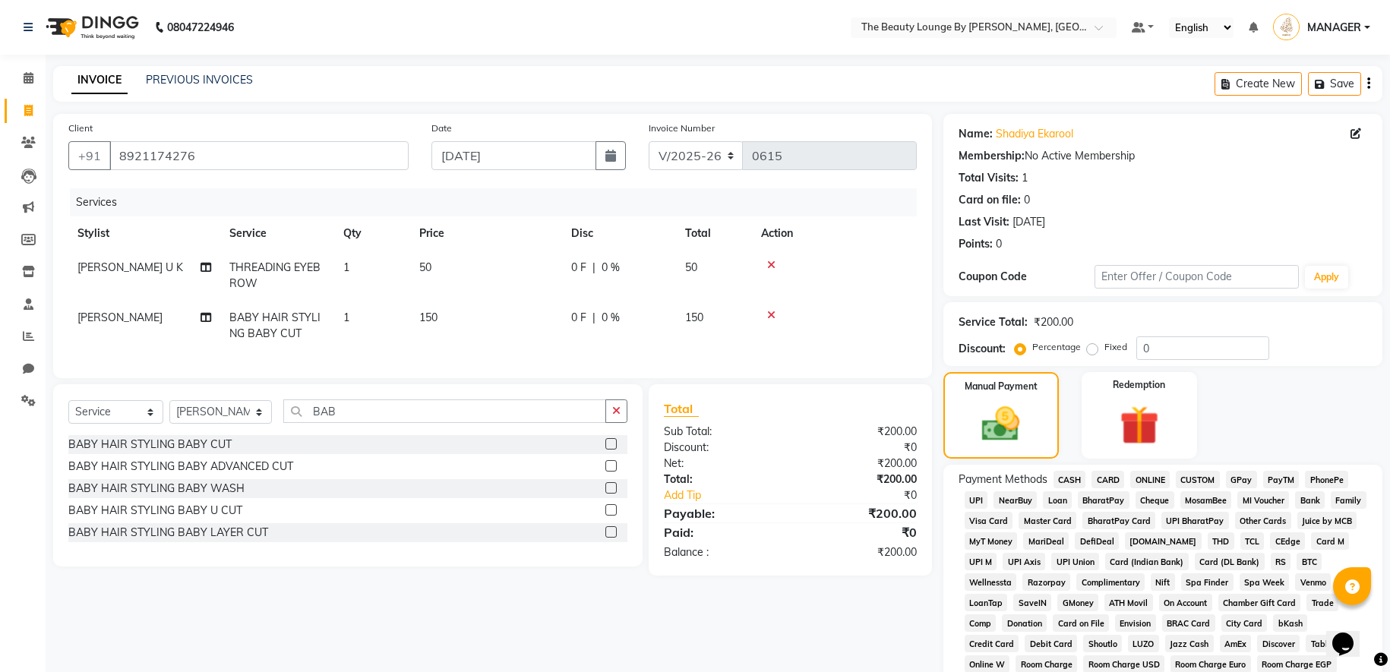
click at [1245, 481] on span "GPay" at bounding box center [1241, 479] width 31 height 17
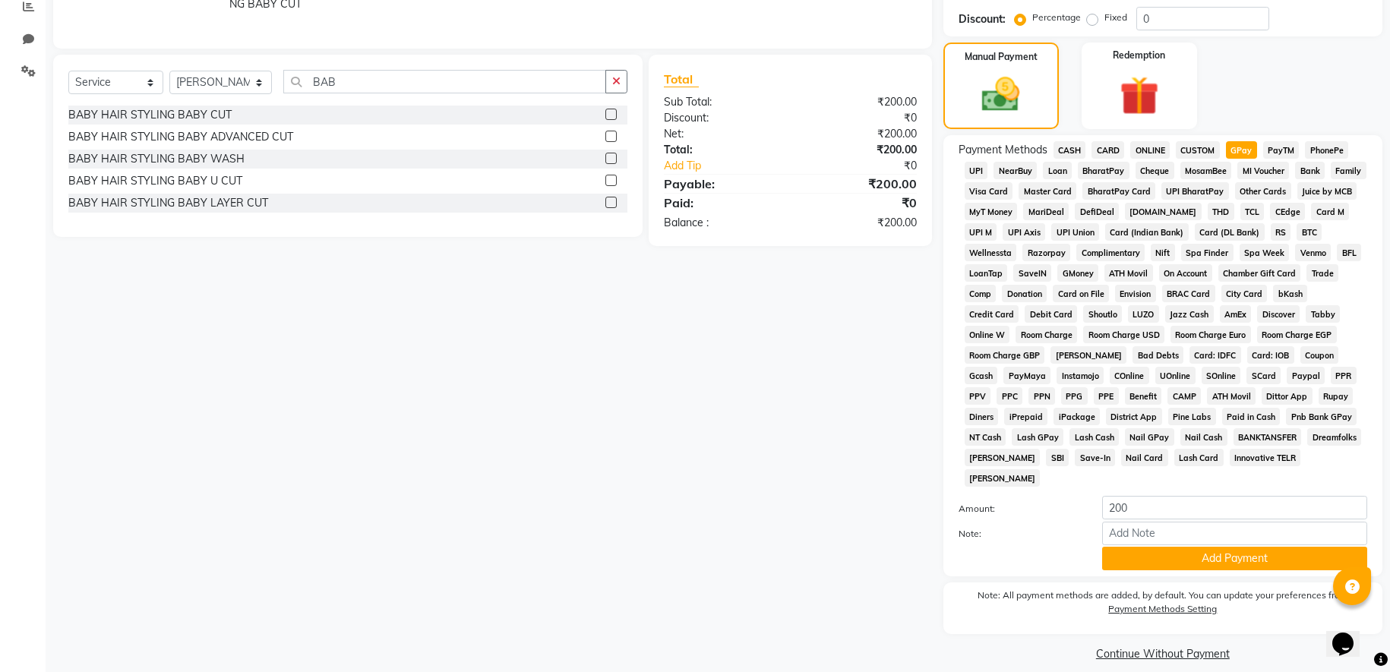
scroll to position [212, 0]
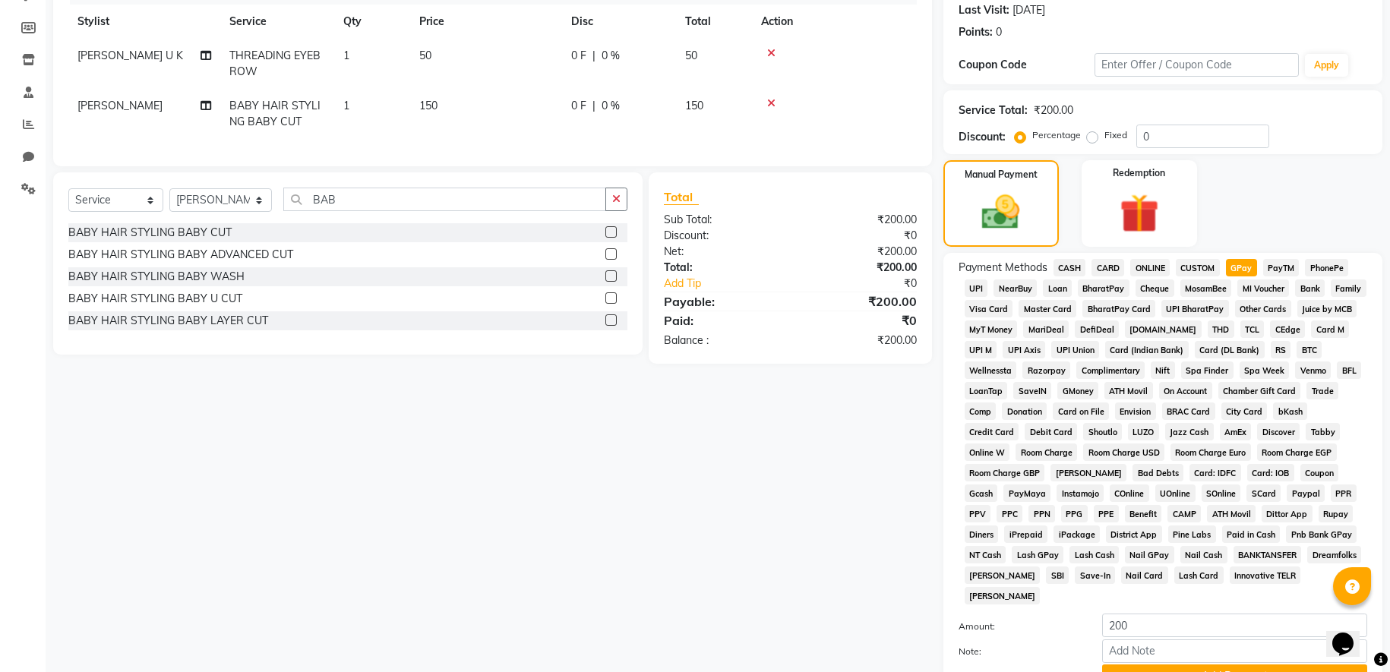
click at [609, 108] on span "0 %" at bounding box center [611, 106] width 18 height 16
select select "86785"
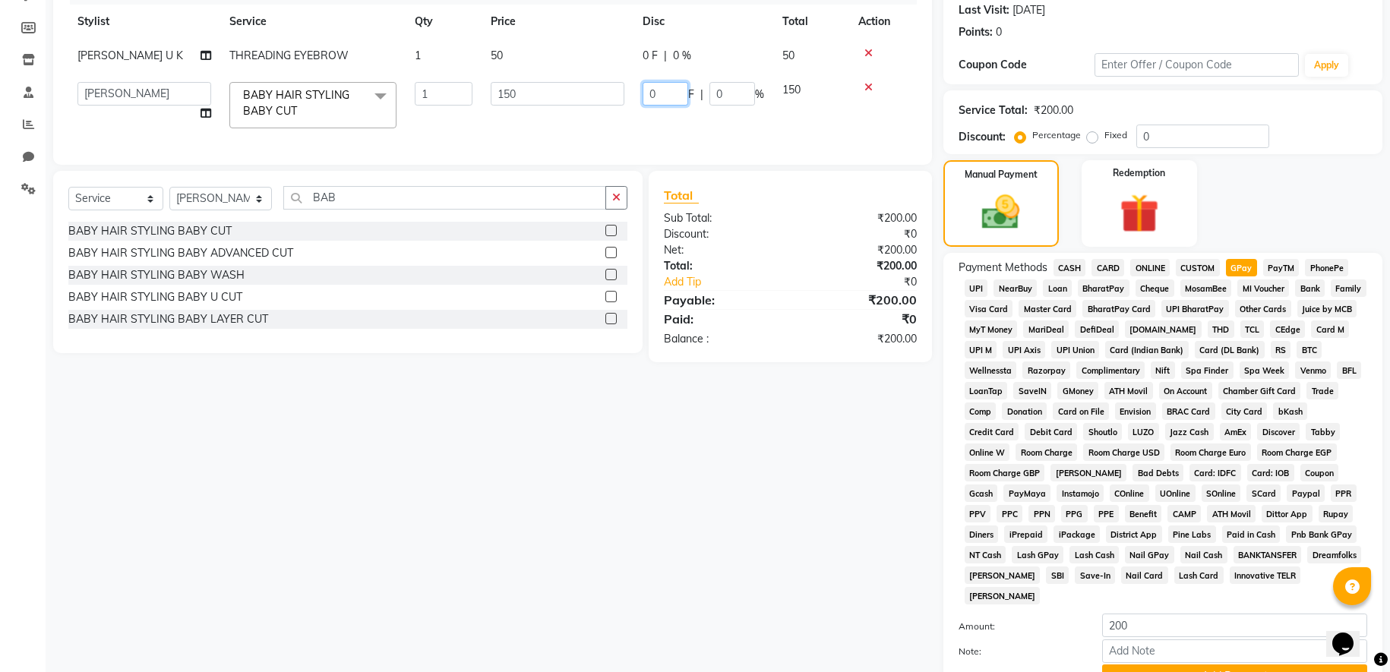
click at [667, 92] on input "0" at bounding box center [666, 94] width 46 height 24
type input "50"
click at [672, 119] on td "50 F | 0 %" at bounding box center [704, 105] width 140 height 65
select select "86785"
click at [676, 123] on td "50 F | 33.33 %" at bounding box center [704, 105] width 140 height 65
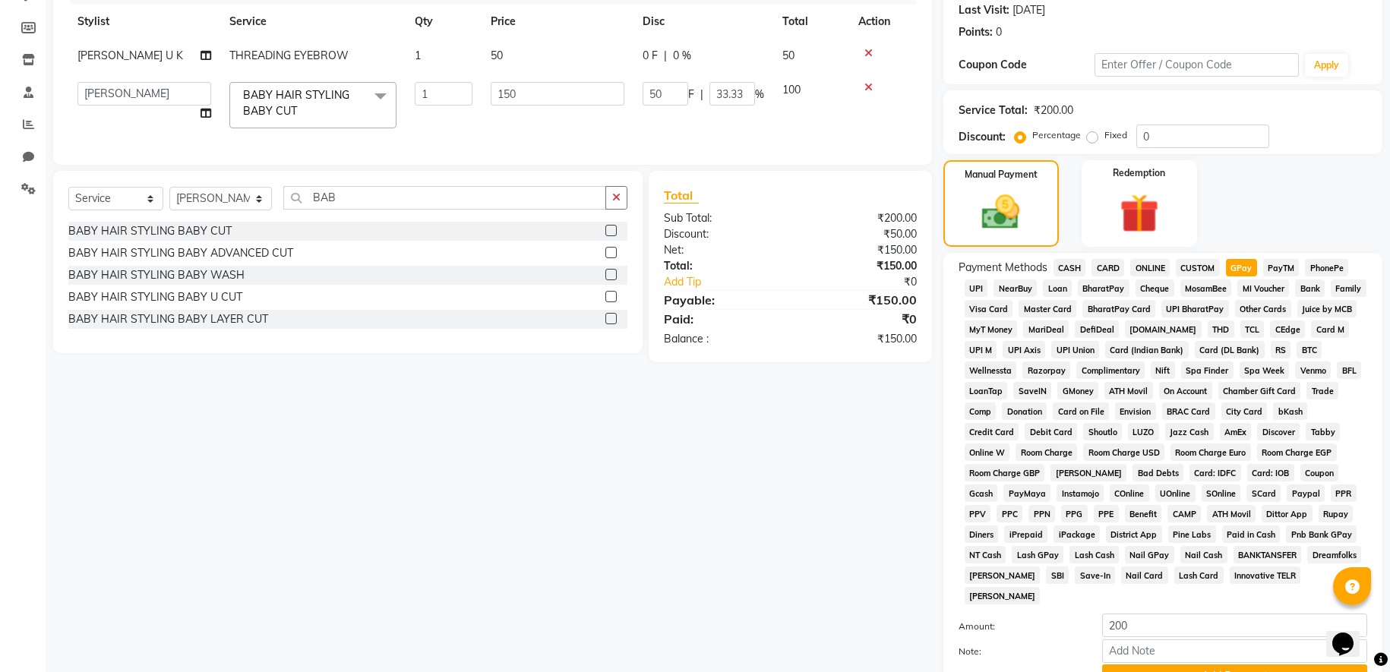
click at [612, 135] on td "150" at bounding box center [558, 105] width 152 height 65
click at [869, 87] on icon at bounding box center [868, 87] width 8 height 11
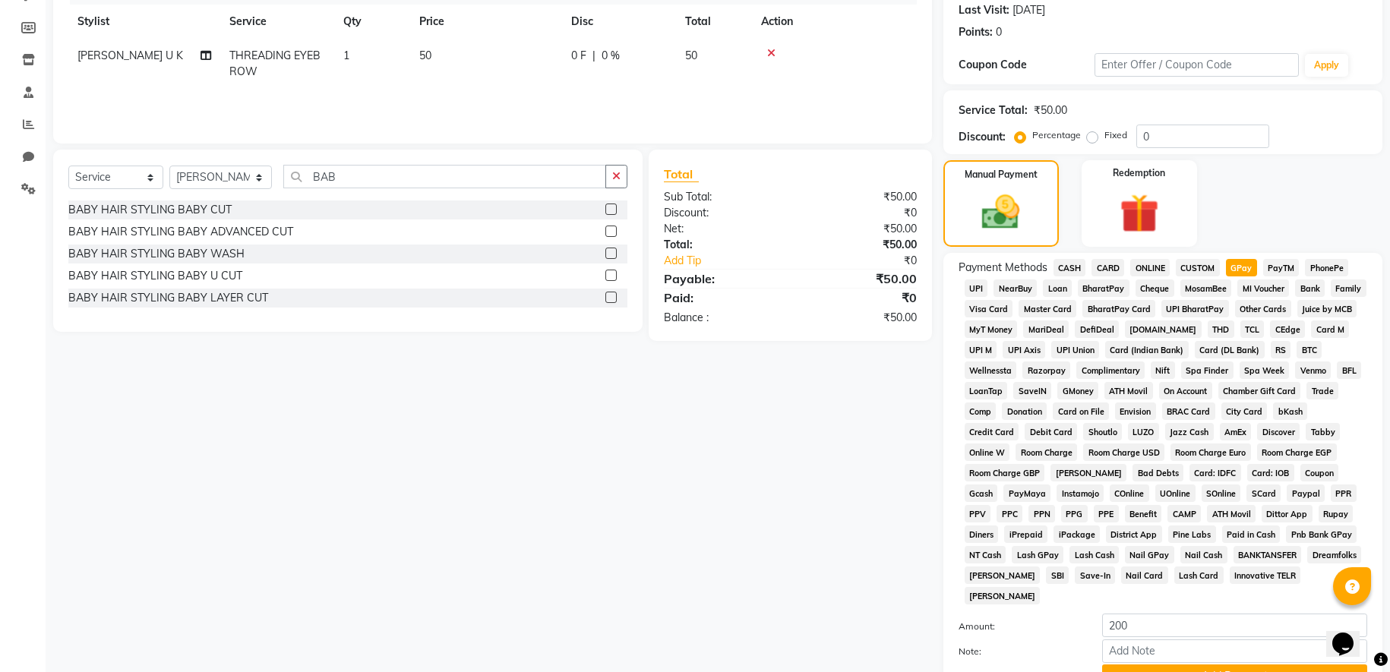
click at [609, 210] on label at bounding box center [610, 209] width 11 height 11
click at [609, 210] on input "checkbox" at bounding box center [610, 210] width 10 height 10
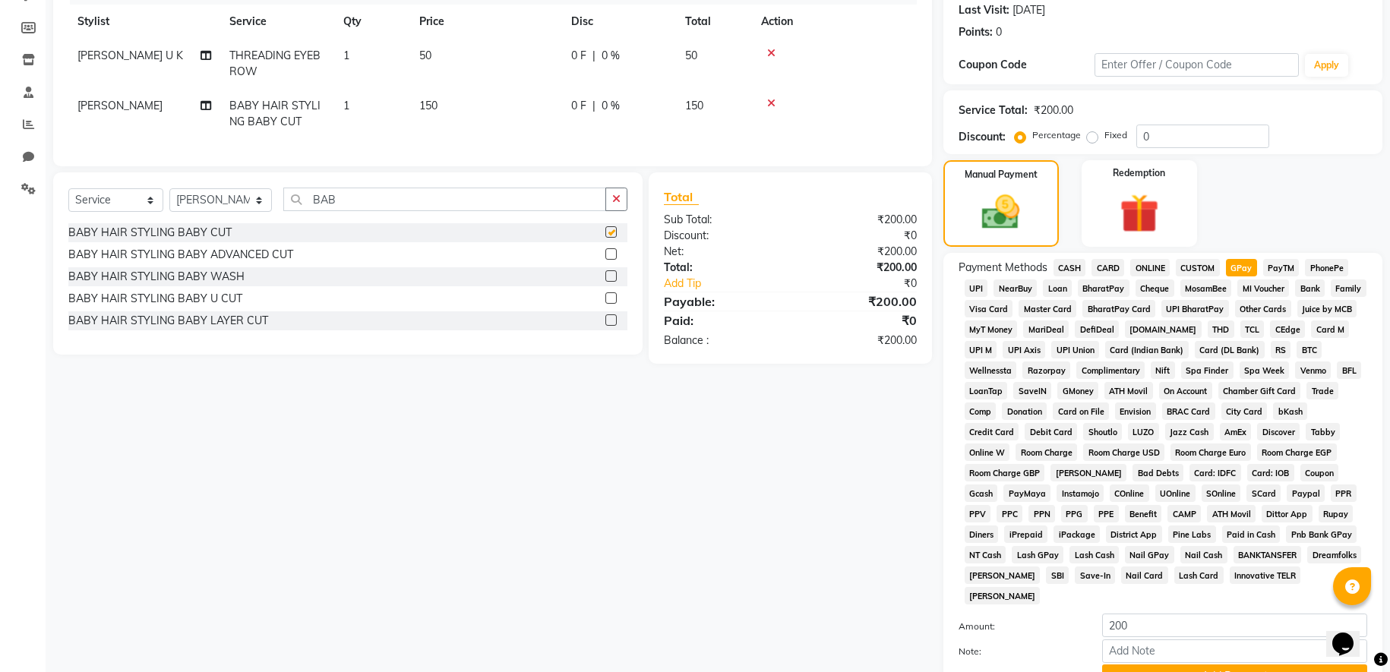
checkbox input "false"
click at [583, 101] on span "0 F" at bounding box center [578, 106] width 15 height 16
select select "86785"
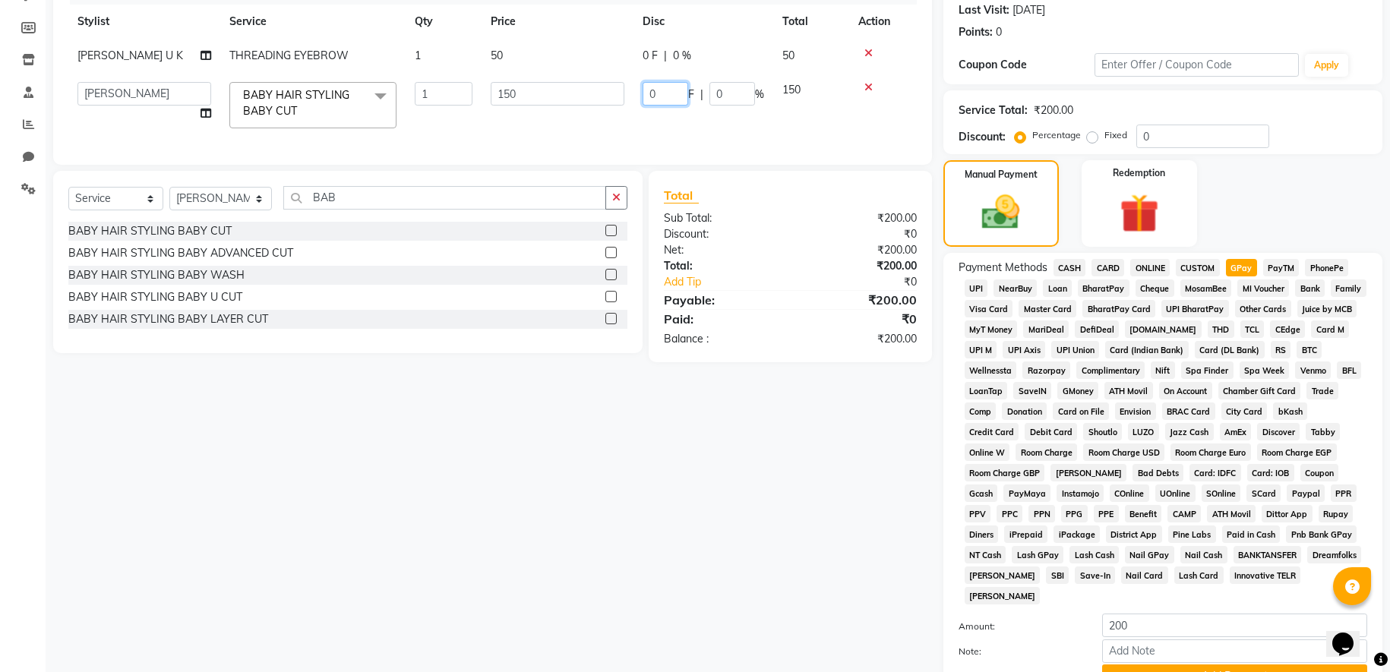
click at [662, 94] on input "0" at bounding box center [666, 94] width 46 height 24
type input "50"
click at [705, 127] on tr "AMGITHA [PERSON_NAME] [PERSON_NAME] MANAGER [PERSON_NAME] U K [PERSON_NAME] [PE…" at bounding box center [492, 105] width 849 height 65
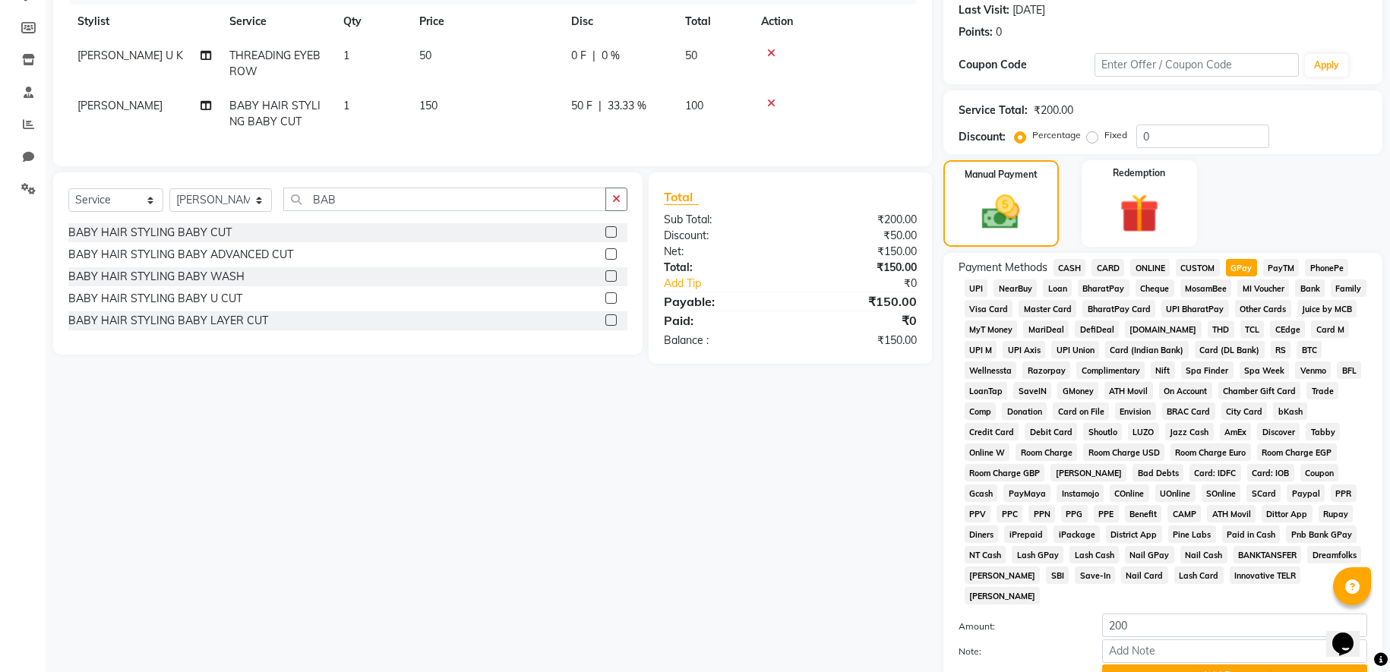
click at [1068, 267] on span "CASH" at bounding box center [1070, 267] width 33 height 17
type input "150"
click at [1244, 267] on span "GPay" at bounding box center [1241, 267] width 31 height 17
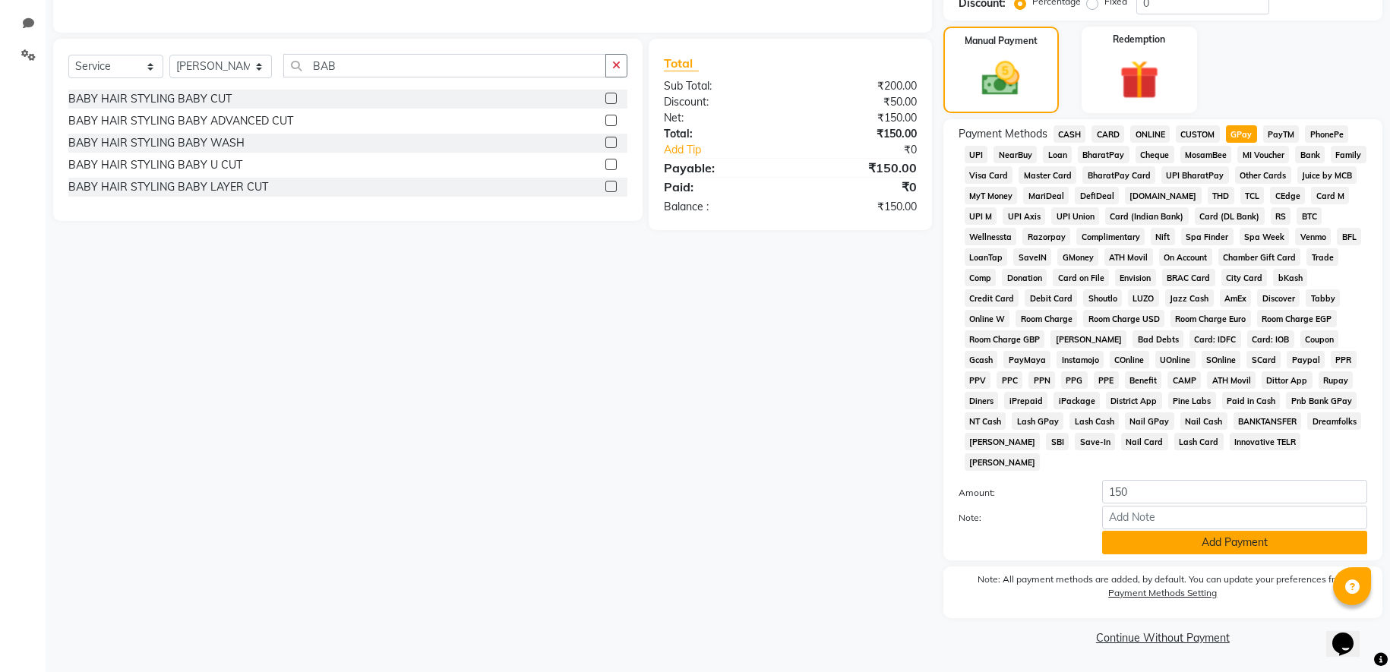
click at [1210, 544] on button "Add Payment" at bounding box center [1234, 543] width 265 height 24
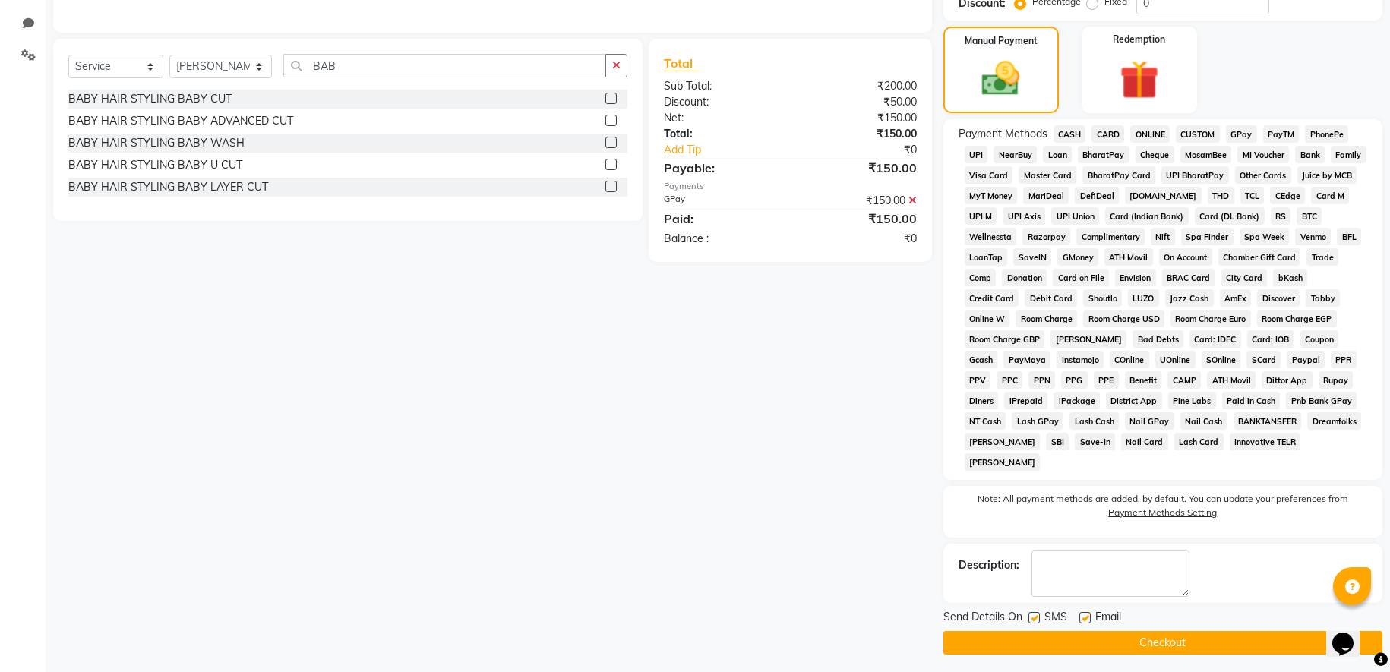
click at [1173, 643] on button "Checkout" at bounding box center [1162, 643] width 439 height 24
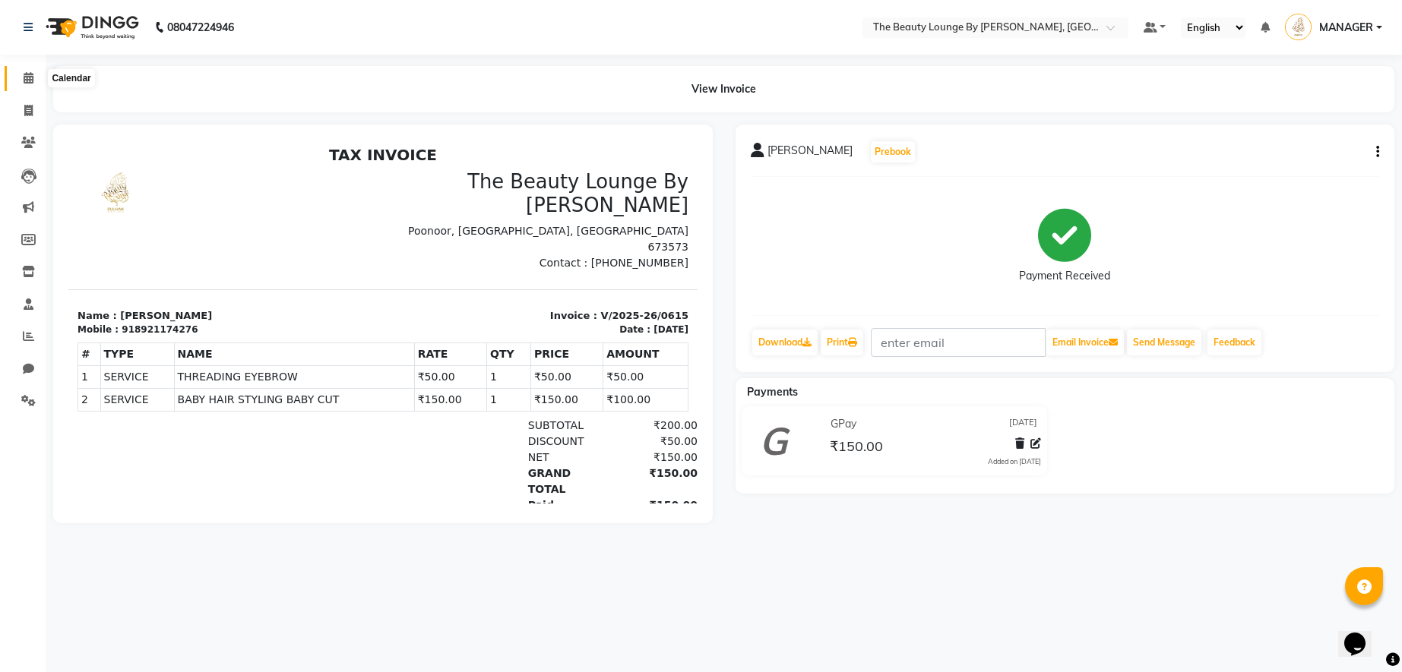
click at [29, 77] on icon at bounding box center [29, 77] width 10 height 11
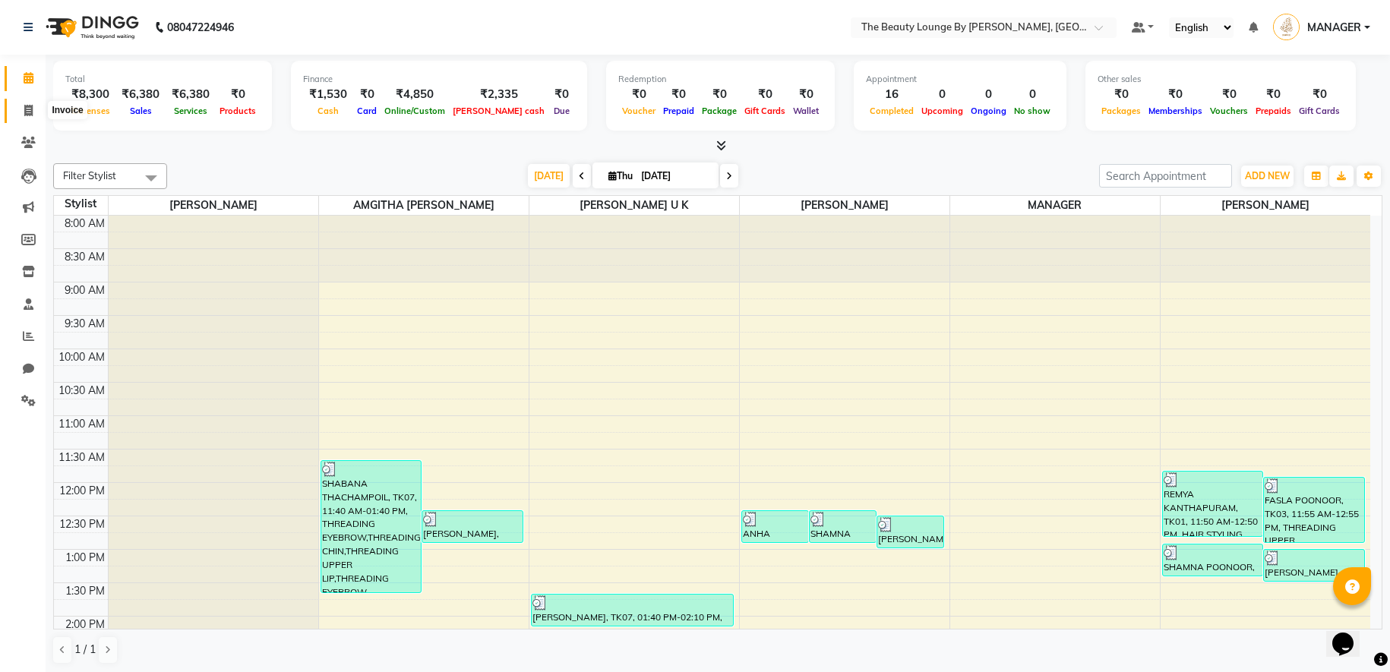
click at [24, 107] on icon at bounding box center [28, 110] width 8 height 11
select select "service"
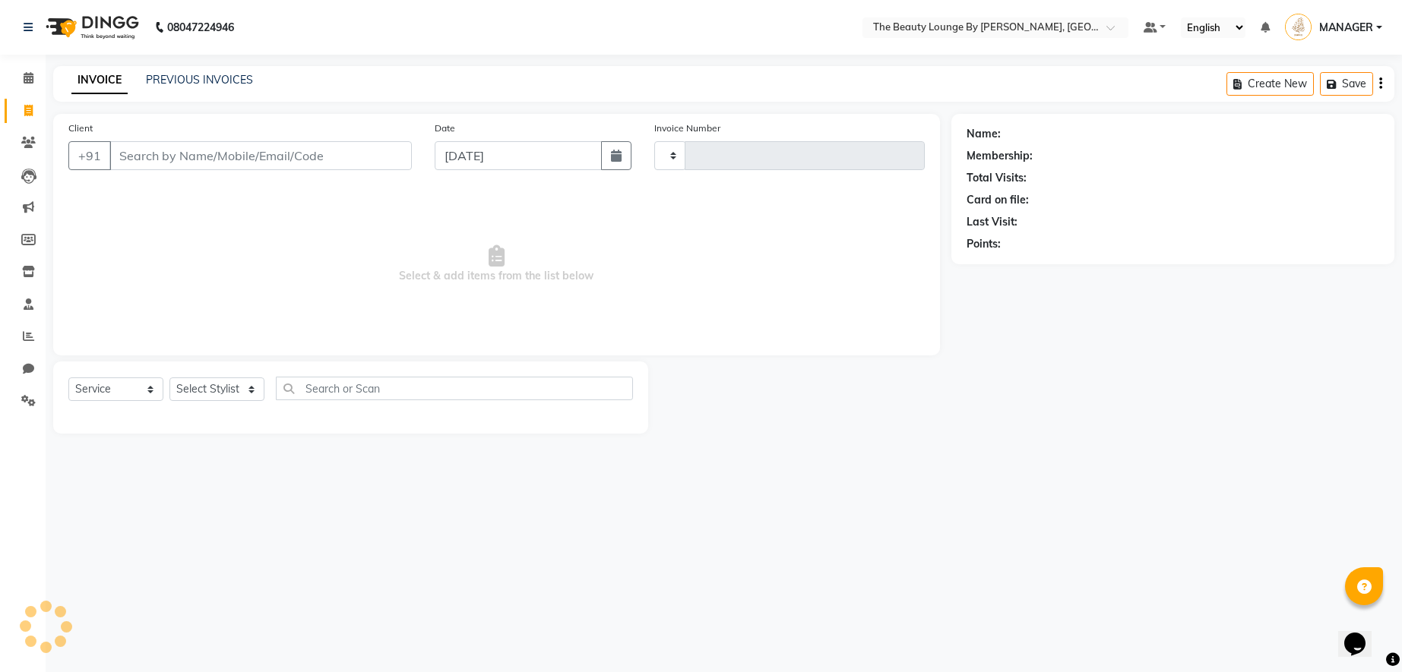
type input "0616"
select select "8577"
select select "86785"
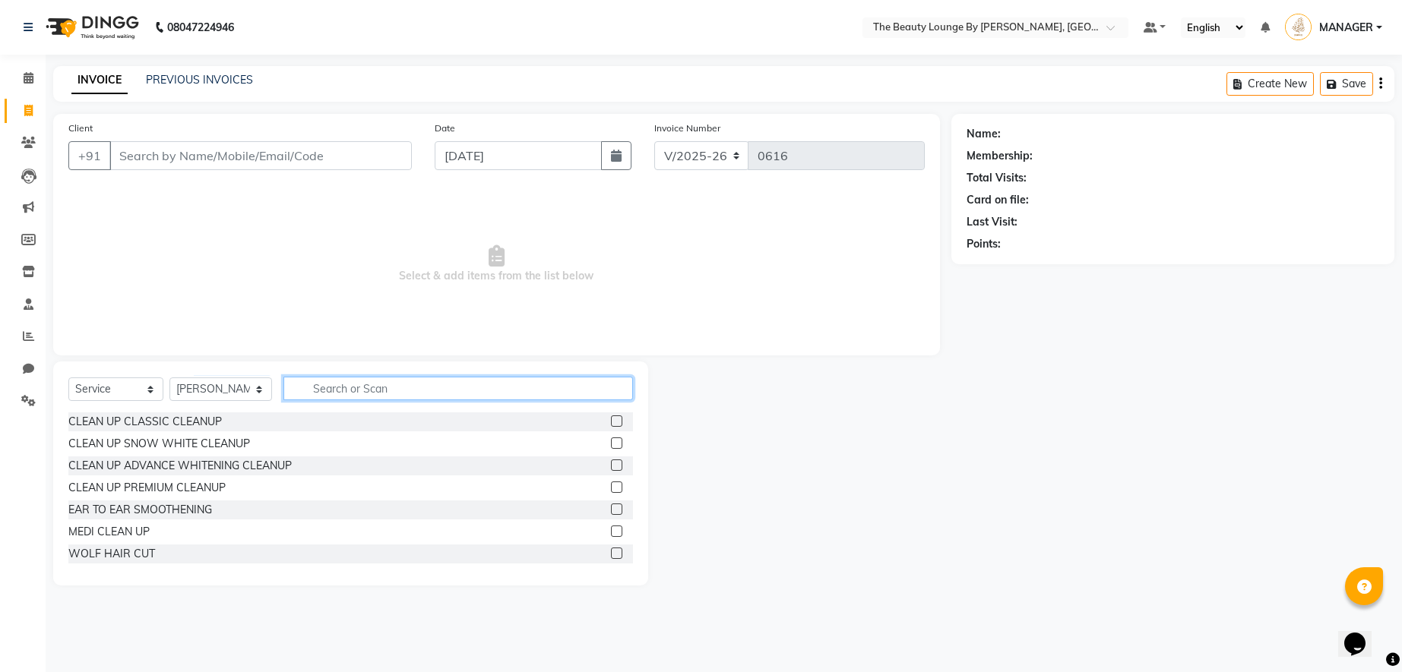
click at [341, 382] on input "text" at bounding box center [457, 389] width 349 height 24
type input "BABY"
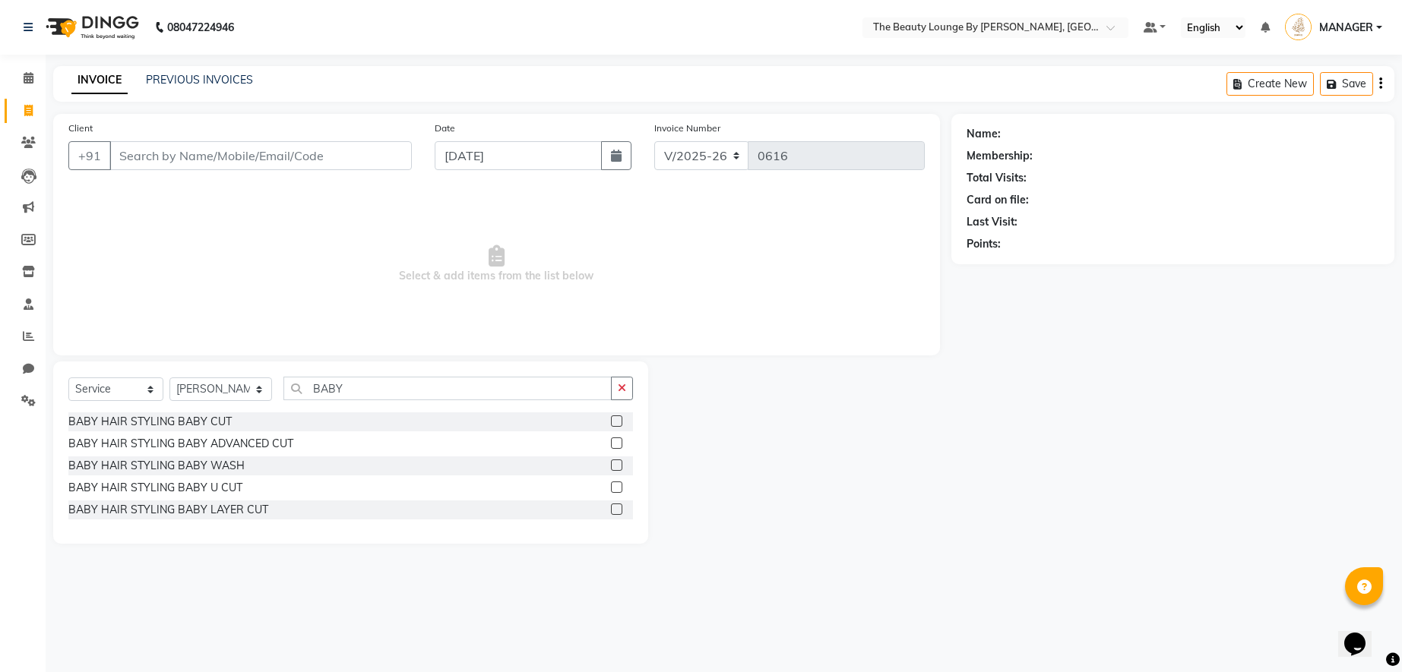
click at [617, 423] on label at bounding box center [616, 421] width 11 height 11
click at [617, 423] on input "checkbox" at bounding box center [616, 422] width 10 height 10
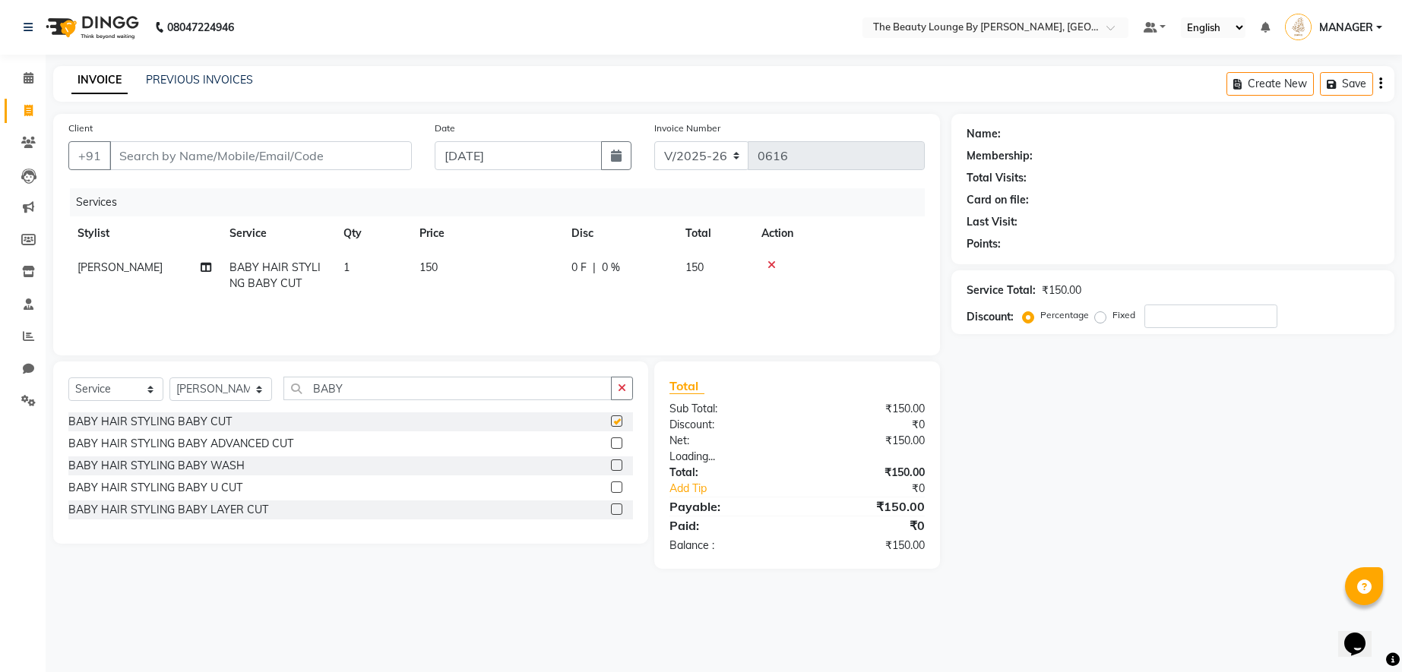
checkbox input "false"
click at [286, 157] on input "Client" at bounding box center [260, 155] width 302 height 29
click at [273, 154] on input "Client" at bounding box center [260, 155] width 302 height 29
click at [248, 162] on input "Client" at bounding box center [260, 155] width 302 height 29
type input "9"
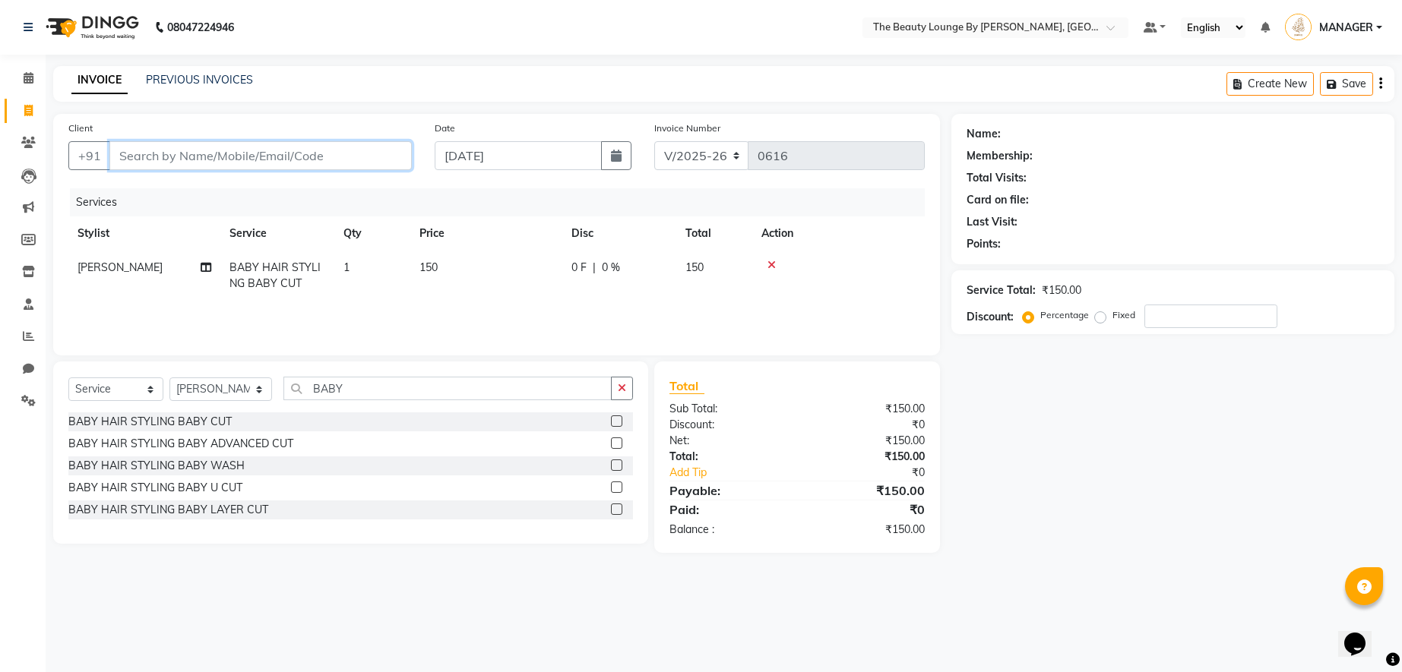
type input "0"
type input "9526992675"
click at [383, 158] on span "Add Client" at bounding box center [373, 155] width 60 height 15
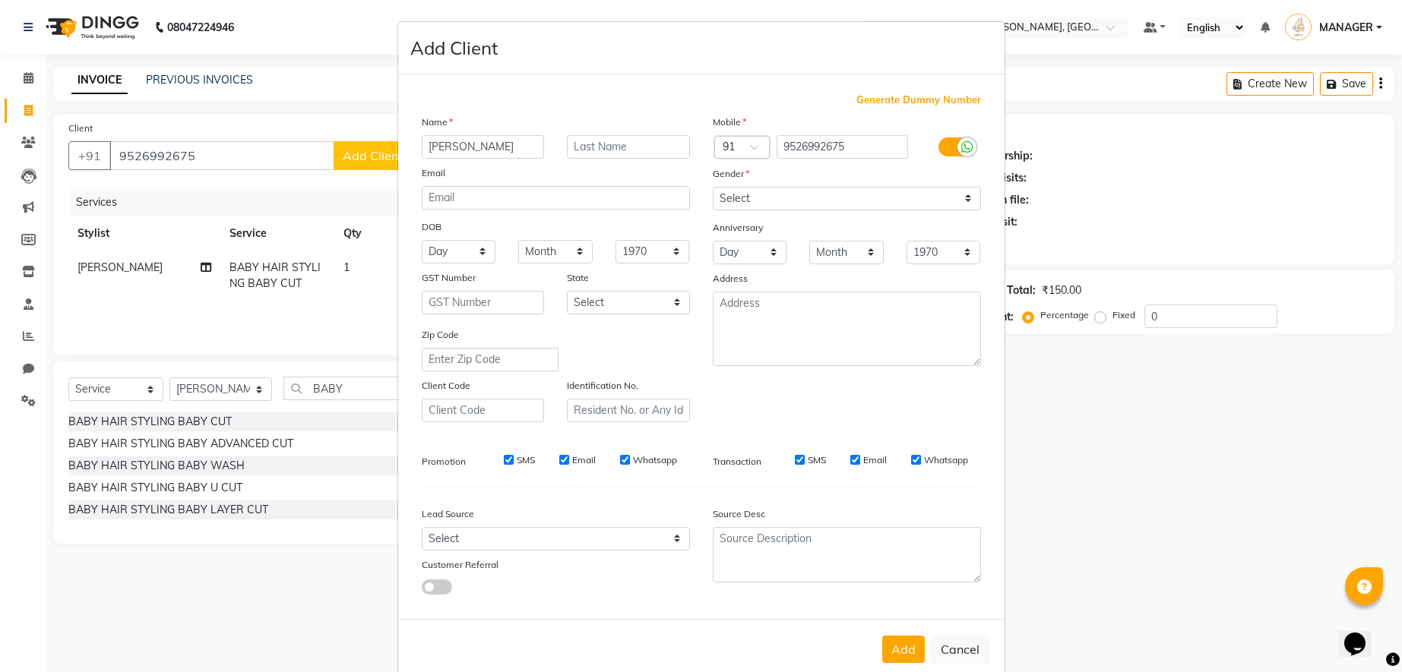
type input "[PERSON_NAME]"
type input "KOKKALLOOR"
select select "[DEMOGRAPHIC_DATA]"
click at [902, 651] on button "Add" at bounding box center [903, 649] width 43 height 27
select select
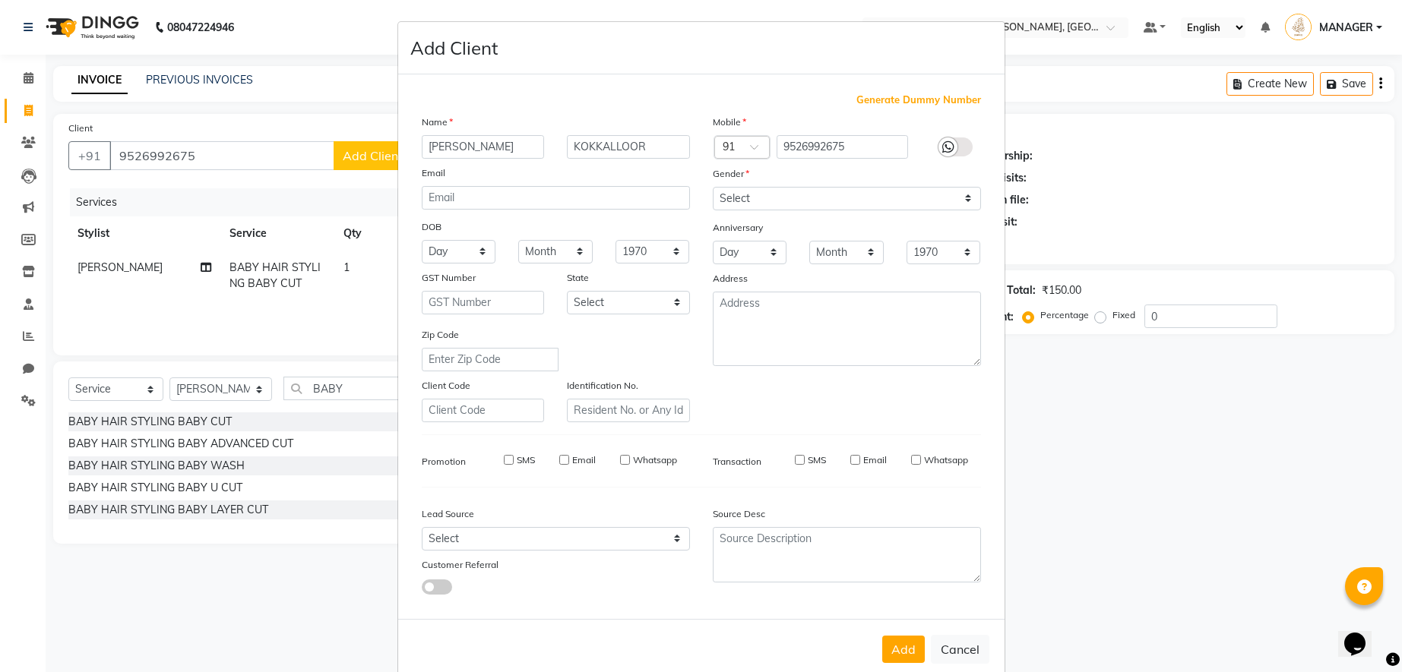
select select
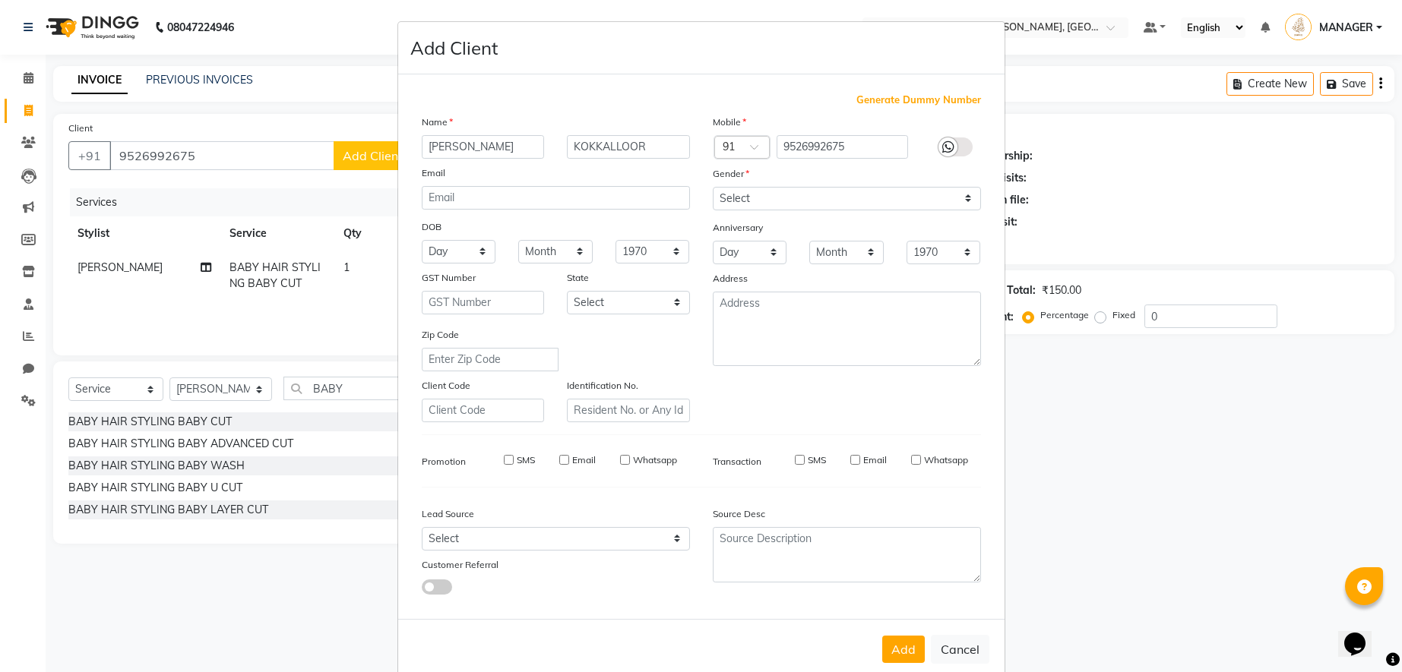
select select
checkbox input "false"
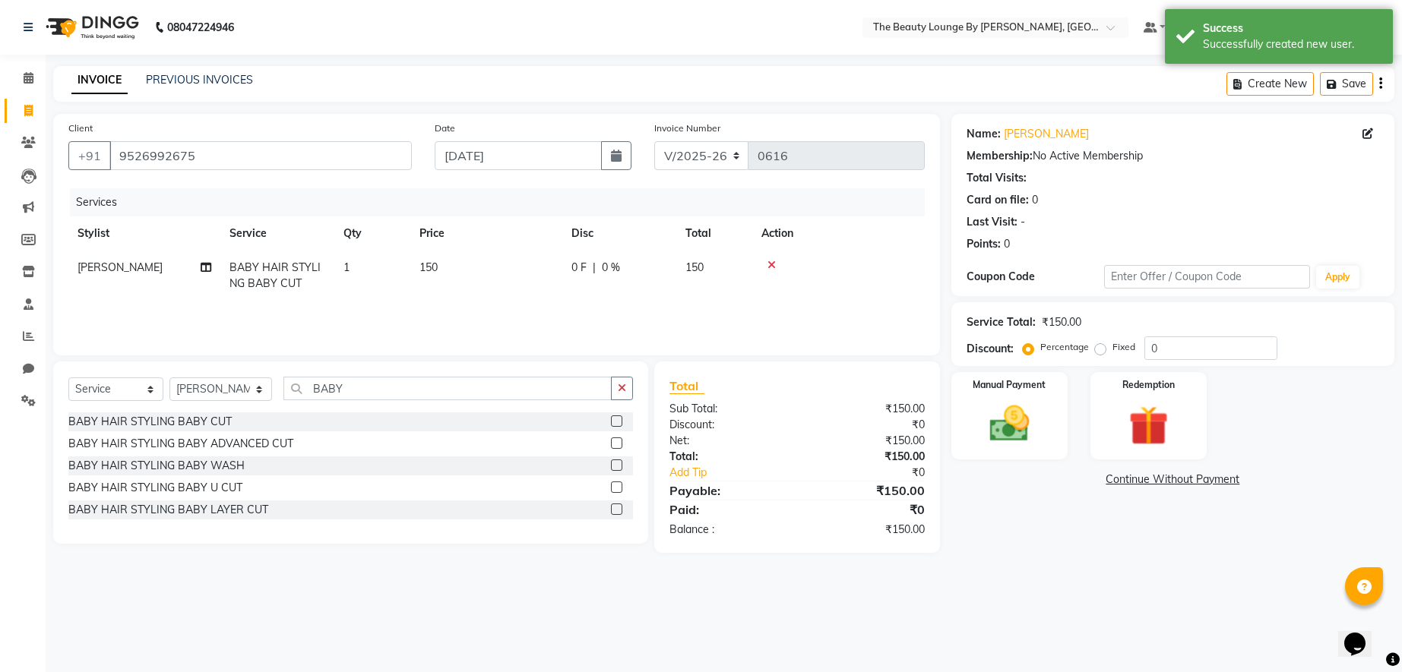
click at [1101, 359] on div "Percentage Fixed 0" at bounding box center [1151, 349] width 251 height 24
click at [1112, 347] on label "Fixed" at bounding box center [1123, 347] width 23 height 14
click at [1100, 347] on input "Fixed" at bounding box center [1103, 347] width 11 height 11
radio input "true"
click at [1038, 415] on img at bounding box center [1008, 424] width 67 height 48
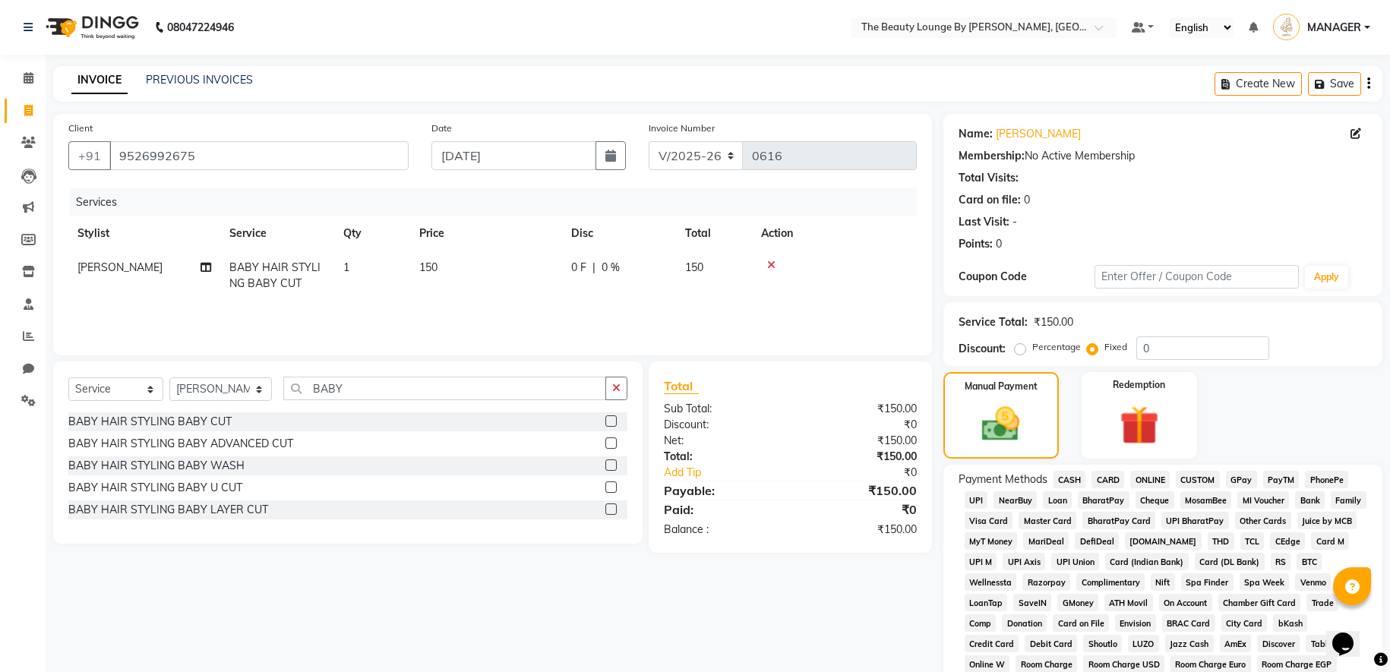
click at [1065, 478] on span "CASH" at bounding box center [1070, 479] width 33 height 17
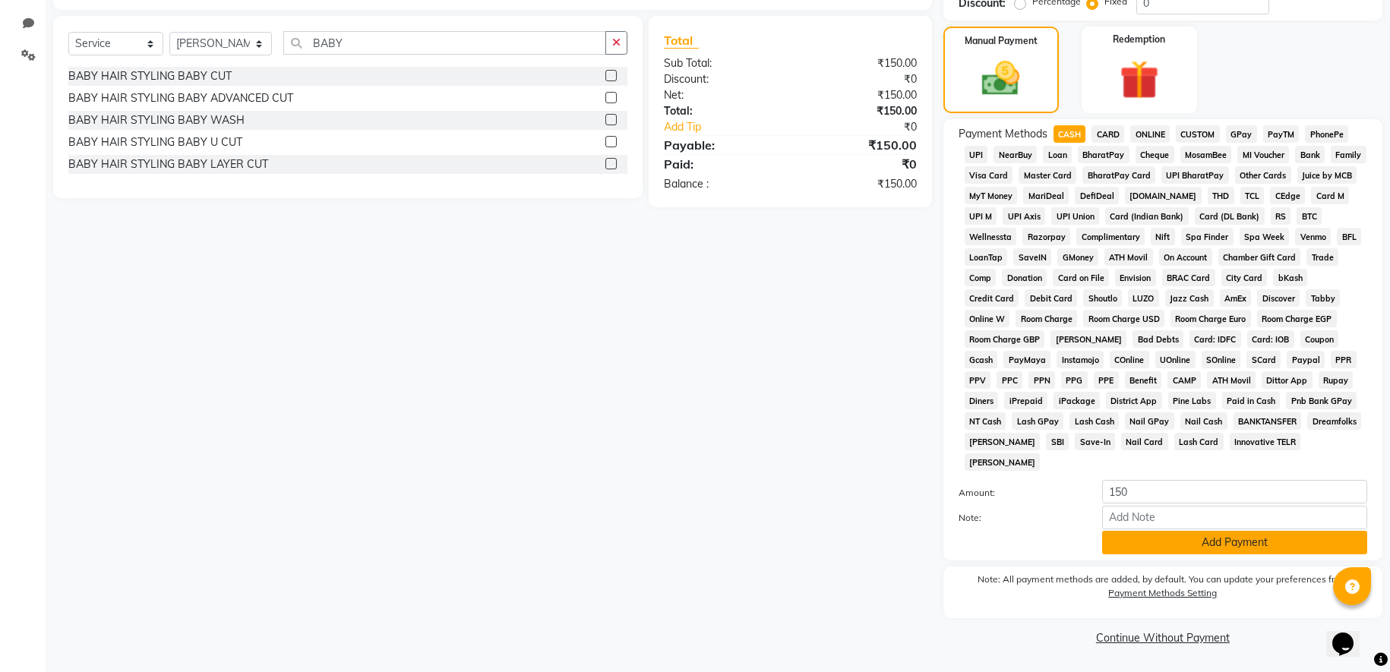
click at [1221, 542] on button "Add Payment" at bounding box center [1234, 543] width 265 height 24
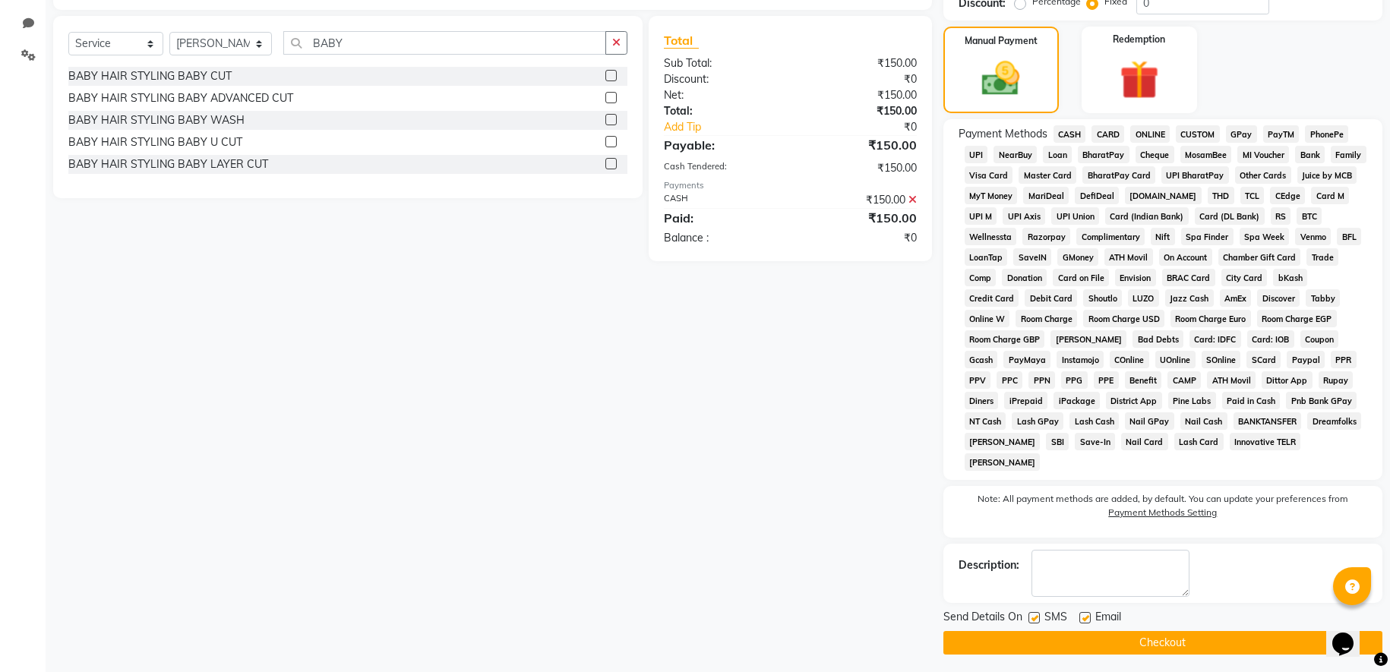
click at [1182, 646] on button "Checkout" at bounding box center [1162, 643] width 439 height 24
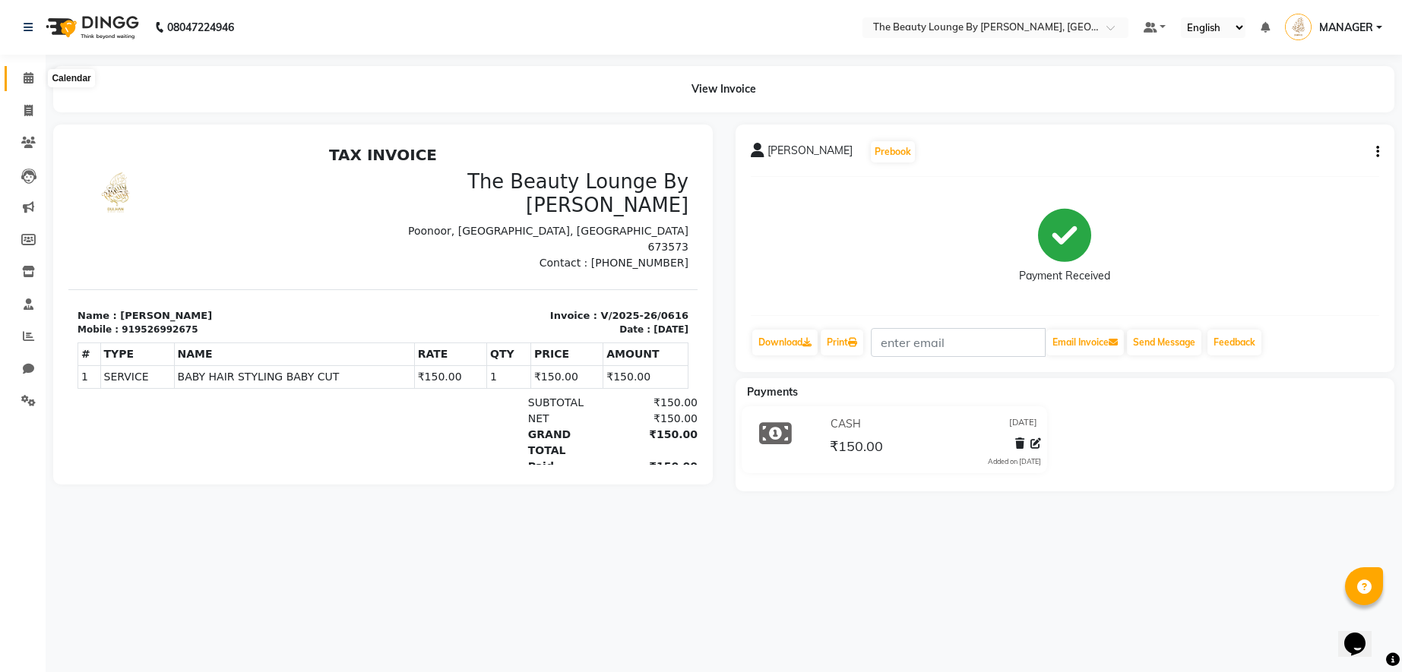
click at [30, 75] on icon at bounding box center [29, 77] width 10 height 11
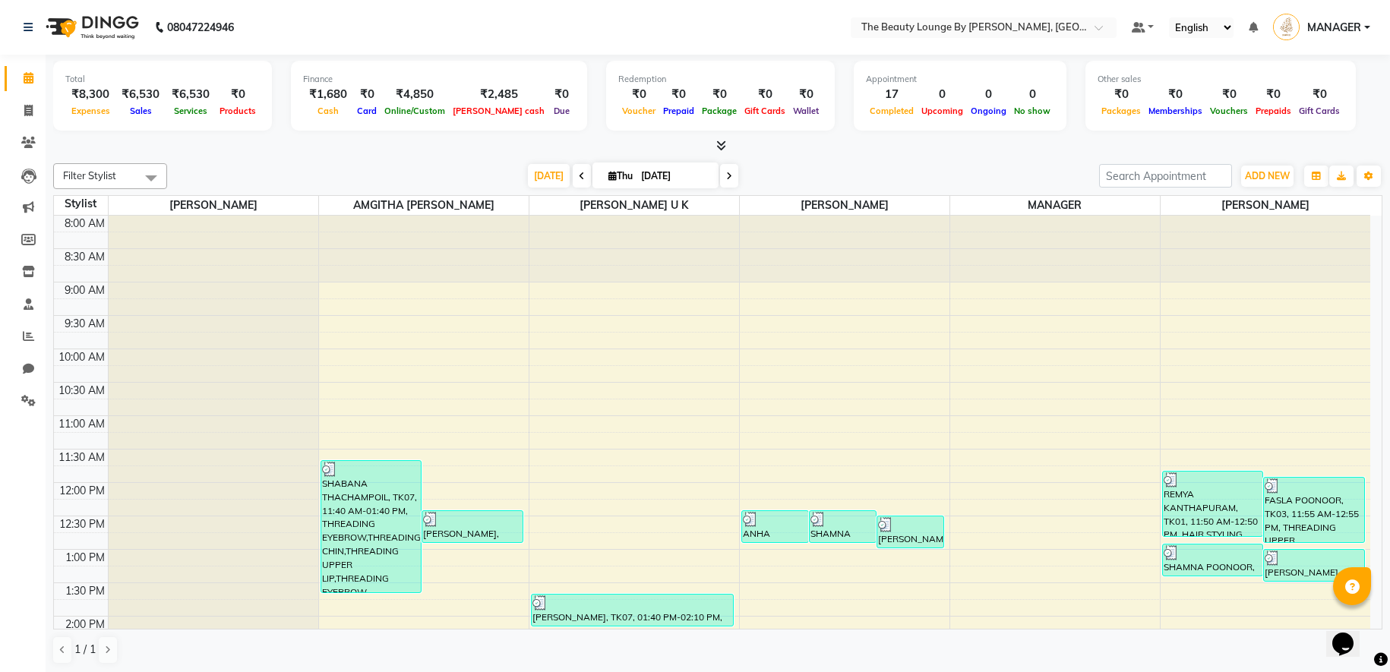
click at [1364, 84] on div "Total ₹8,300 Expenses ₹6,530 Sales ₹6,530 Services ₹0 Products Finance ₹1,680 C…" at bounding box center [717, 98] width 1329 height 74
click at [1169, 31] on div "English ENGLISH Español العربية मराठी हिंदी ગુજરાતી தமிழ் 中文" at bounding box center [1201, 27] width 65 height 21
click at [26, 110] on icon at bounding box center [28, 110] width 8 height 11
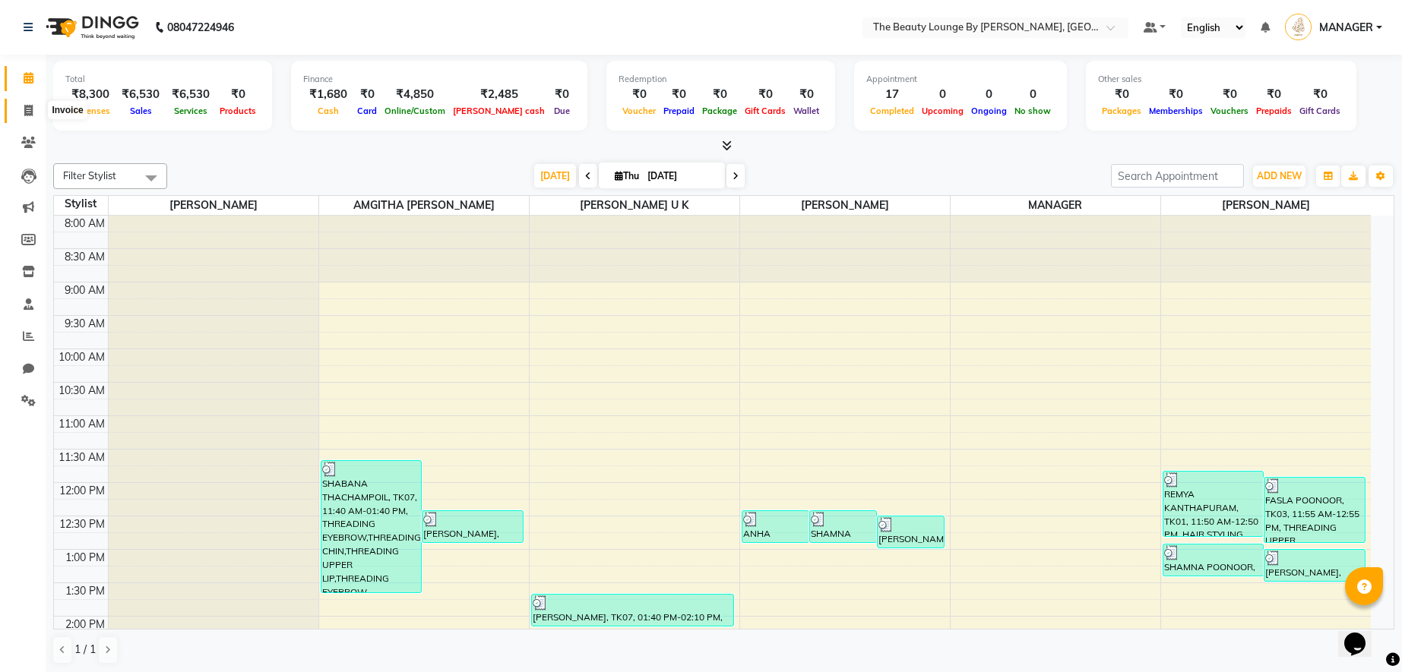
select select "8577"
select select "service"
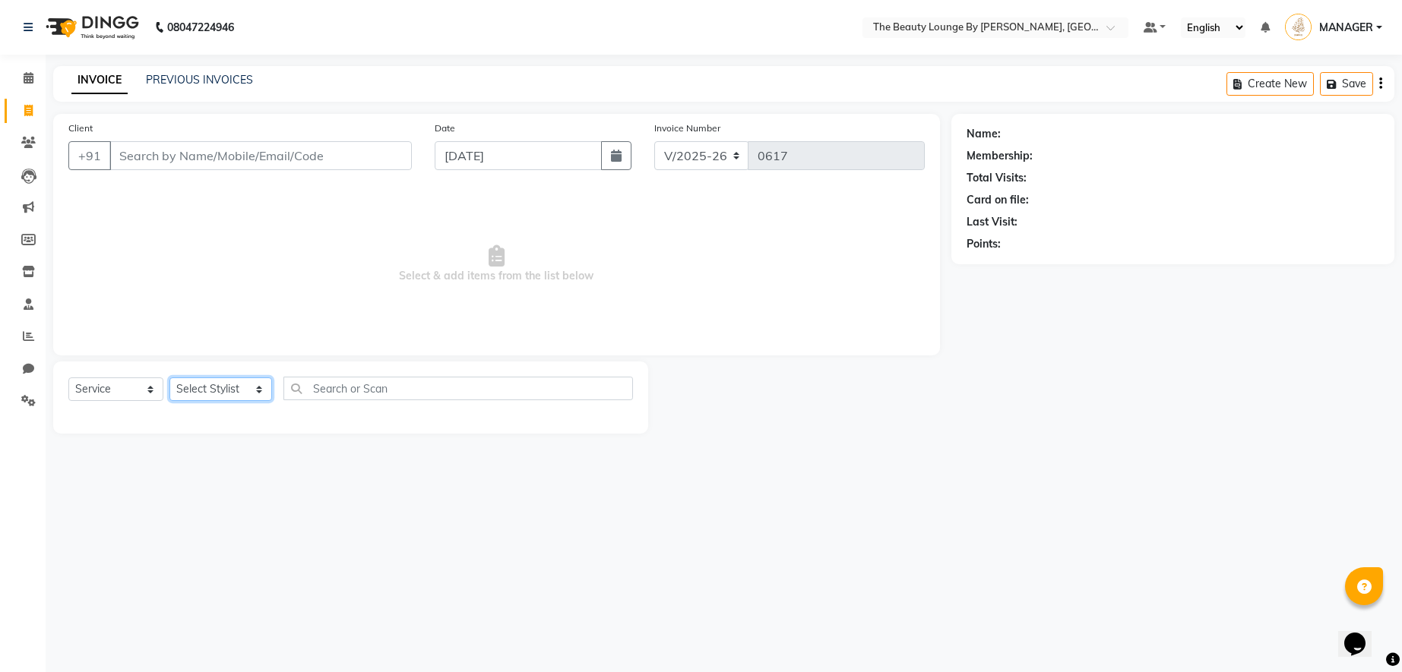
select select "85821"
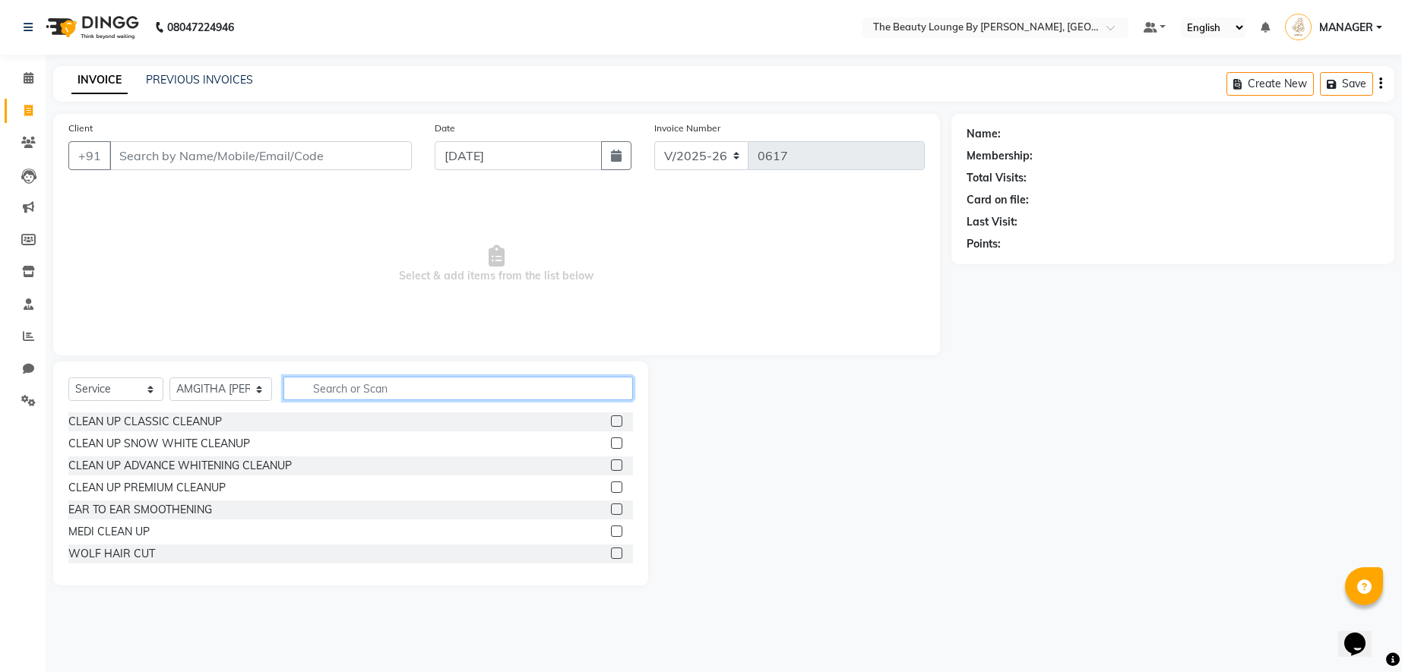
click at [396, 388] on input "text" at bounding box center [457, 389] width 349 height 24
type input "BAB"
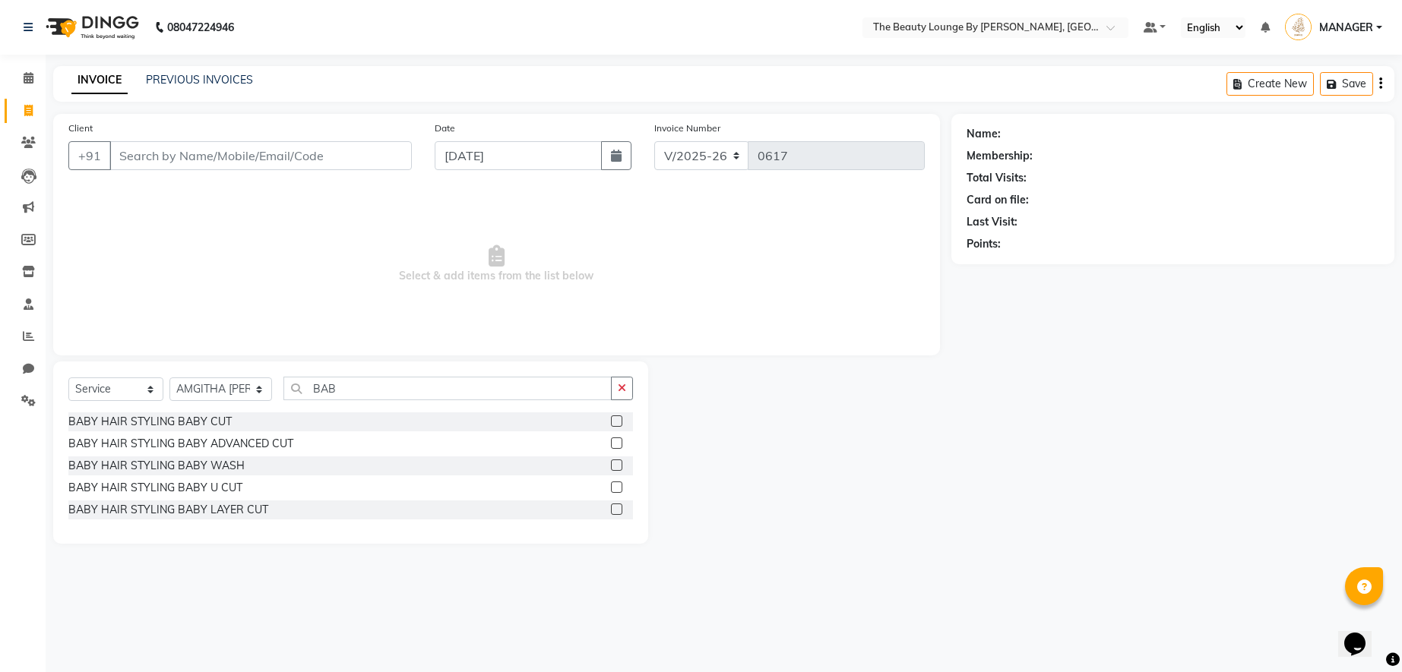
click at [621, 422] on label at bounding box center [616, 421] width 11 height 11
click at [621, 422] on input "checkbox" at bounding box center [616, 422] width 10 height 10
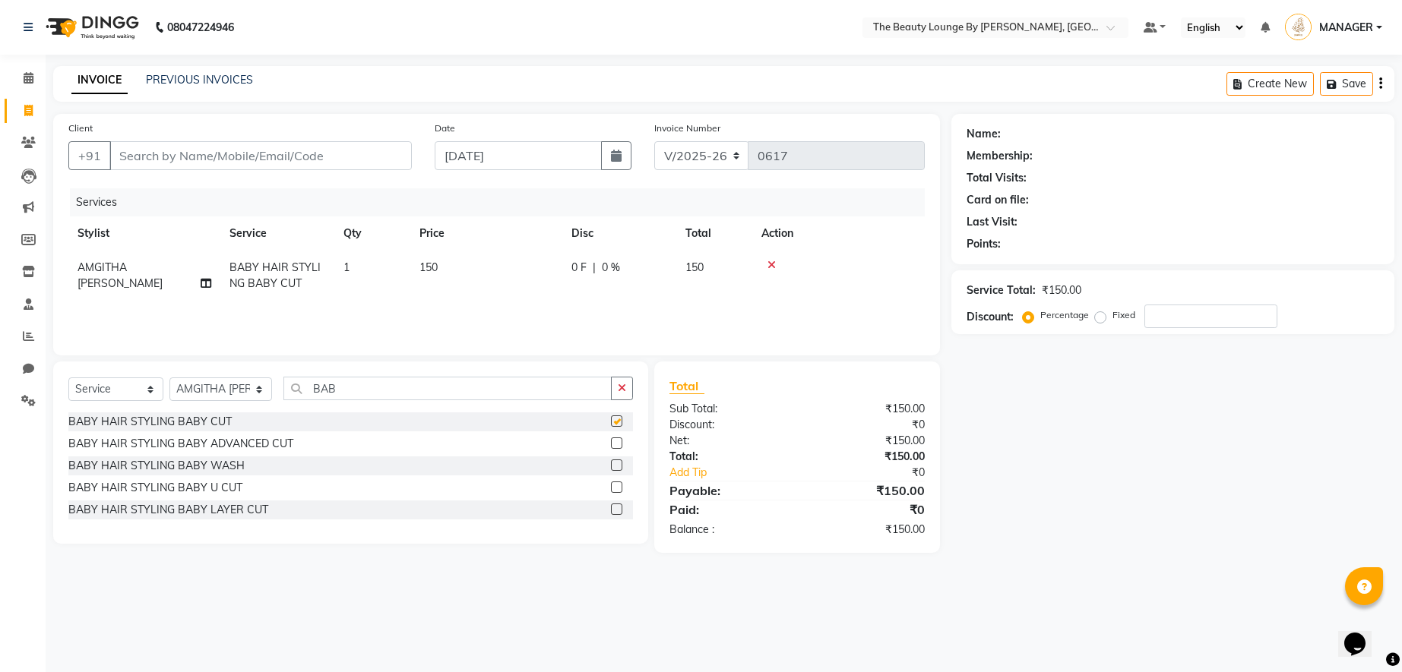
checkbox input "false"
select select "86785"
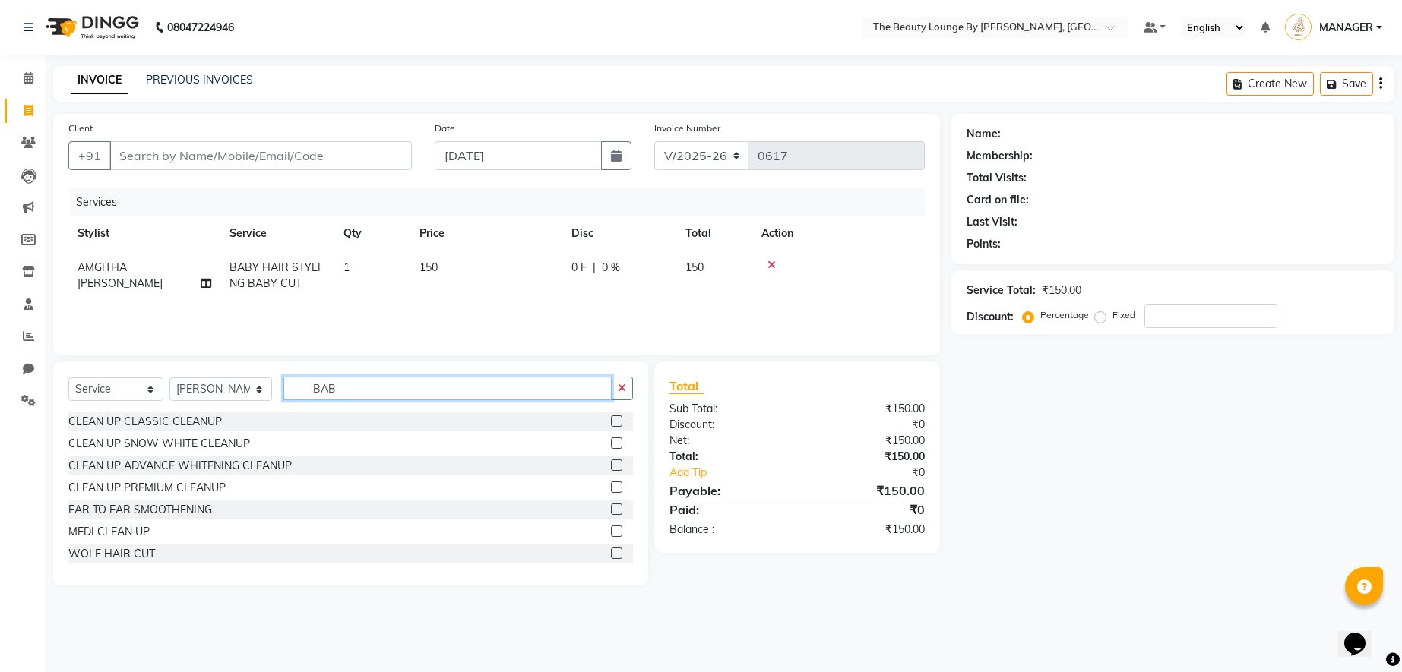
click at [368, 381] on input "BAB" at bounding box center [447, 389] width 328 height 24
type input "BABY"
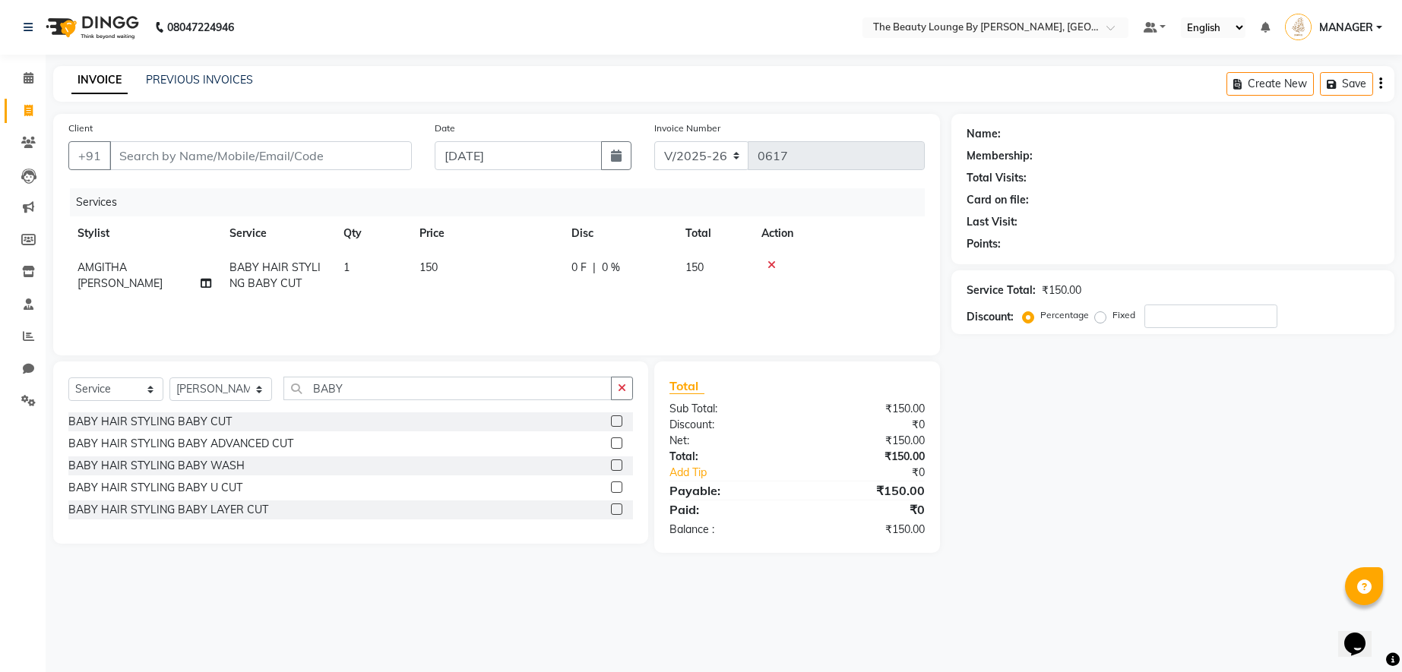
click at [614, 443] on label at bounding box center [616, 443] width 11 height 11
click at [614, 443] on input "checkbox" at bounding box center [616, 444] width 10 height 10
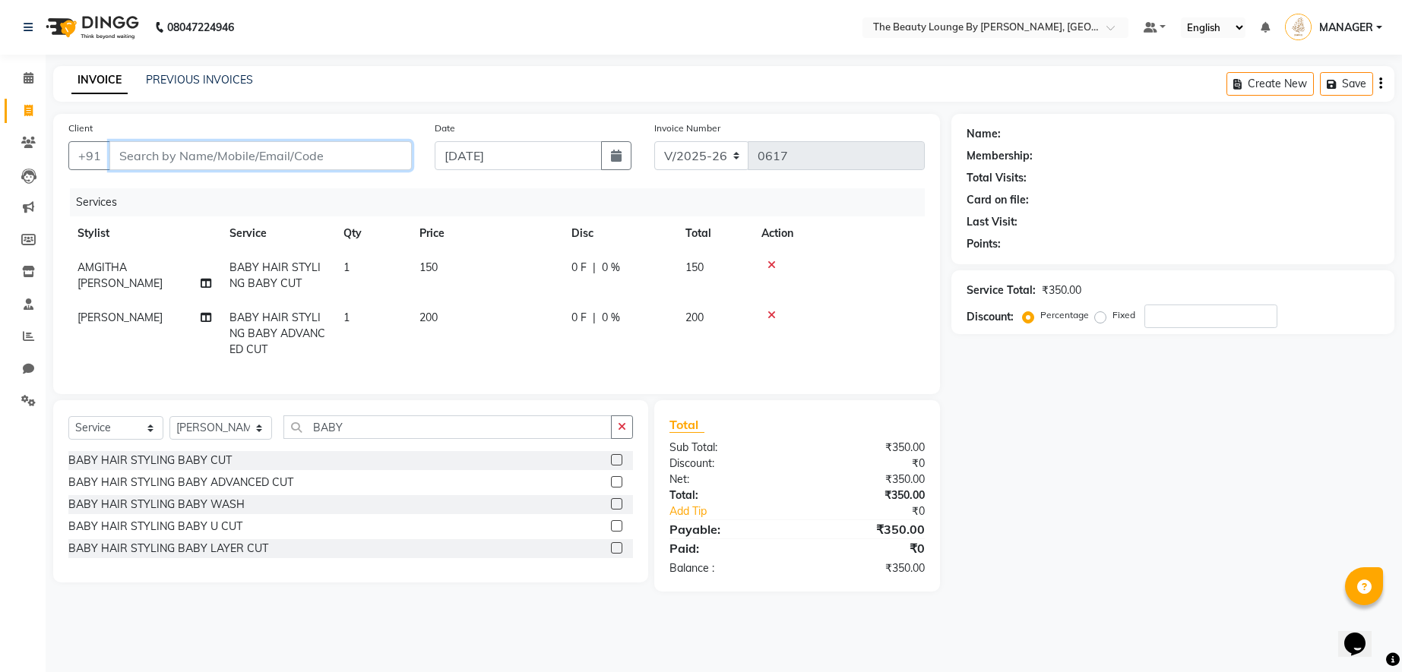
click at [282, 165] on input "Client" at bounding box center [260, 155] width 302 height 29
click at [444, 265] on td "150" at bounding box center [486, 276] width 152 height 50
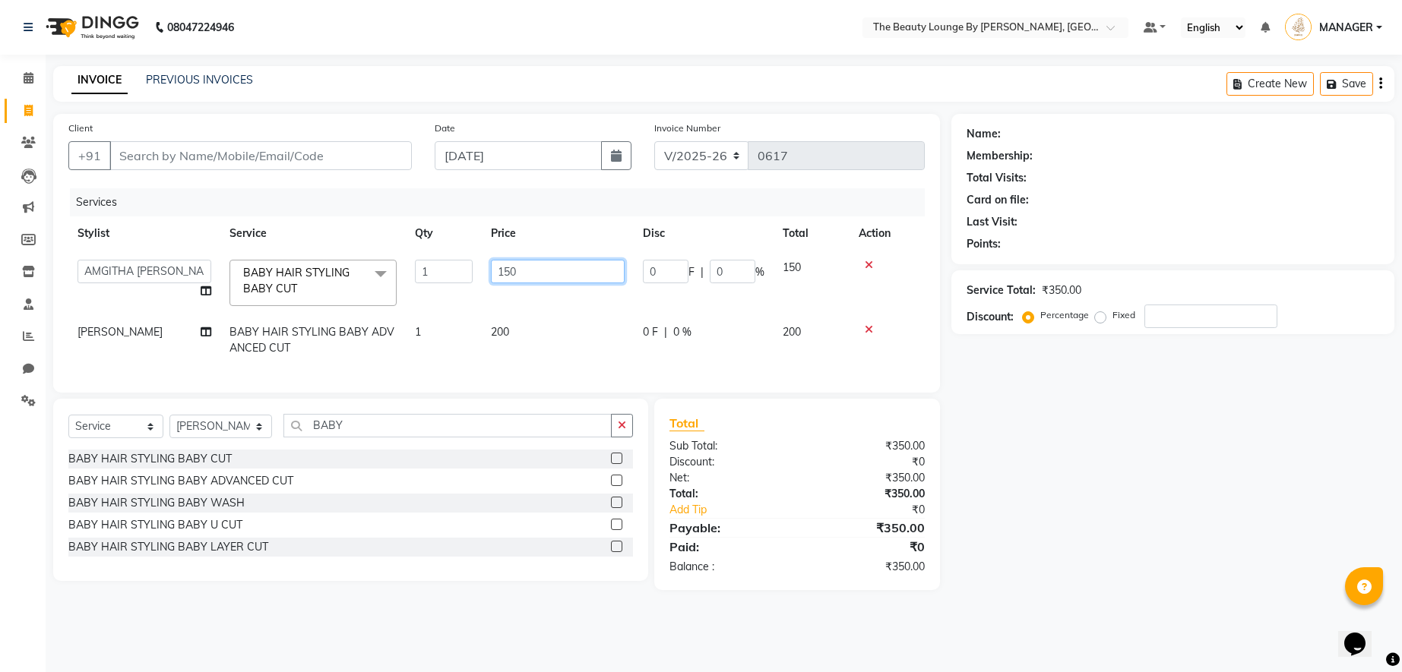
click at [514, 267] on input "150" at bounding box center [558, 272] width 134 height 24
click at [868, 265] on div at bounding box center [886, 265] width 57 height 11
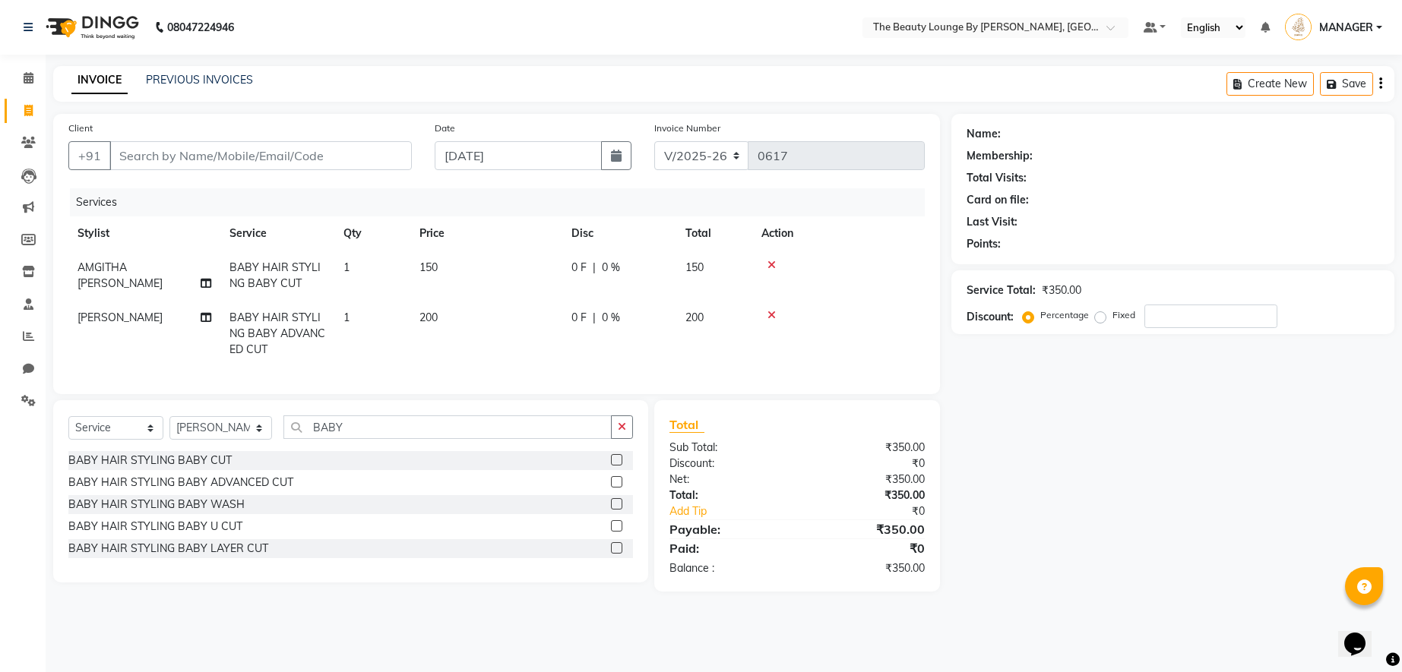
click at [776, 259] on td at bounding box center [838, 276] width 172 height 50
click at [772, 262] on icon at bounding box center [771, 265] width 8 height 11
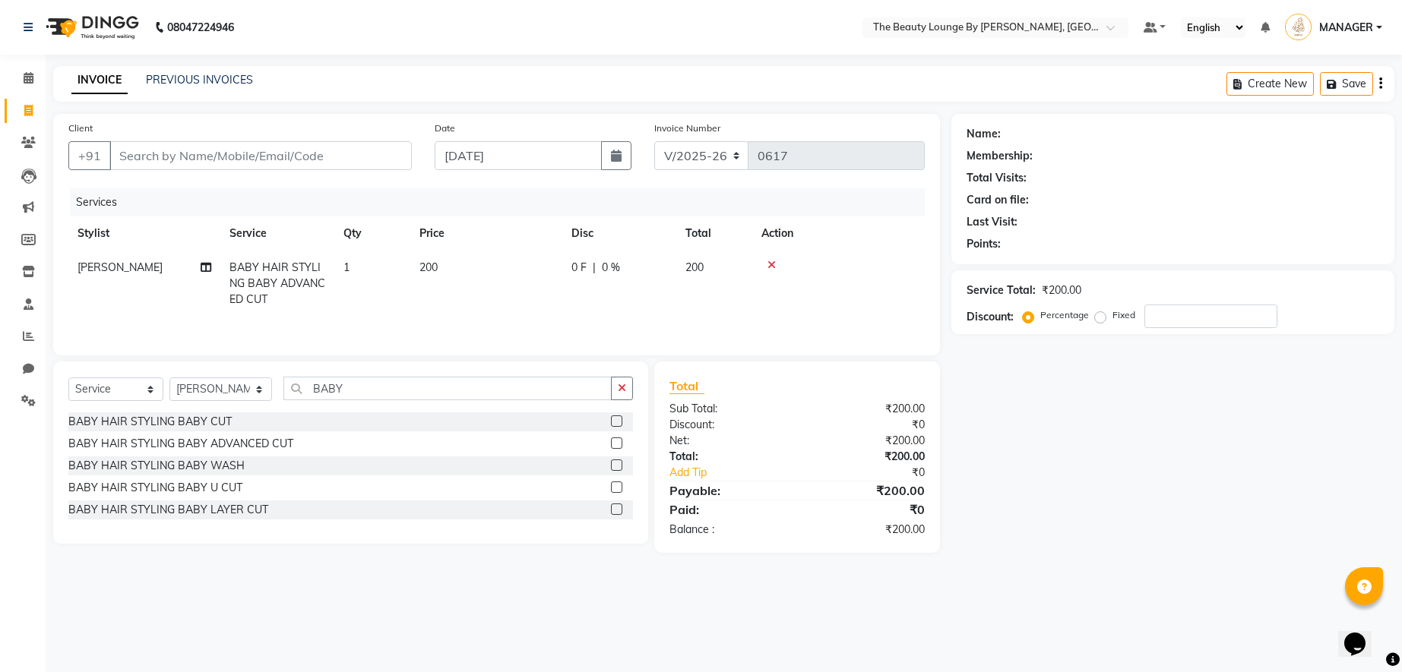
click at [621, 444] on label at bounding box center [616, 443] width 11 height 11
click at [621, 444] on input "checkbox" at bounding box center [616, 444] width 10 height 10
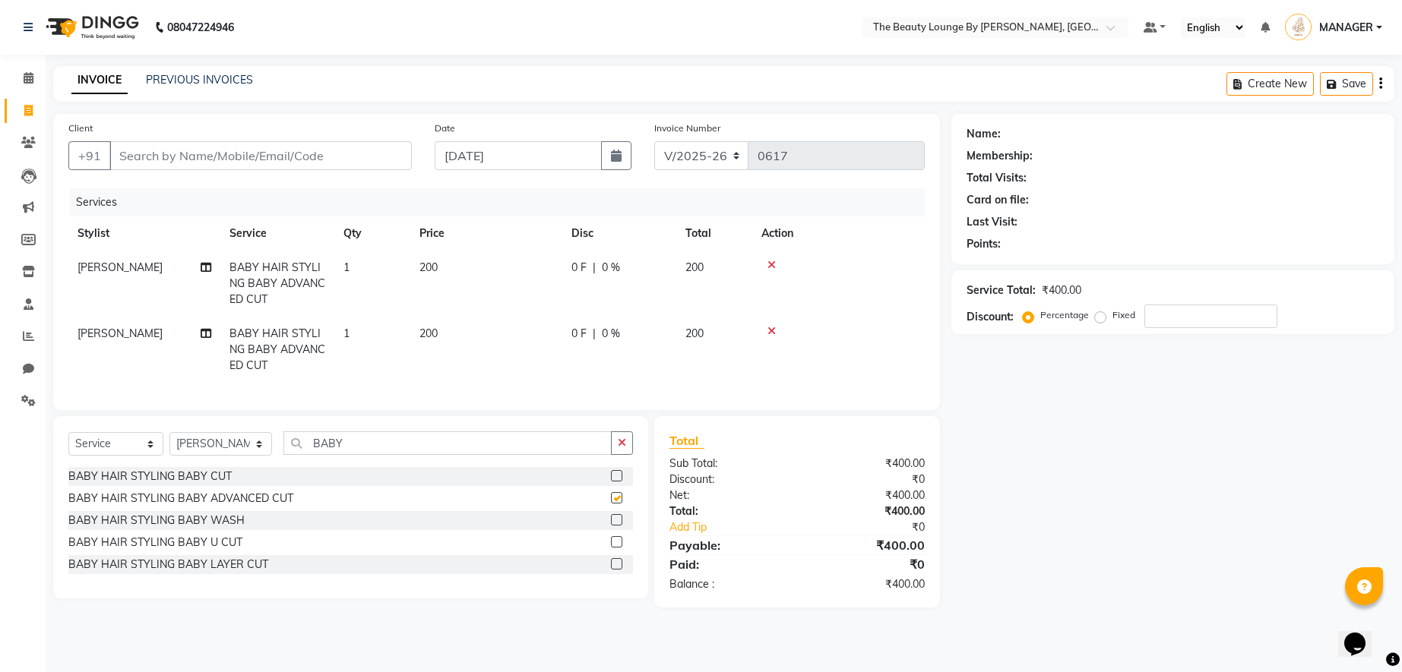
checkbox input "false"
click at [448, 327] on td "200" at bounding box center [486, 350] width 152 height 66
select select "86785"
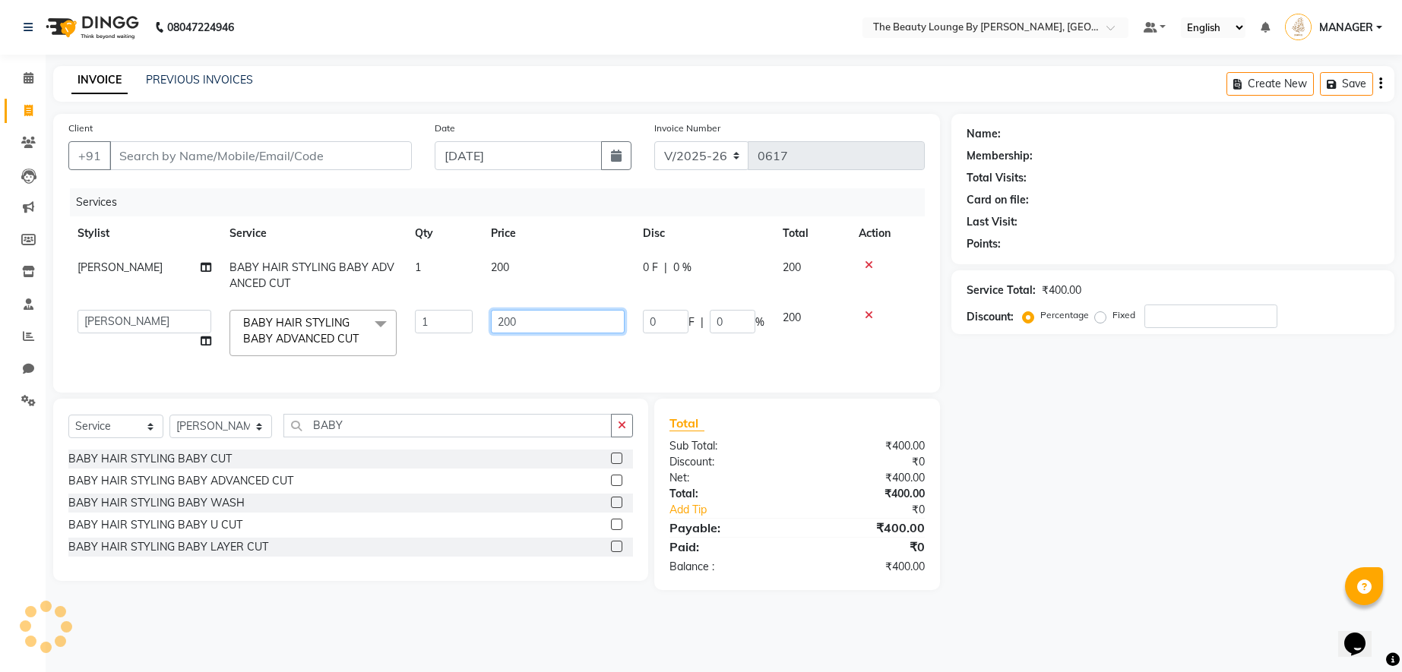
click at [510, 321] on input "200" at bounding box center [558, 322] width 134 height 24
type input "250"
click at [645, 362] on td "0 F | 0 %" at bounding box center [704, 333] width 140 height 65
select select "86785"
click at [339, 159] on input "Client" at bounding box center [260, 155] width 302 height 29
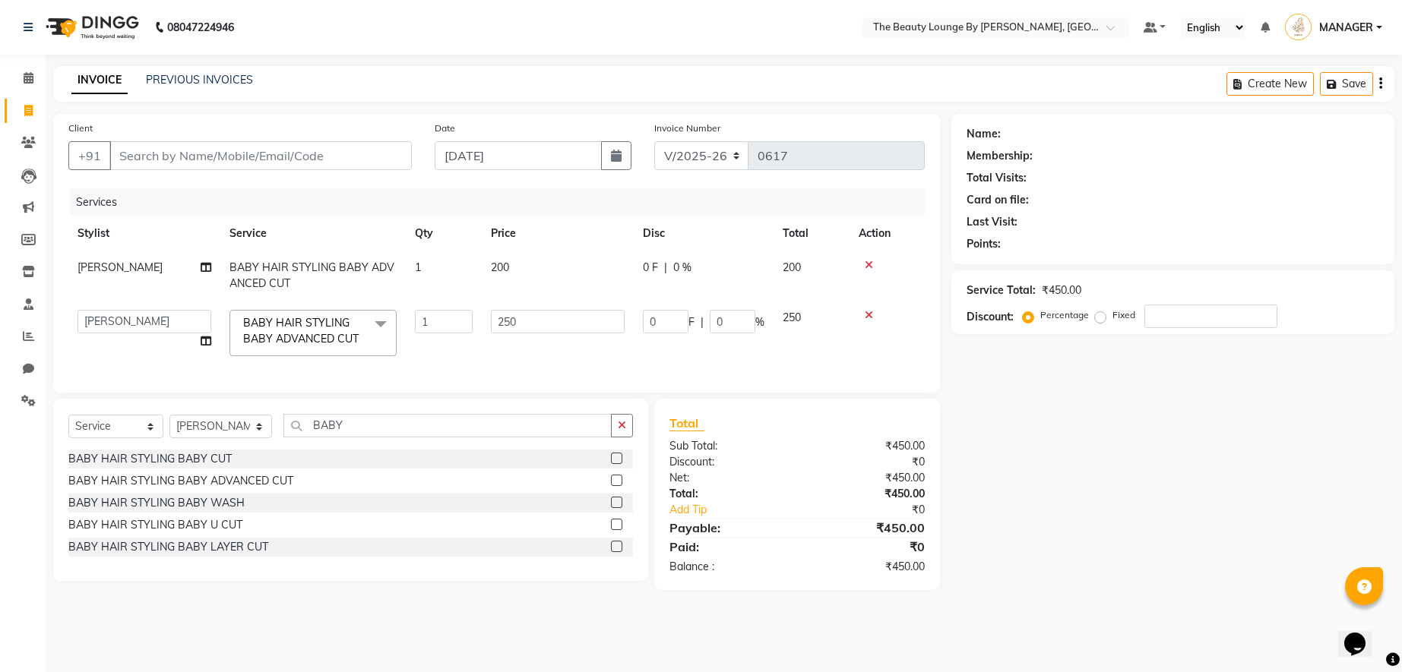
click at [870, 311] on icon at bounding box center [868, 315] width 8 height 11
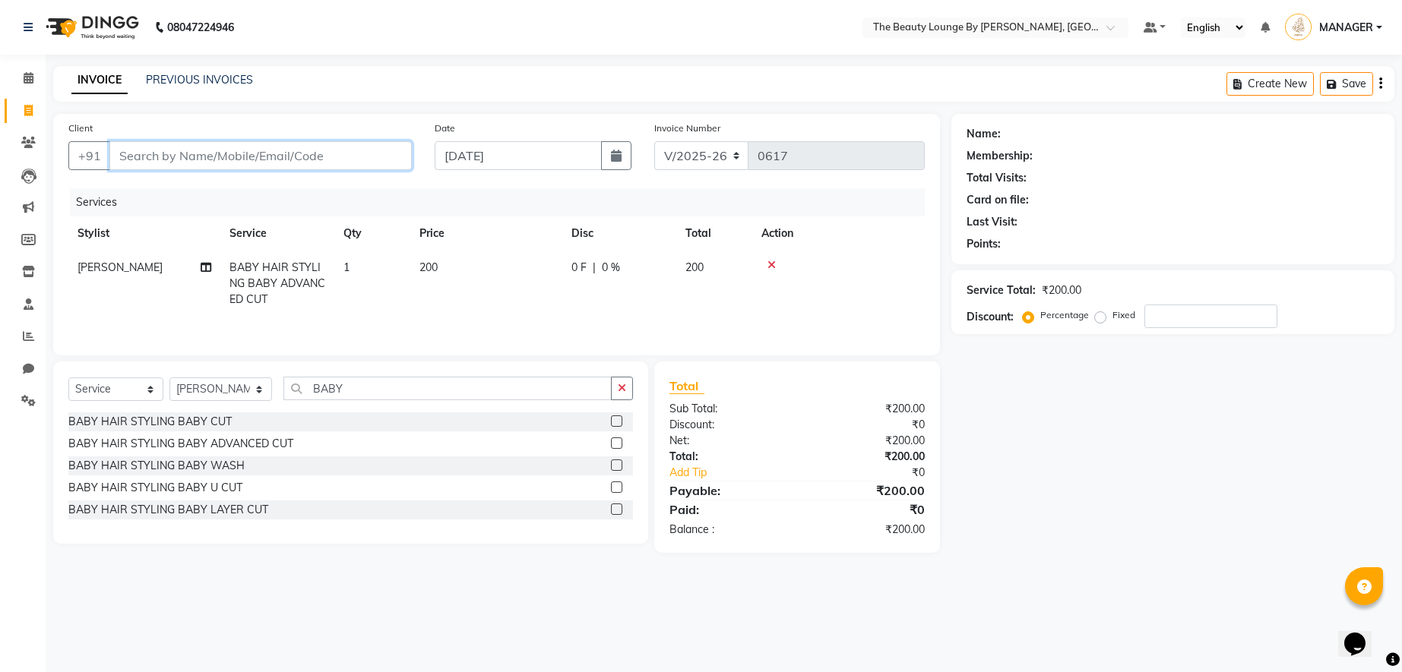
click at [340, 153] on input "Client" at bounding box center [260, 155] width 302 height 29
type input "9"
type input "0"
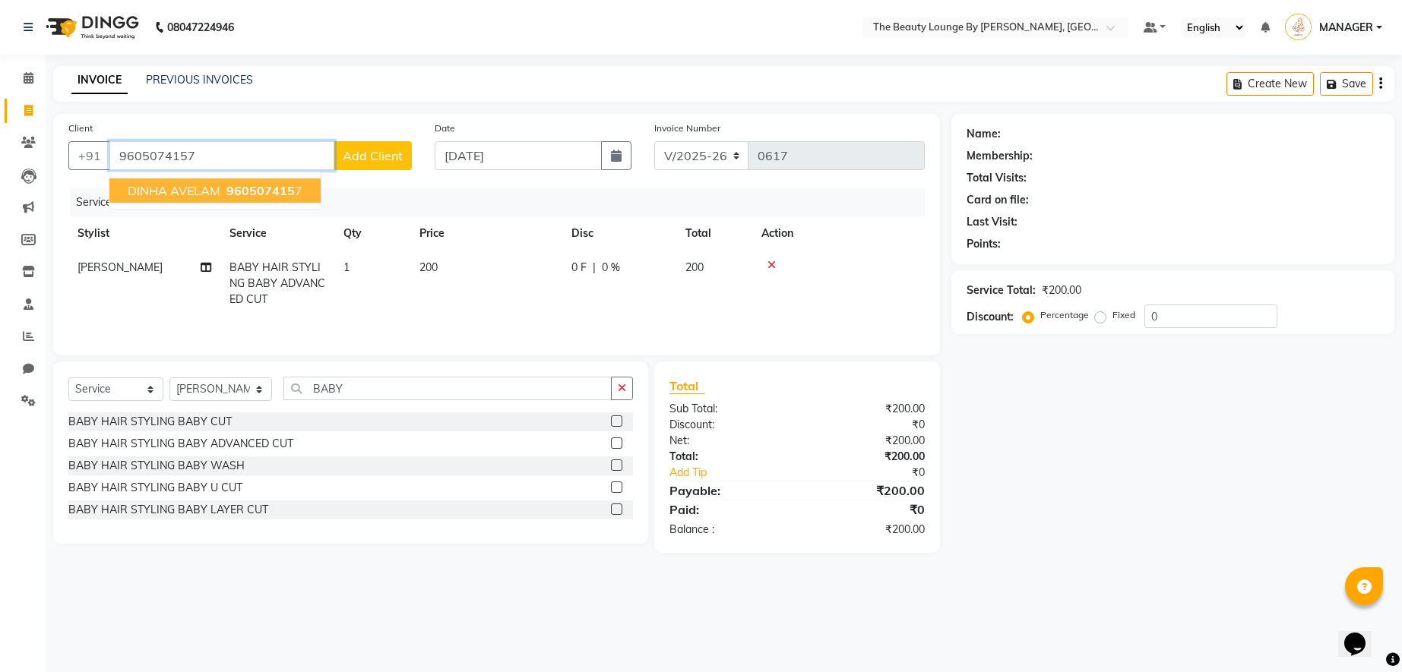
type input "9605074157"
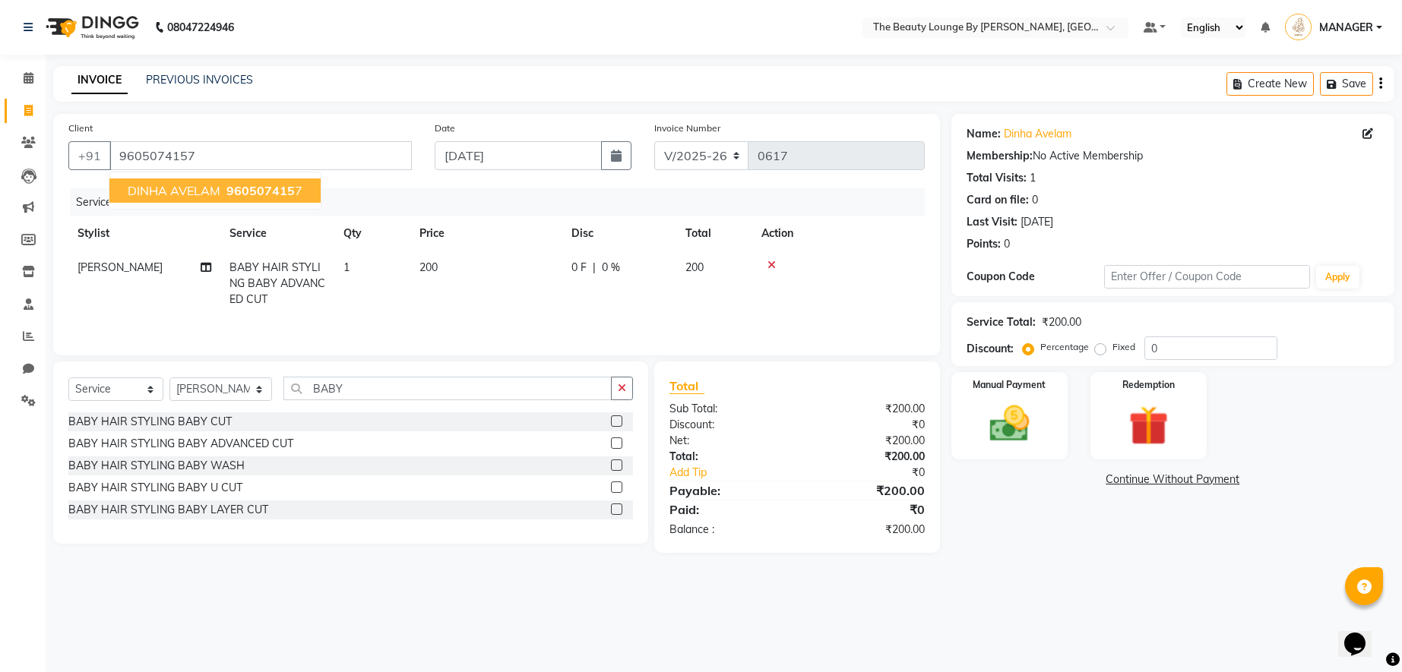
click at [206, 183] on span "DINHA AVELAM" at bounding box center [174, 190] width 93 height 15
click at [621, 439] on label at bounding box center [616, 443] width 11 height 11
click at [621, 439] on input "checkbox" at bounding box center [616, 444] width 10 height 10
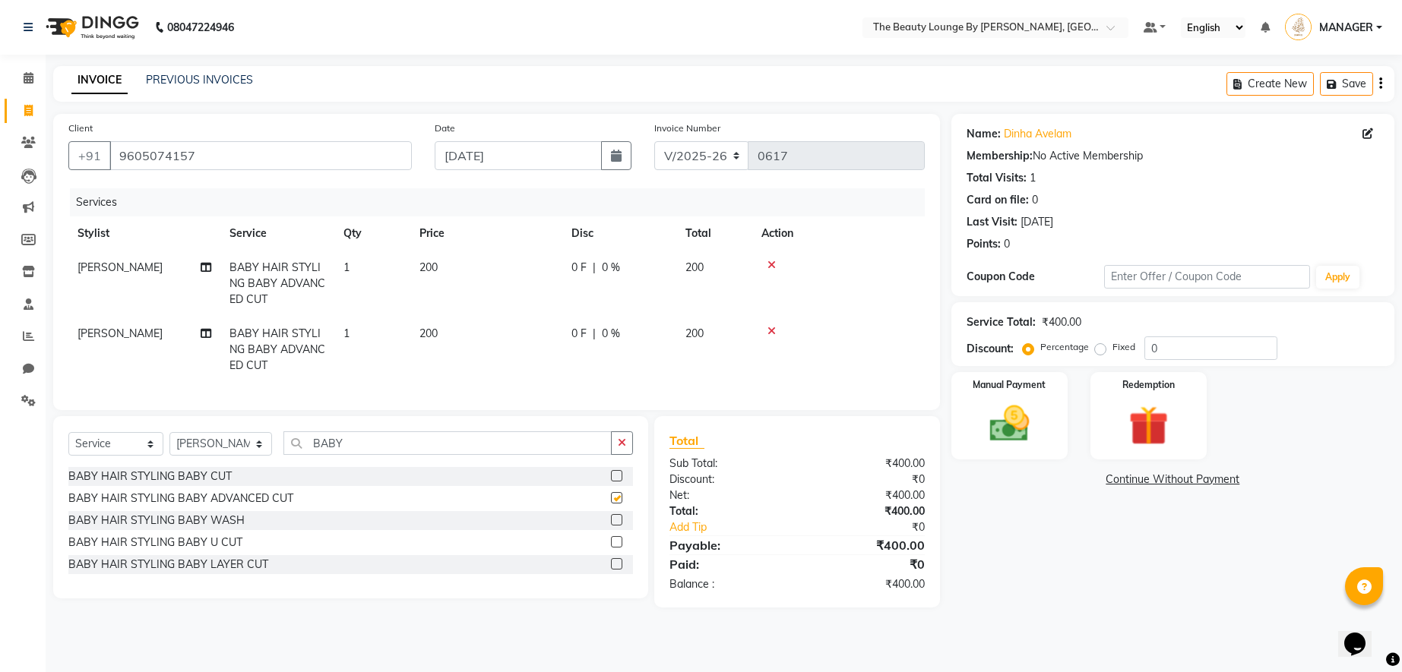
checkbox input "false"
click at [446, 333] on td "200" at bounding box center [486, 350] width 152 height 66
select select "86785"
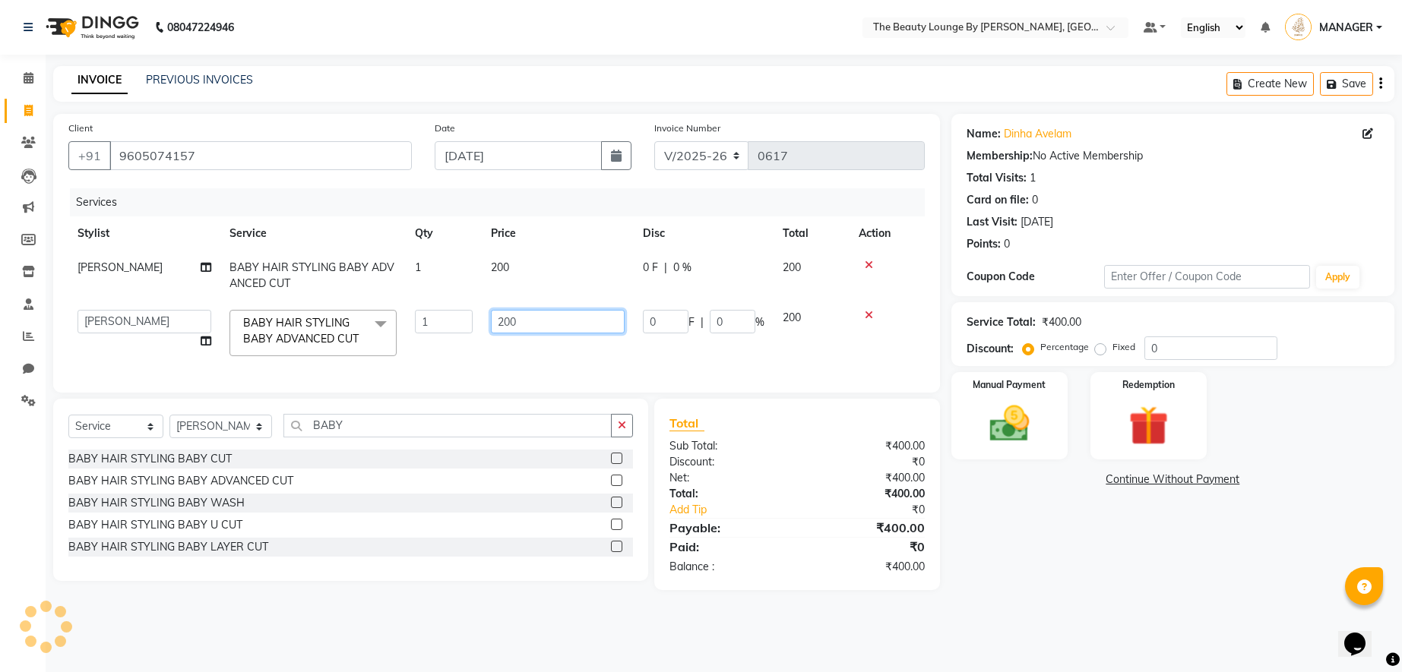
click at [504, 318] on input "200" at bounding box center [558, 322] width 134 height 24
type input "300"
click at [526, 343] on td "300" at bounding box center [558, 333] width 152 height 65
click at [532, 356] on td "300" at bounding box center [558, 333] width 152 height 65
select select "86785"
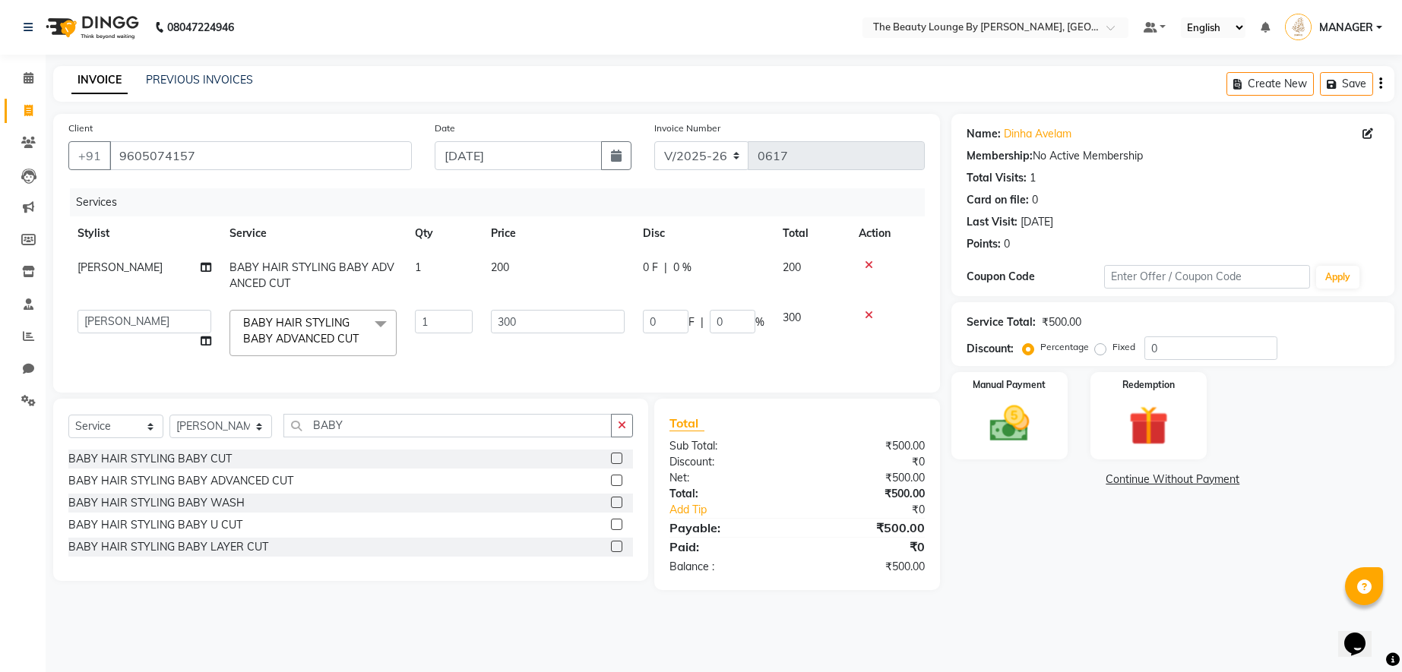
click at [1098, 356] on div "Percentage Fixed" at bounding box center [1085, 348] width 119 height 20
click at [1018, 411] on img at bounding box center [1008, 424] width 67 height 48
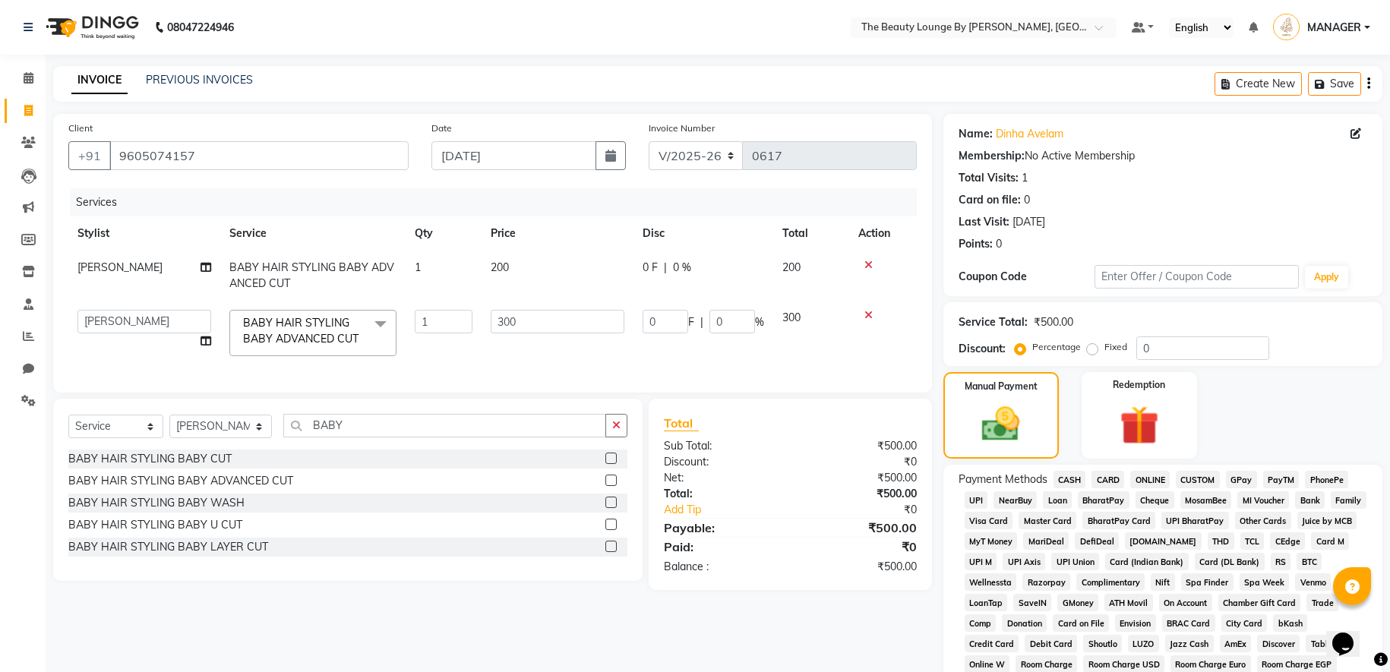
click at [1105, 343] on label "Fixed" at bounding box center [1116, 347] width 23 height 14
click at [1093, 343] on input "Fixed" at bounding box center [1095, 347] width 11 height 11
radio input "true"
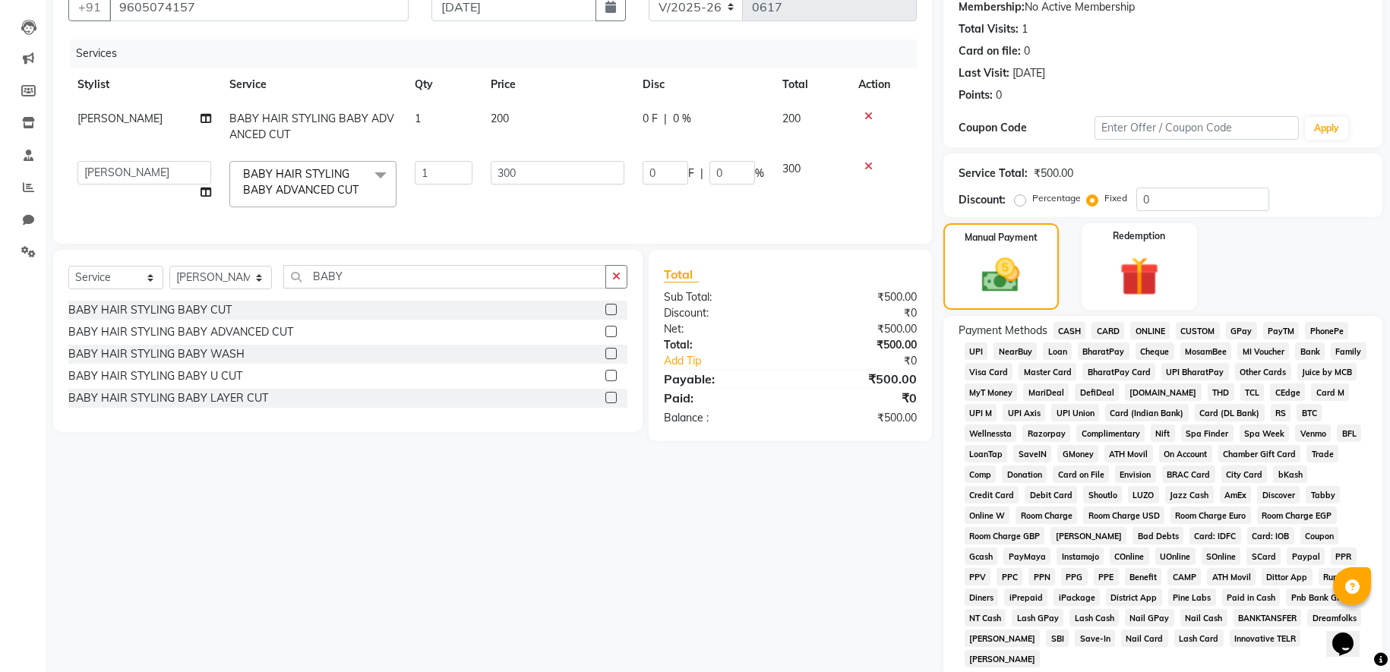
click at [1244, 332] on span "GPay" at bounding box center [1241, 330] width 31 height 17
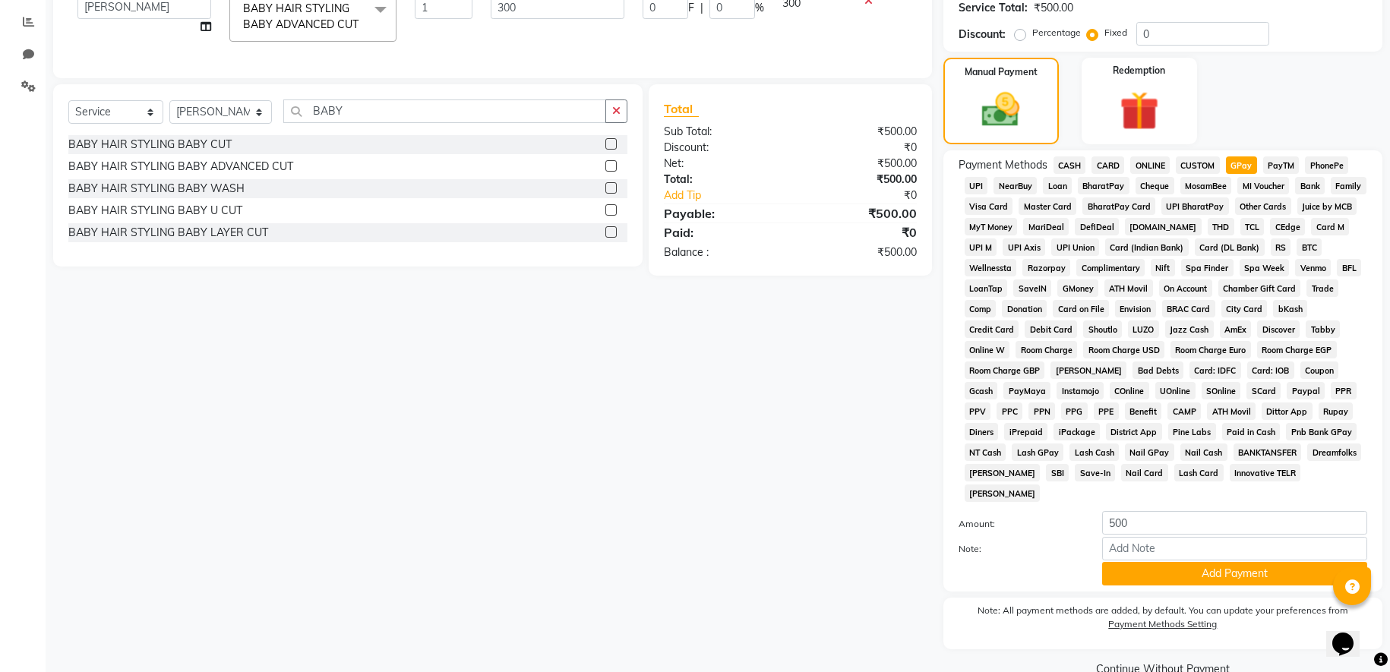
scroll to position [346, 0]
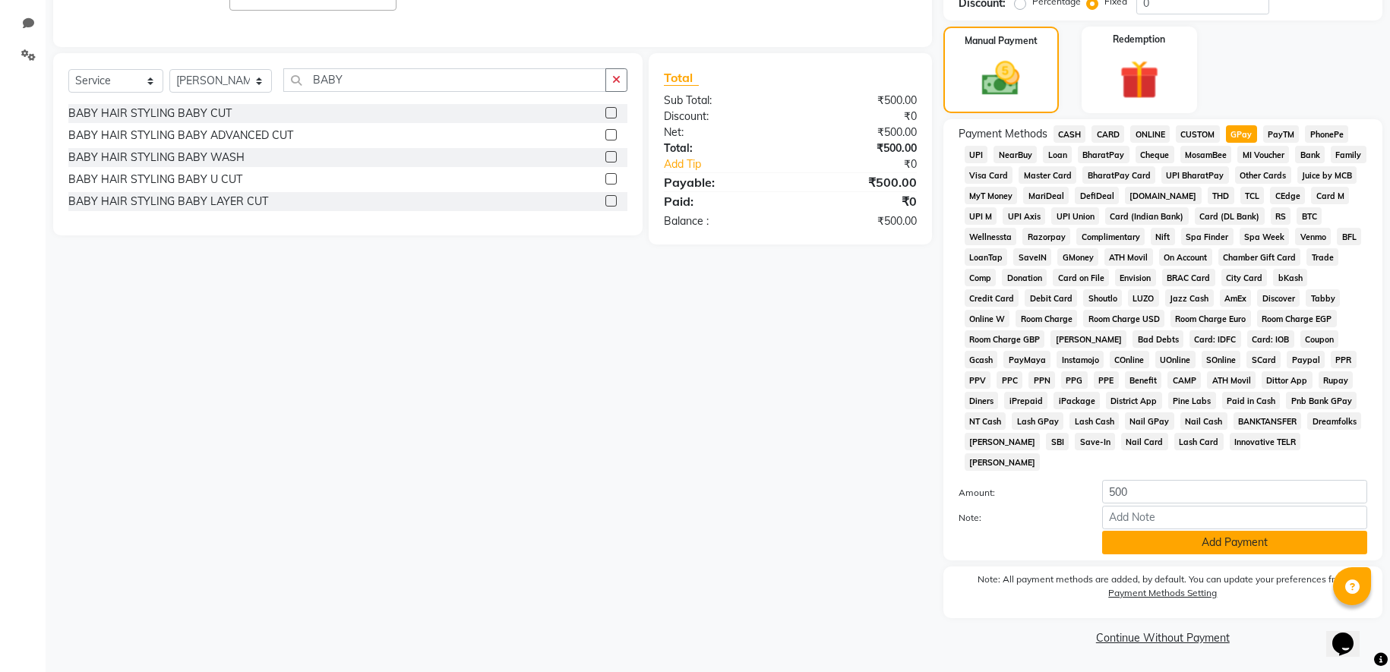
click at [1238, 543] on button "Add Payment" at bounding box center [1234, 543] width 265 height 24
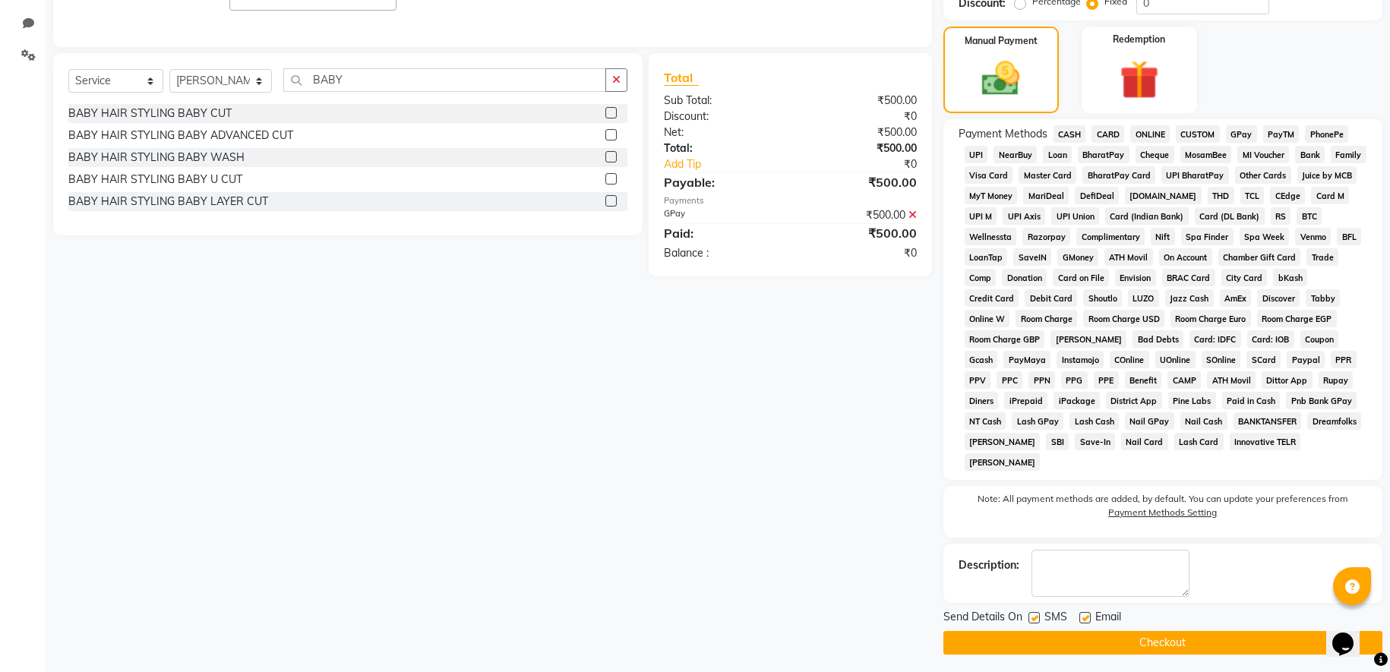
click at [1155, 645] on button "Checkout" at bounding box center [1162, 643] width 439 height 24
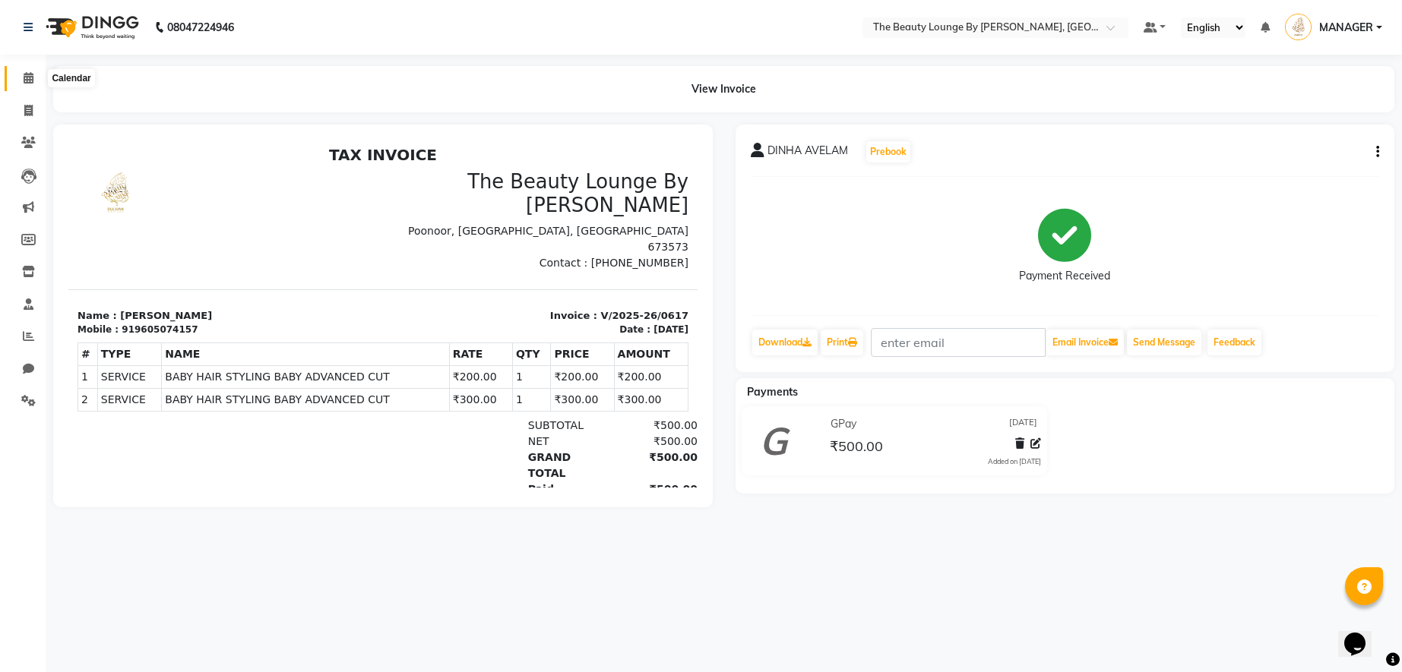
click at [34, 79] on span at bounding box center [28, 78] width 27 height 17
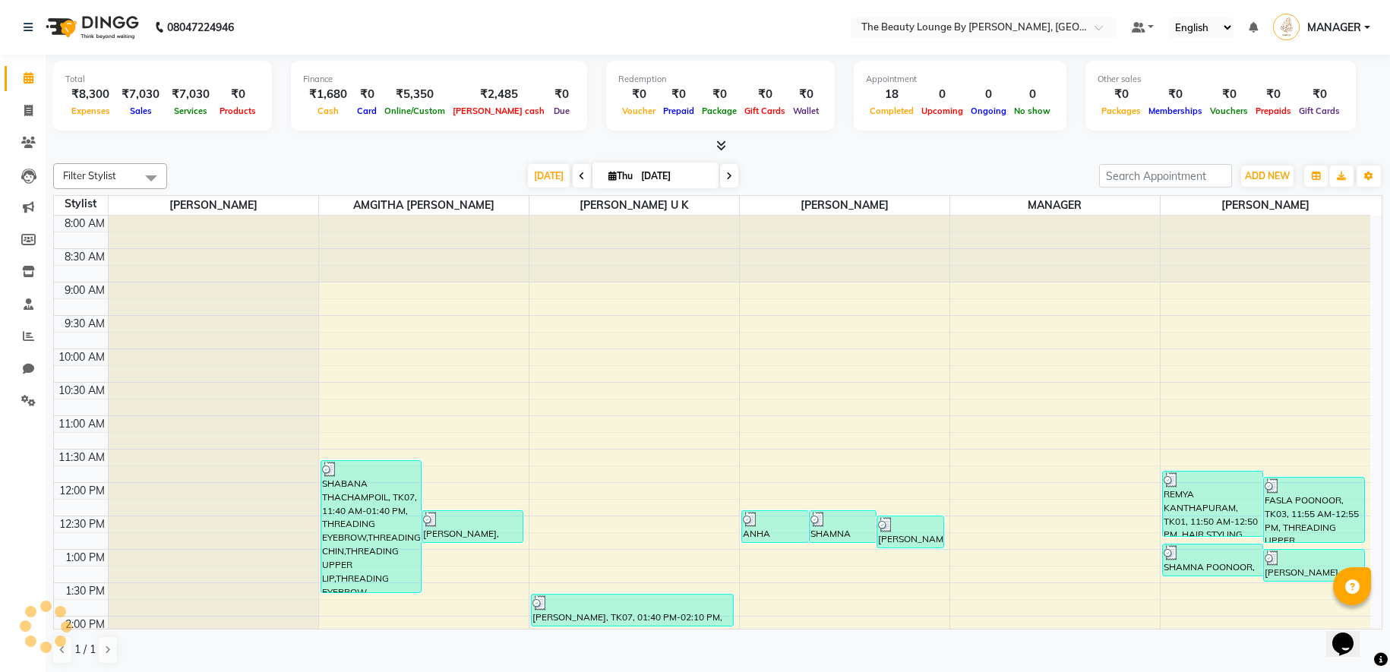
scroll to position [602, 0]
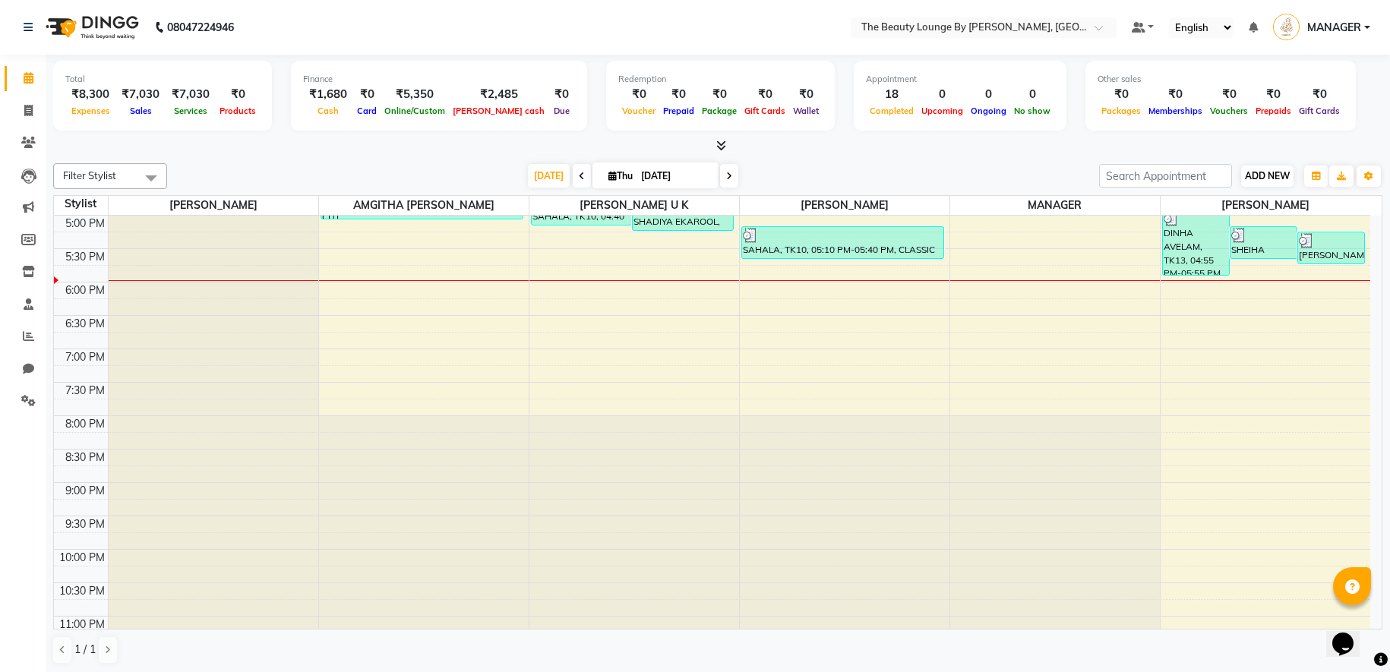
click at [1269, 177] on span "ADD NEW" at bounding box center [1267, 175] width 45 height 11
click at [1351, 265] on link "Add Attendance" at bounding box center [1354, 264] width 120 height 20
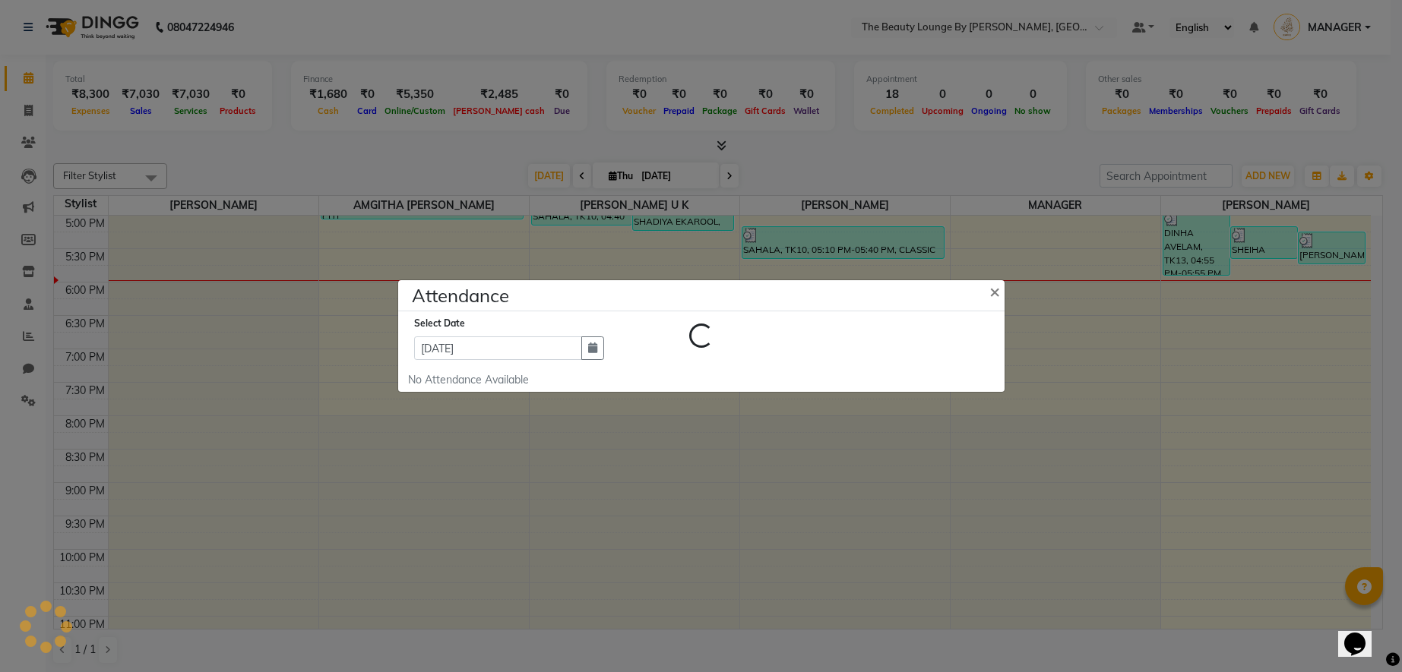
select select "W"
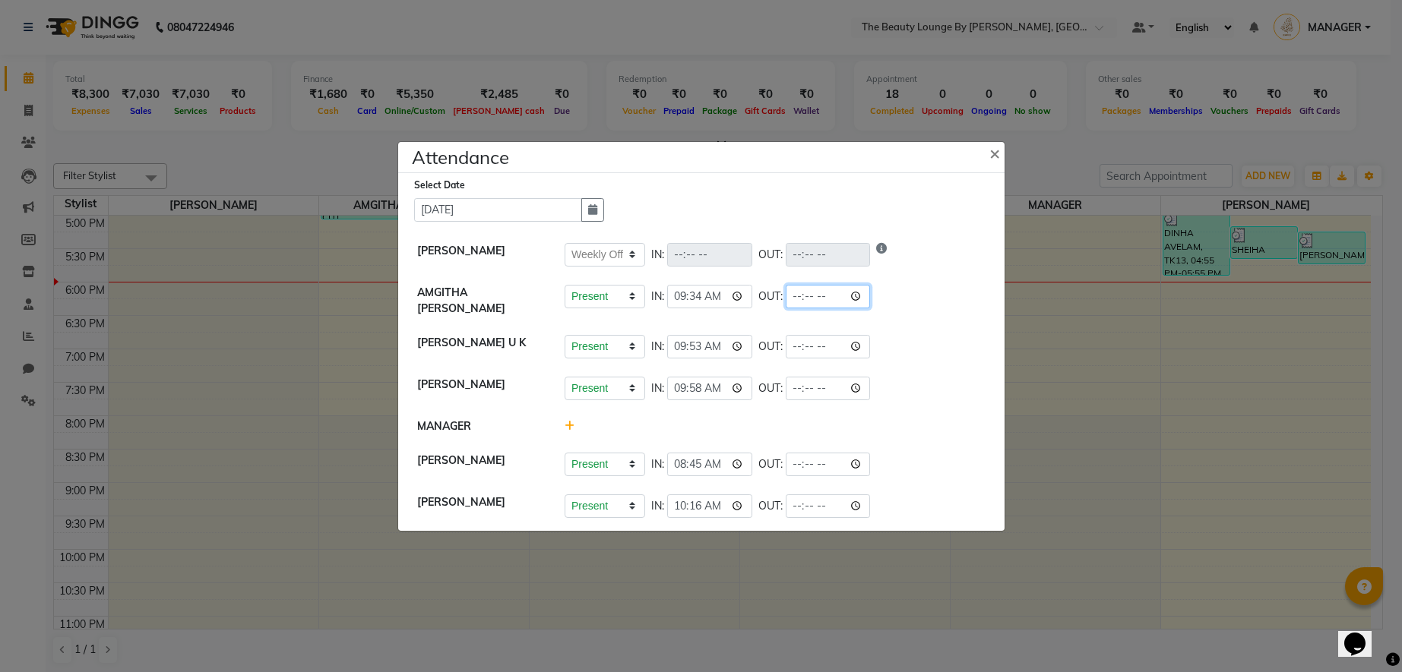
click at [785, 299] on input "time" at bounding box center [827, 297] width 85 height 24
type input "18:00"
click at [785, 344] on input "time" at bounding box center [827, 347] width 85 height 24
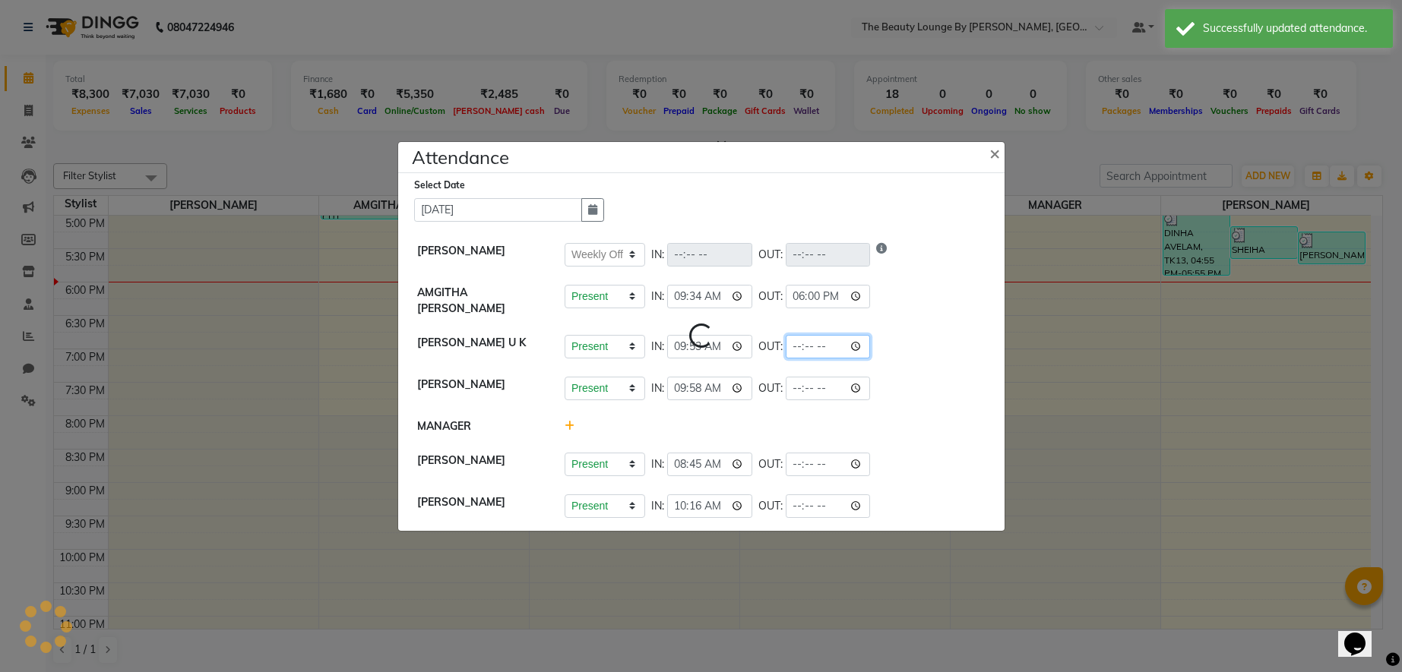
select select "W"
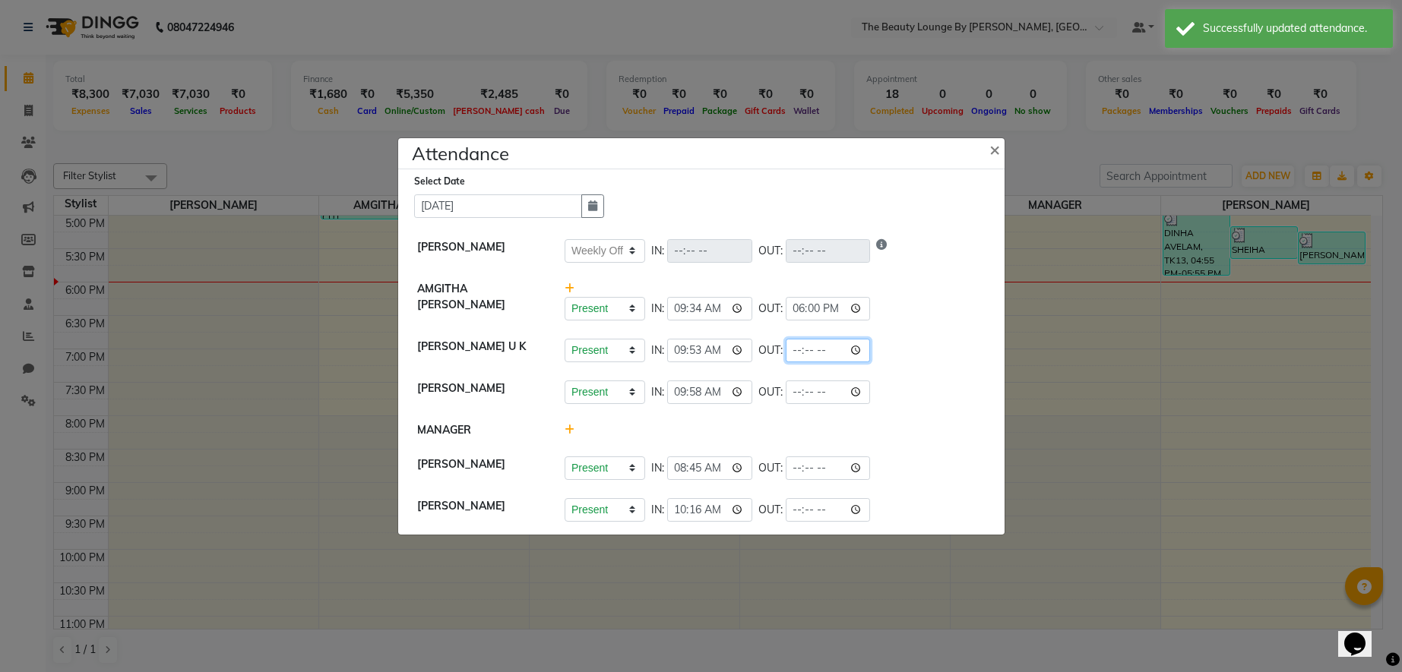
click at [785, 351] on input "time" at bounding box center [827, 351] width 85 height 24
click at [785, 348] on input "time" at bounding box center [827, 351] width 85 height 24
type input "18:00"
click at [842, 349] on div "Present Absent Late Half Day Weekly Off IN: 09:53 OUT: 18:00" at bounding box center [774, 351] width 421 height 24
select select "W"
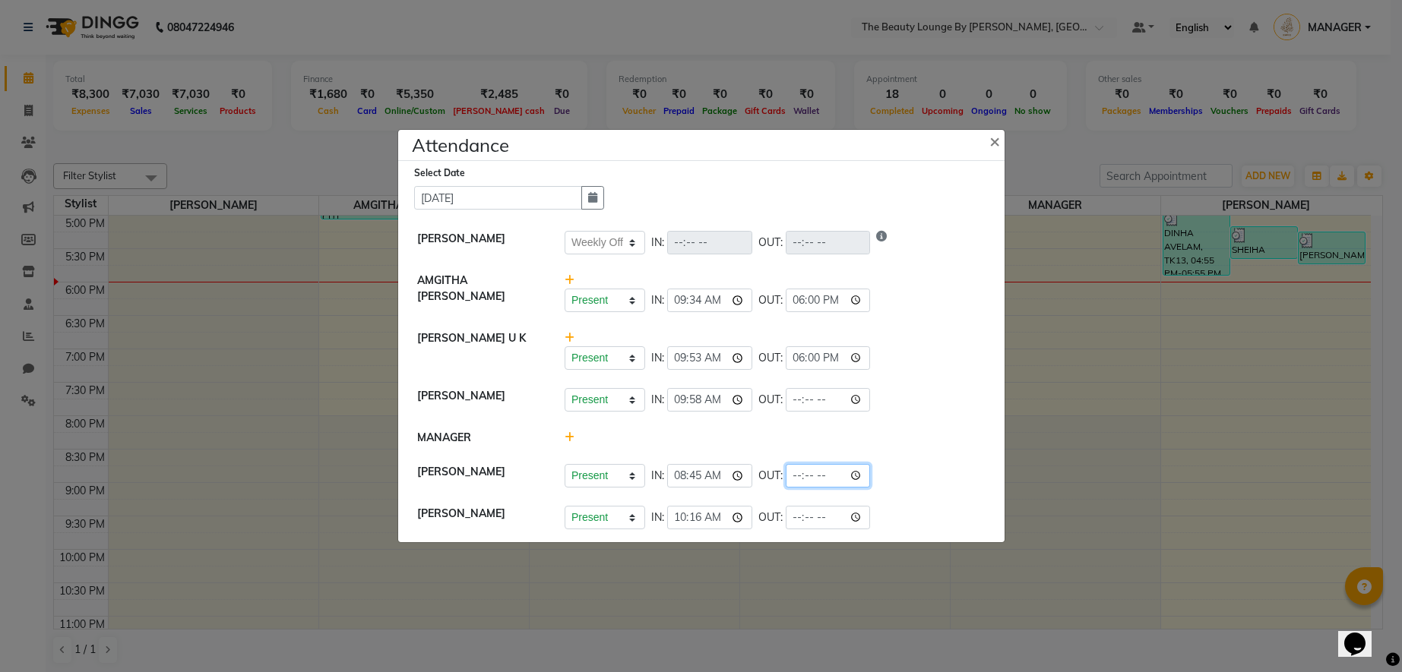
click at [785, 479] on input "time" at bounding box center [827, 476] width 85 height 24
click at [785, 477] on input "time" at bounding box center [827, 476] width 85 height 24
type input "04:00"
click at [871, 389] on div "Present Absent Late Half Day Weekly Off IN: 09:58 OUT:" at bounding box center [774, 400] width 421 height 24
select select "W"
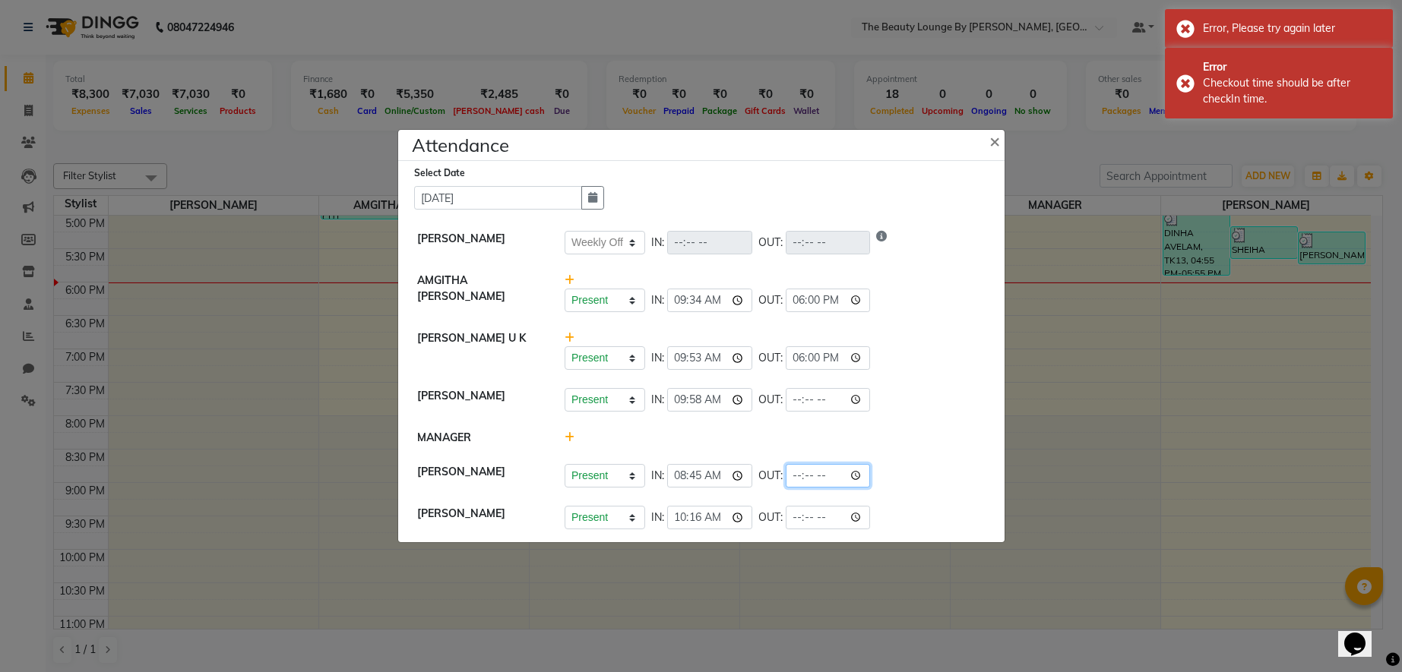
click at [785, 479] on input "time" at bounding box center [827, 476] width 85 height 24
click at [785, 473] on input "time" at bounding box center [827, 476] width 85 height 24
type input "18:00"
click at [827, 479] on div "Present Absent Late Half Day Weekly Off IN: 08:45 OUT: 18:00" at bounding box center [774, 476] width 421 height 24
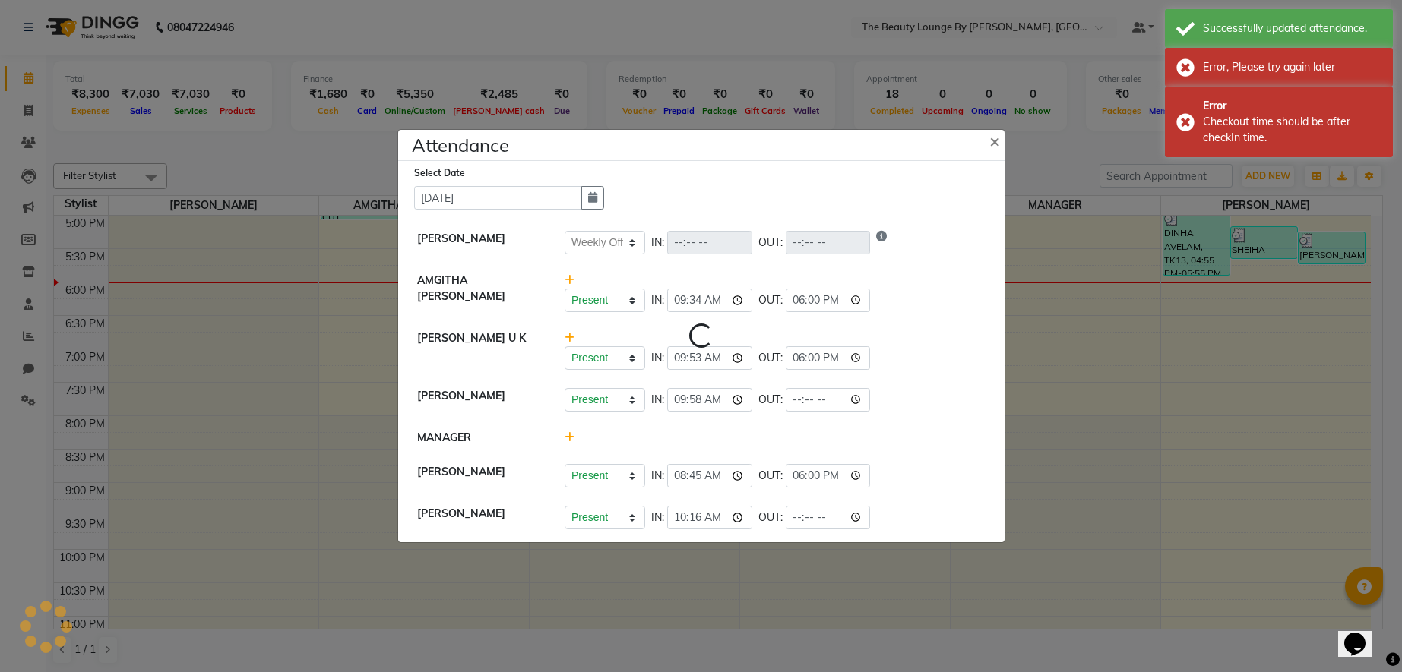
select select "W"
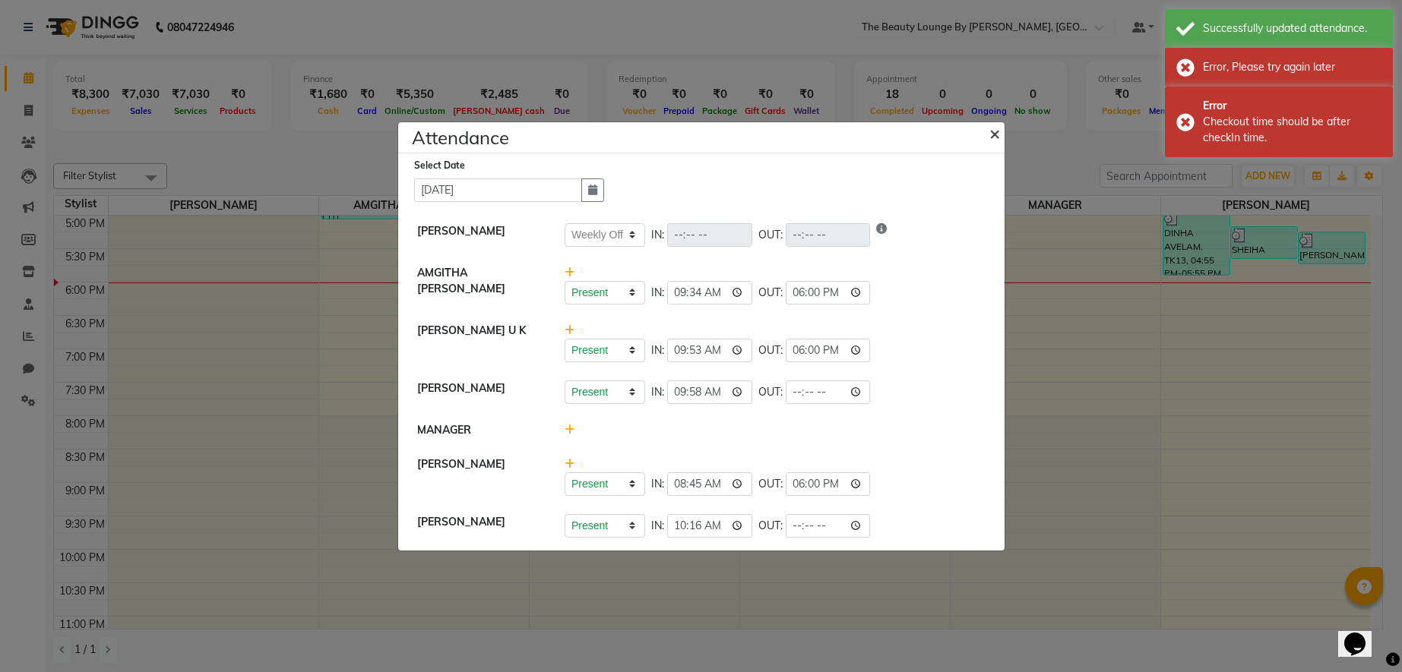
click at [993, 137] on span "×" at bounding box center [994, 133] width 11 height 23
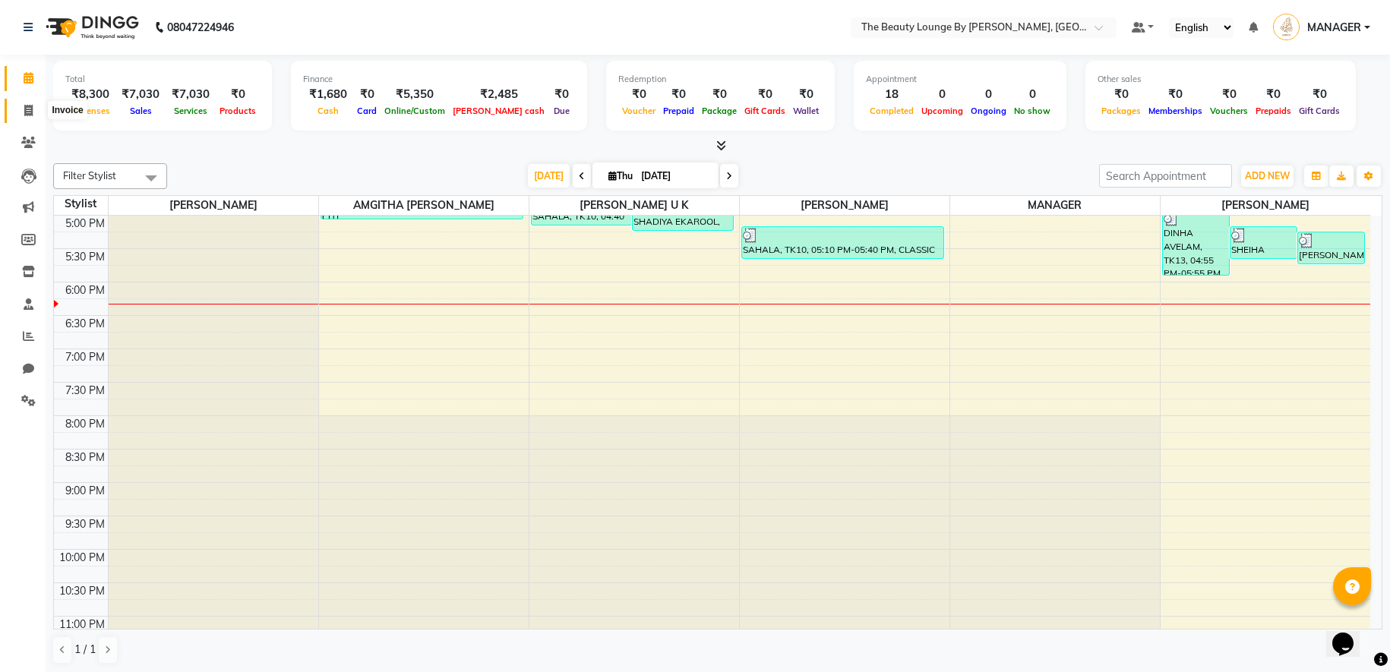
click at [27, 106] on icon at bounding box center [28, 110] width 8 height 11
select select "8577"
select select "service"
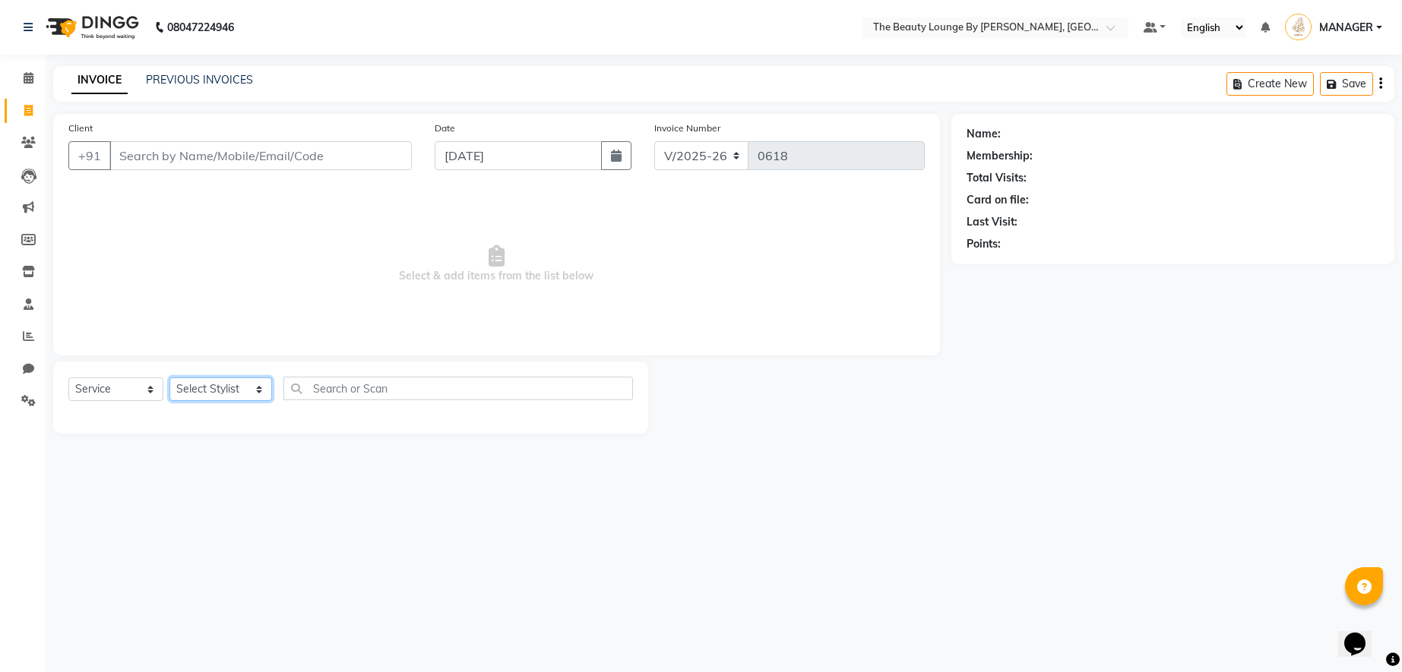
select select "86785"
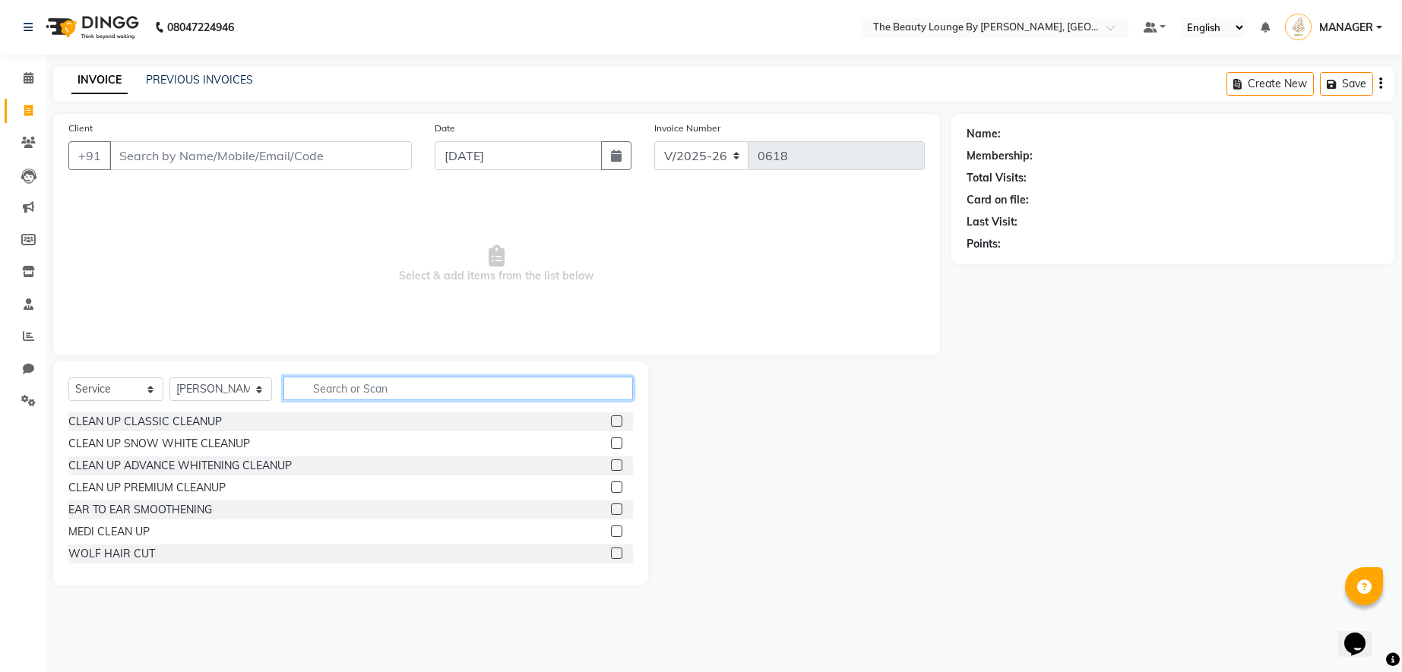
click at [364, 379] on input "text" at bounding box center [457, 389] width 349 height 24
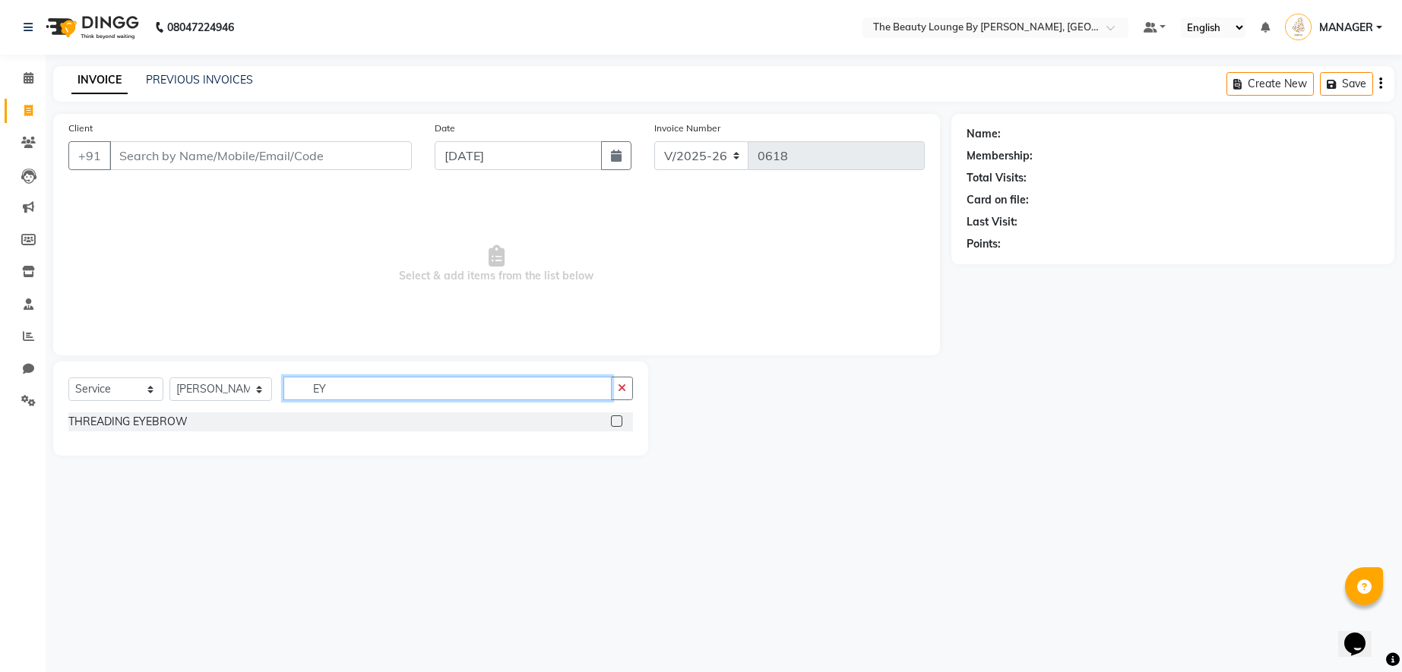
type input "EY"
click at [619, 423] on label at bounding box center [616, 421] width 11 height 11
click at [619, 423] on input "checkbox" at bounding box center [616, 422] width 10 height 10
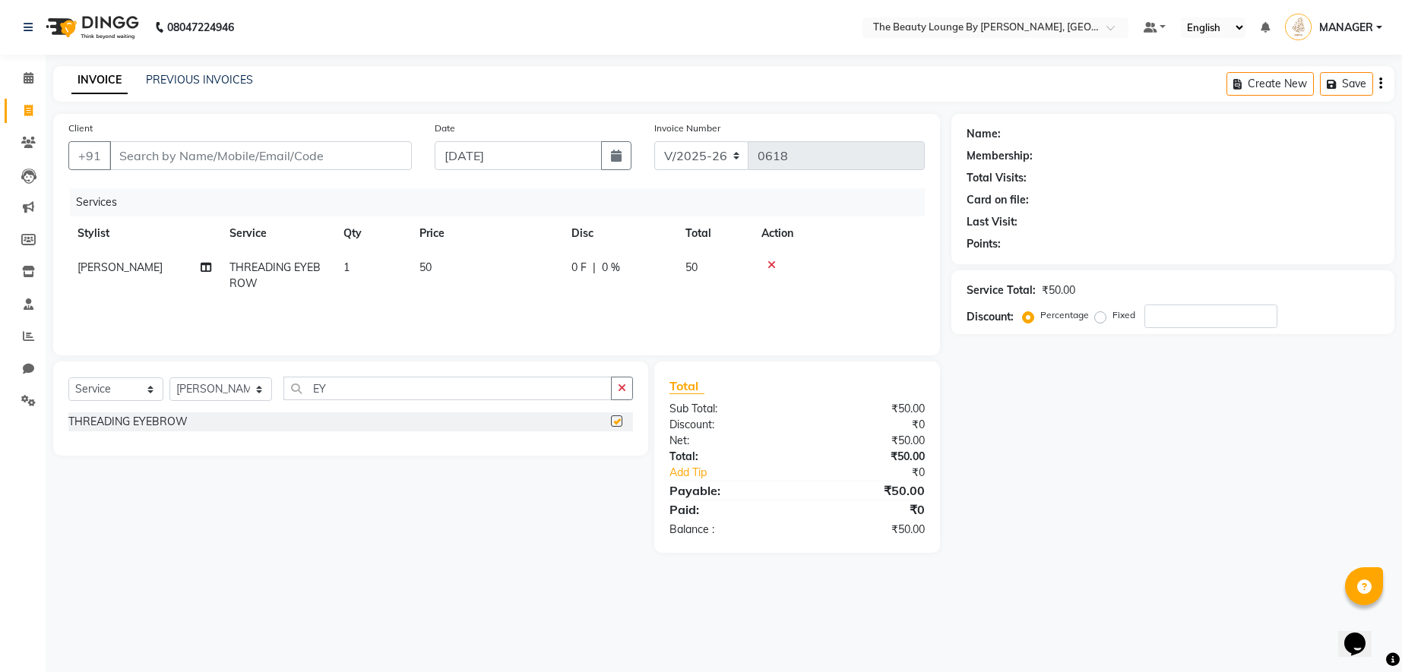
checkbox input "false"
click at [335, 160] on input "Client" at bounding box center [260, 155] width 302 height 29
click at [371, 390] on input "EY" at bounding box center [447, 389] width 328 height 24
type input "E"
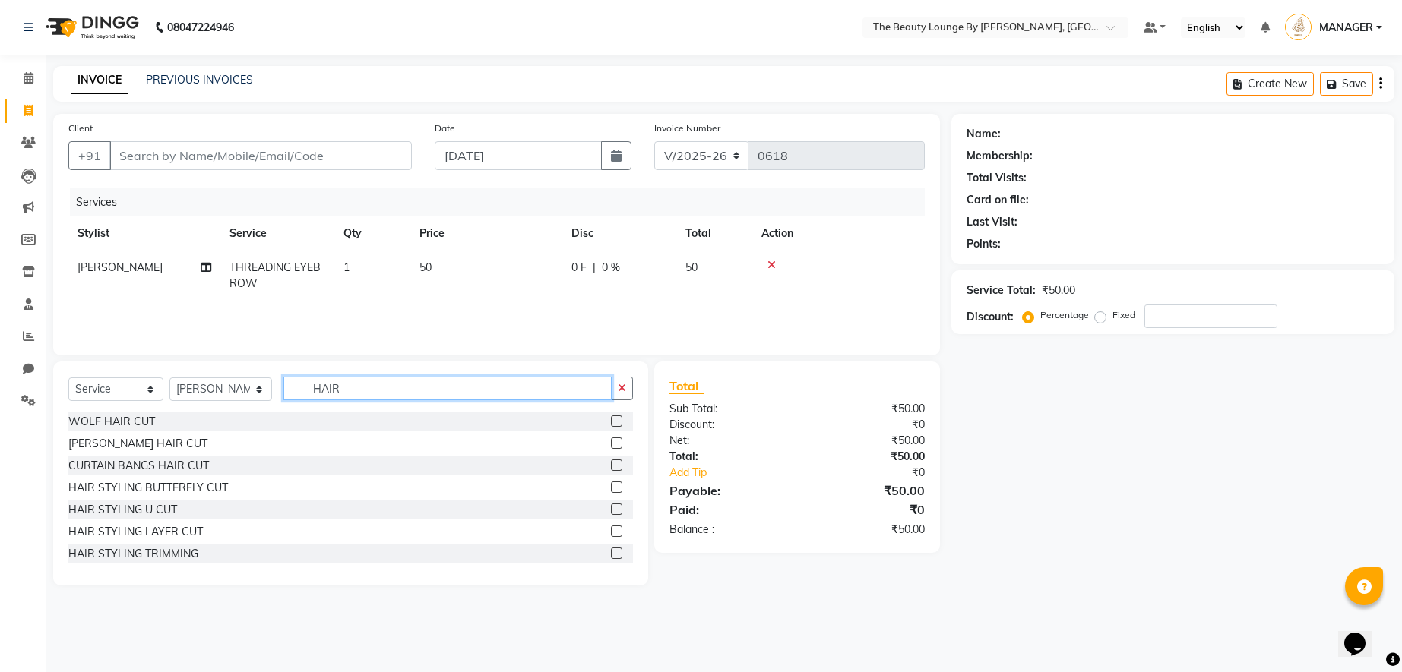
type input "HAIR"
click at [611, 554] on label at bounding box center [616, 553] width 11 height 11
click at [611, 554] on input "checkbox" at bounding box center [616, 554] width 10 height 10
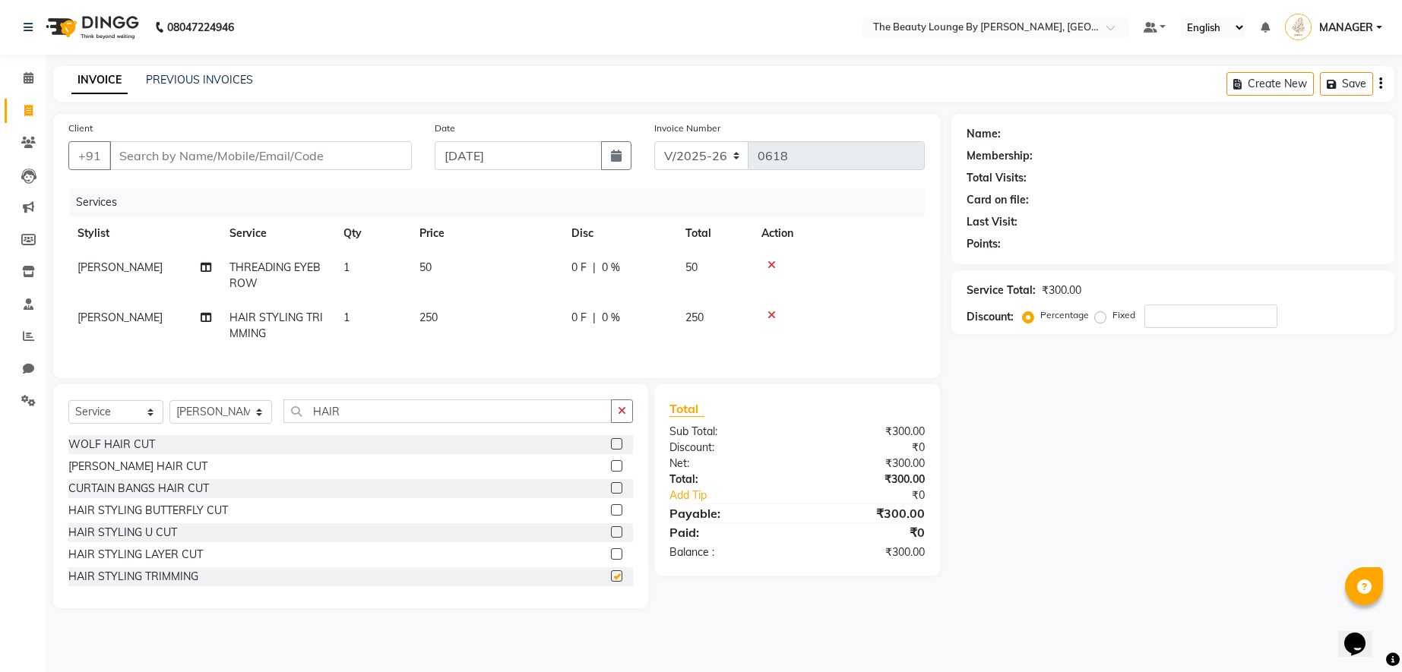
checkbox input "false"
click at [437, 304] on td "250" at bounding box center [486, 326] width 152 height 50
select select "86785"
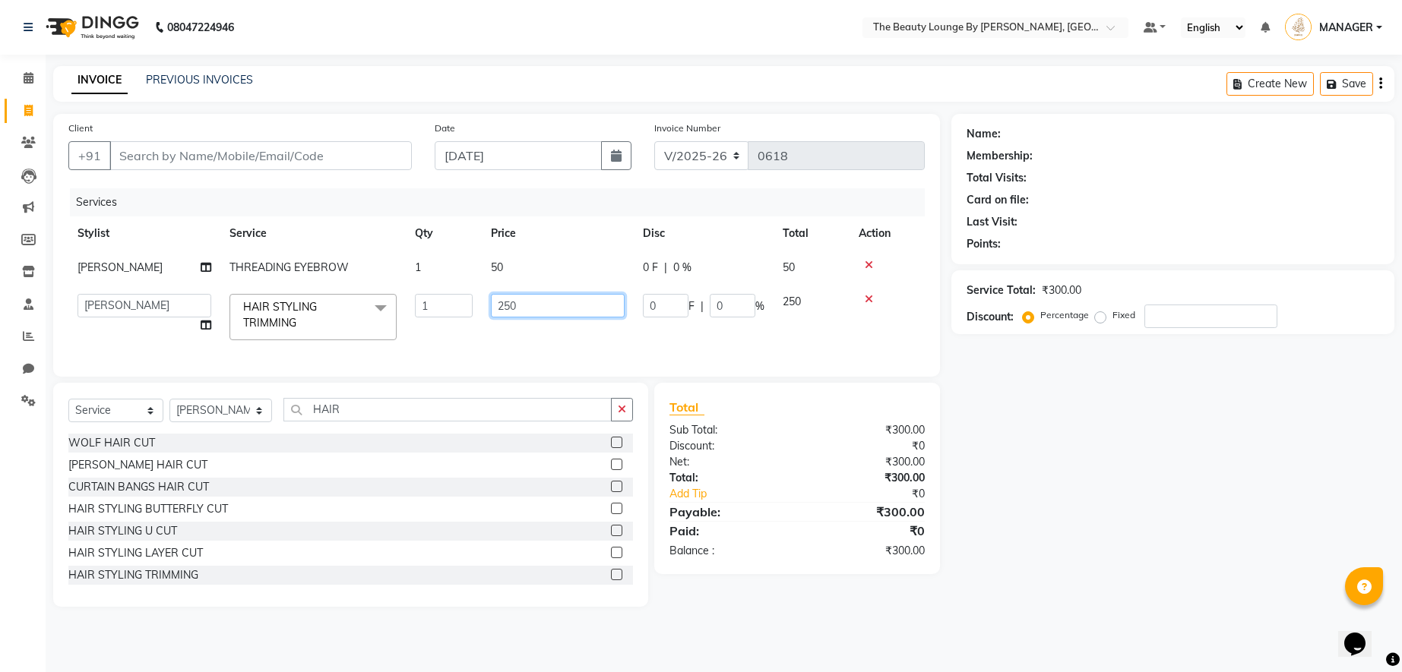
click at [514, 303] on input "250" at bounding box center [558, 306] width 134 height 24
click at [505, 303] on input "250" at bounding box center [558, 306] width 134 height 24
click at [509, 304] on input "250" at bounding box center [558, 306] width 134 height 24
type input "200"
click at [560, 343] on td "200" at bounding box center [558, 317] width 152 height 65
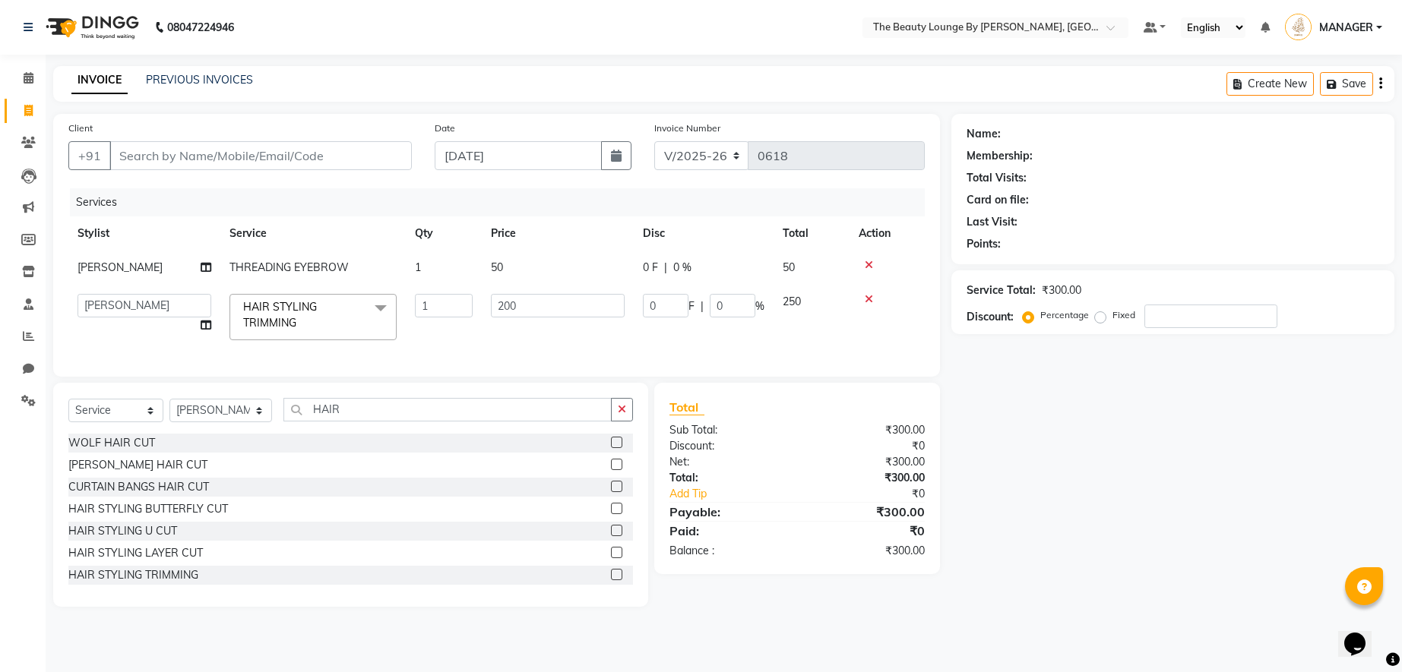
select select "86785"
click at [866, 300] on icon at bounding box center [868, 299] width 8 height 11
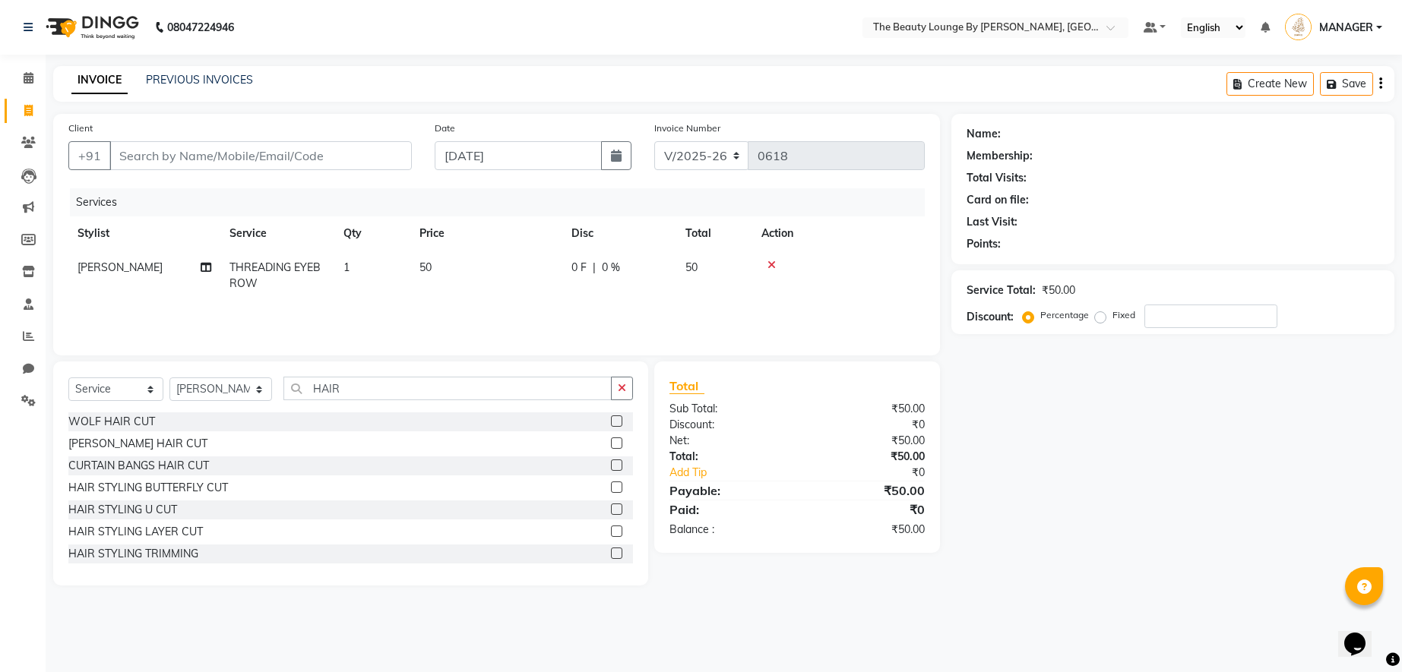
click at [611, 557] on label at bounding box center [616, 553] width 11 height 11
click at [611, 557] on input "checkbox" at bounding box center [616, 554] width 10 height 10
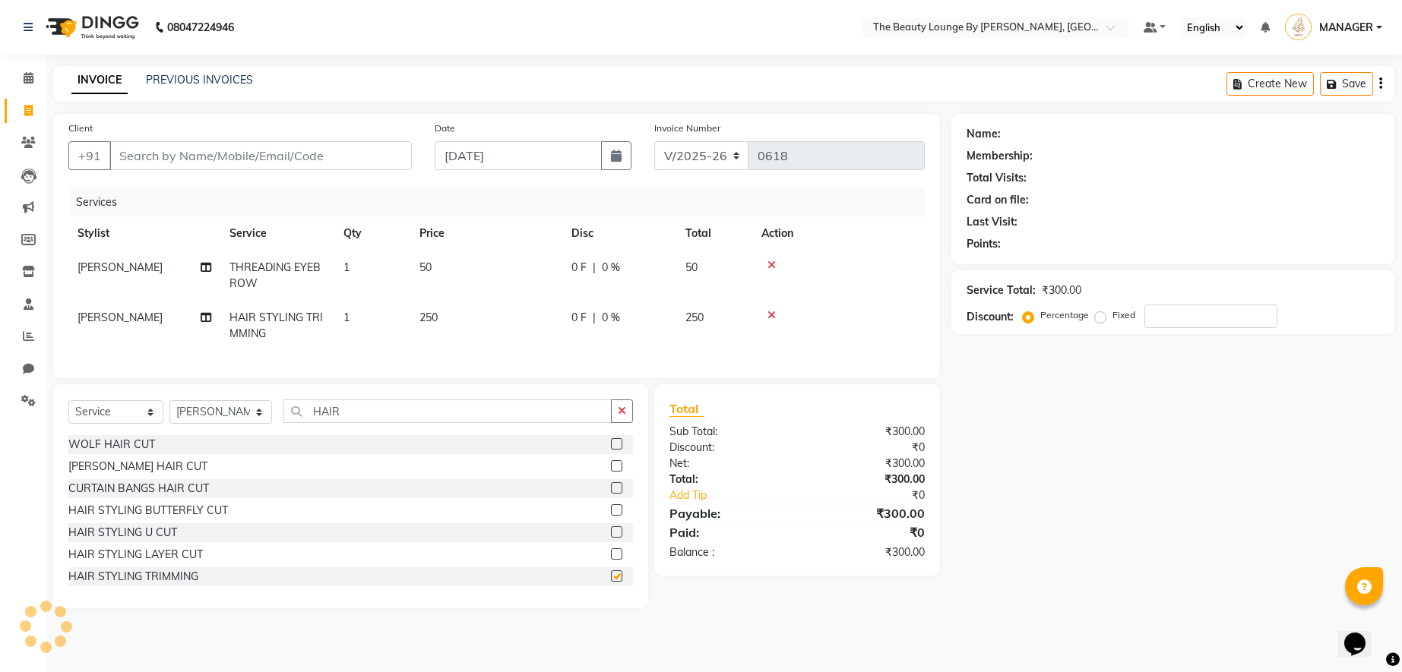
checkbox input "false"
click at [363, 155] on input "Client" at bounding box center [260, 155] width 302 height 29
click at [333, 156] on input "Client" at bounding box center [260, 155] width 302 height 29
type input "8"
type input "0"
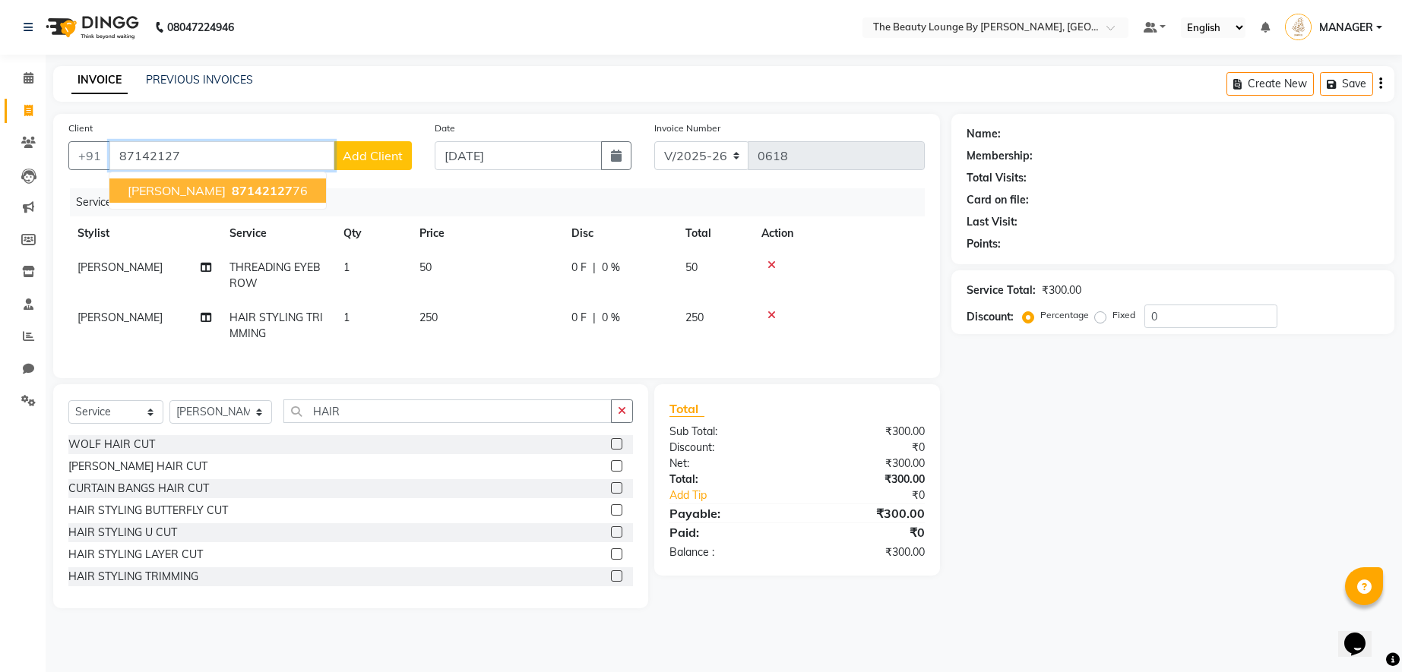
click at [284, 185] on span "87142127" at bounding box center [262, 190] width 61 height 15
type input "8714212776"
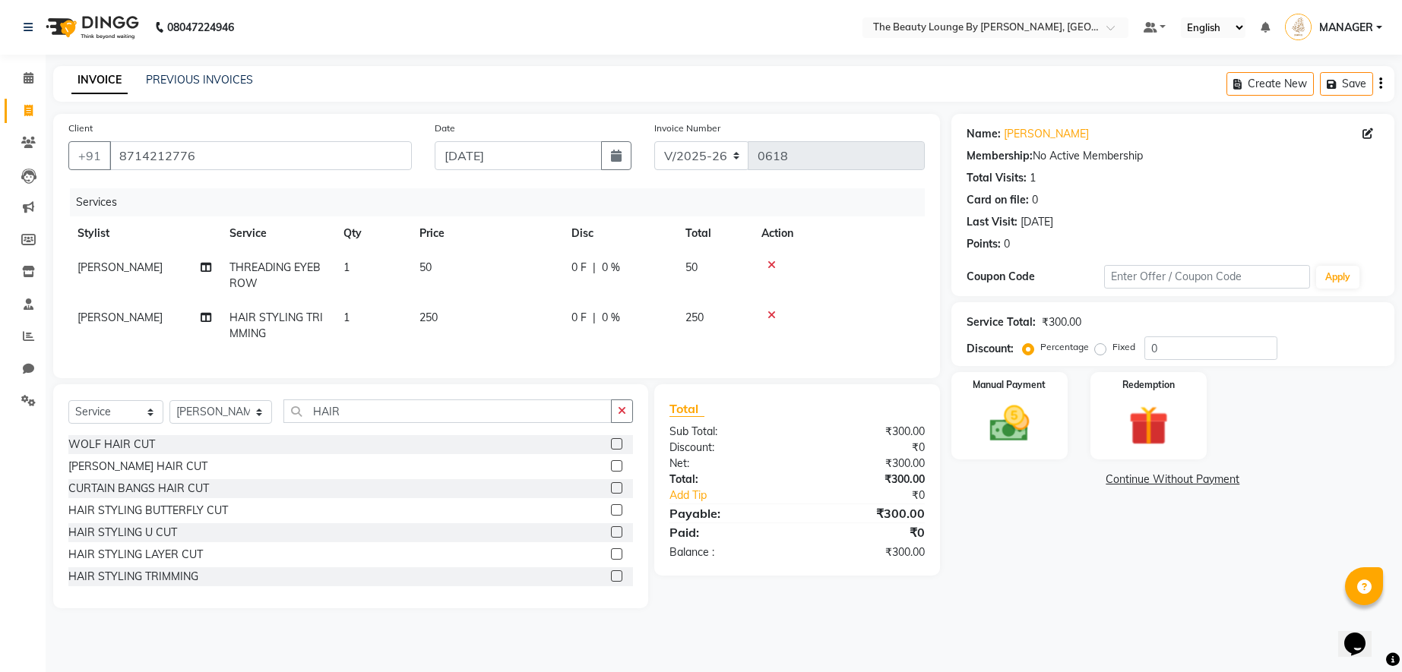
click at [491, 322] on td "250" at bounding box center [486, 326] width 152 height 50
select select "86785"
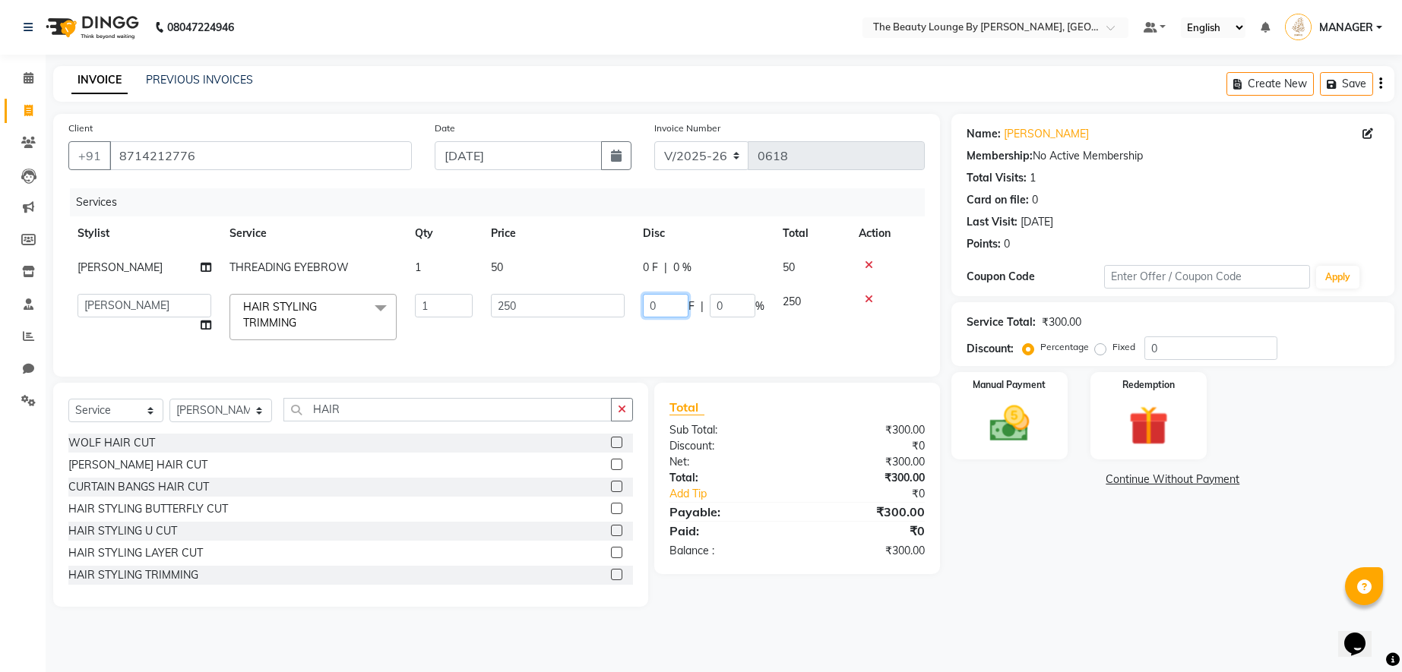
click at [662, 301] on input "0" at bounding box center [666, 306] width 46 height 24
type input "50"
click at [711, 345] on tr "AMGITHA [PERSON_NAME] [PERSON_NAME] MANAGER [PERSON_NAME] U K [PERSON_NAME] [PE…" at bounding box center [496, 317] width 856 height 65
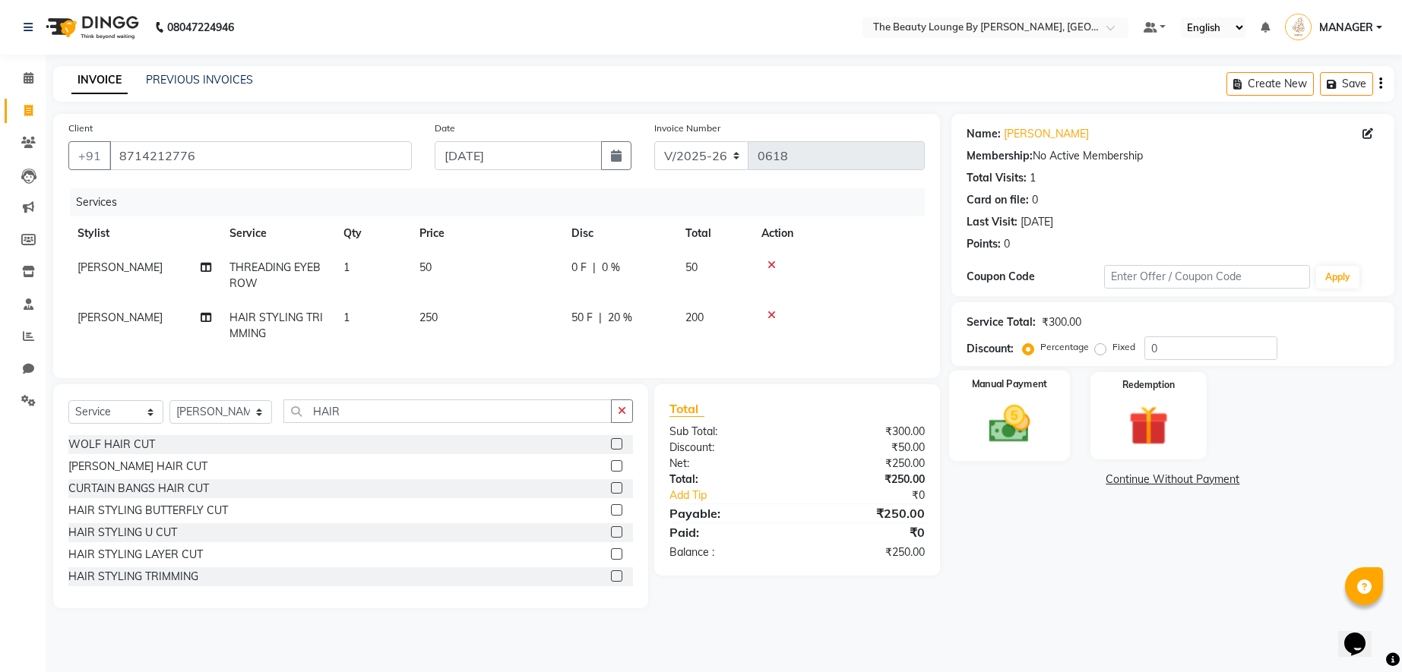
click at [1041, 423] on img at bounding box center [1008, 424] width 67 height 48
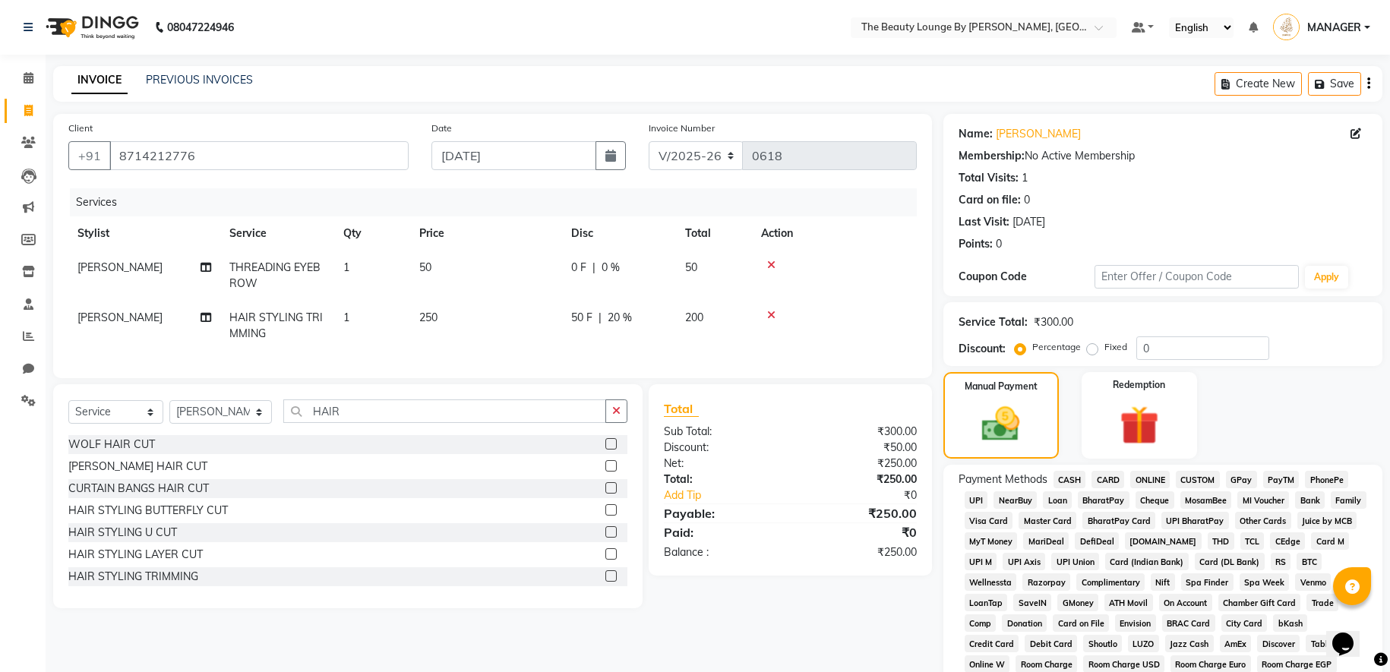
click at [1252, 484] on span "GPay" at bounding box center [1241, 479] width 31 height 17
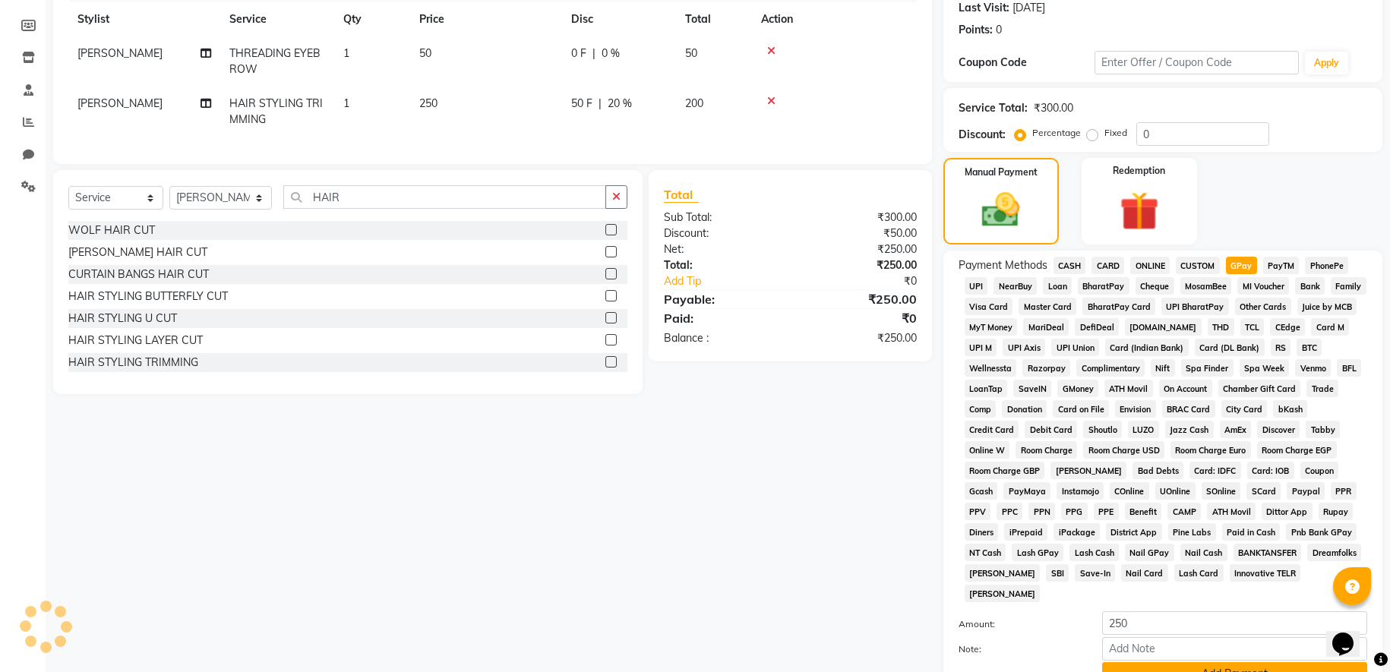
scroll to position [314, 0]
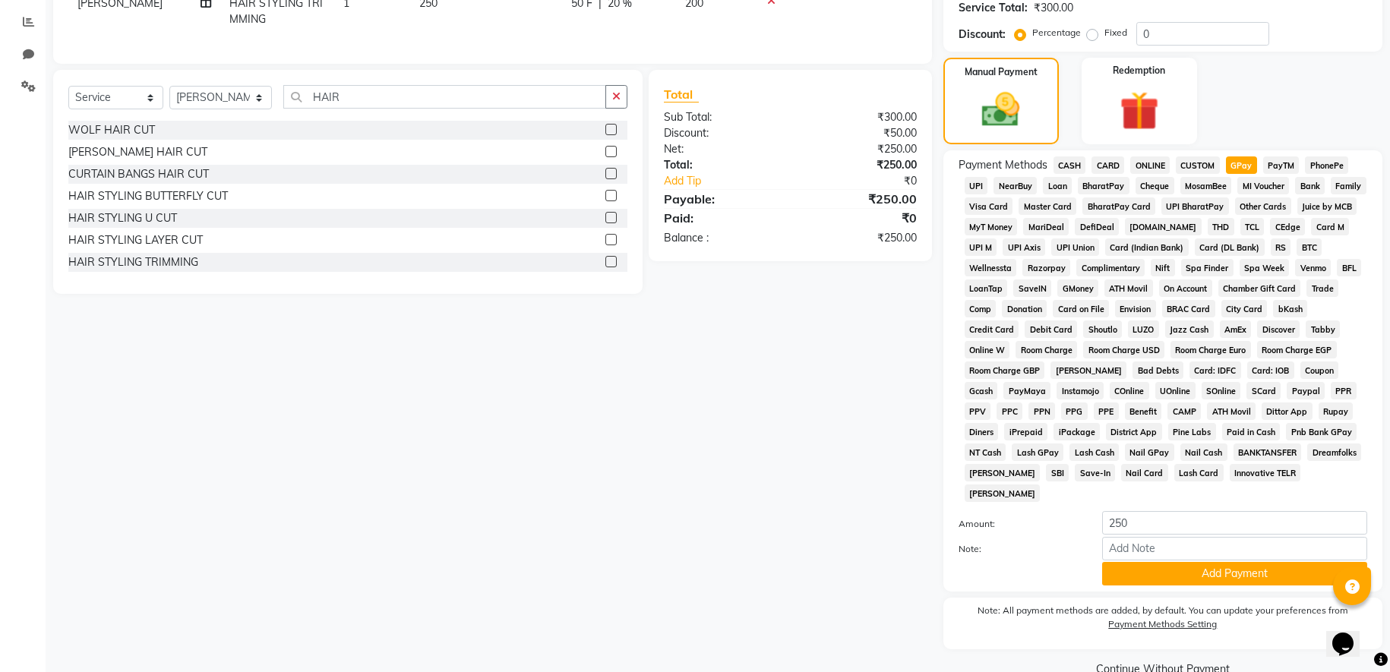
click at [1072, 169] on span "CASH" at bounding box center [1070, 164] width 33 height 17
click at [1244, 577] on button "Add Payment" at bounding box center [1234, 574] width 265 height 24
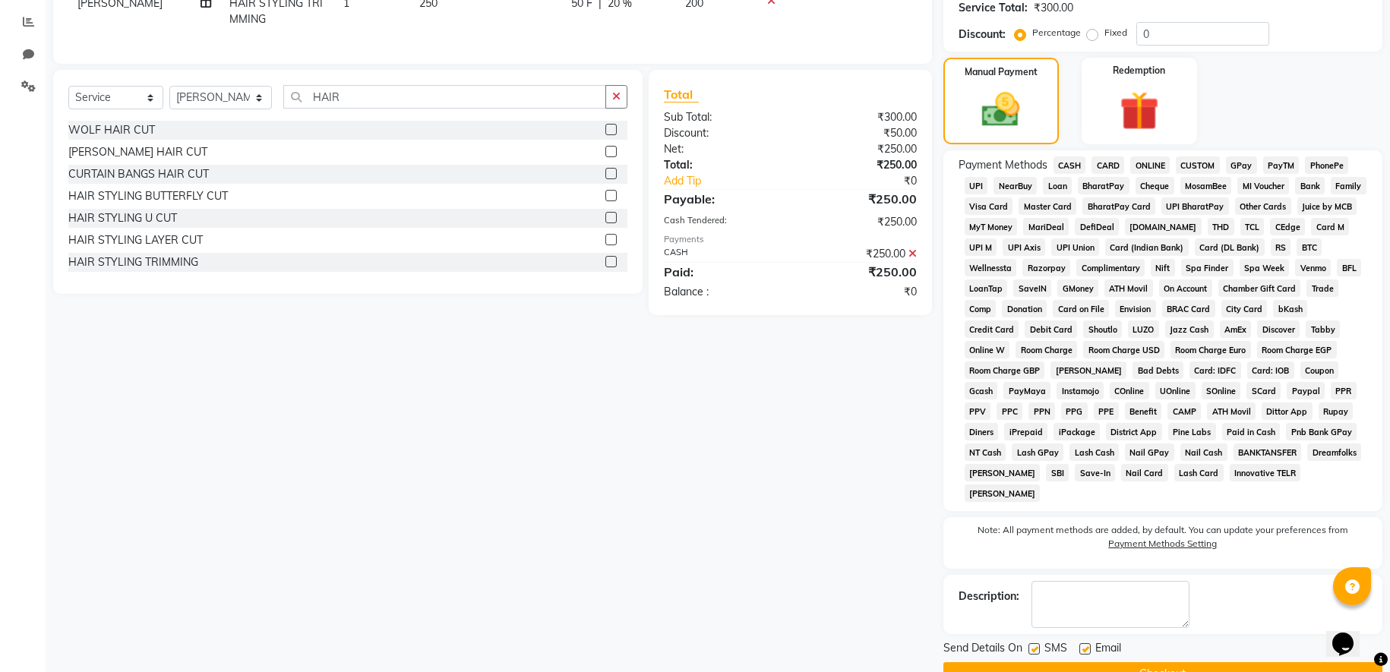
scroll to position [327, 0]
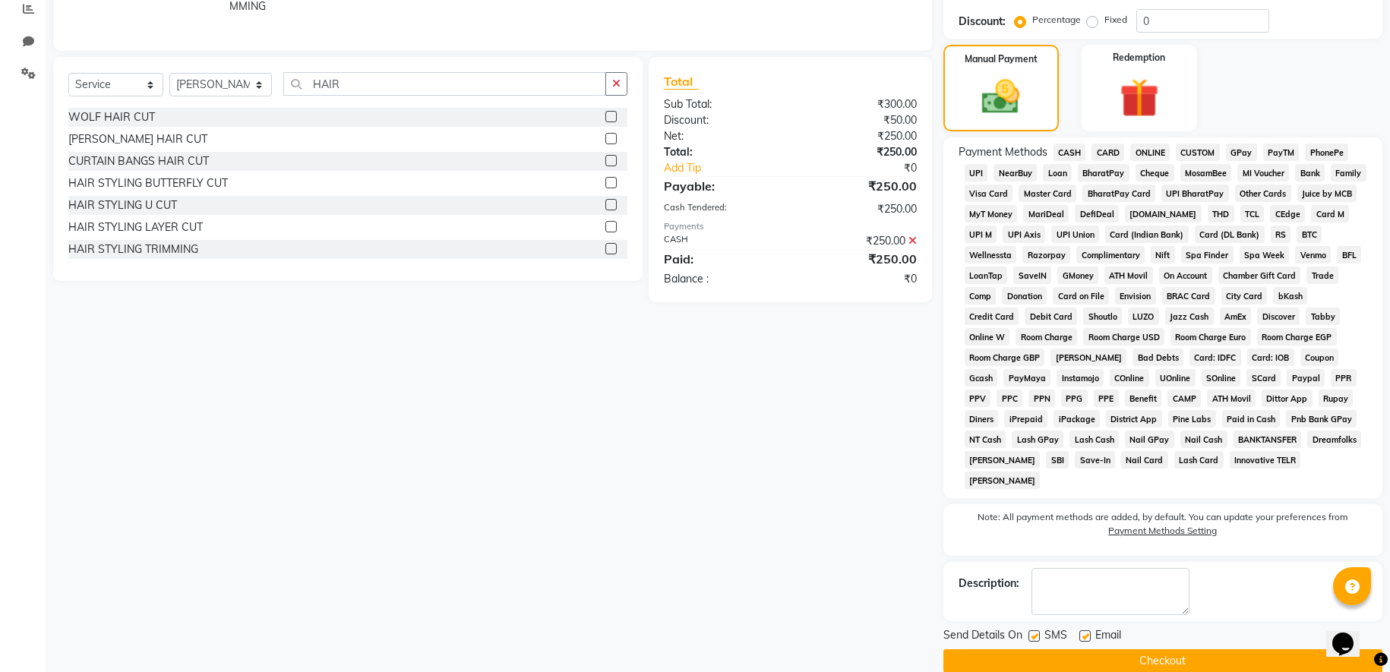
click at [1168, 663] on button "Checkout" at bounding box center [1162, 661] width 439 height 24
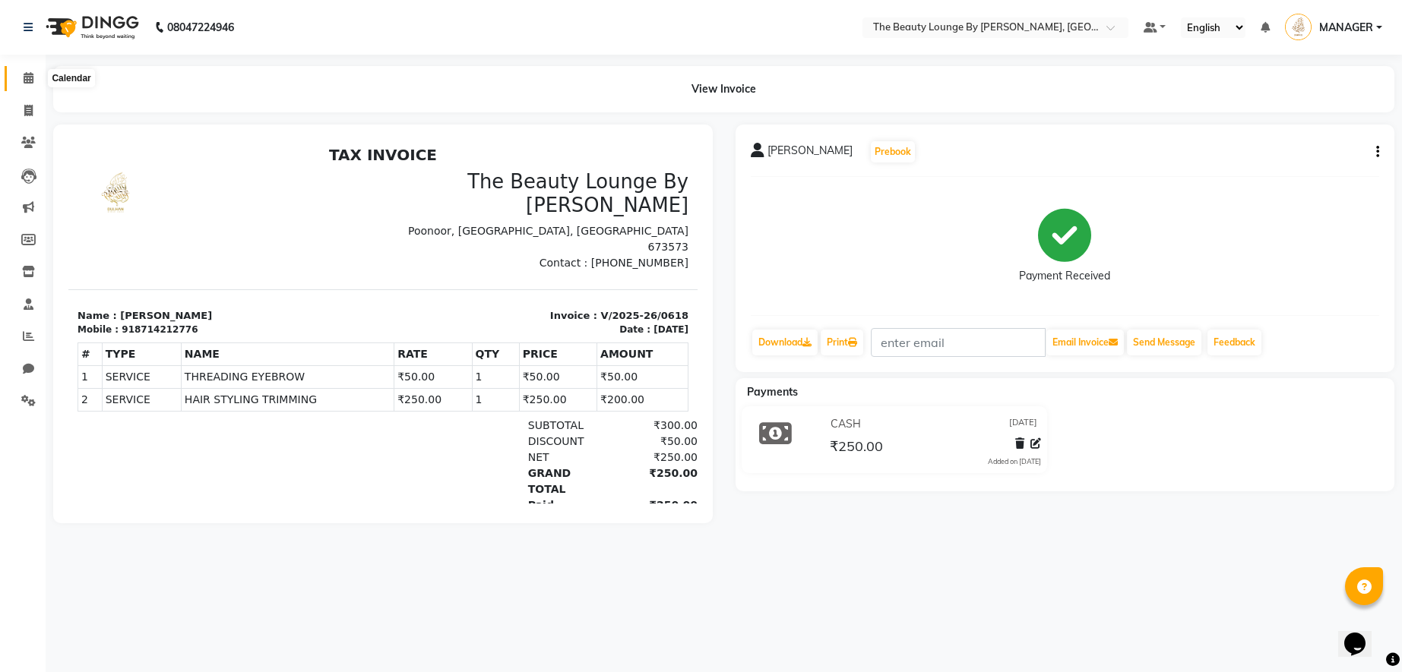
click at [27, 82] on icon at bounding box center [29, 77] width 10 height 11
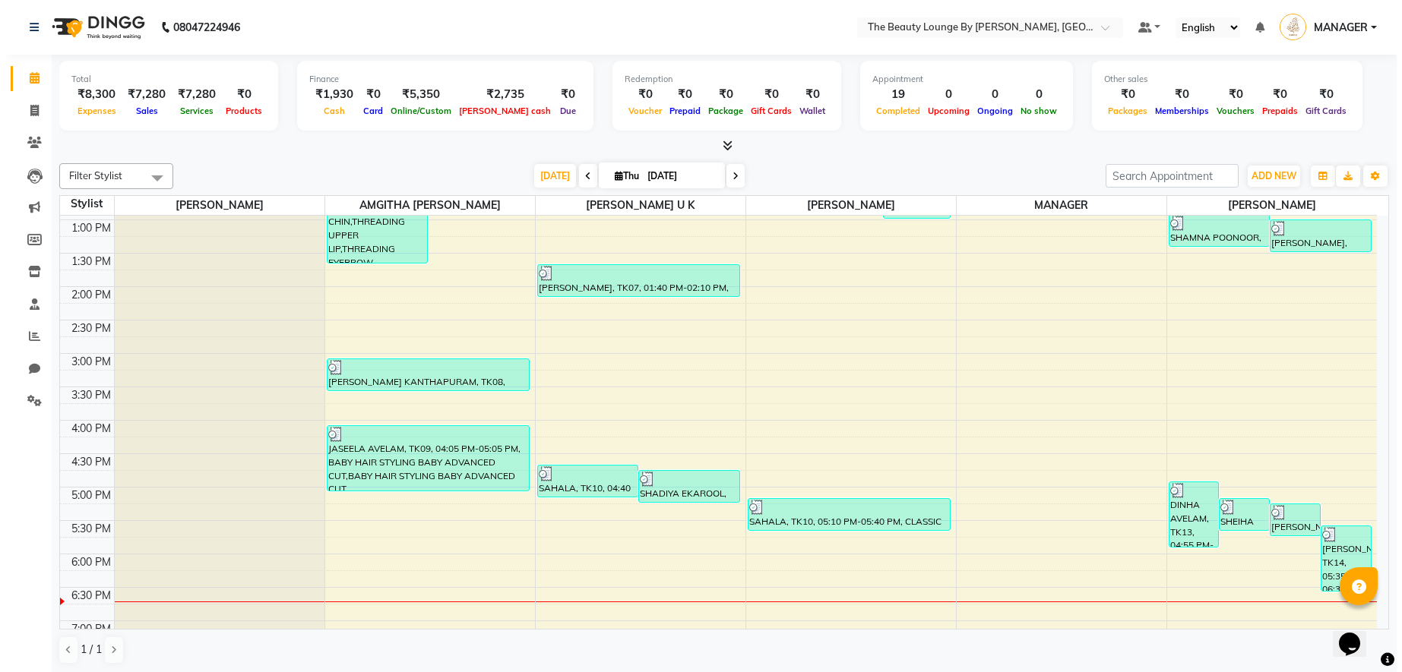
scroll to position [332, 0]
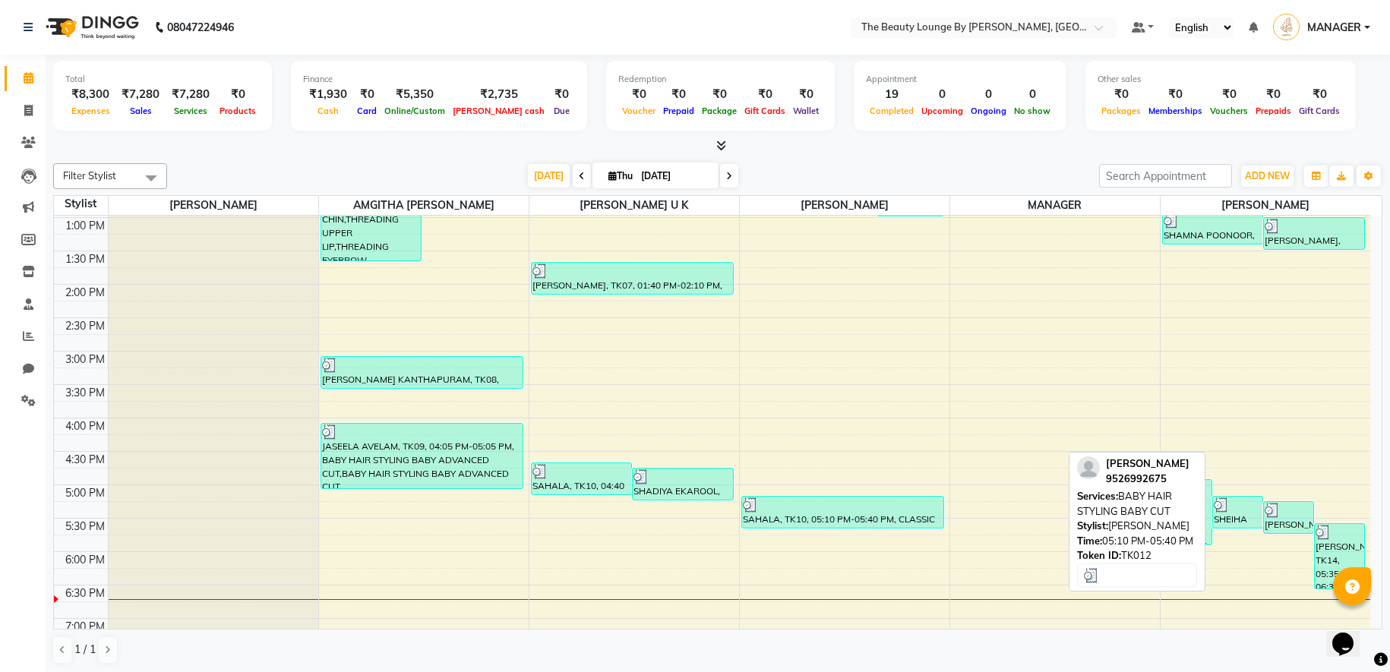
click at [1215, 515] on div "SHEIHA [PERSON_NAME] KOKKALLOOR, TK12, 05:10 PM-05:40 PM, BABY HAIR STYLING BAB…" at bounding box center [1237, 512] width 49 height 31
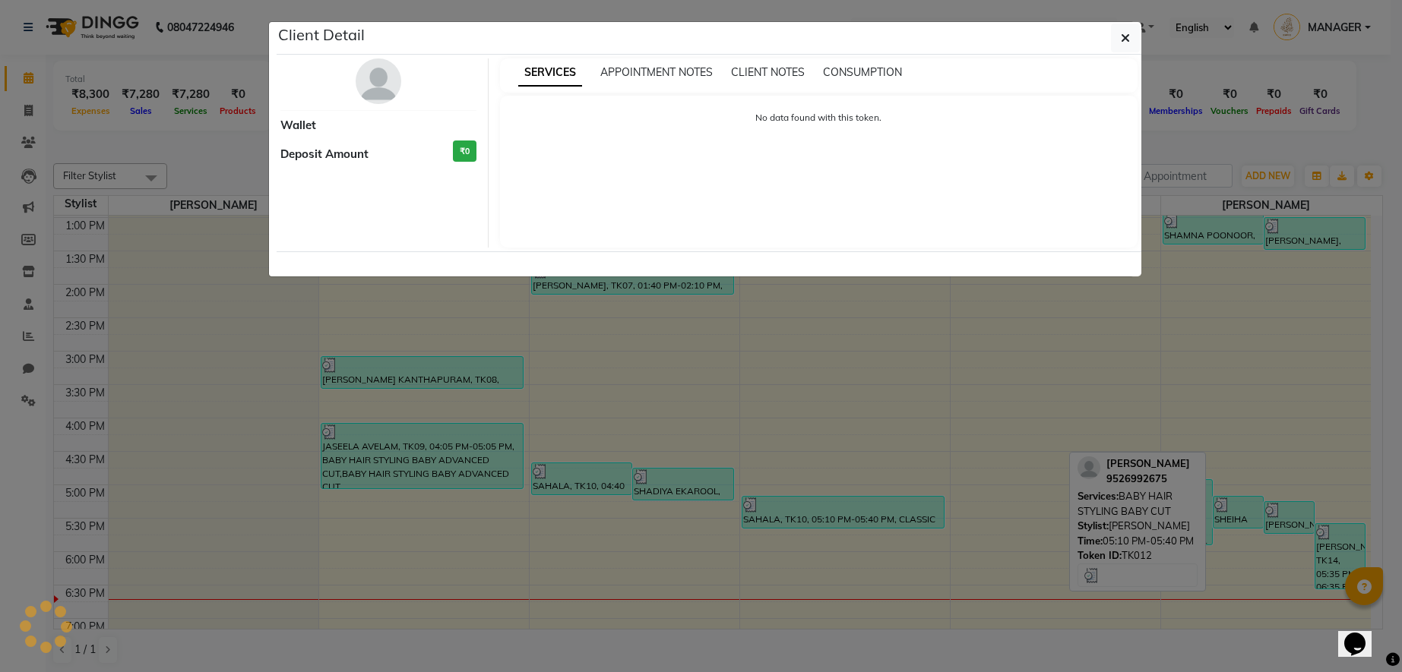
select select "3"
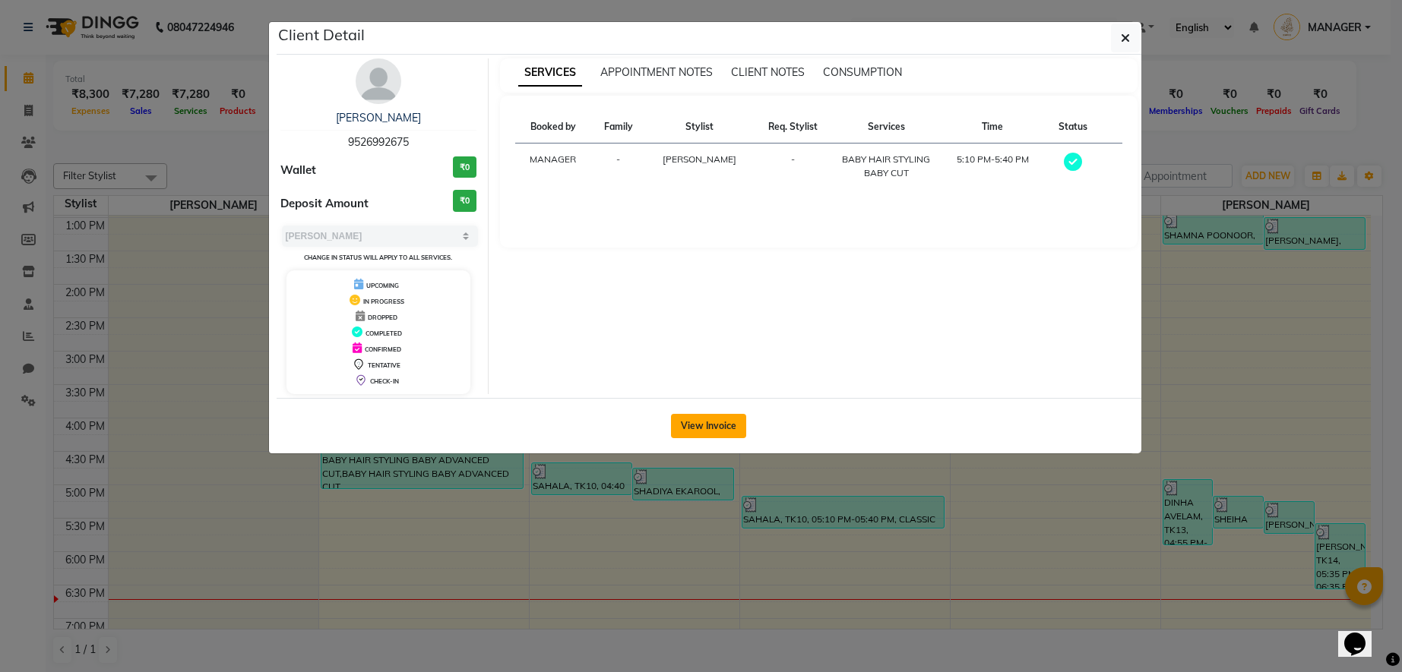
click at [721, 429] on button "View Invoice" at bounding box center [708, 426] width 75 height 24
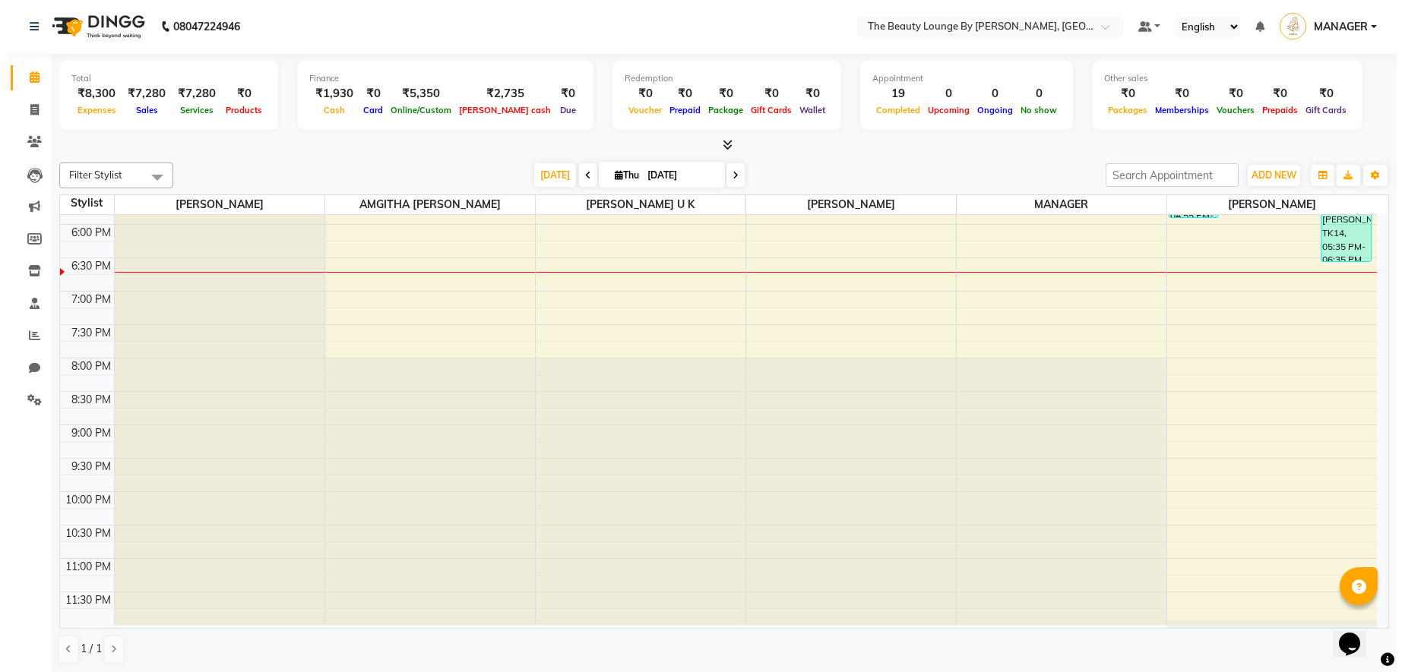
scroll to position [562, 0]
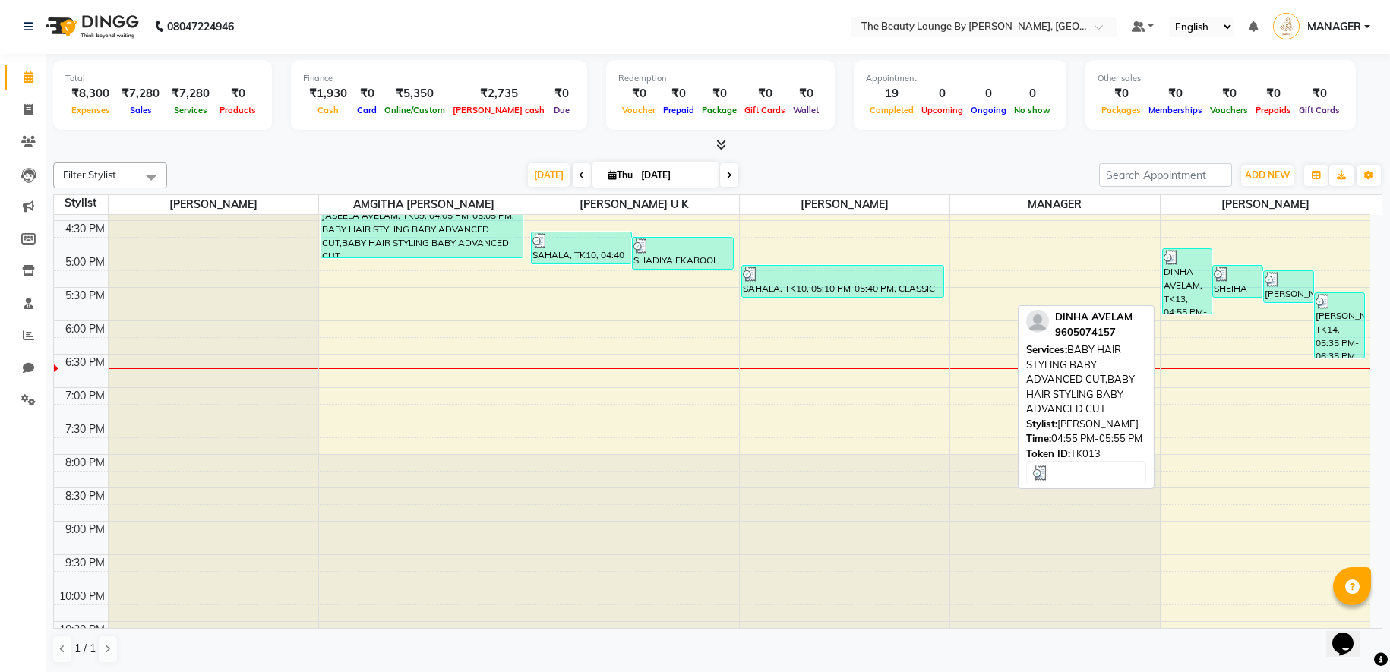
click at [1182, 302] on div "DINHA AVELAM, TK13, 04:55 PM-05:55 PM, BABY HAIR STYLING BABY ADVANCED CUT,BABY…" at bounding box center [1187, 281] width 49 height 65
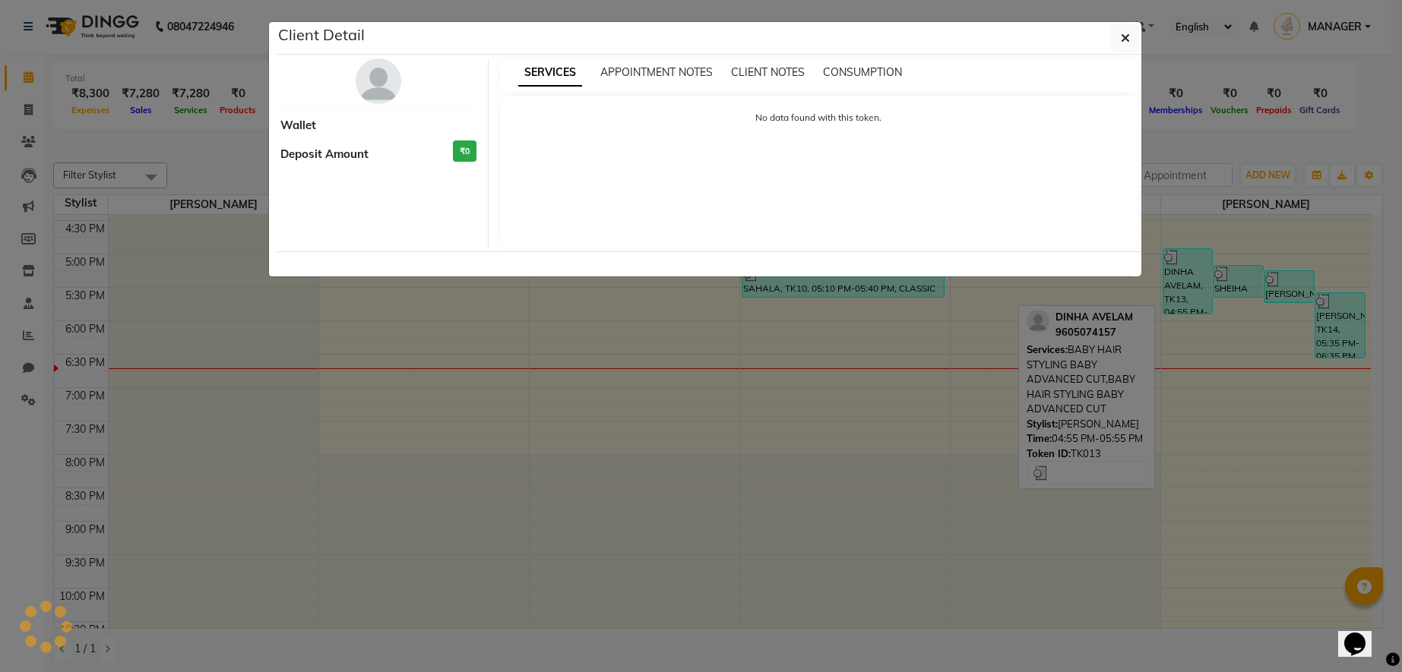
select select "3"
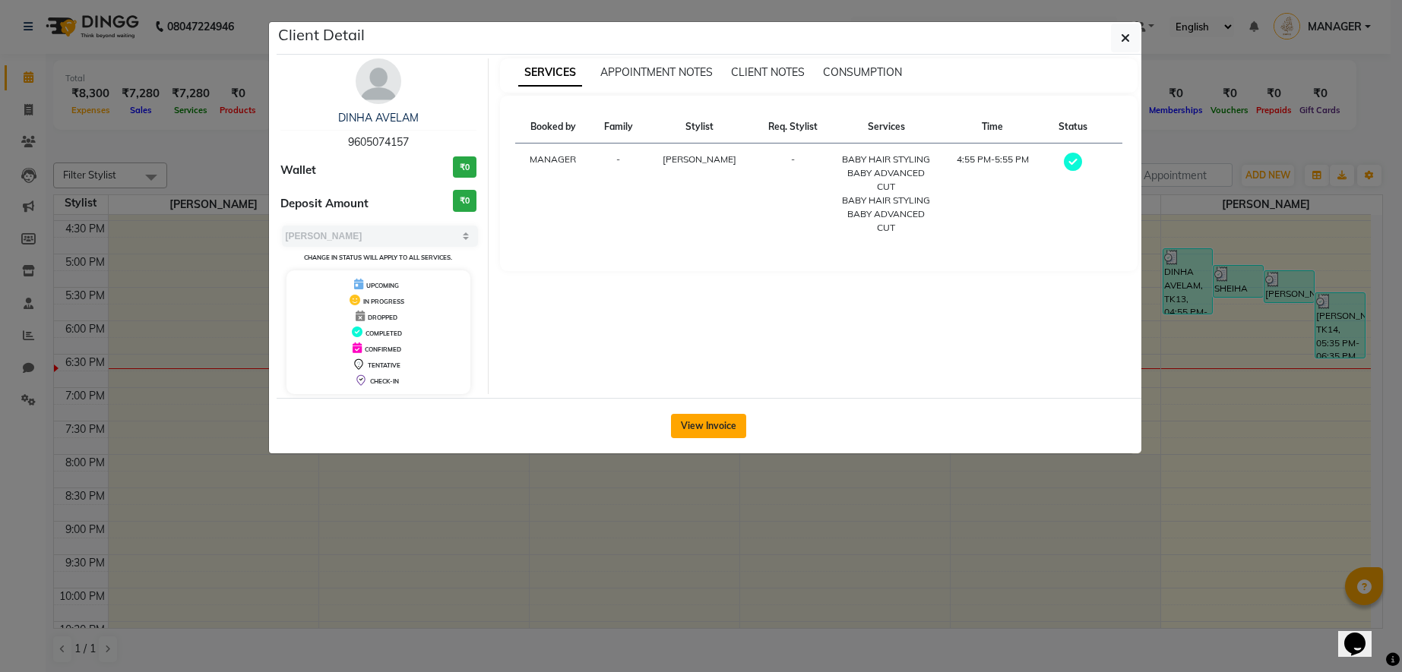
click at [717, 427] on button "View Invoice" at bounding box center [708, 426] width 75 height 24
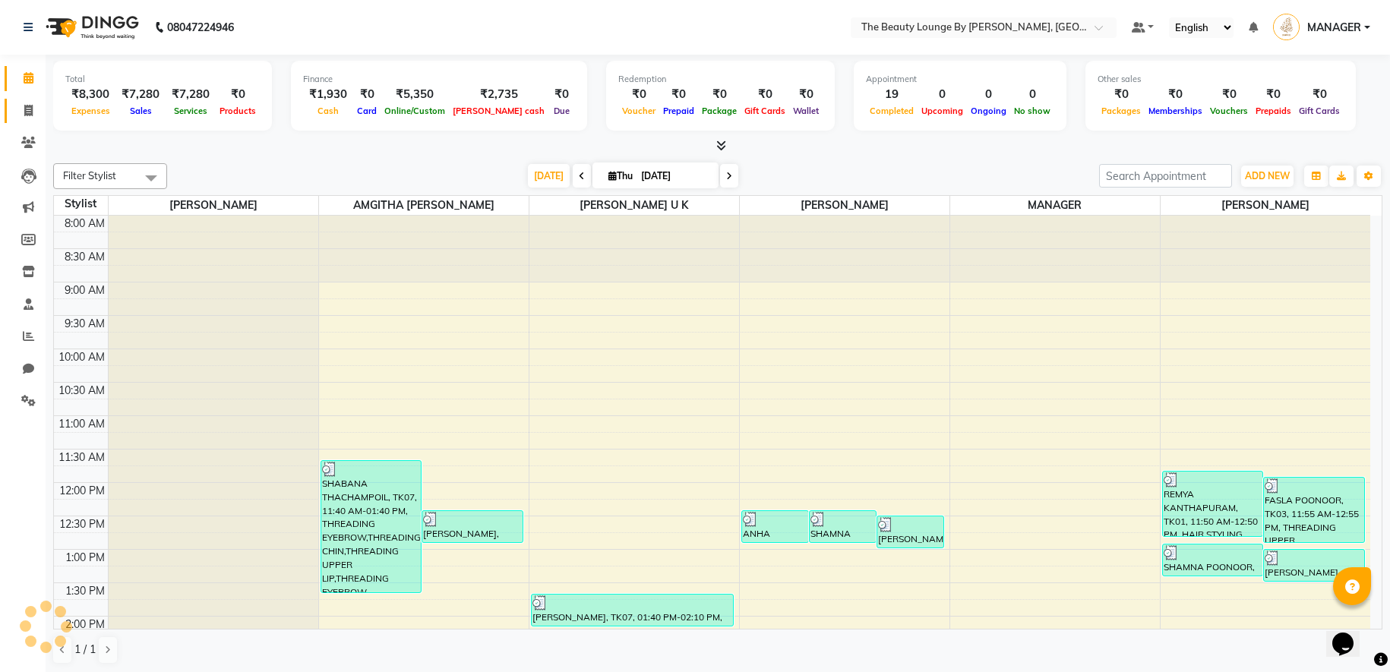
click at [30, 107] on icon at bounding box center [28, 110] width 8 height 11
select select "service"
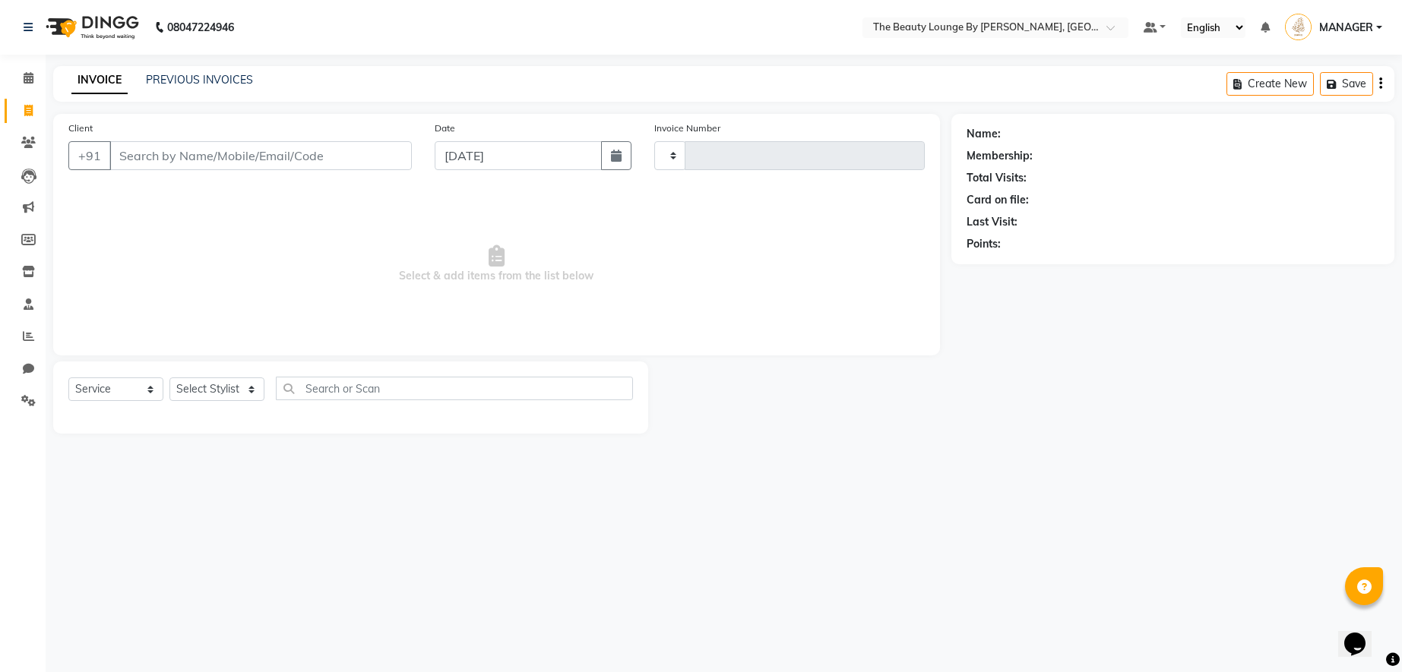
type input "0619"
select select "8577"
select select "86785"
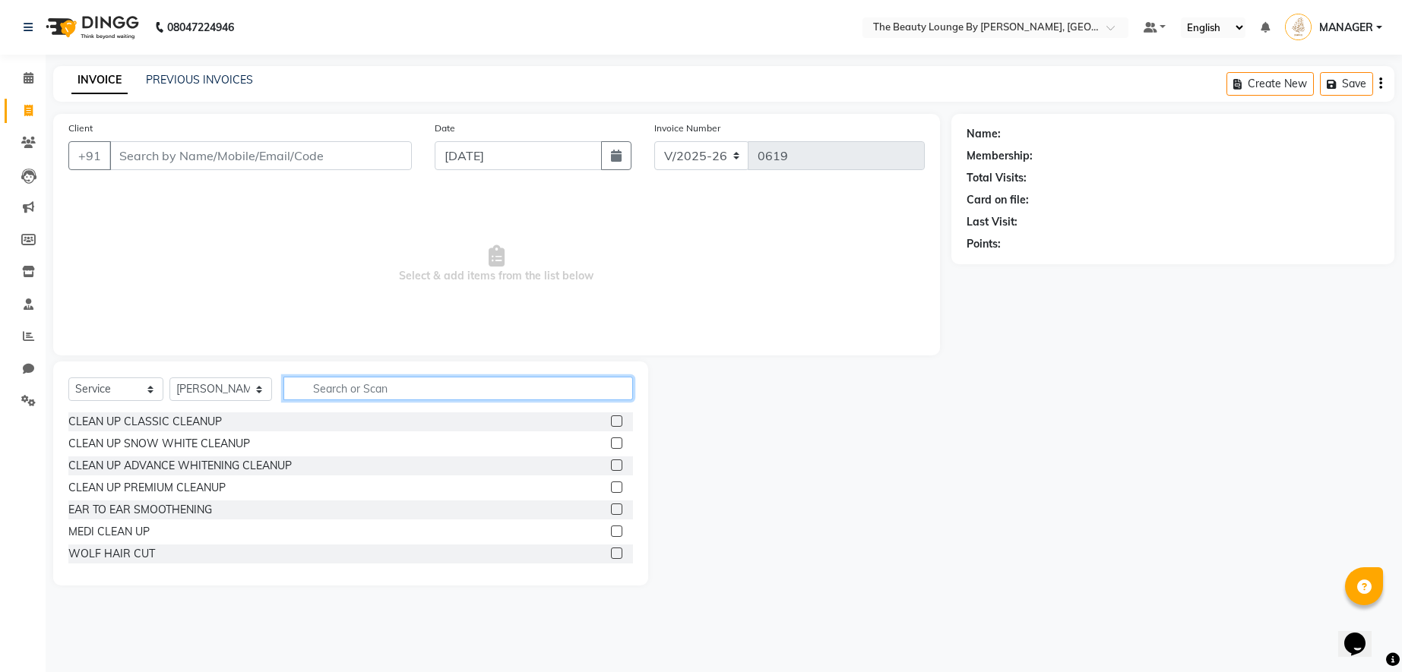
click at [355, 378] on input "text" at bounding box center [457, 389] width 349 height 24
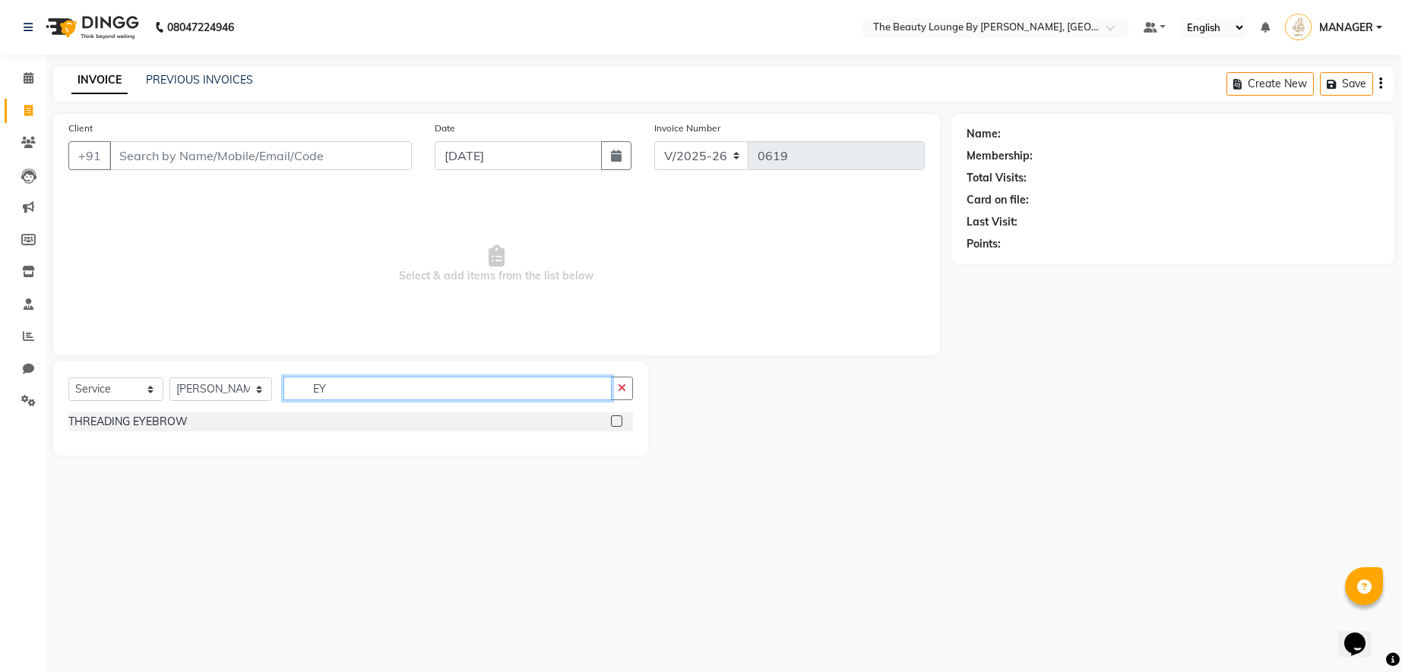
type input "EY"
click at [613, 419] on label at bounding box center [616, 421] width 11 height 11
click at [613, 419] on input "checkbox" at bounding box center [616, 422] width 10 height 10
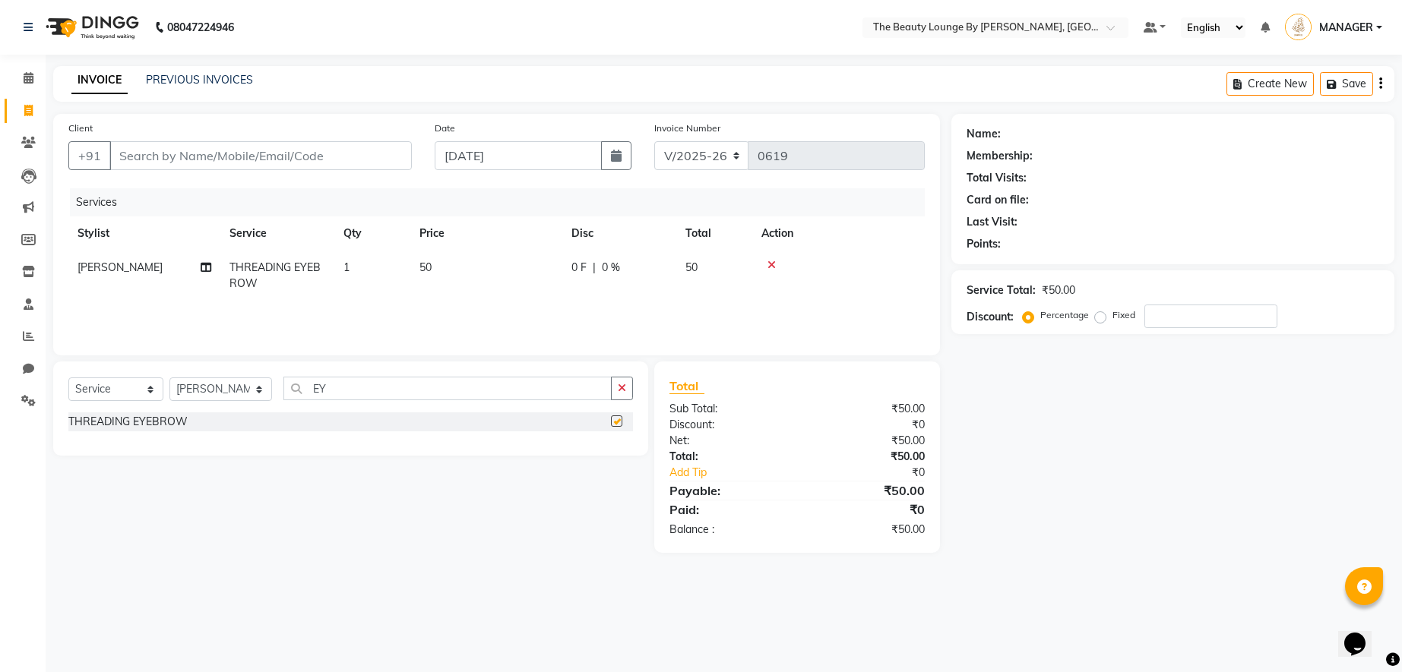
checkbox input "false"
click at [193, 153] on input "Client" at bounding box center [260, 155] width 302 height 29
type input "9"
type input "0"
type input "9745418612"
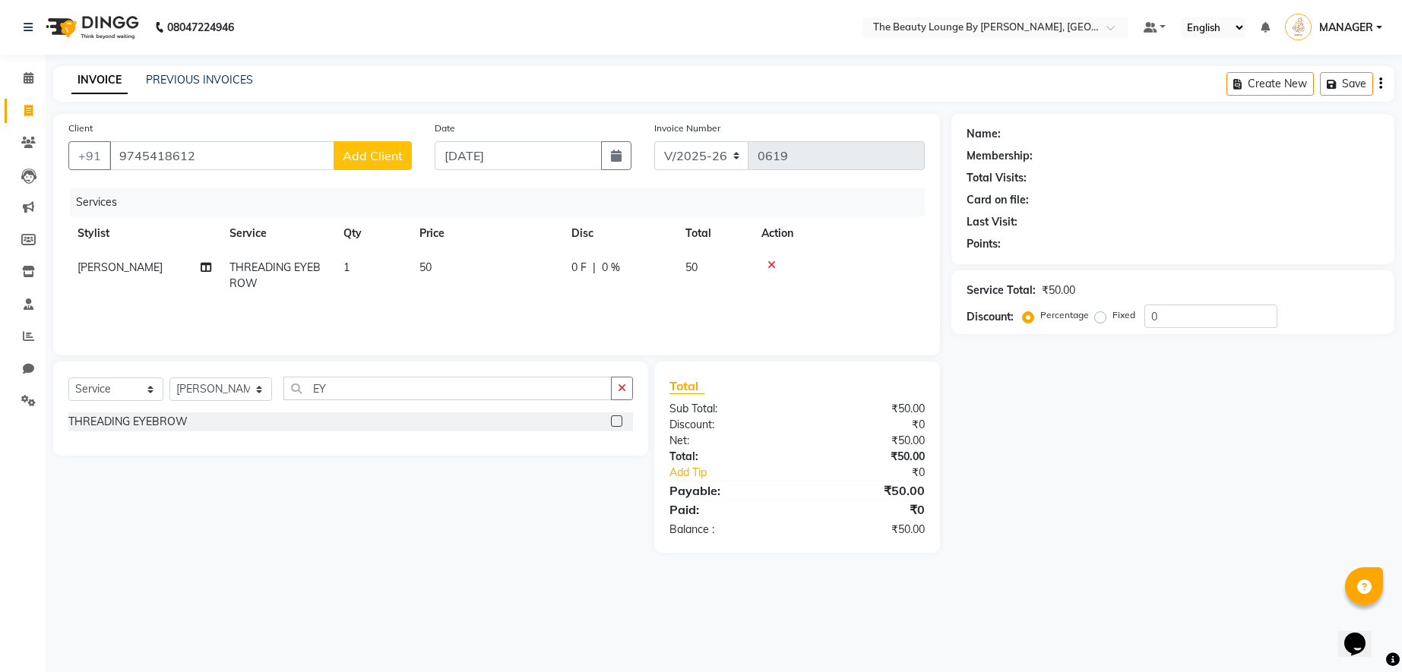
click at [378, 158] on span "Add Client" at bounding box center [373, 155] width 60 height 15
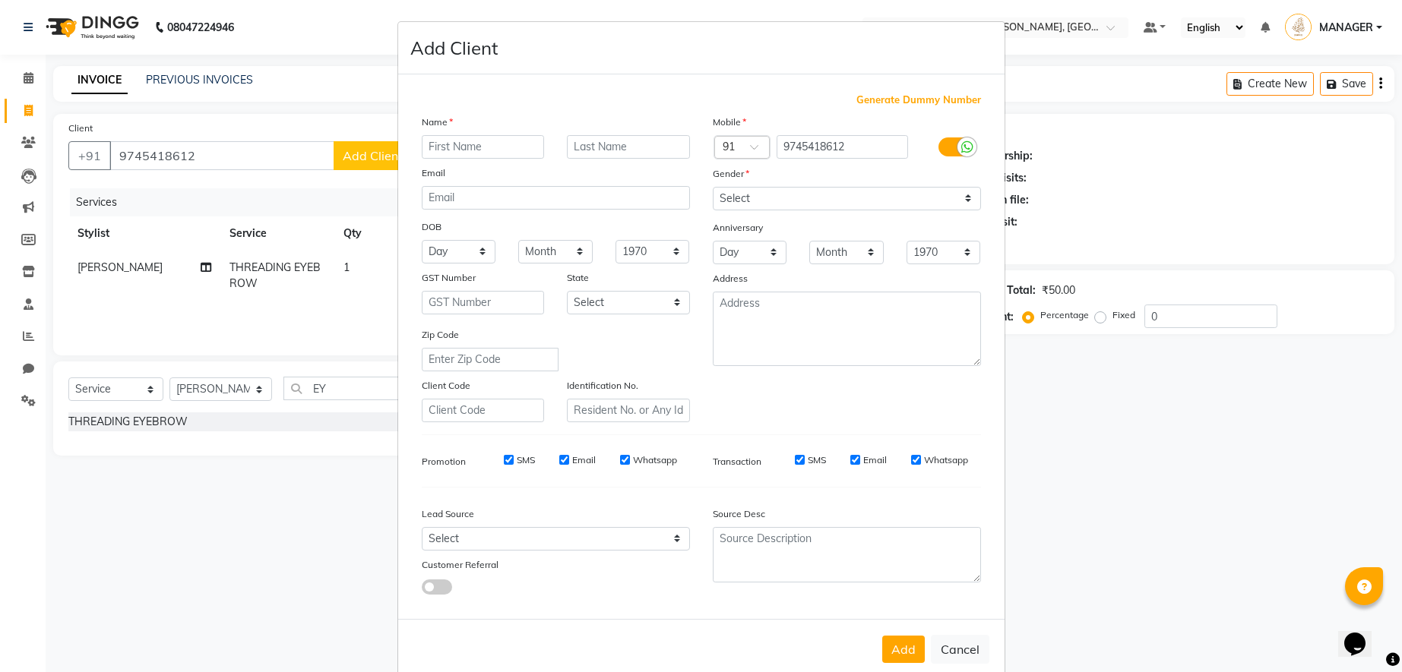
click at [480, 145] on input "text" at bounding box center [483, 147] width 123 height 24
click at [923, 213] on div "Mobile Country Code × 91 9745418612 Gender Select [DEMOGRAPHIC_DATA] [DEMOGRAPH…" at bounding box center [846, 268] width 291 height 308
click at [905, 642] on button "Add" at bounding box center [903, 649] width 43 height 27
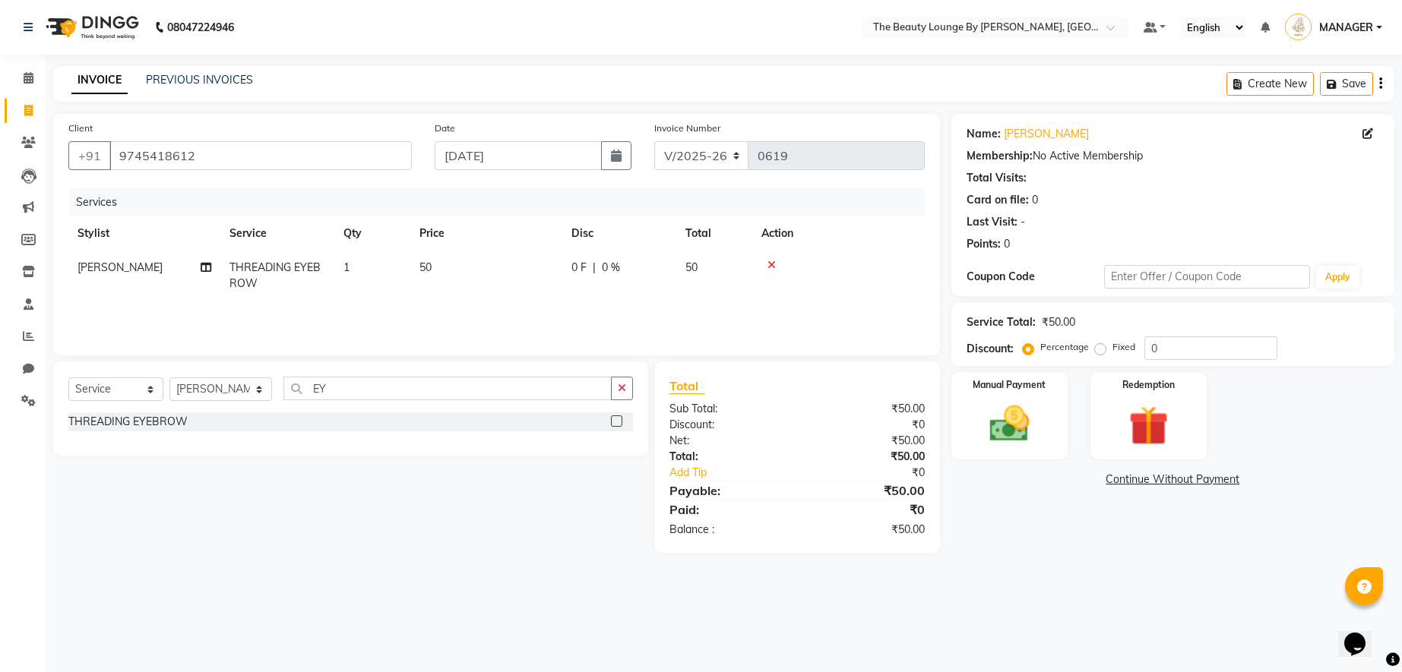
click at [1100, 355] on div "Fixed" at bounding box center [1116, 347] width 37 height 18
click at [1112, 346] on label "Fixed" at bounding box center [1123, 347] width 23 height 14
click at [1101, 346] on input "Fixed" at bounding box center [1103, 347] width 11 height 11
click at [1046, 393] on div "Manual Payment" at bounding box center [1009, 416] width 121 height 91
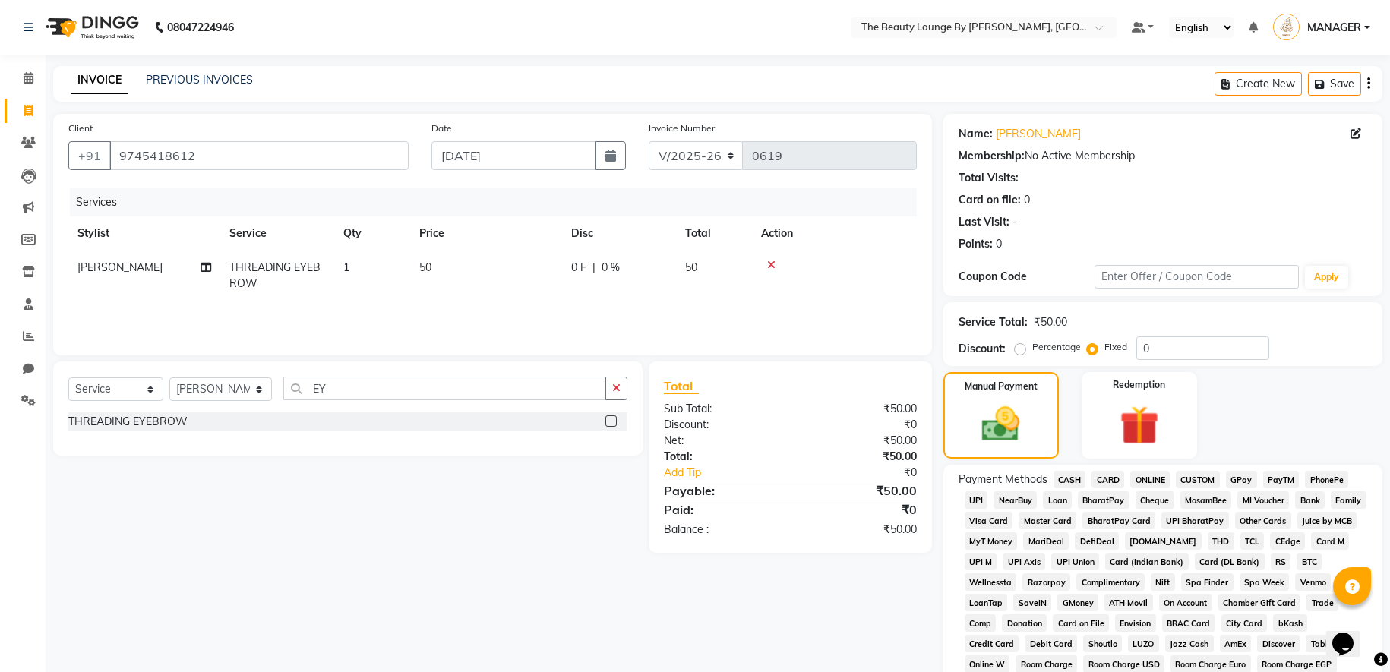
click at [1067, 476] on span "CASH" at bounding box center [1070, 479] width 33 height 17
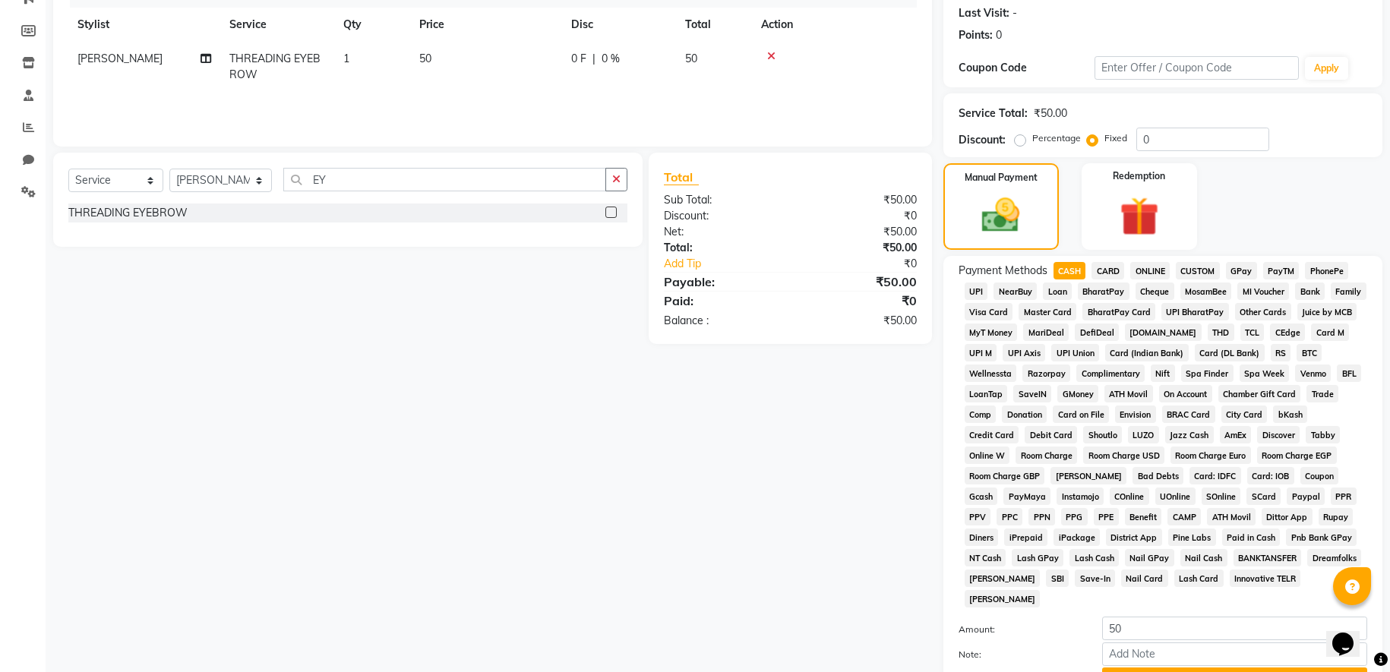
scroll to position [346, 0]
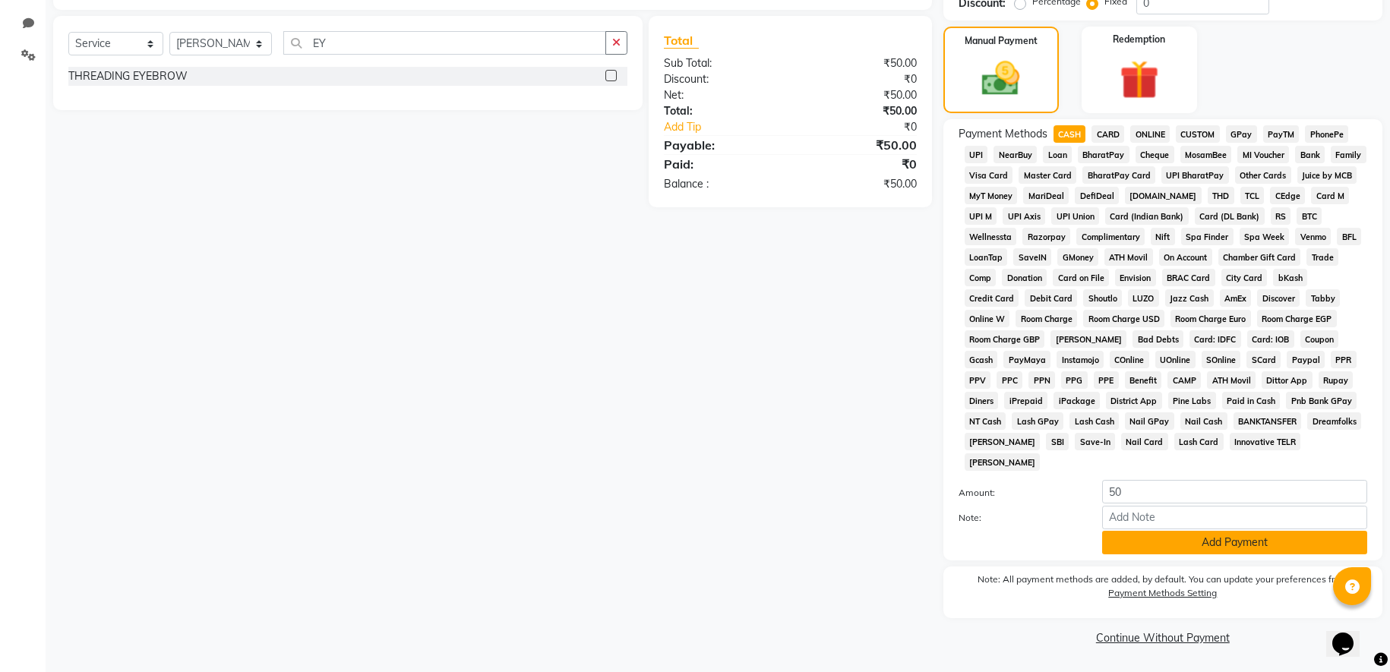
click at [1212, 540] on button "Add Payment" at bounding box center [1234, 543] width 265 height 24
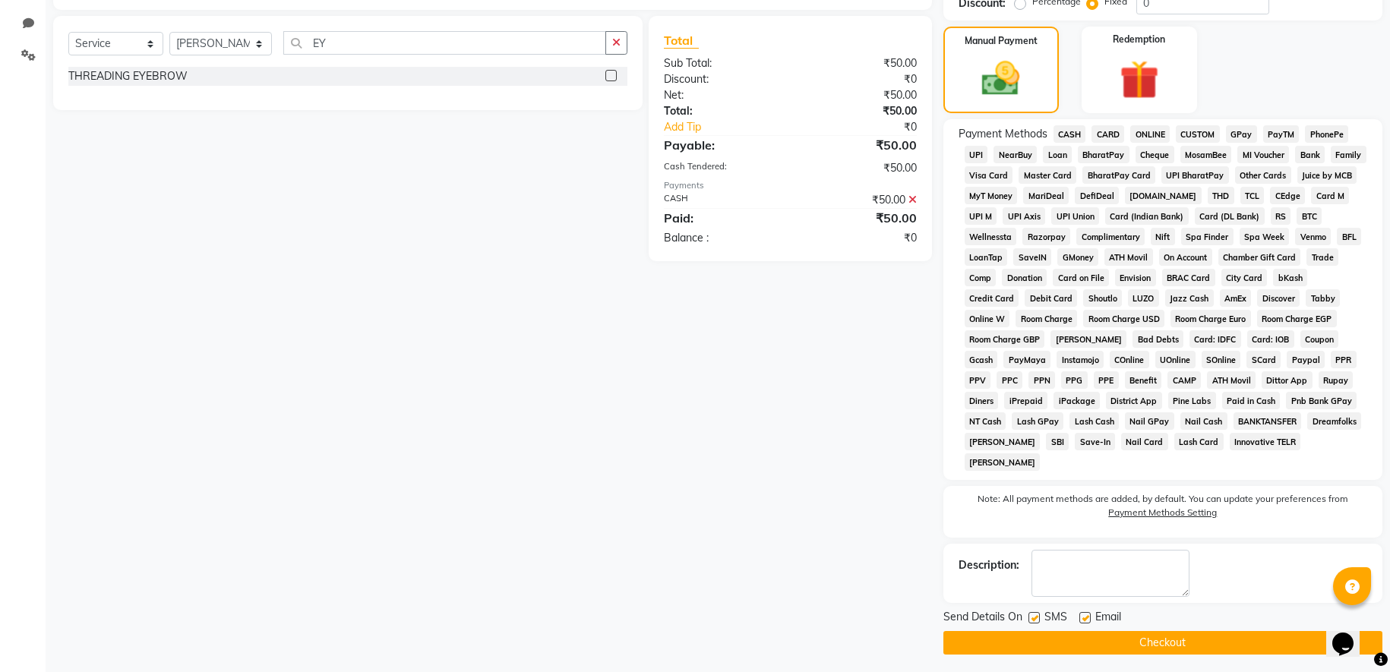
click at [1190, 637] on button "Checkout" at bounding box center [1162, 643] width 439 height 24
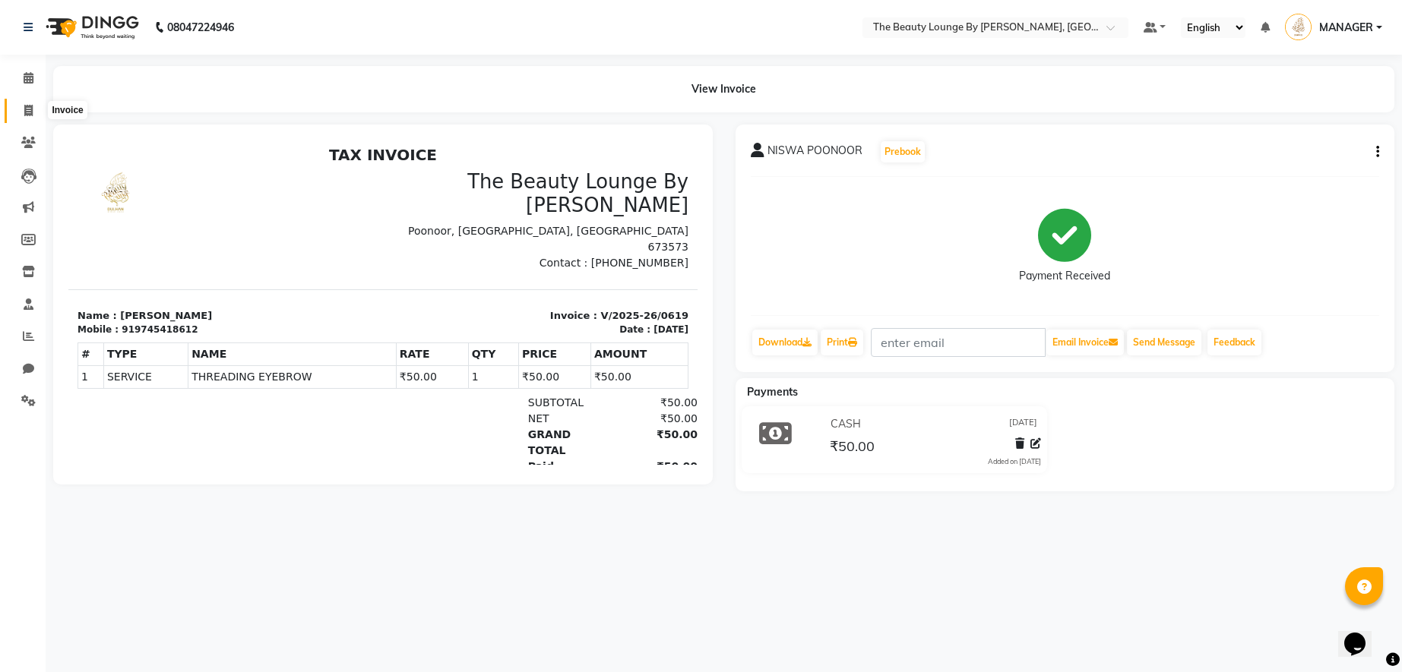
click at [28, 112] on icon at bounding box center [28, 110] width 8 height 11
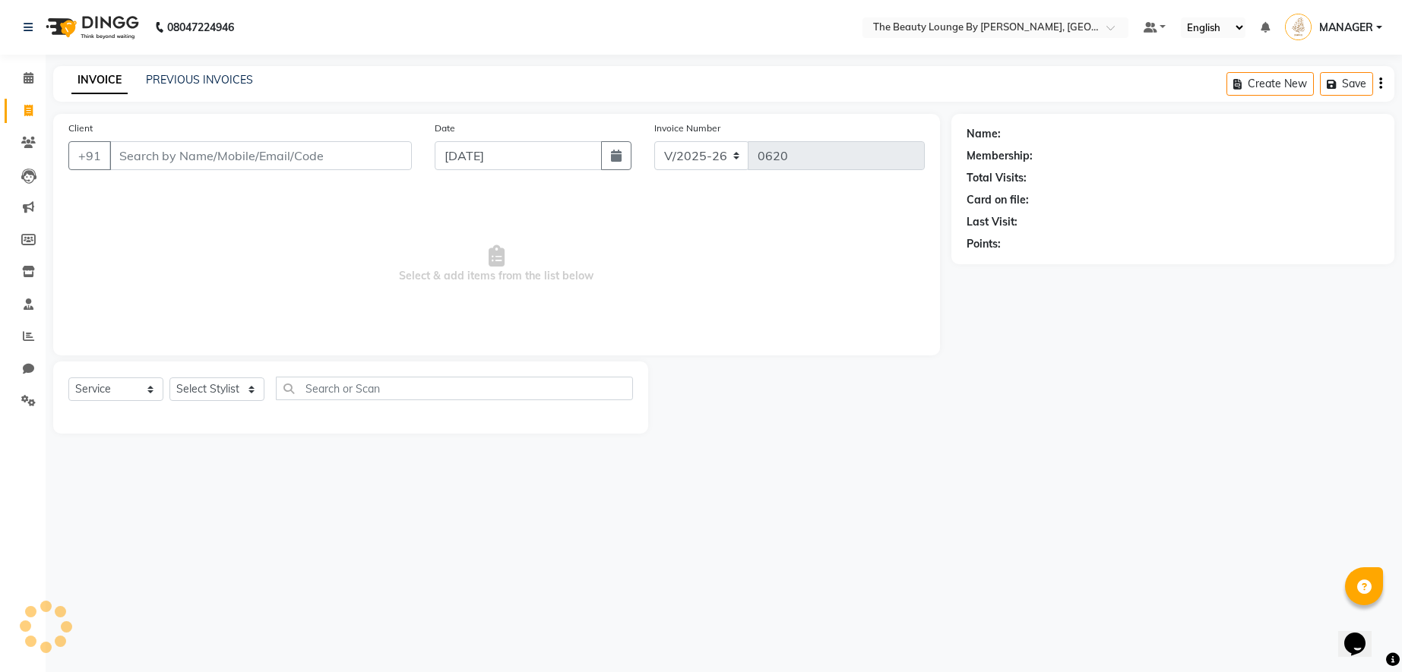
click at [185, 150] on input "Client" at bounding box center [260, 155] width 302 height 29
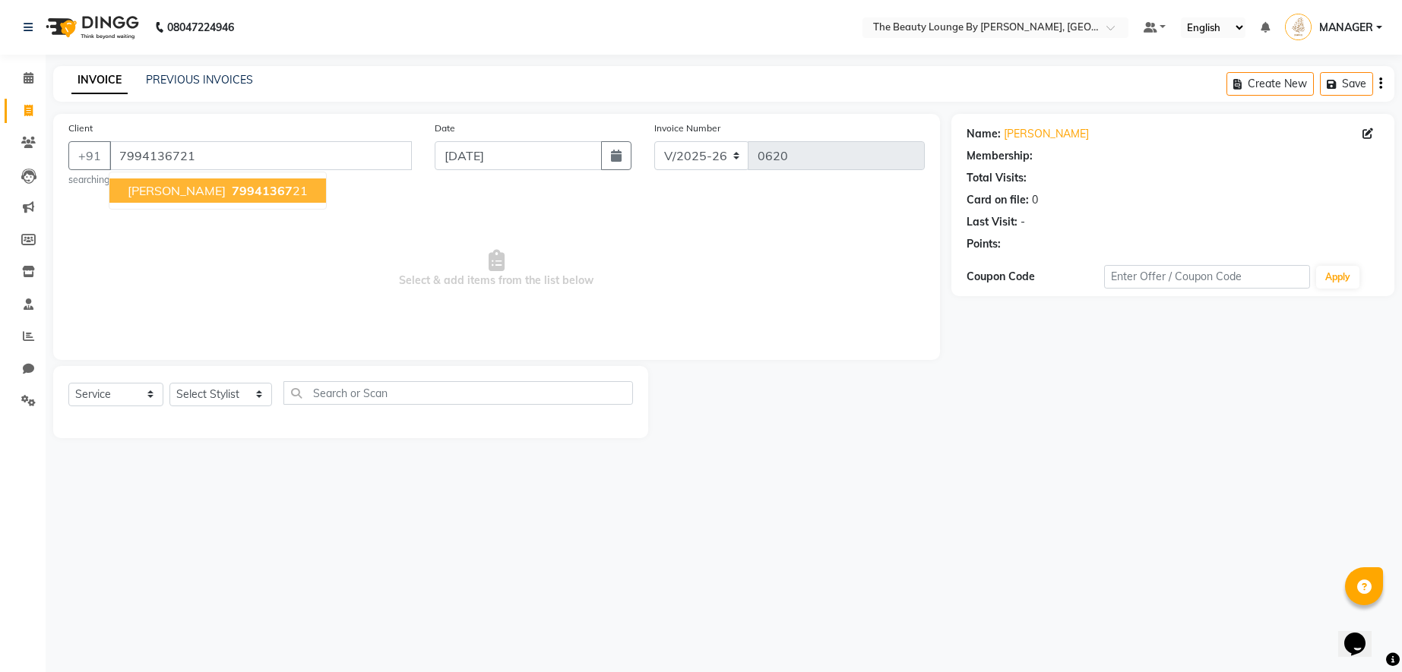
click at [193, 194] on span "[PERSON_NAME]" at bounding box center [177, 190] width 98 height 15
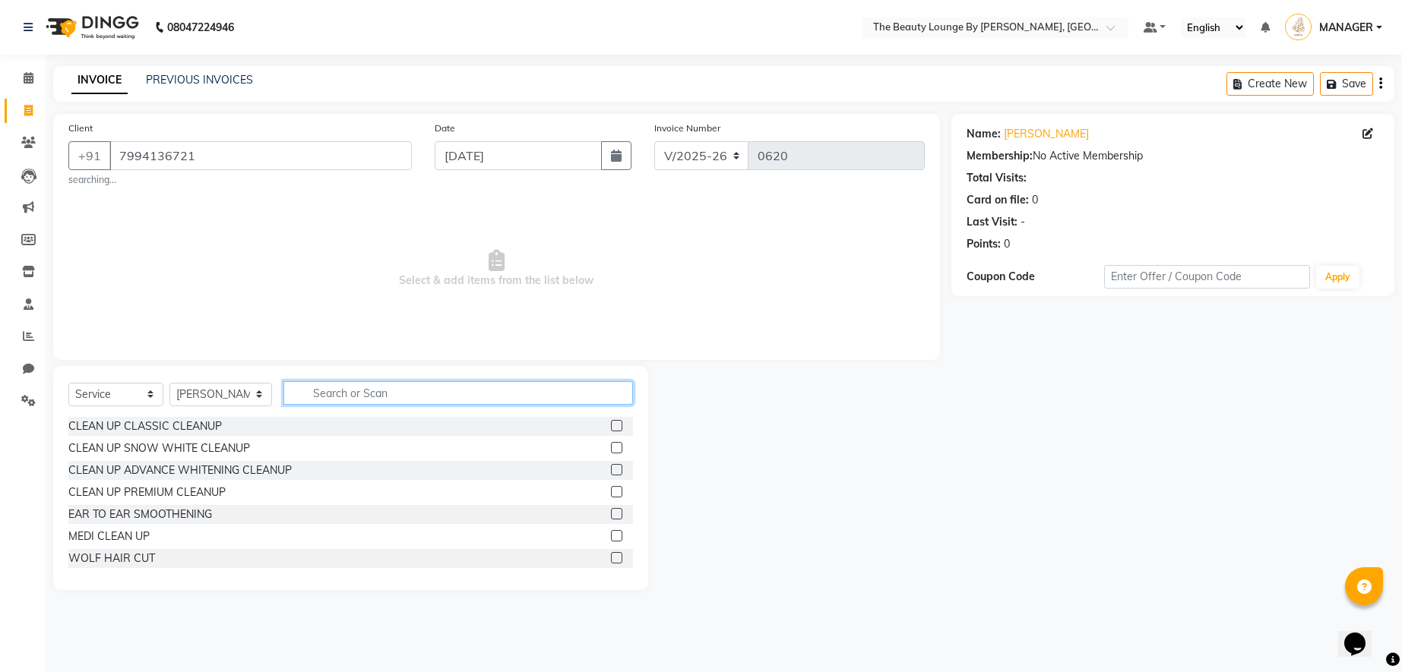
click at [335, 394] on input "text" at bounding box center [457, 393] width 349 height 24
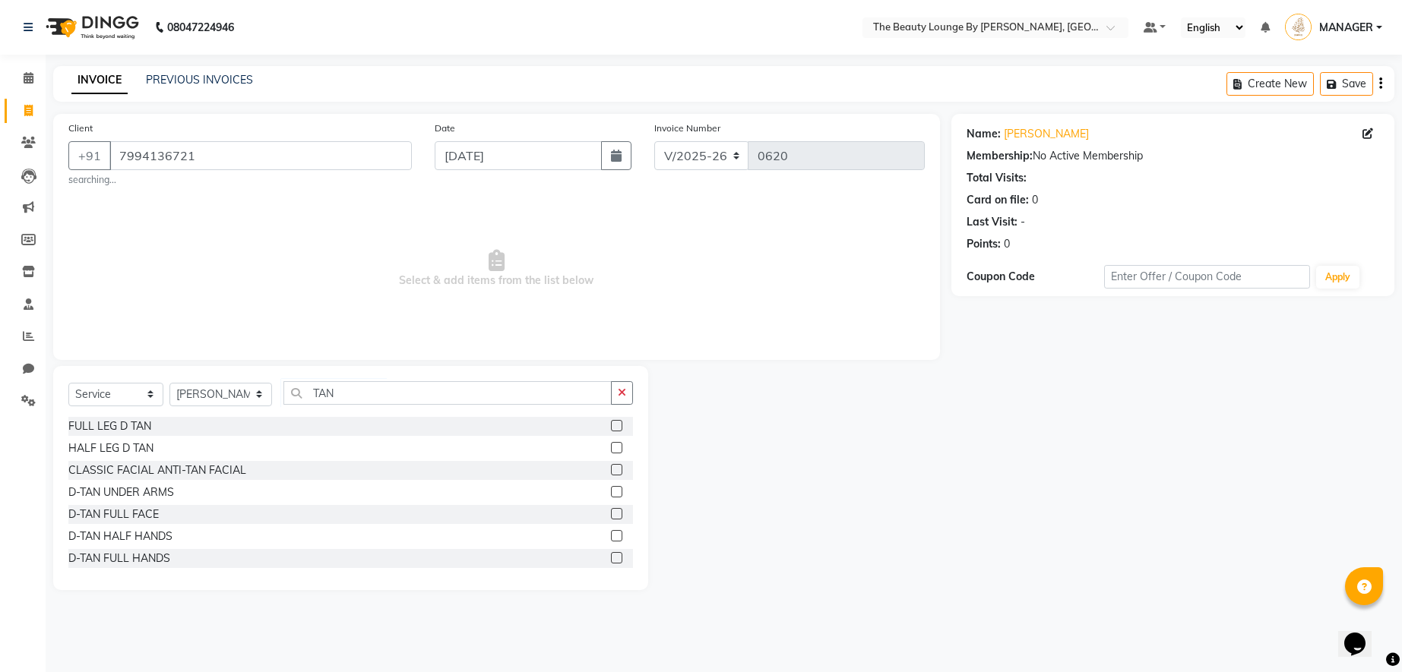
click at [611, 517] on label at bounding box center [616, 513] width 11 height 11
click at [611, 517] on input "checkbox" at bounding box center [616, 515] width 10 height 10
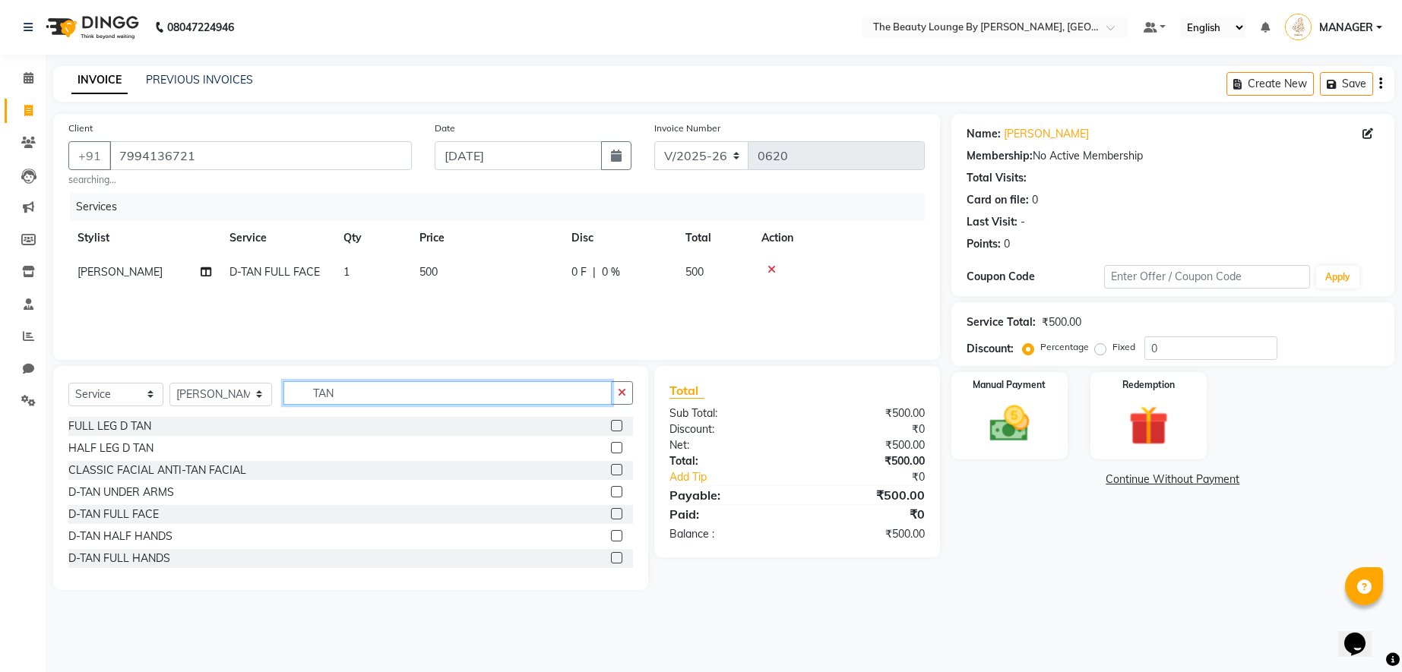
click at [461, 400] on input "TAN" at bounding box center [447, 393] width 328 height 24
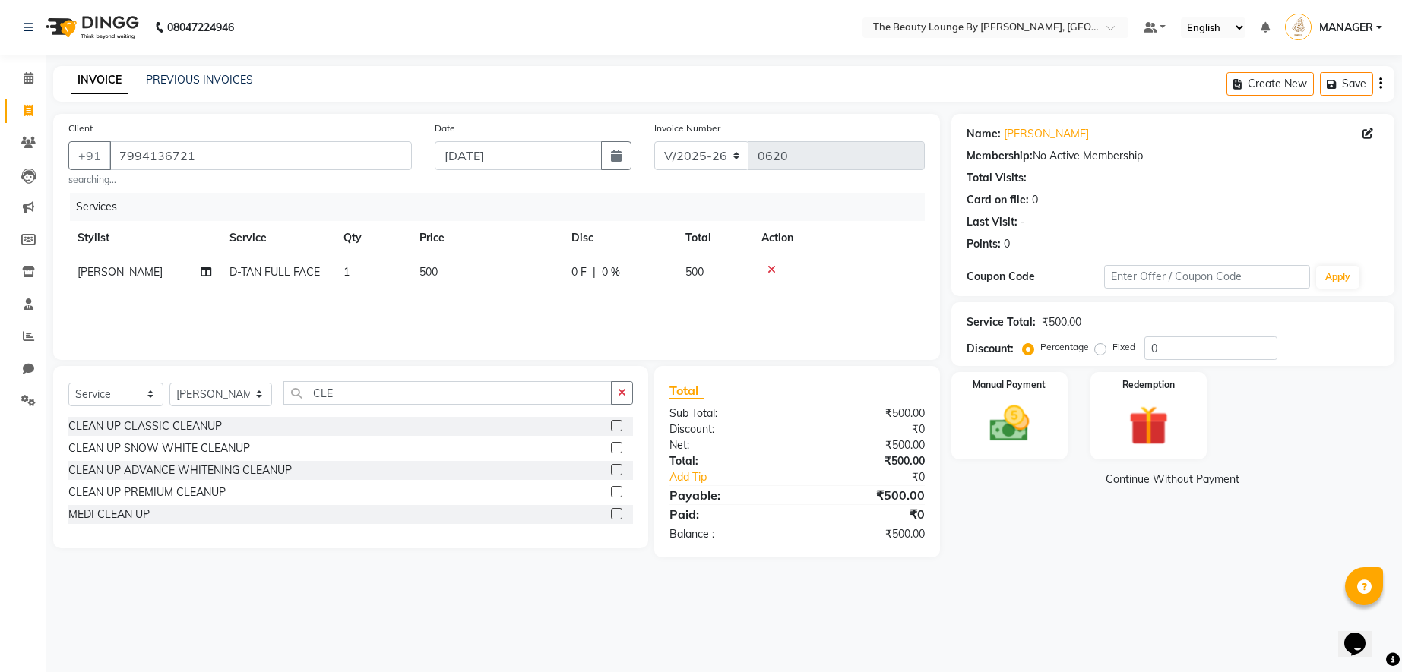
click at [617, 423] on label at bounding box center [616, 425] width 11 height 11
click at [617, 423] on input "checkbox" at bounding box center [616, 427] width 10 height 10
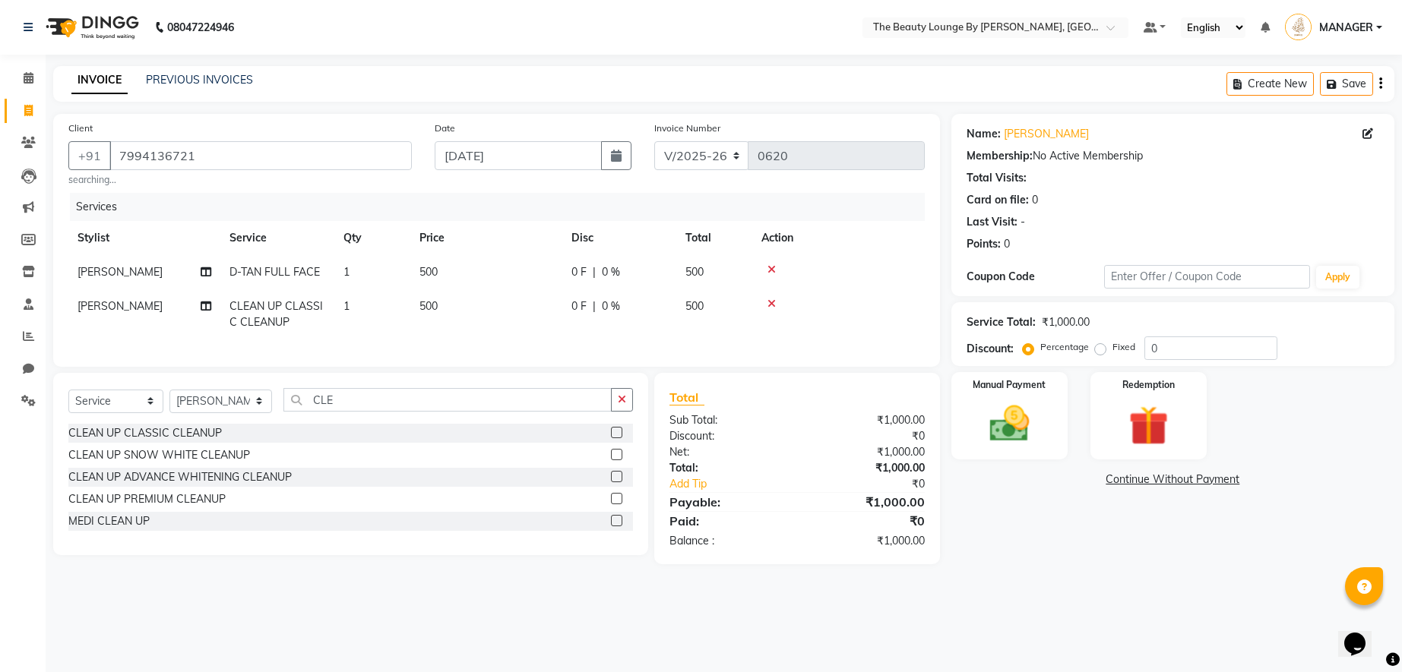
click at [1112, 348] on label "Fixed" at bounding box center [1123, 347] width 23 height 14
click at [1098, 348] on input "Fixed" at bounding box center [1103, 347] width 11 height 11
click at [1053, 410] on div "Manual Payment" at bounding box center [1009, 416] width 121 height 91
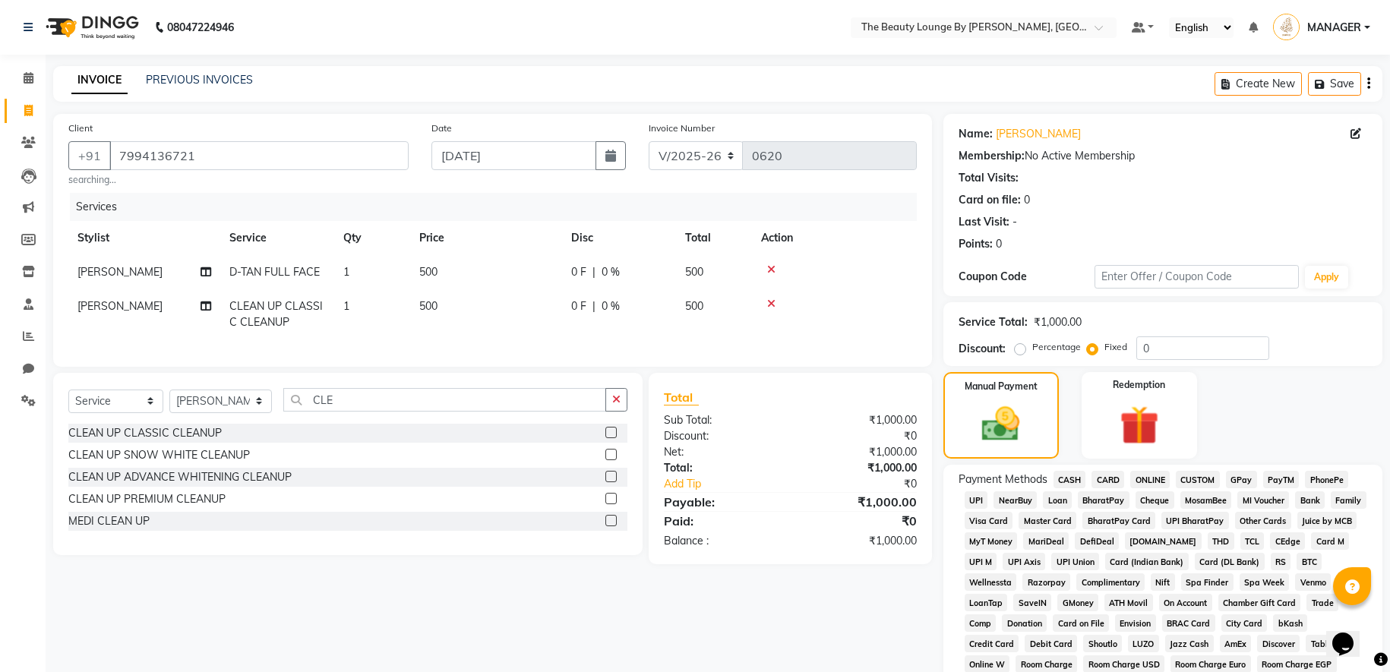
click at [1253, 479] on span "GPay" at bounding box center [1241, 479] width 31 height 17
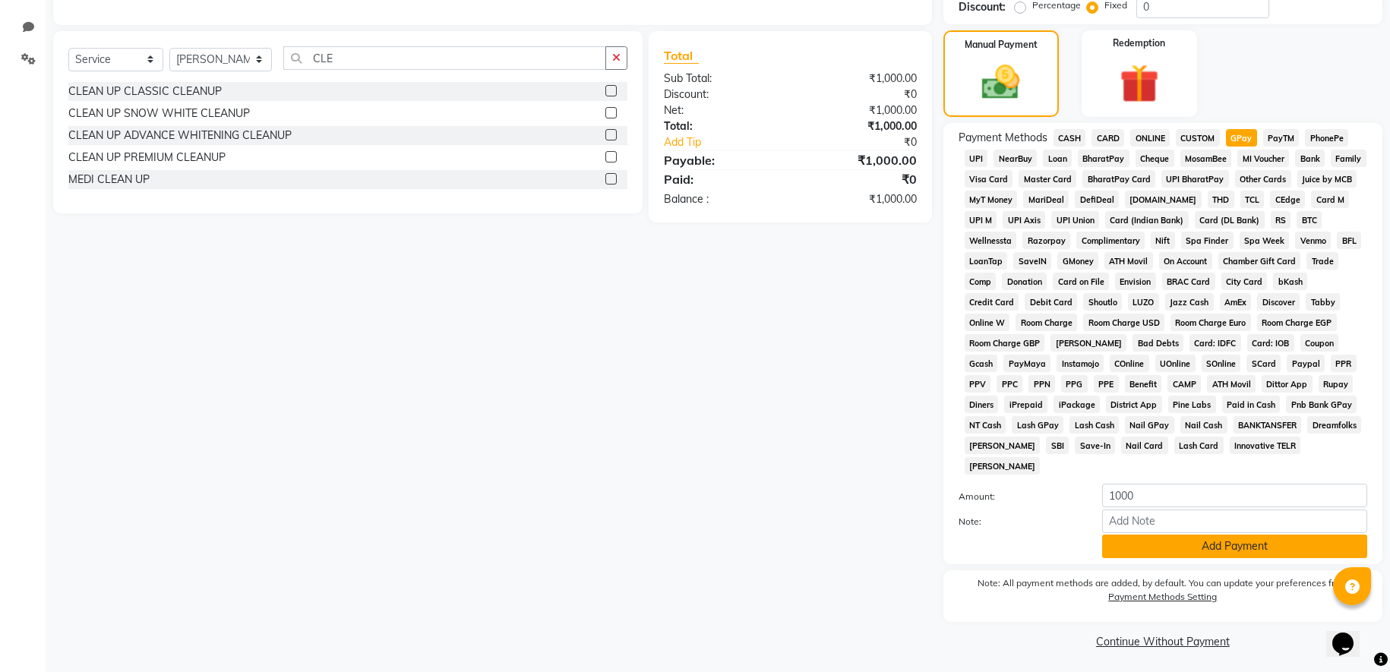
click at [1221, 543] on button "Add Payment" at bounding box center [1234, 547] width 265 height 24
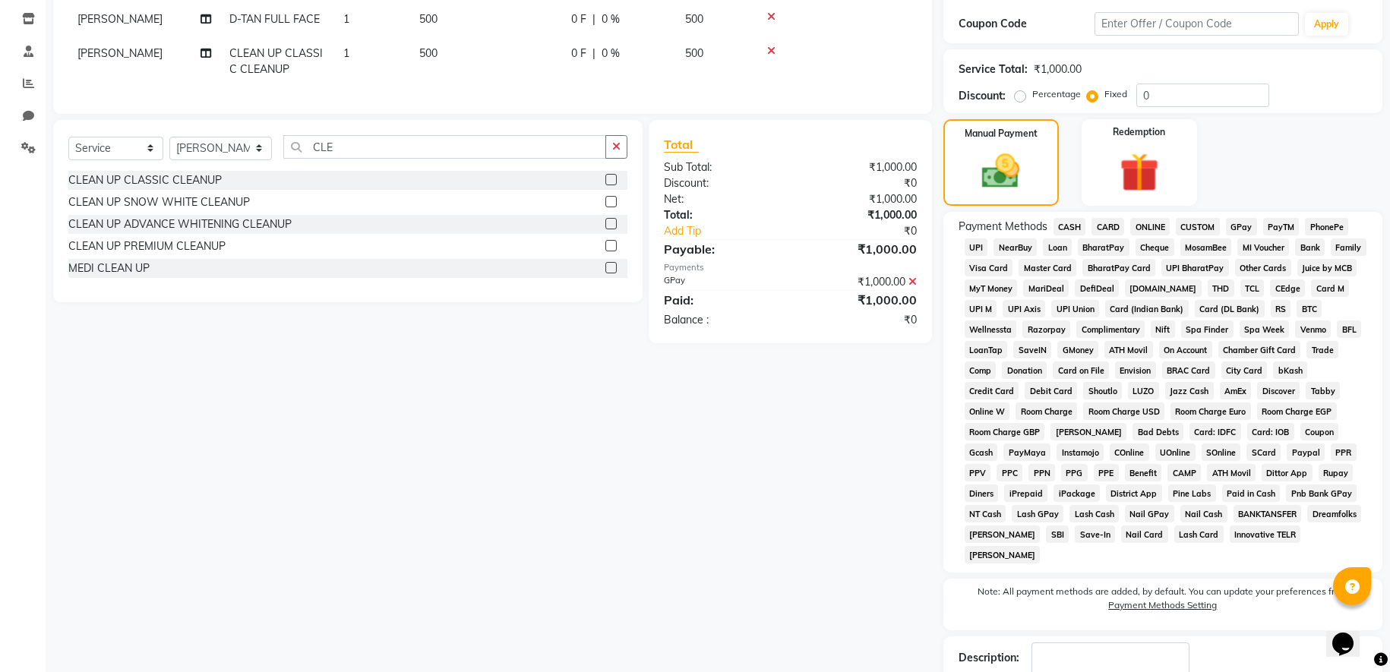
scroll to position [351, 0]
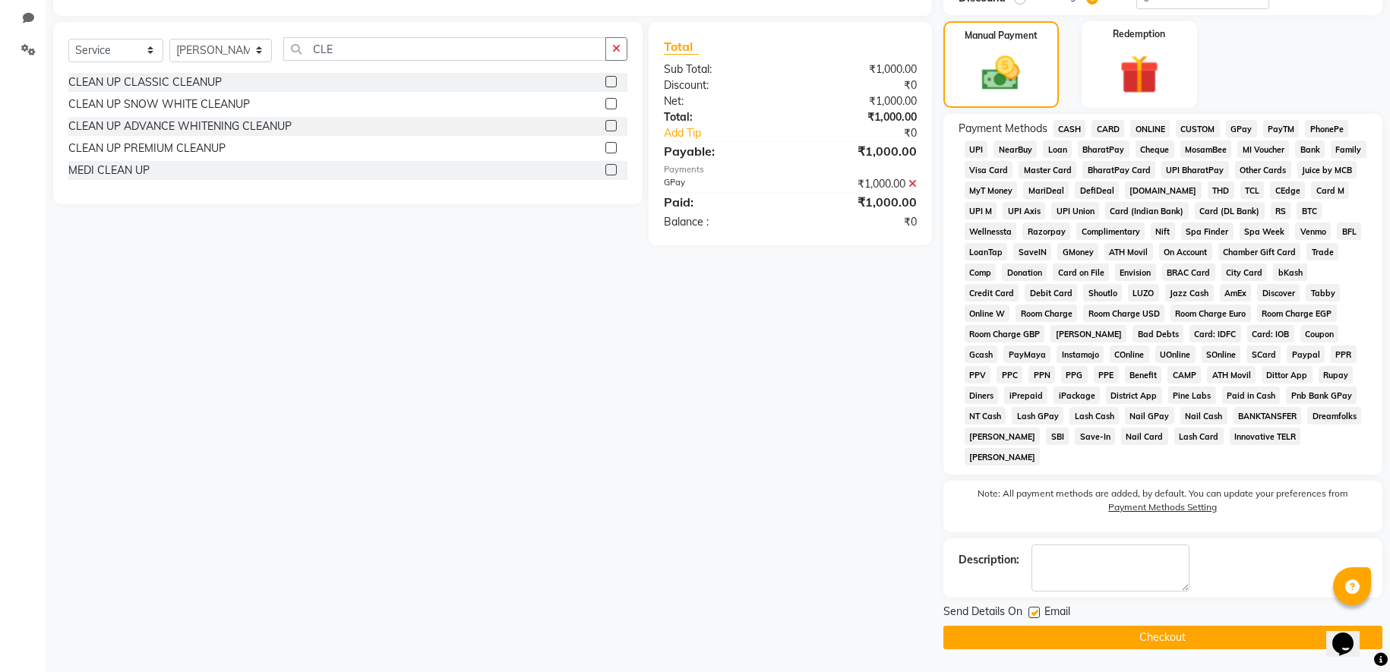
click at [1146, 634] on button "Checkout" at bounding box center [1162, 638] width 439 height 24
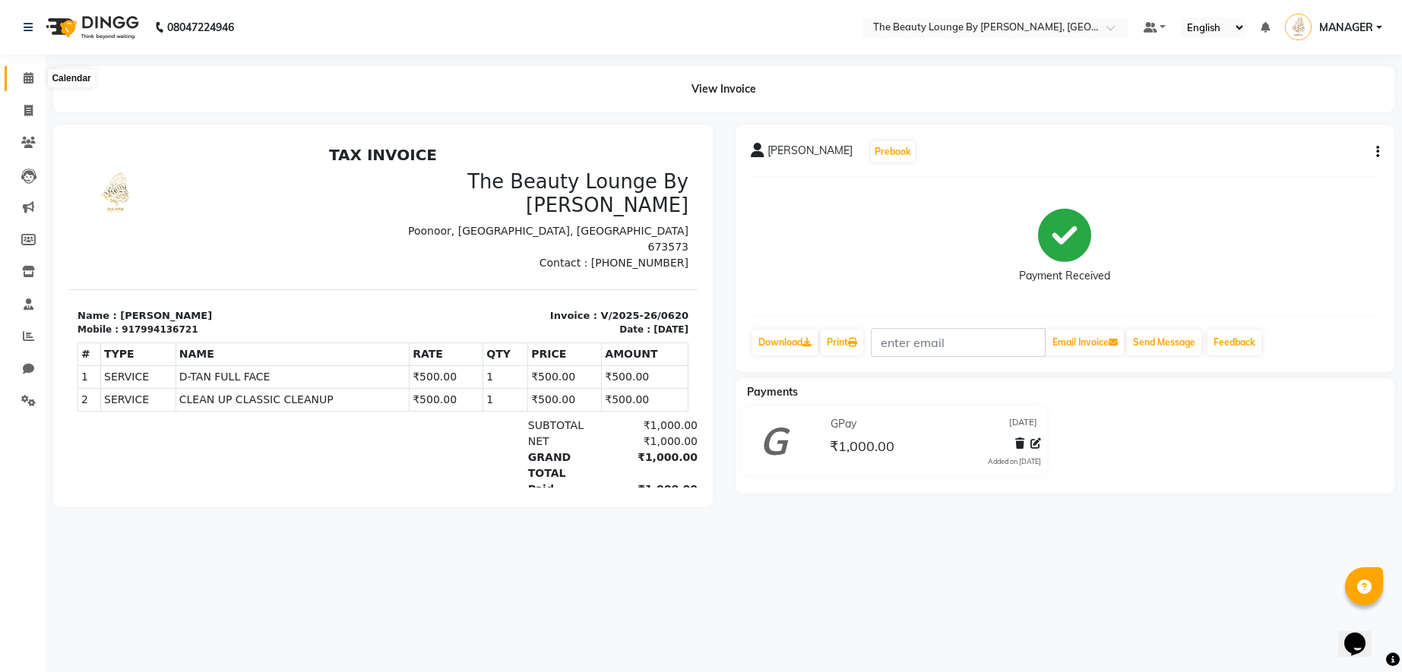
click at [27, 78] on icon at bounding box center [29, 77] width 10 height 11
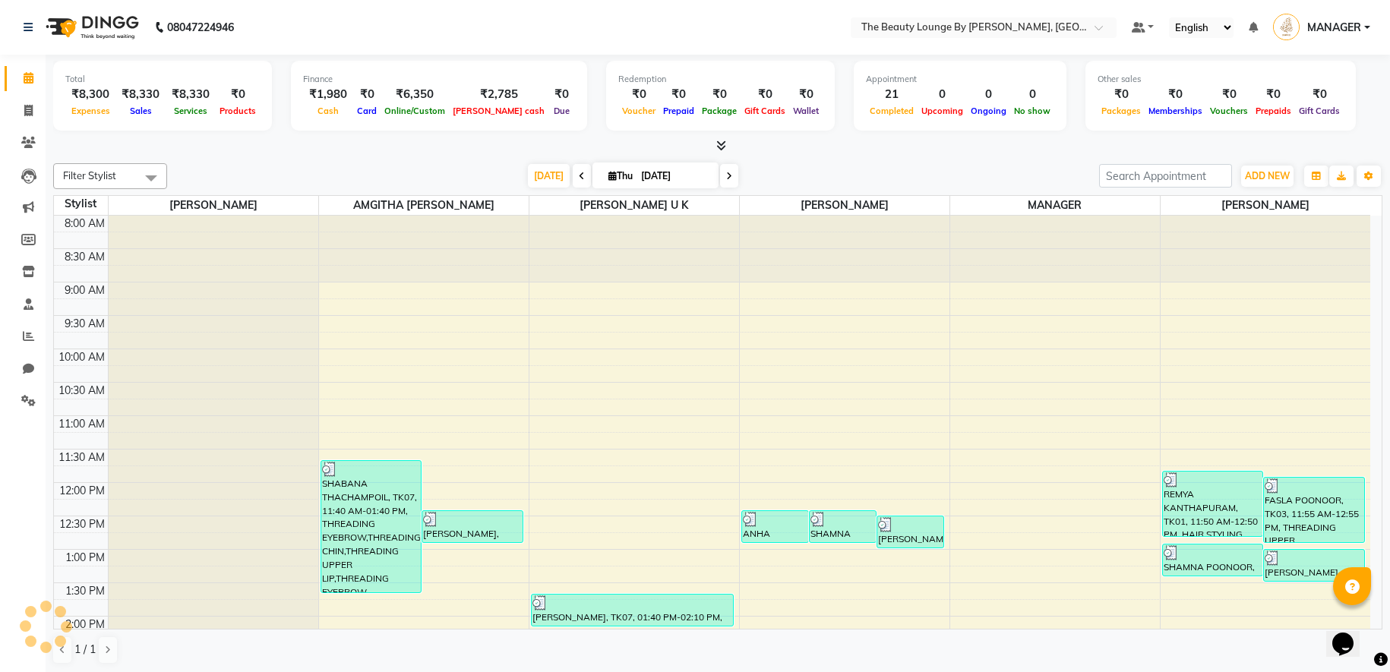
scroll to position [633, 0]
